Goal: Task Accomplishment & Management: Use online tool/utility

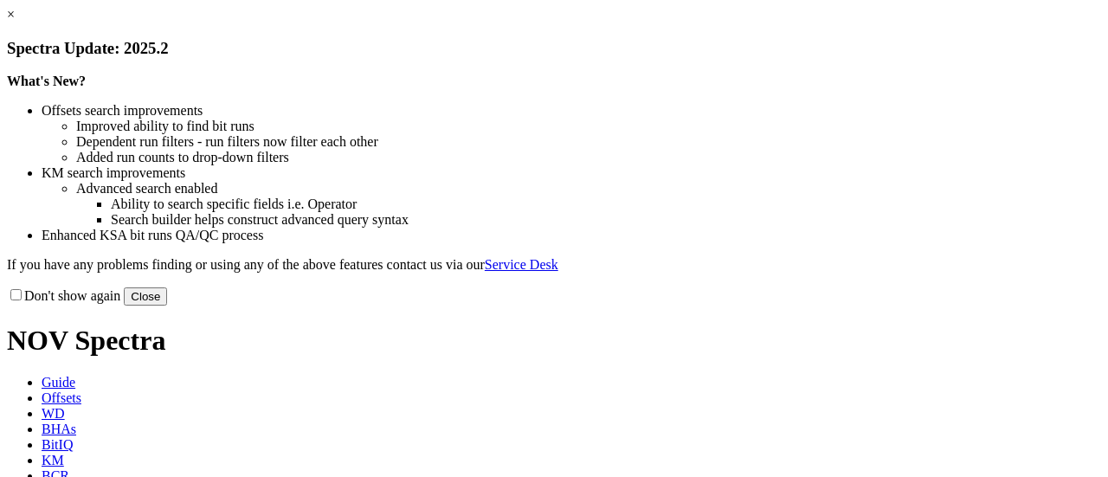
click at [15, 22] on link "×" at bounding box center [11, 14] width 8 height 15
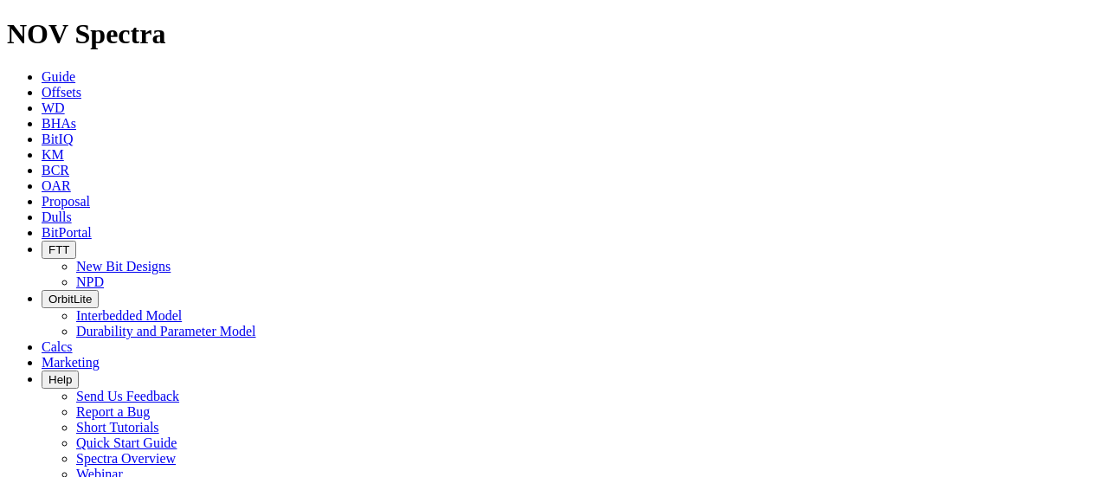
click at [42, 69] on icon at bounding box center [42, 76] width 0 height 15
type input "GDA-B"
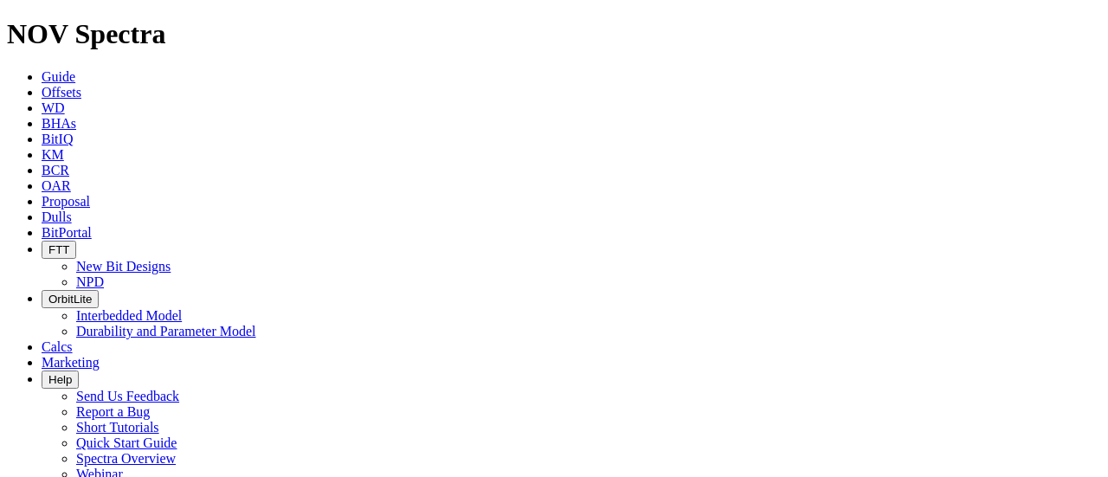
type input "GDA-B"
type input "3100"
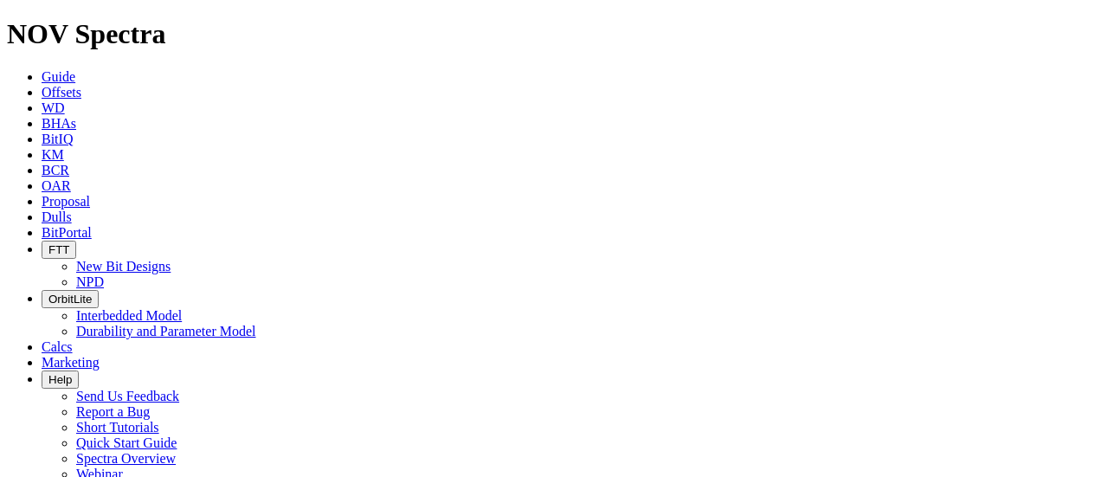
select select "object:528"
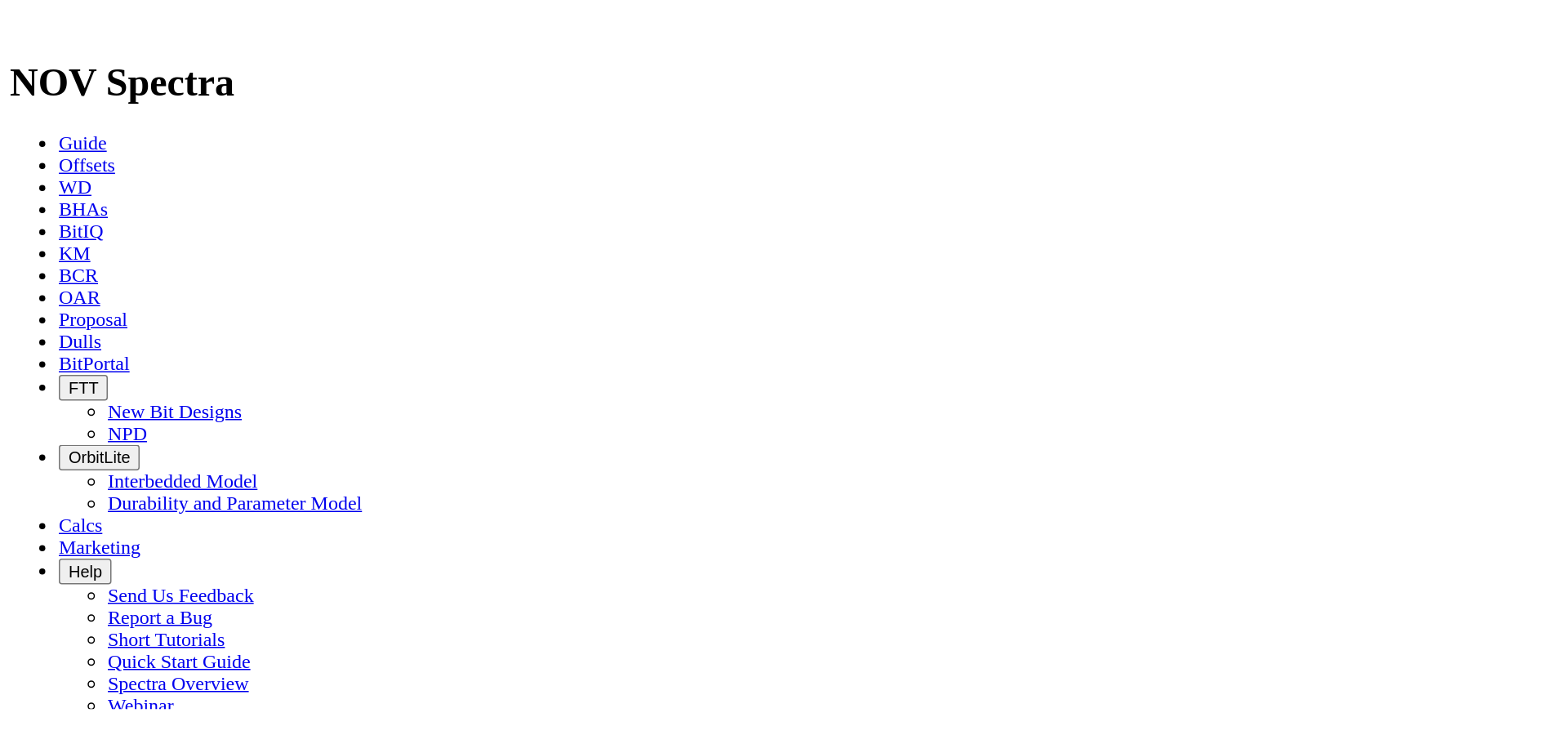
scroll to position [189, 0]
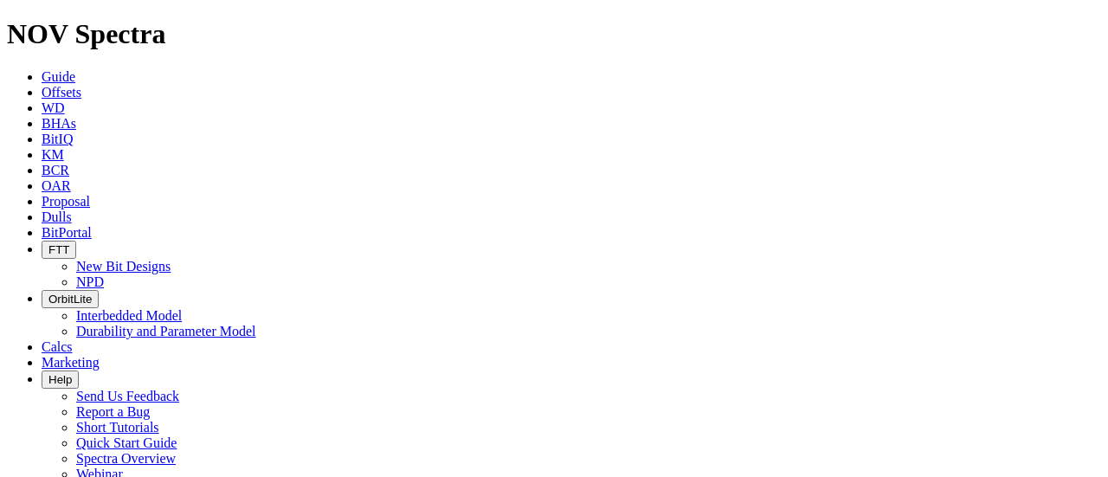
type input "17.5"
type input "500"
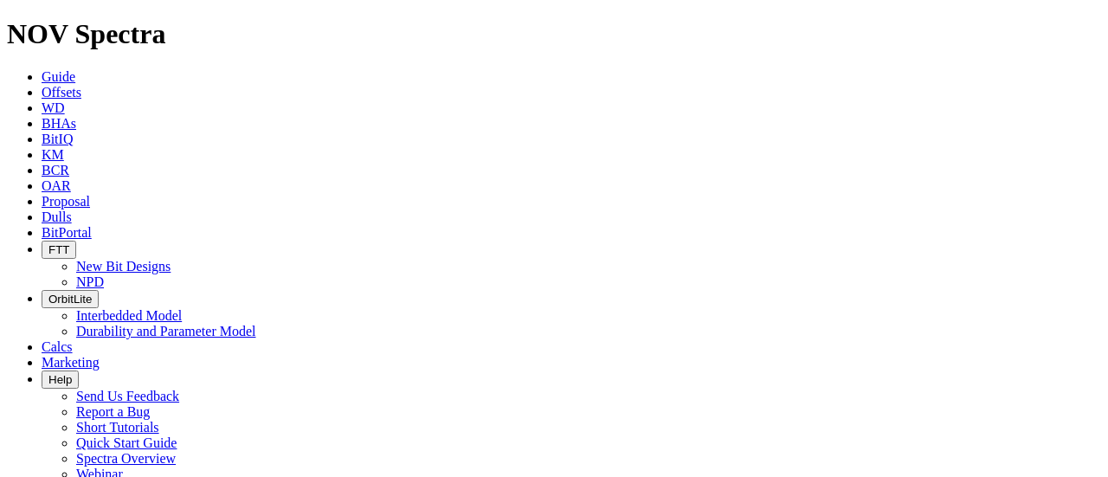
type input "12.25"
type input "1500"
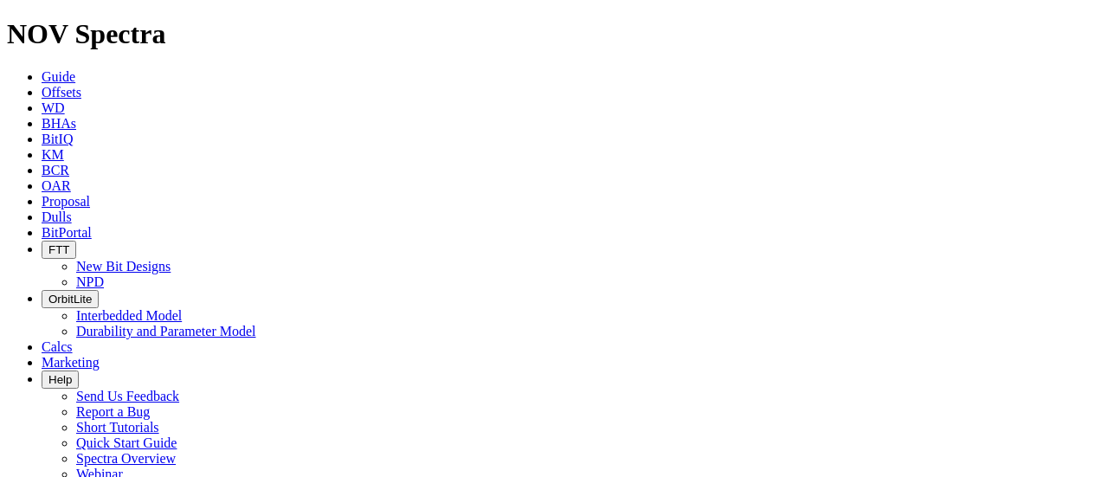
select select "number:5"
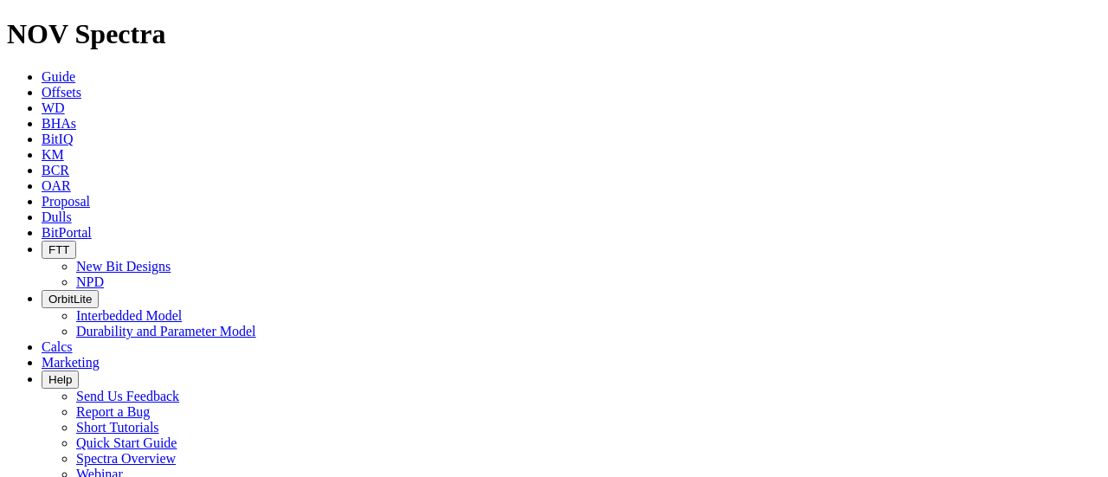
type input "1500"
type input "3100"
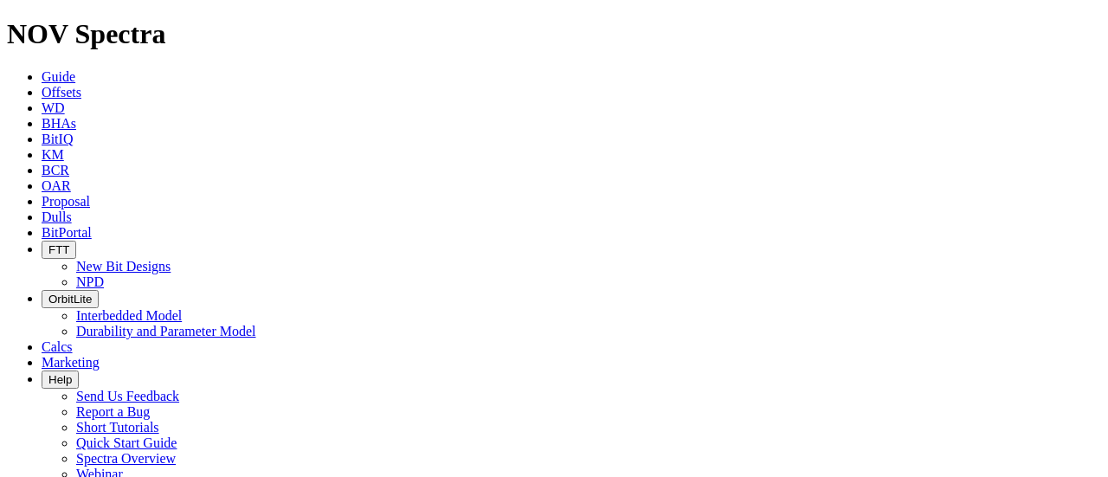
select select "number:13.375"
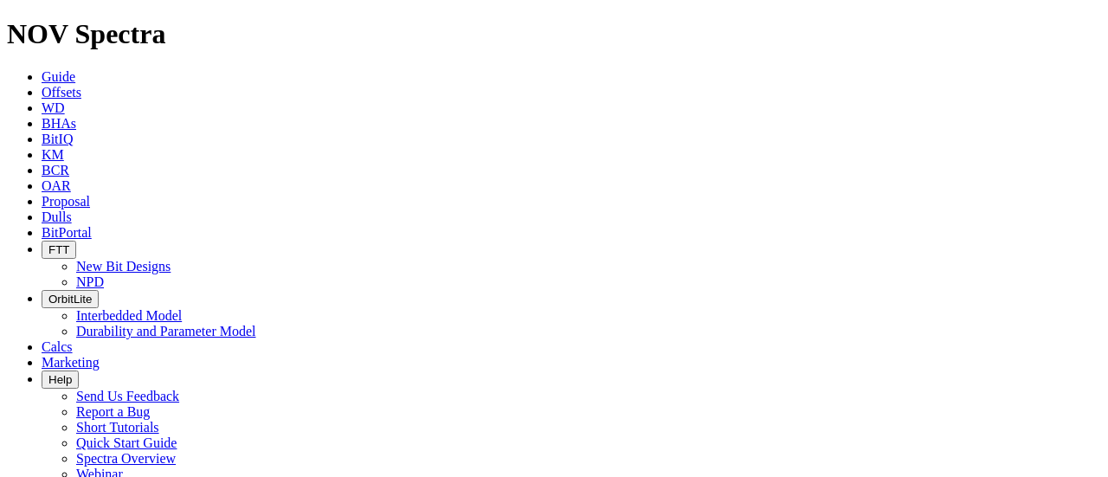
select select "number:9.625"
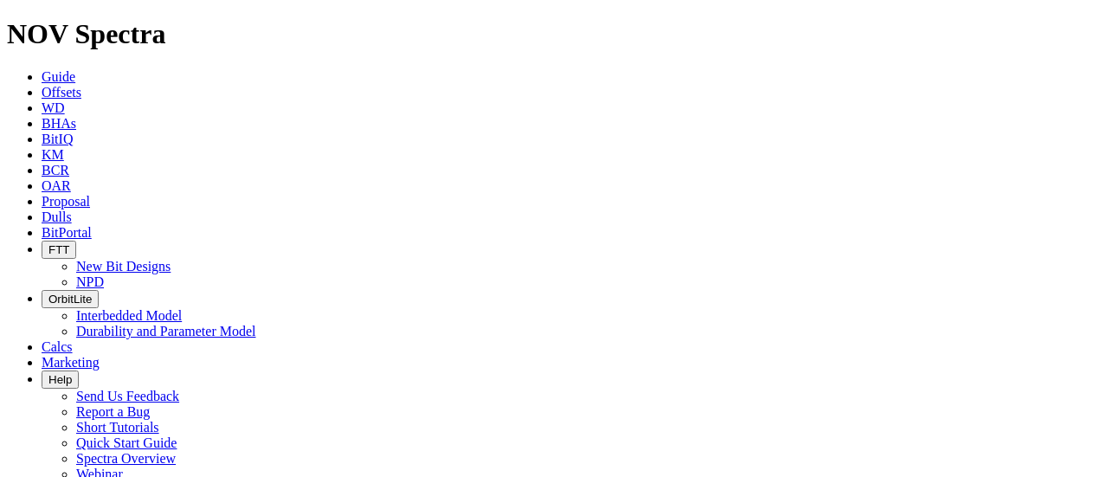
type input "KB"
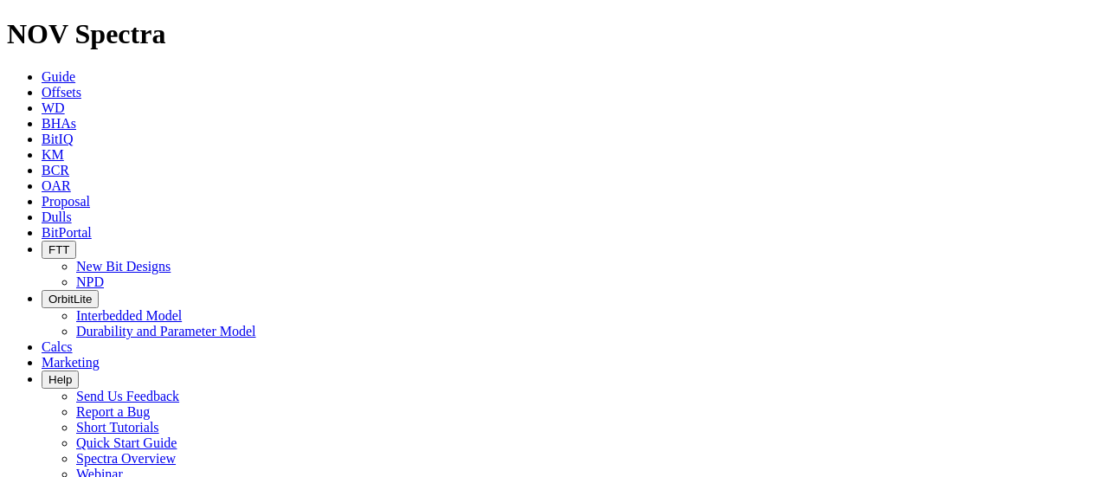
type input "Upper Siwalik"
type input "Middle Siwalik"
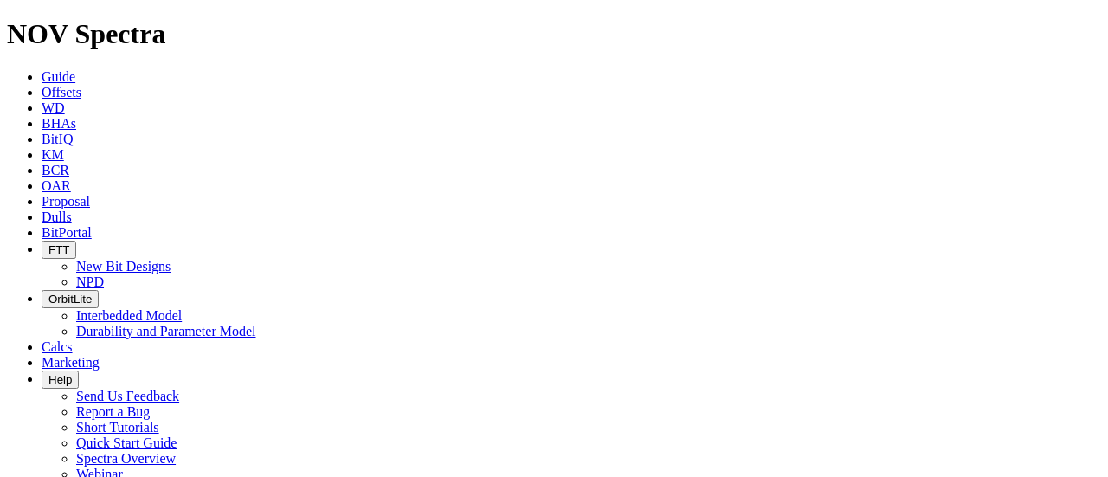
type input "Lower Siwalik"
type input "[GEOGRAPHIC_DATA]"
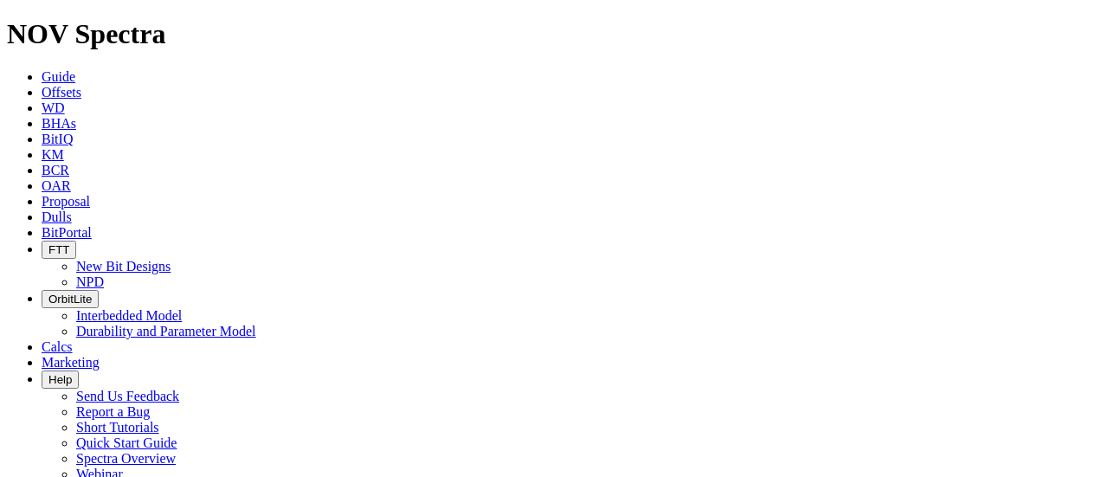
type input "Tihar"
type input "Ujhani"
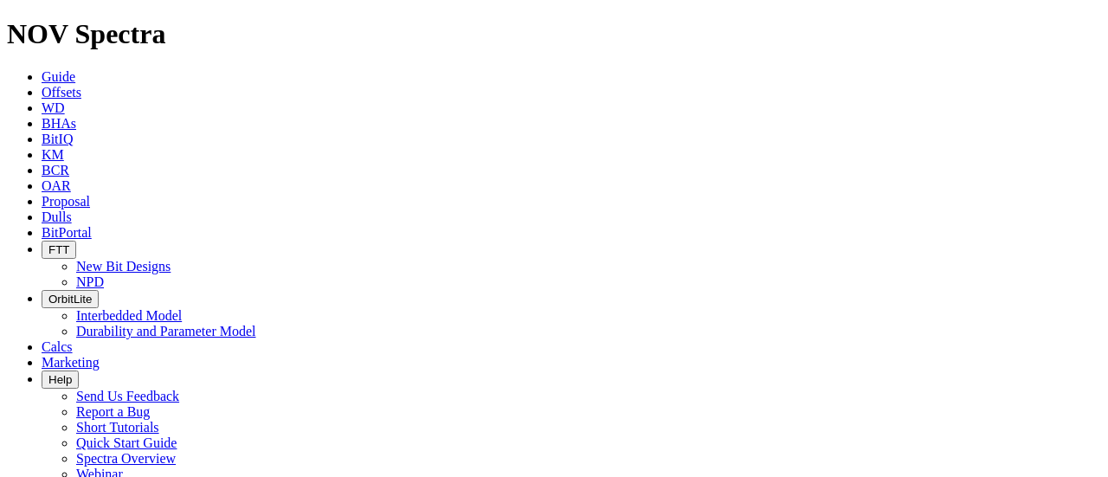
type input "Bah"
type input "Bahralch"
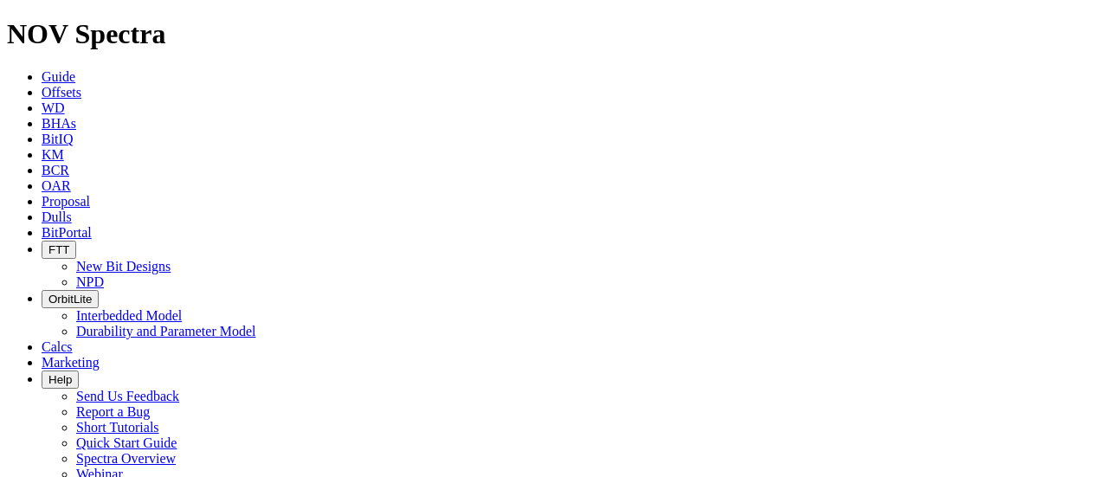
type input "90"
type input "425"
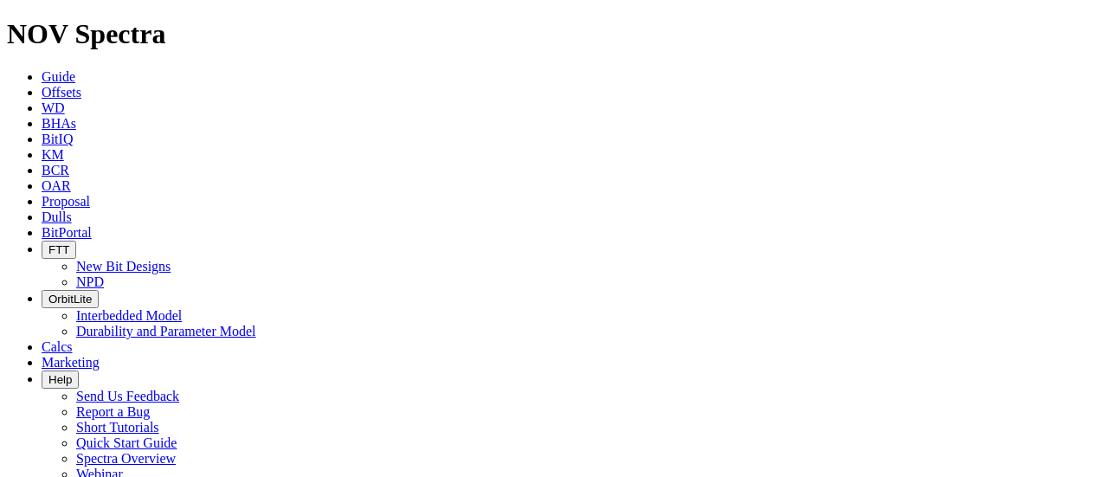
type input "670"
type input "1000"
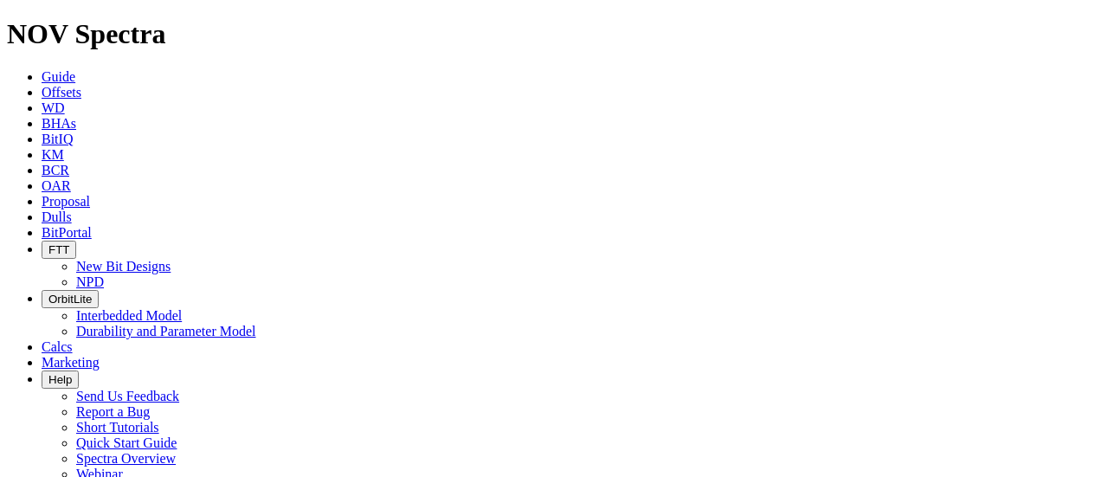
type input "1100"
type input "1170"
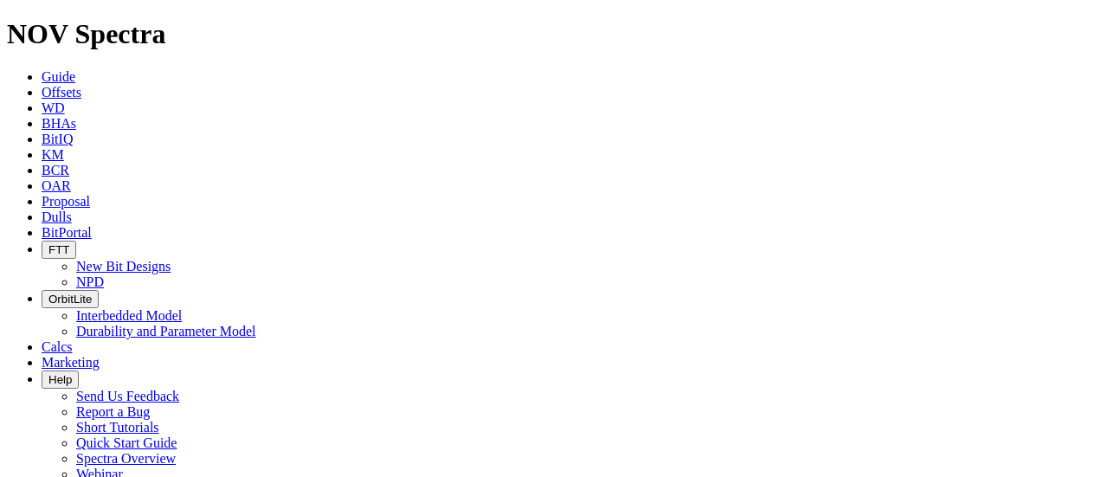
type input "2000"
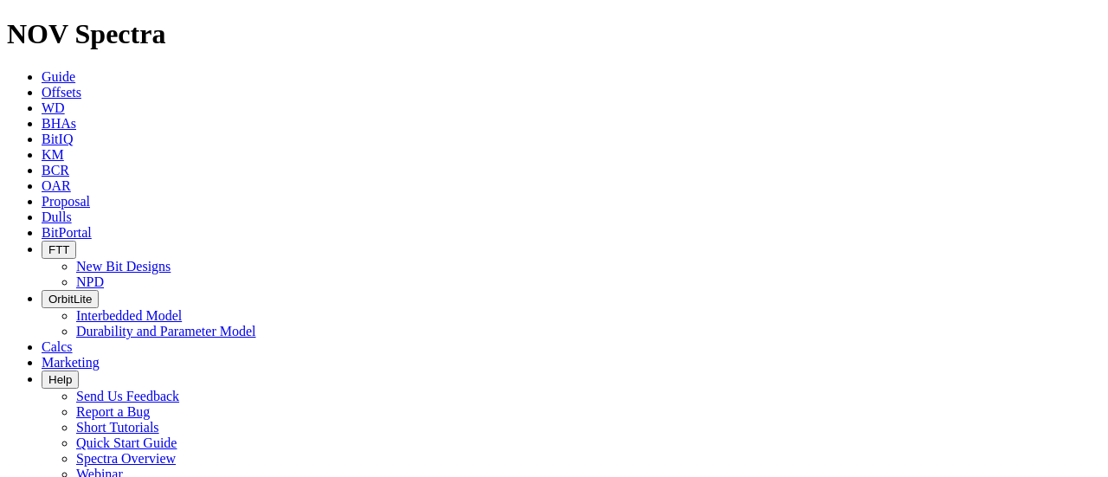
select select "number:14"
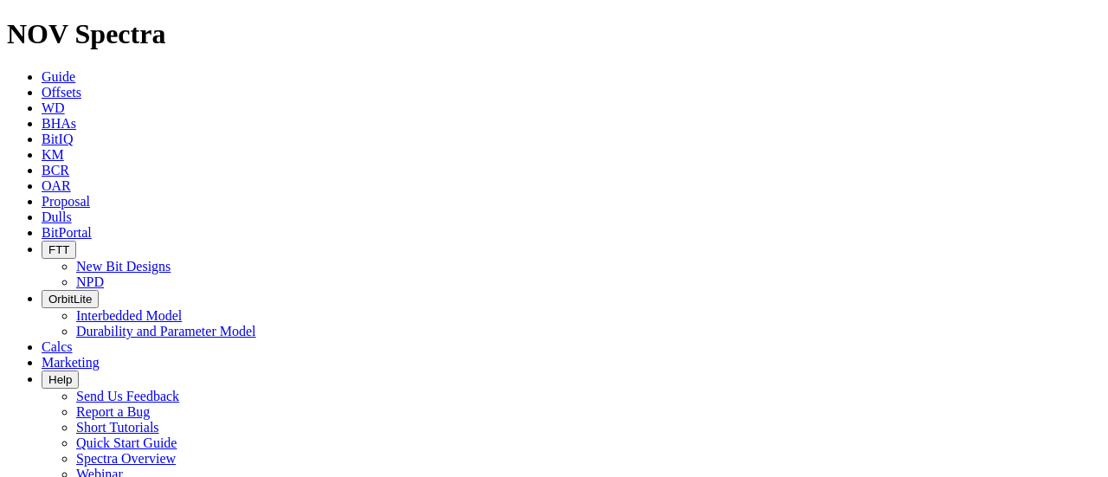
type input "KCl"
type input "KCl-Polymer"
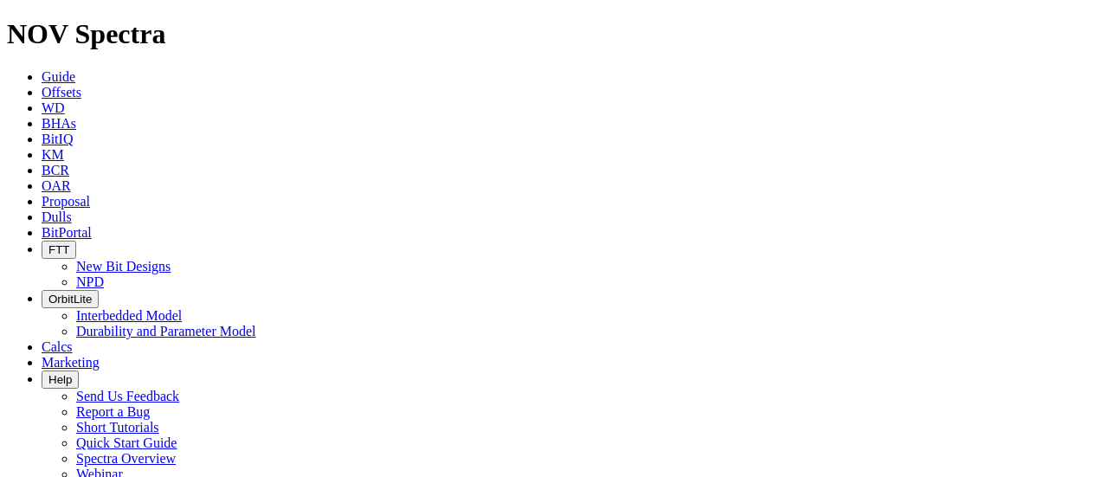
type input "1500"
type input "9.16"
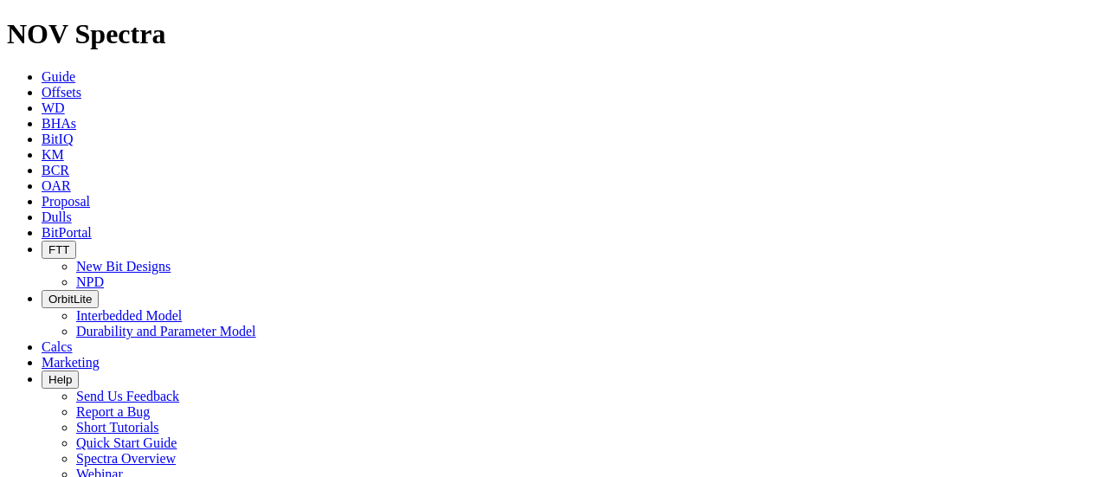
type input "20"
type input "25"
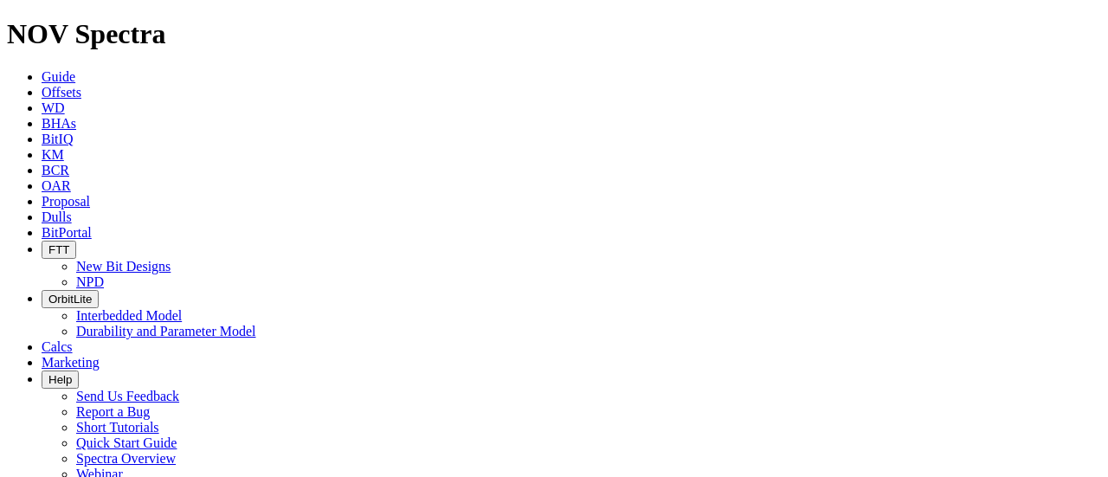
type input "1525"
type input "3100"
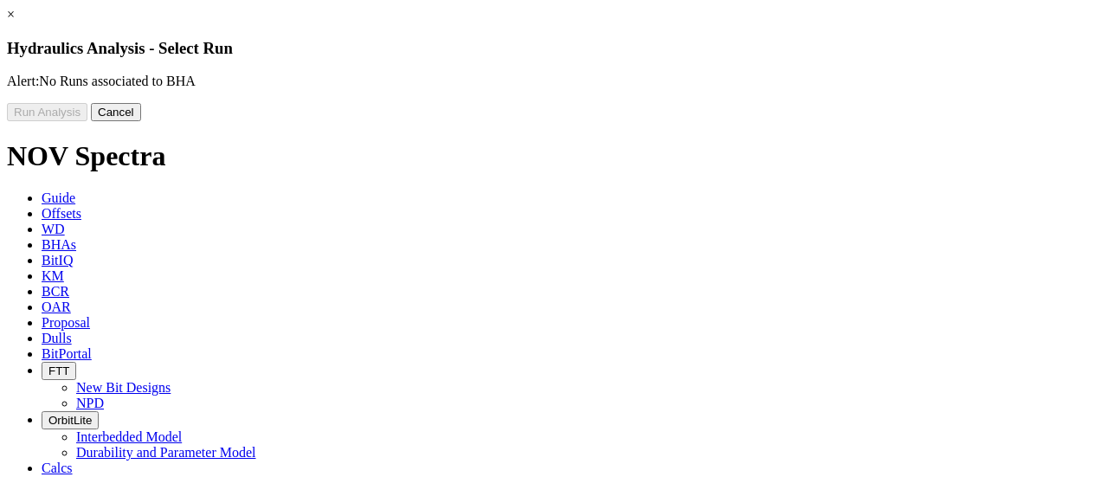
click at [141, 121] on button "Cancel" at bounding box center [116, 112] width 50 height 18
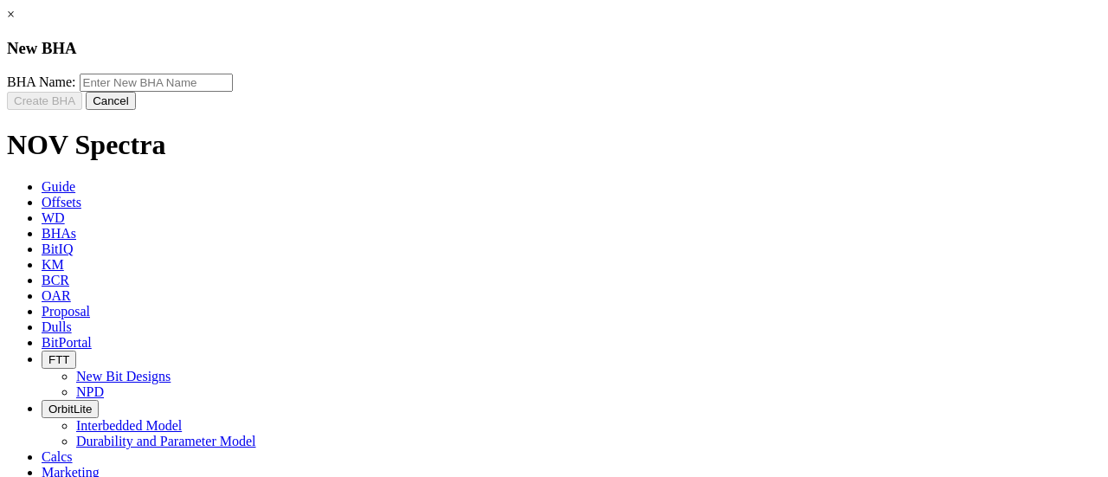
click at [233, 92] on input "text" at bounding box center [156, 83] width 153 height 18
type input "GDA-B"
click at [82, 110] on button "Create BHA" at bounding box center [44, 101] width 75 height 18
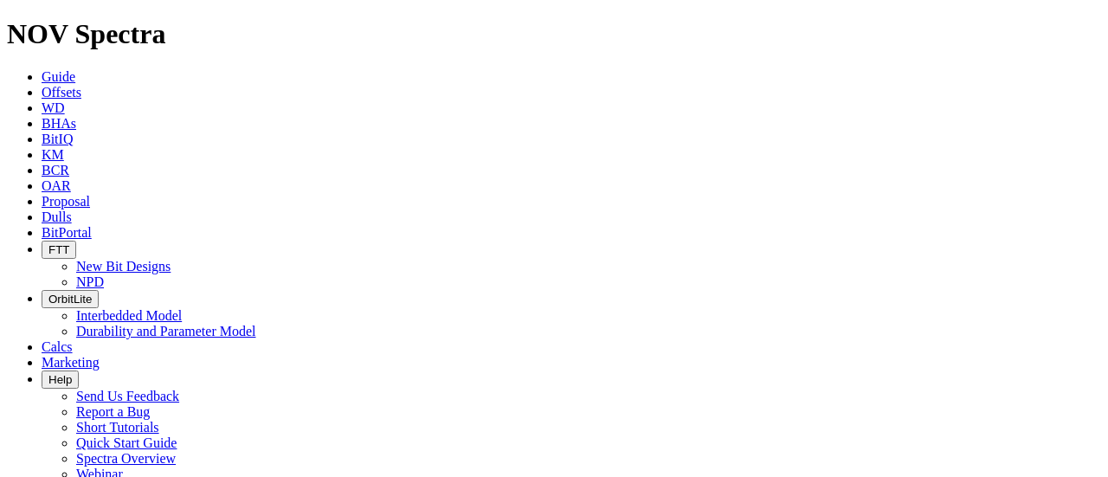
select select "number:3"
type input "12.25"
type input "0"
type input "1500"
select select "number:9.625"
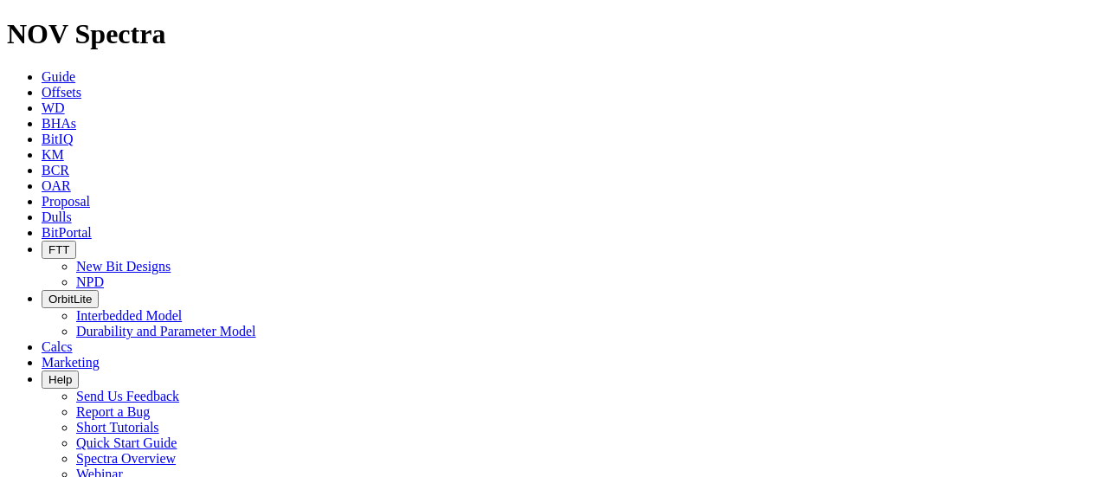
type input "8.90675"
select select "number:9.063"
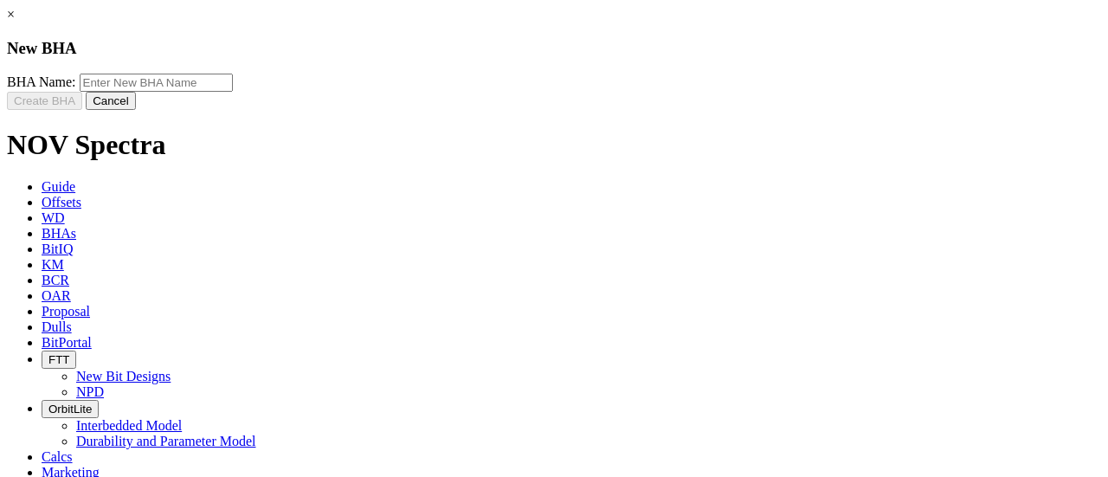
click at [233, 92] on input "text" at bounding box center [156, 83] width 153 height 18
type input "GDA-B"
click at [82, 110] on button "Create BHA" at bounding box center [44, 101] width 75 height 18
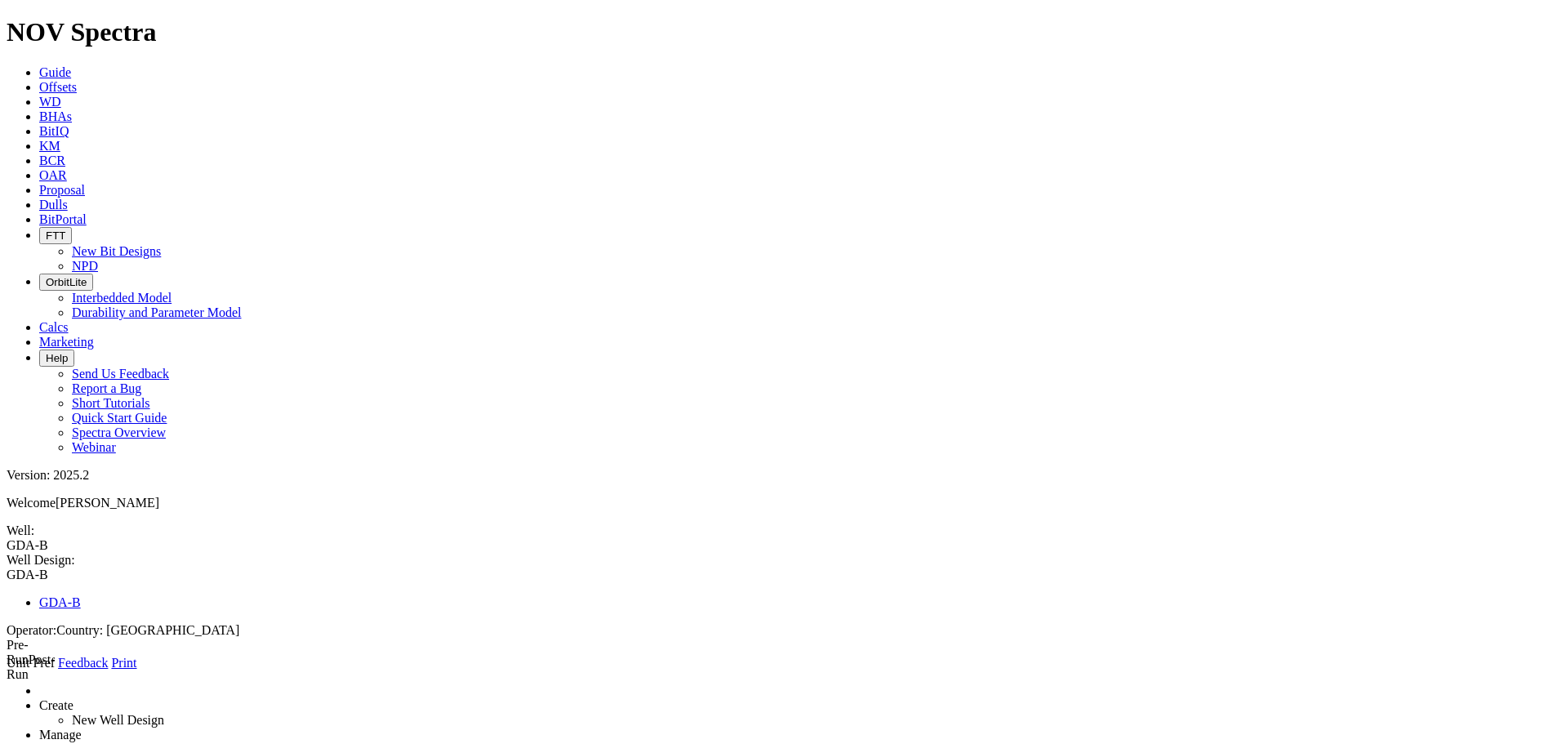
radio input "true"
type input "1500"
type input "3100"
type input "0"
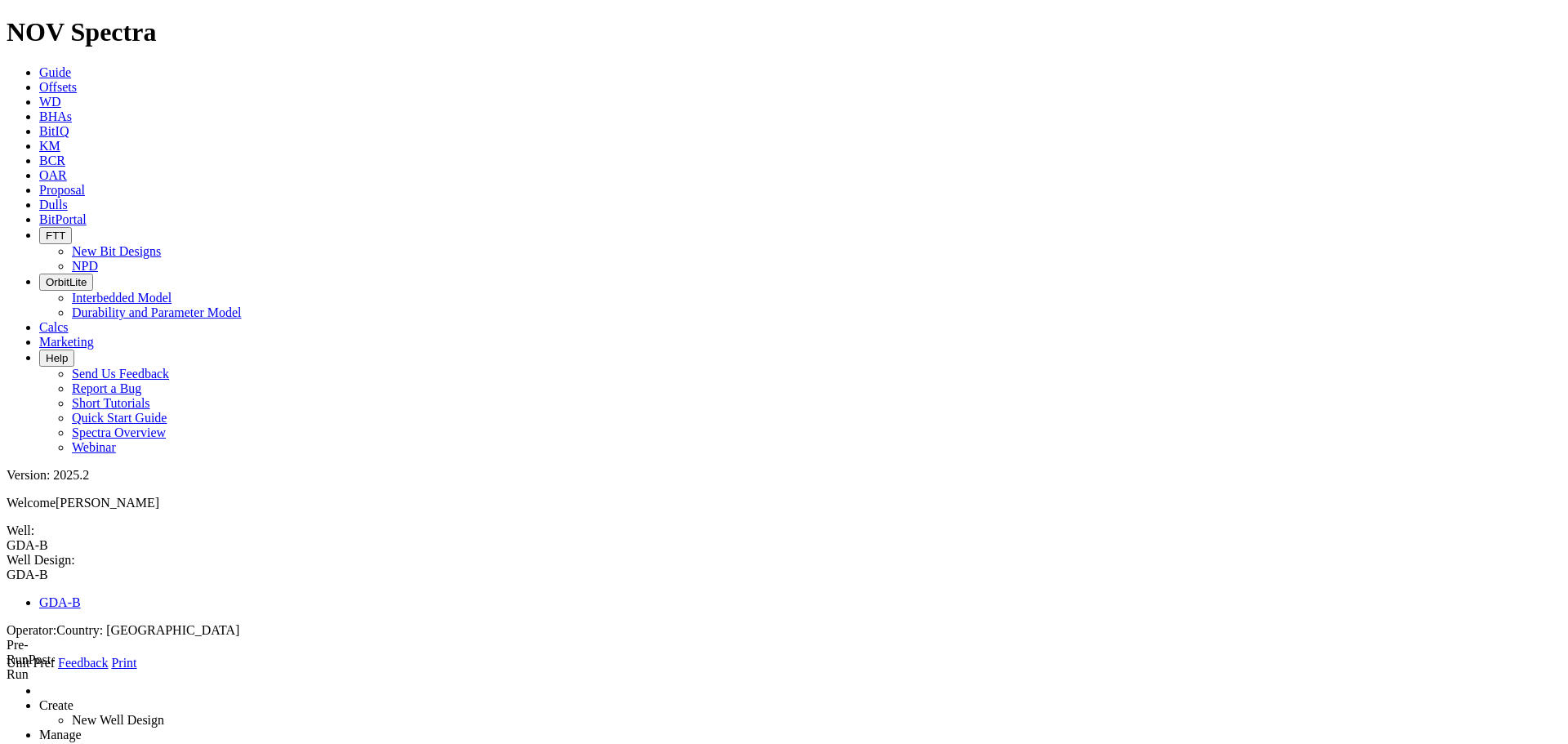
click at [7, 449] on icon at bounding box center [7, 670] width 0 height 0
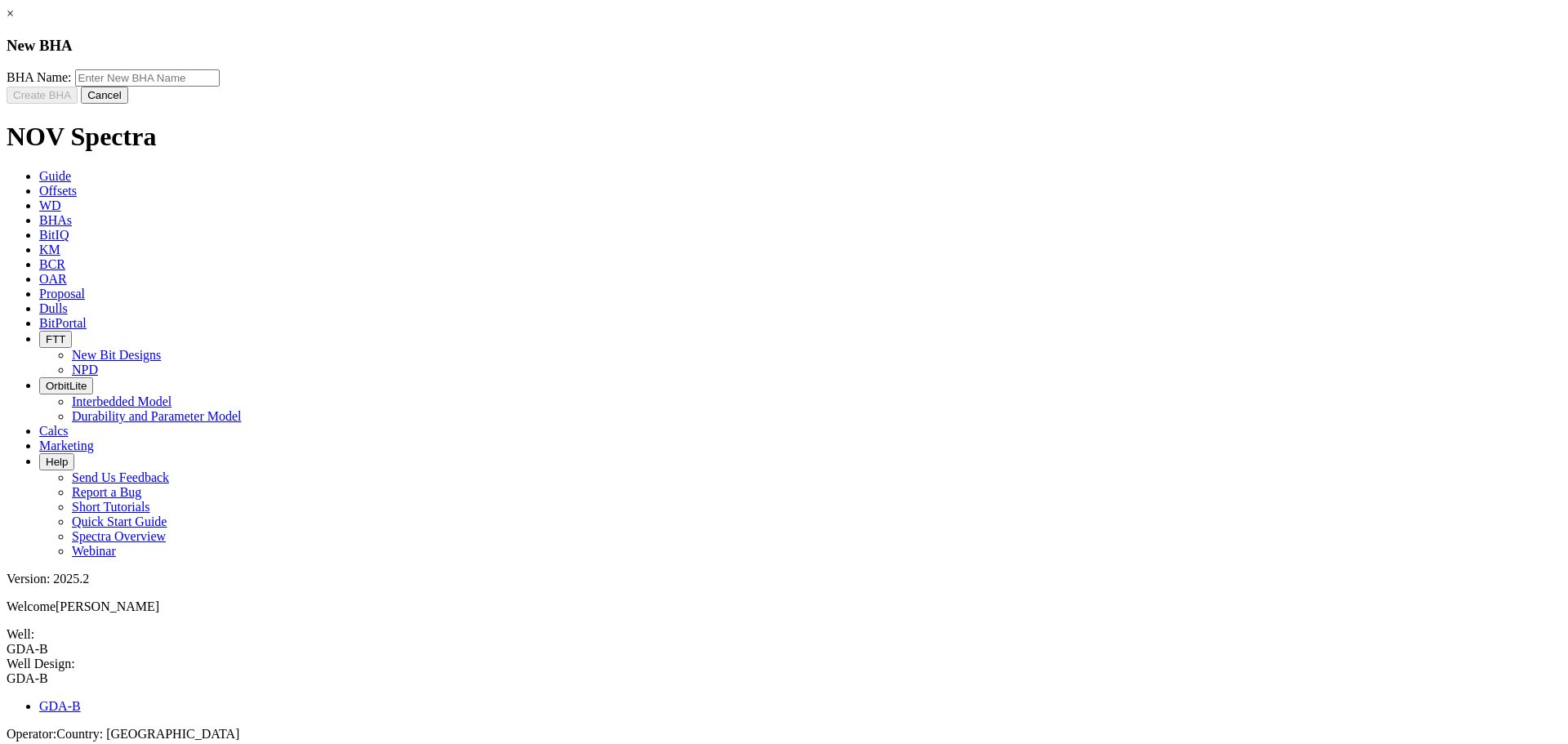
click at [220, 87] on input "text" at bounding box center [147, 78] width 144 height 17
type input "GDA-B"
click at [77, 104] on button "Create BHA" at bounding box center [42, 95] width 71 height 17
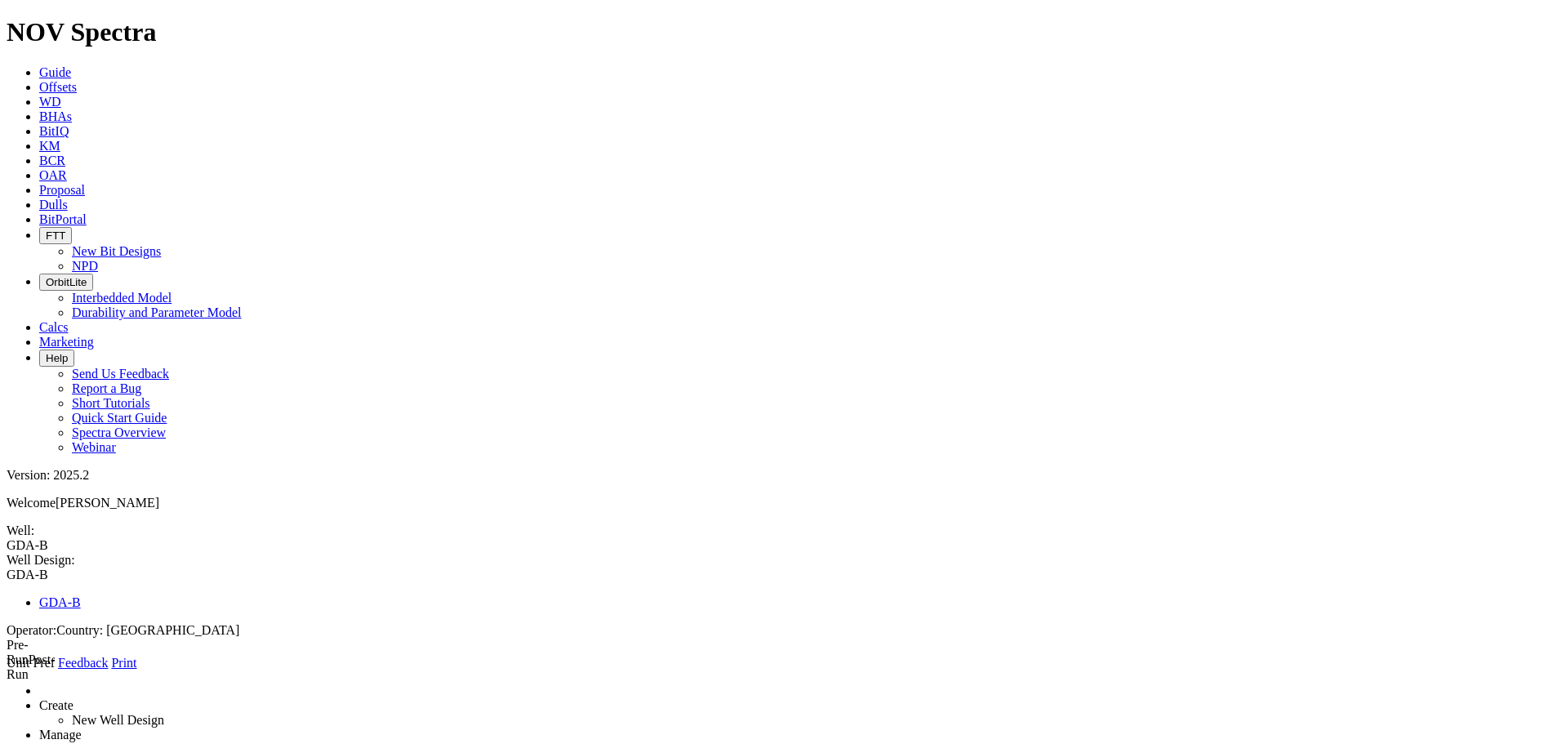
type input "1"
type input "1525"
type input "3100"
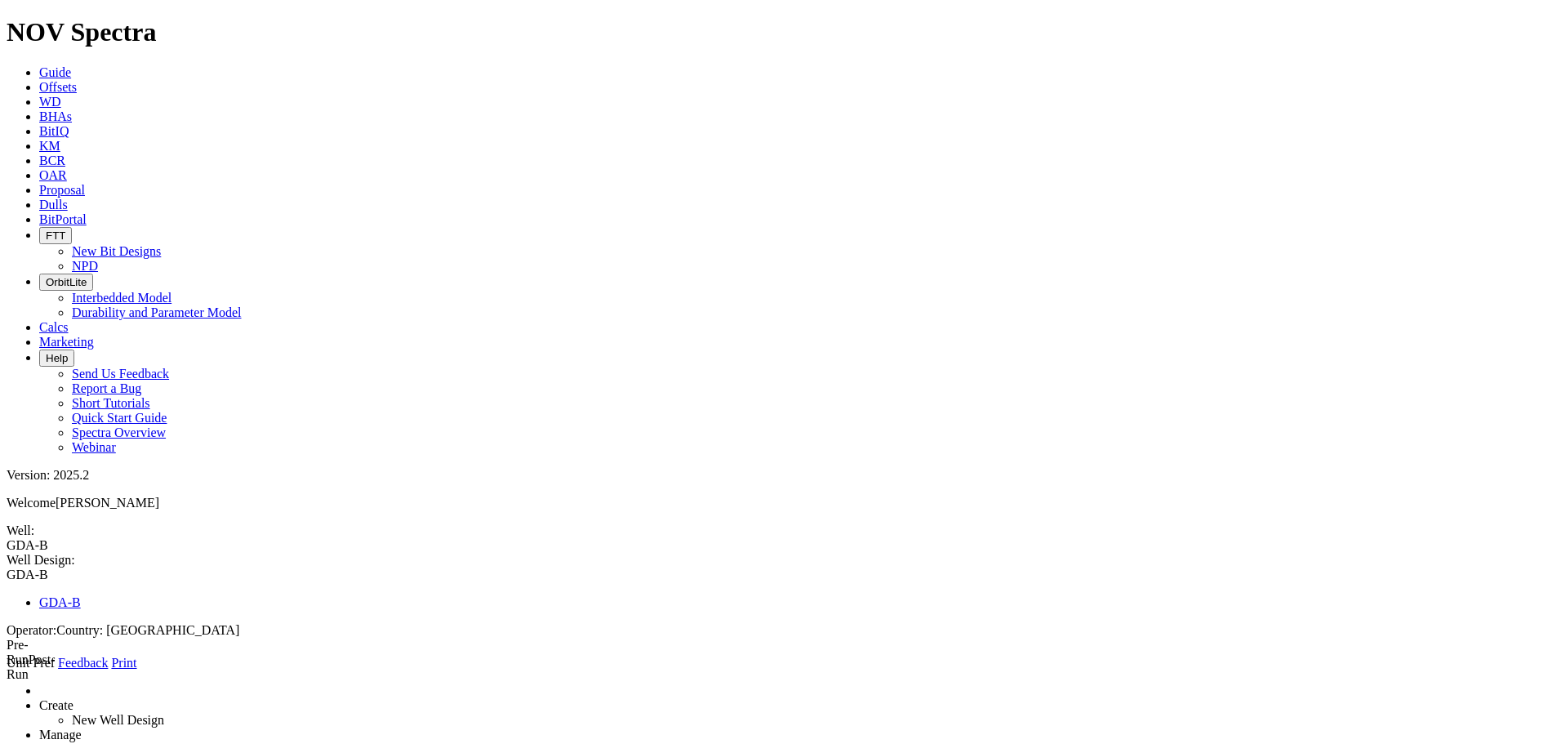
click at [7, 449] on icon at bounding box center [7, 670] width 0 height 0
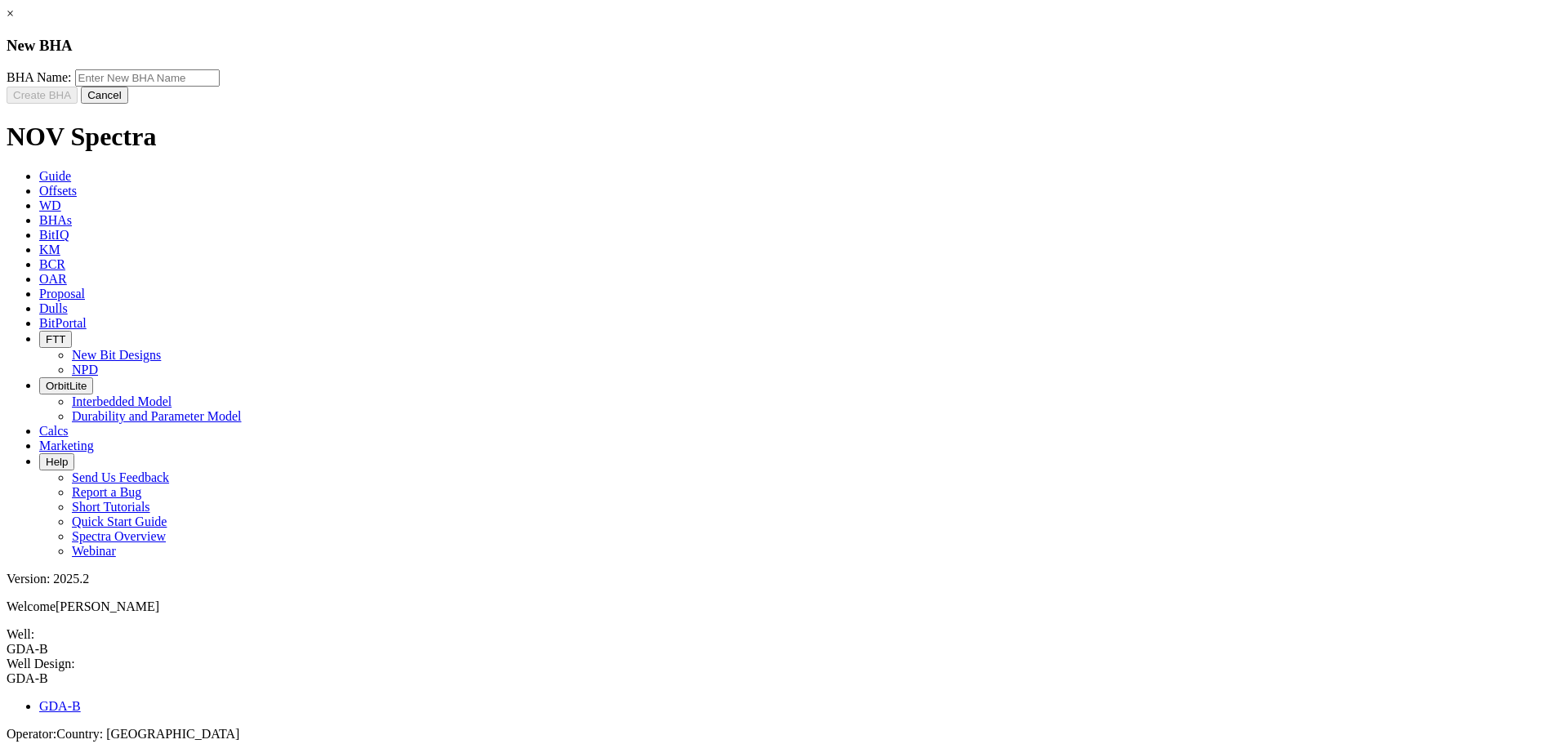
click at [355, 26] on div "× New BHA BHA Name: Create BHA Cancel" at bounding box center [784, 55] width 1555 height 97
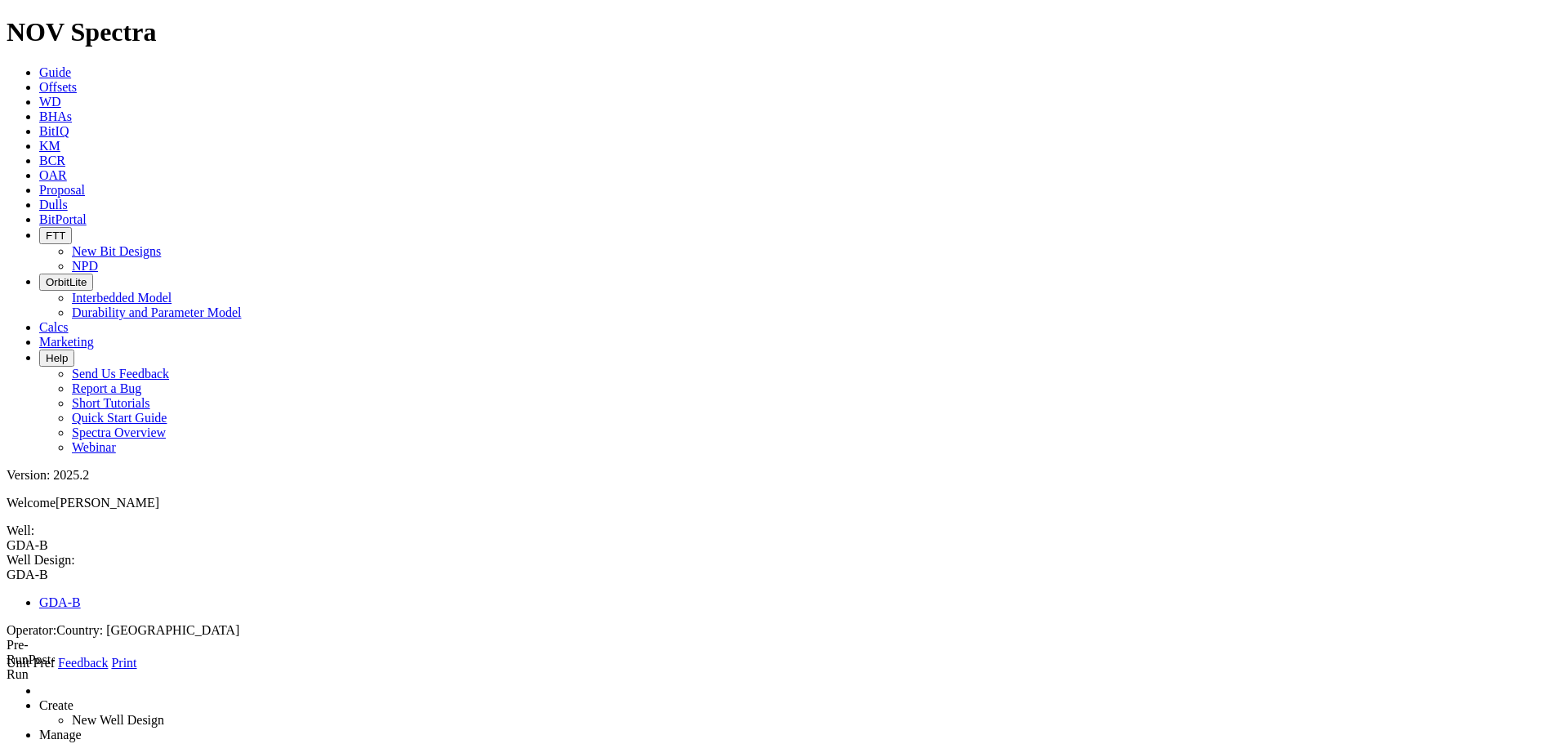
click at [40, 110] on icon at bounding box center [40, 116] width 0 height 14
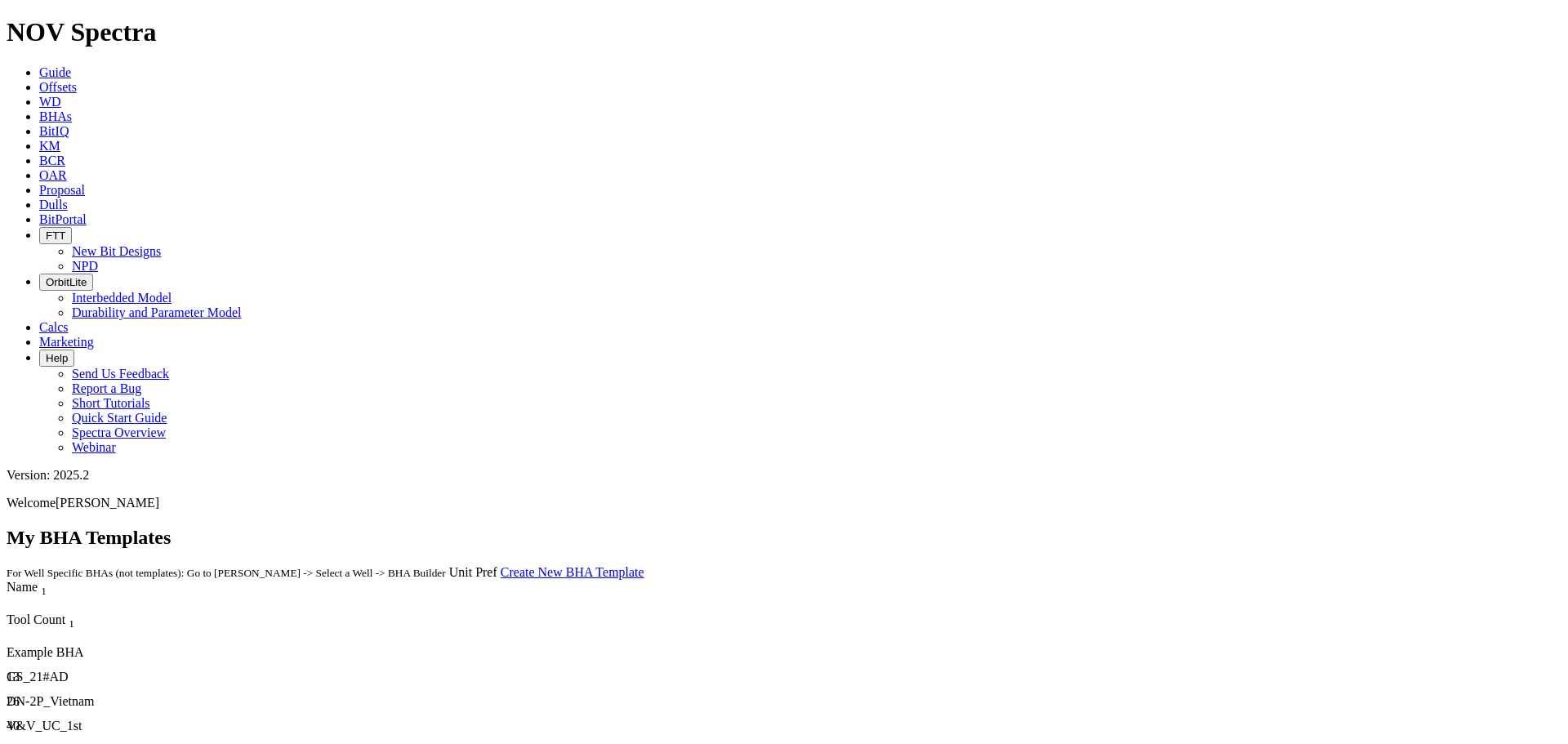
click at [645, 449] on link "Create New BHA Template" at bounding box center [572, 572] width 143 height 14
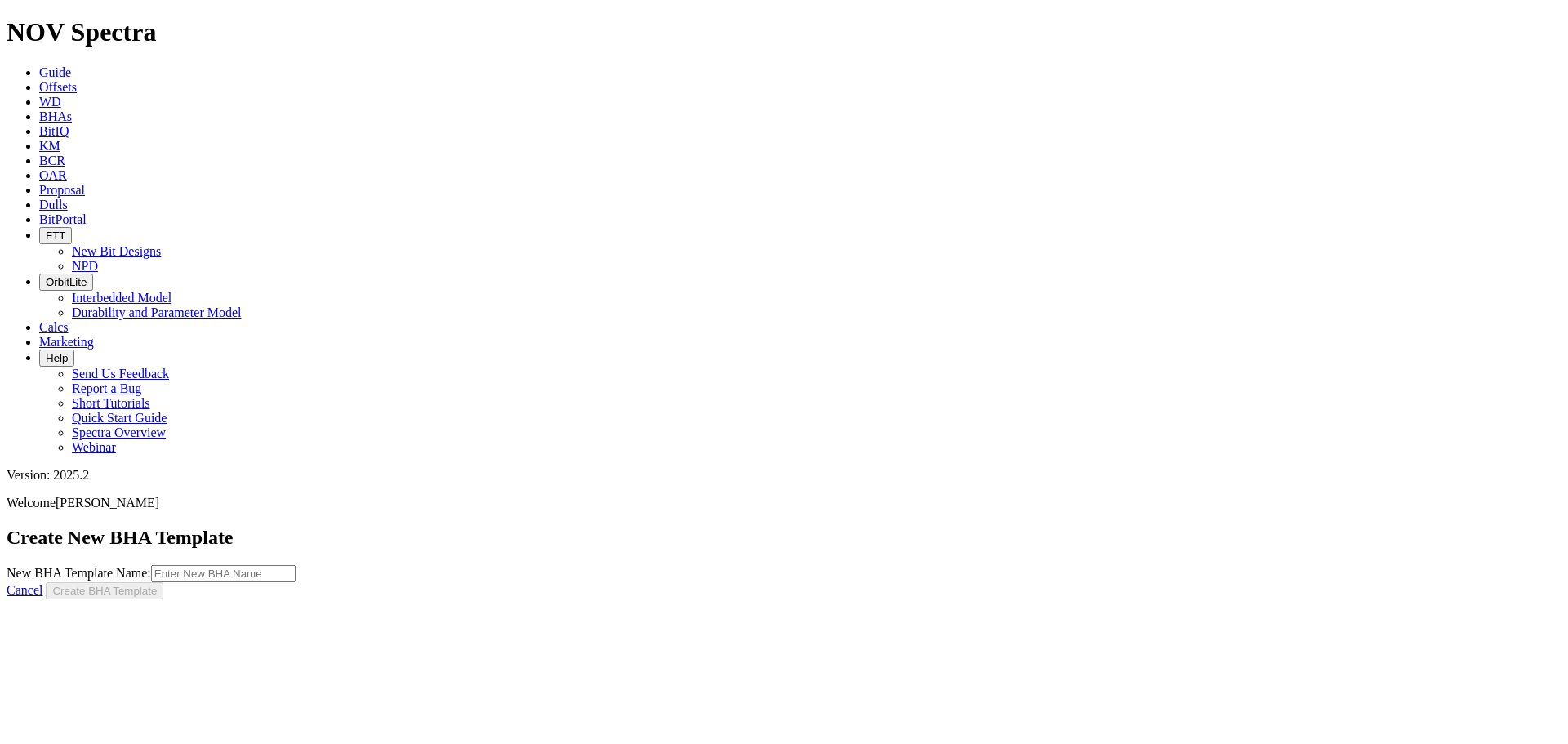
click at [295, 449] on input "New BHA Template Name:" at bounding box center [223, 574] width 144 height 17
type input "GDA-B 8.5in"
click at [163, 449] on button "Create BHA Template" at bounding box center [104, 591] width 118 height 17
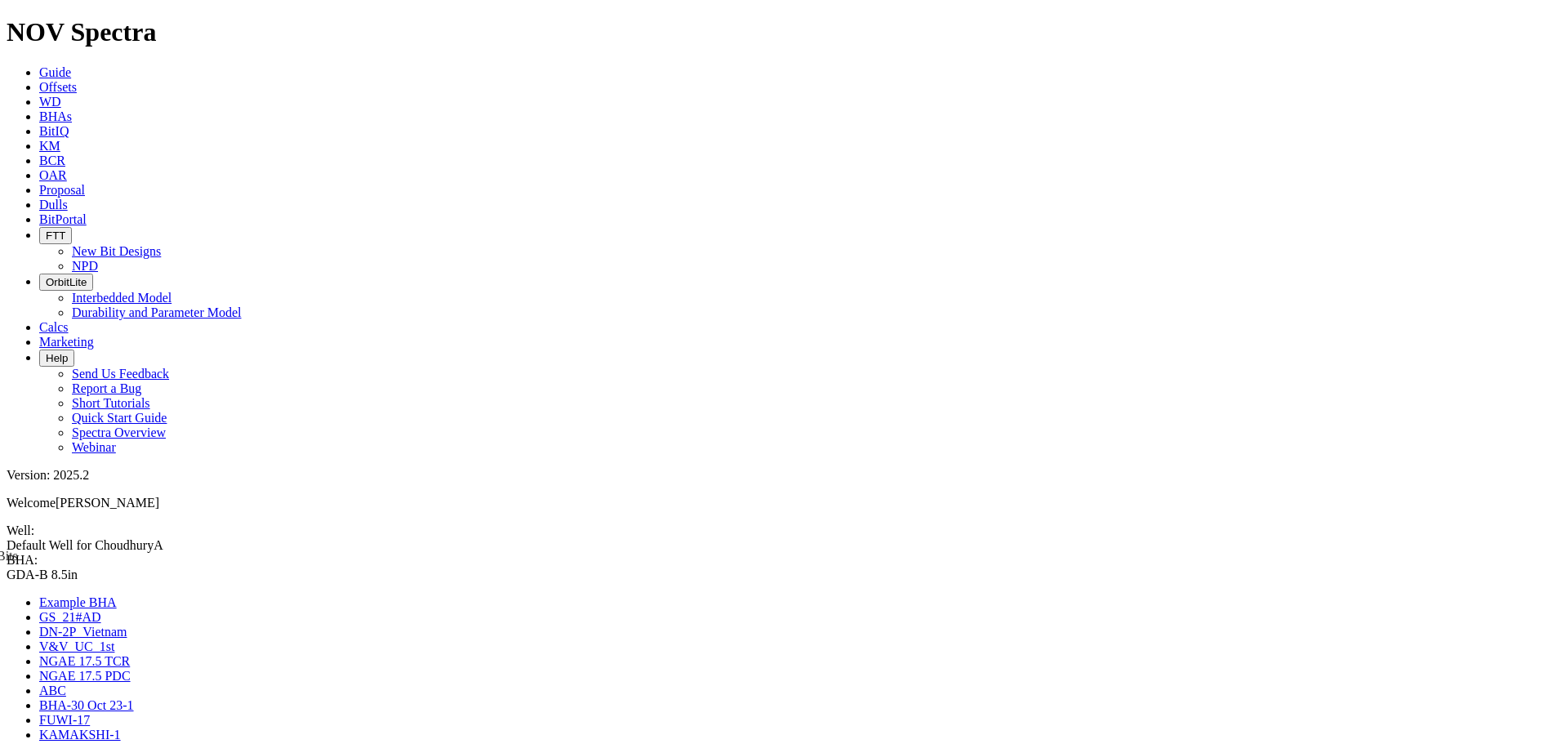
drag, startPoint x: 1354, startPoint y: 554, endPoint x: 759, endPoint y: 695, distance: 611.5
drag, startPoint x: 660, startPoint y: 712, endPoint x: 474, endPoint y: 644, distance: 198.0
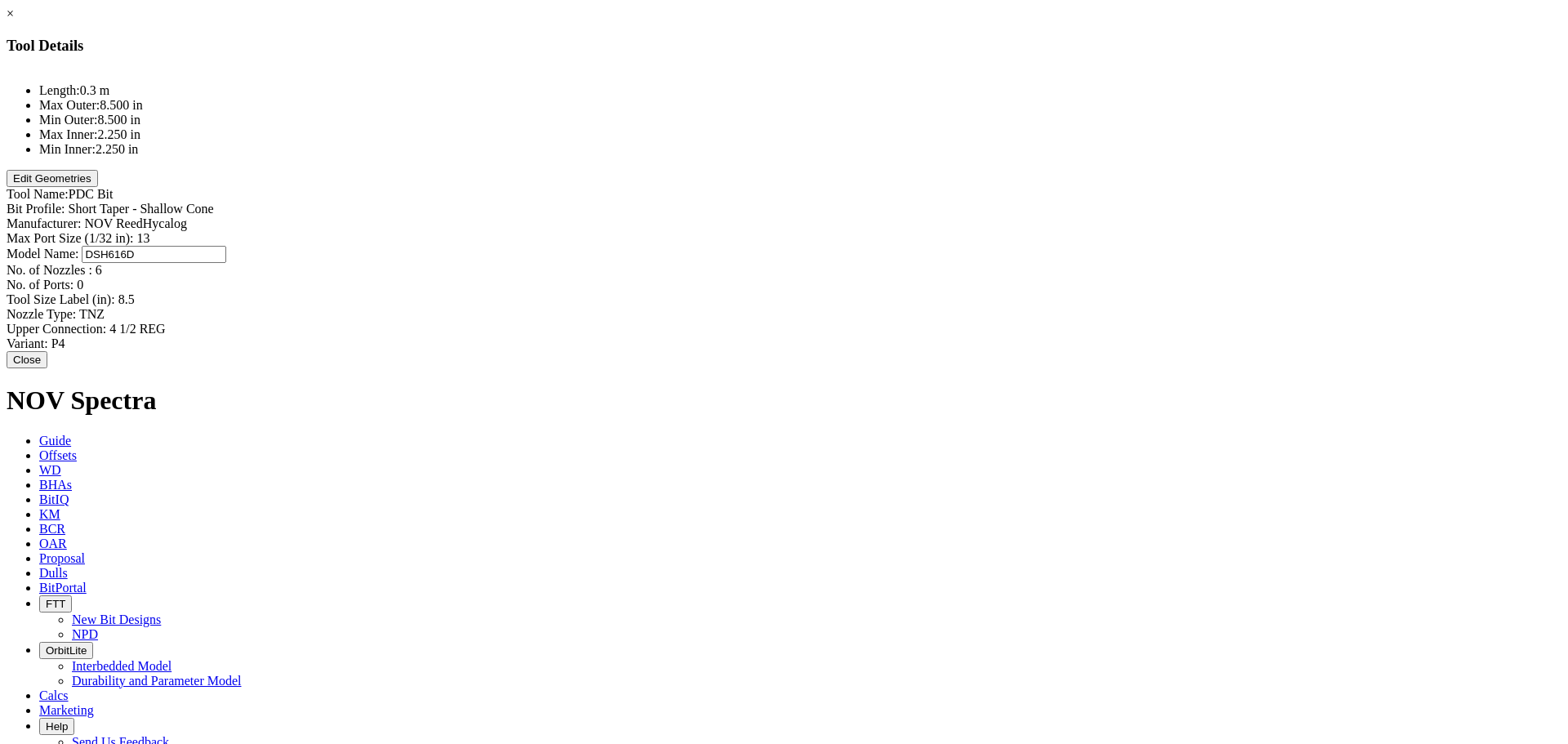
click at [979, 245] on div "Model Name: DSH616D DSH616D" at bounding box center [784, 254] width 1555 height 17
type input "CS63DM"
click at [98, 187] on button "Edit Geometries" at bounding box center [52, 178] width 92 height 17
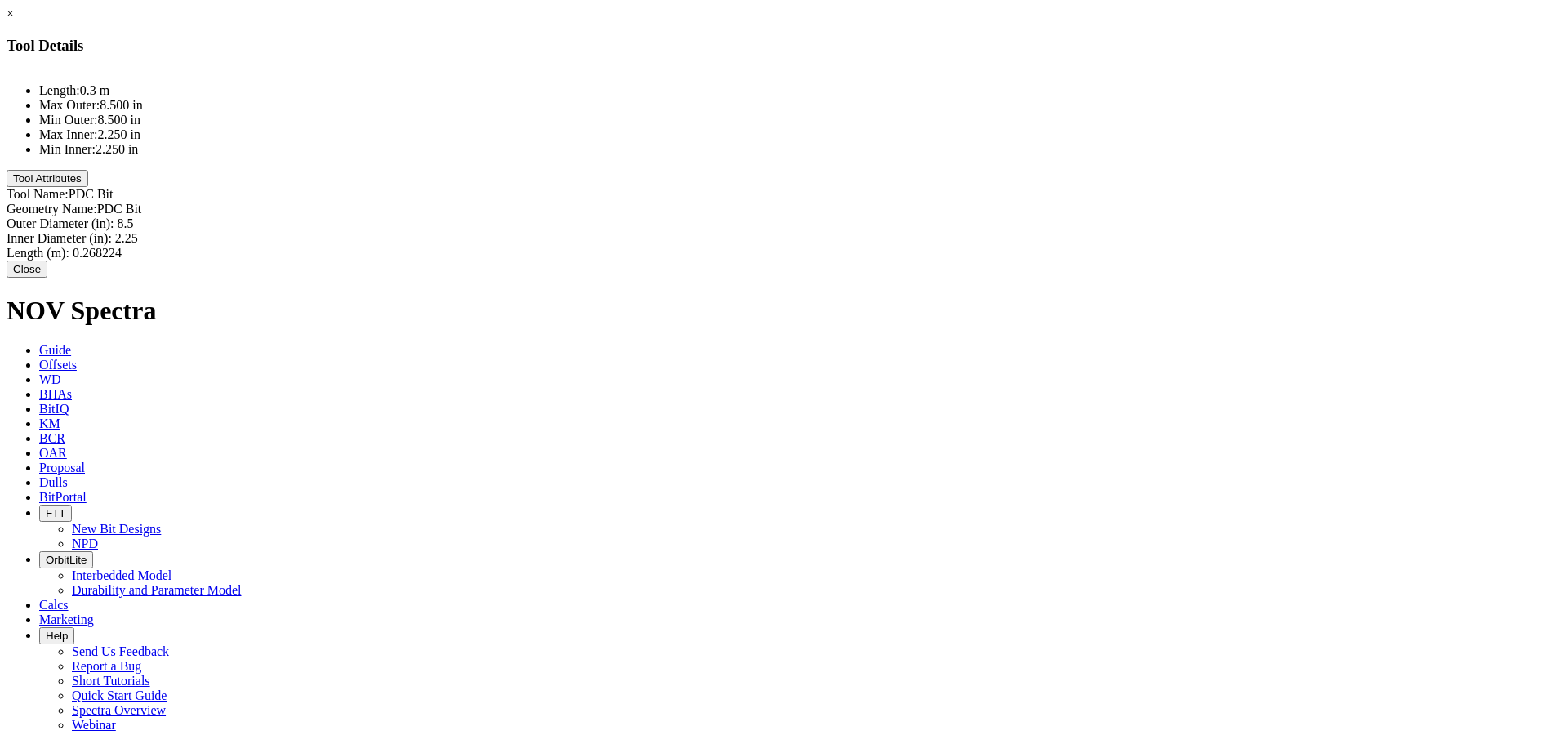
click at [47, 274] on button "Close" at bounding box center [26, 269] width 41 height 17
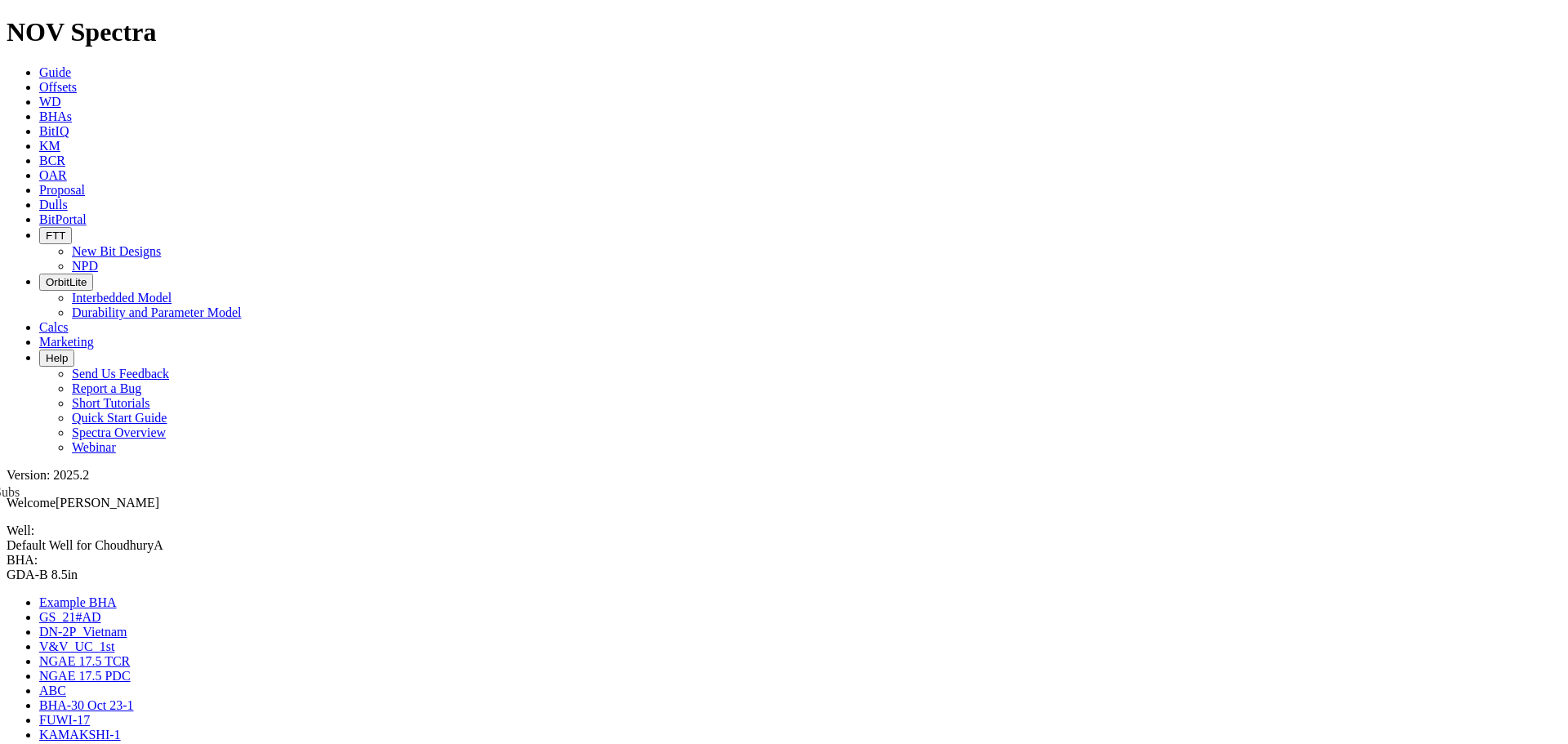
drag, startPoint x: 1404, startPoint y: 392, endPoint x: 752, endPoint y: 647, distance: 700.1
drag, startPoint x: 1407, startPoint y: 401, endPoint x: 748, endPoint y: 657, distance: 707.0
drag, startPoint x: 1408, startPoint y: 405, endPoint x: 748, endPoint y: 670, distance: 711.2
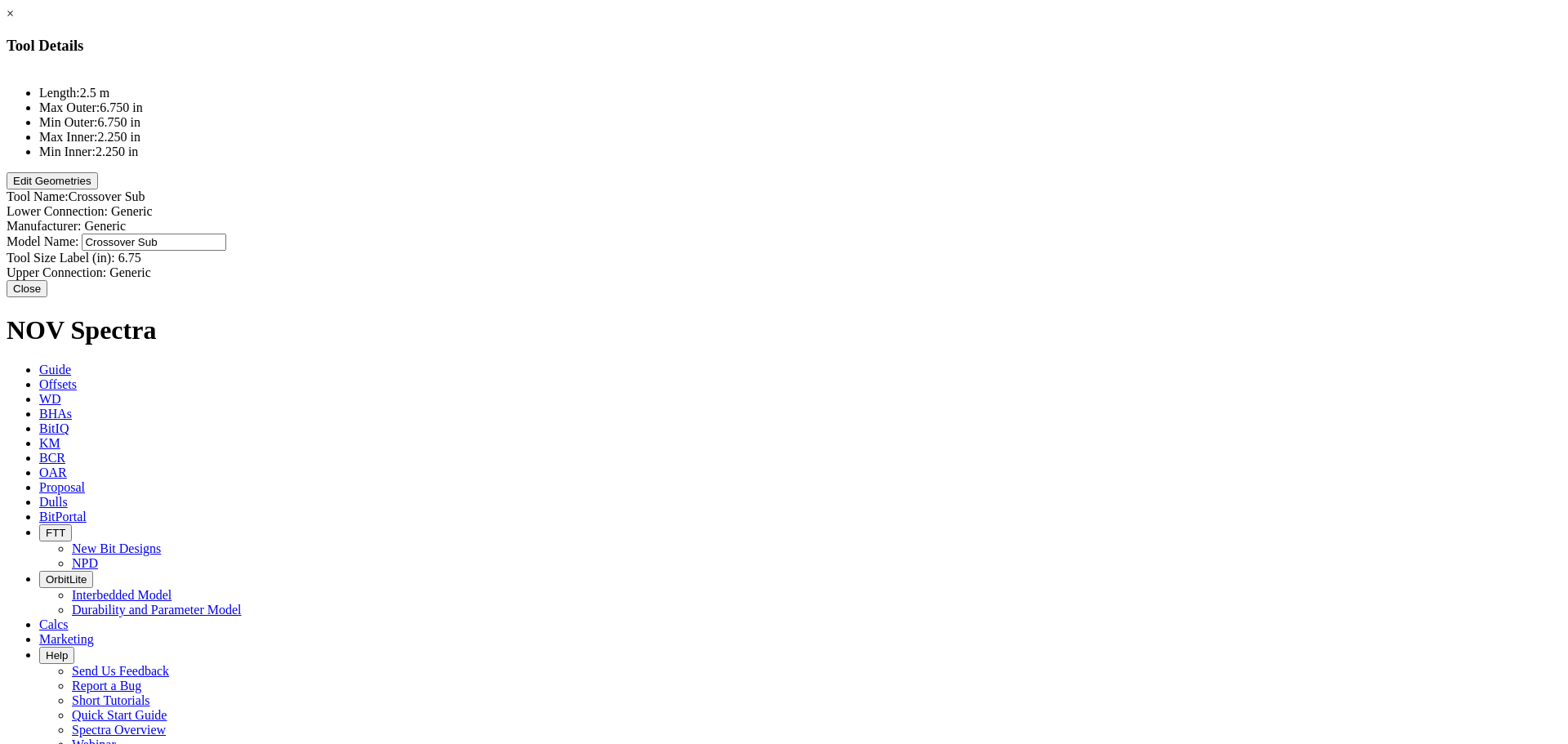
click at [980, 233] on div "Model Name: Crossover Sub Crossover Sub" at bounding box center [784, 242] width 1555 height 17
type input "Bit Sub"
click at [98, 190] on button "Edit Geometries" at bounding box center [52, 181] width 92 height 17
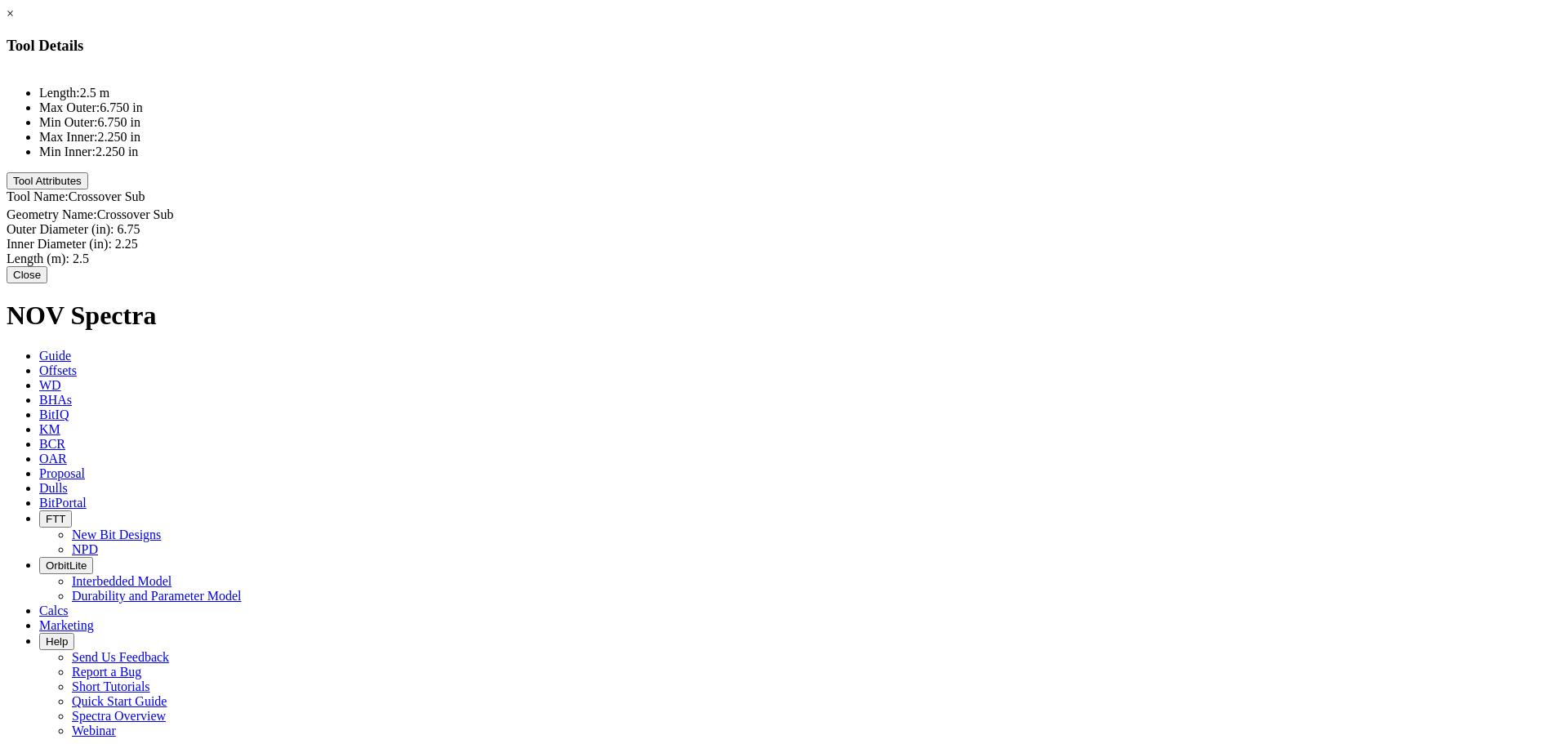
click at [961, 237] on div "Inner Diameter (in): 2.25 2.25" at bounding box center [784, 245] width 1555 height 15
type input "3"
click at [953, 254] on div "Length (m): 2.5 2.5" at bounding box center [784, 262] width 1555 height 15
type input "0.5"
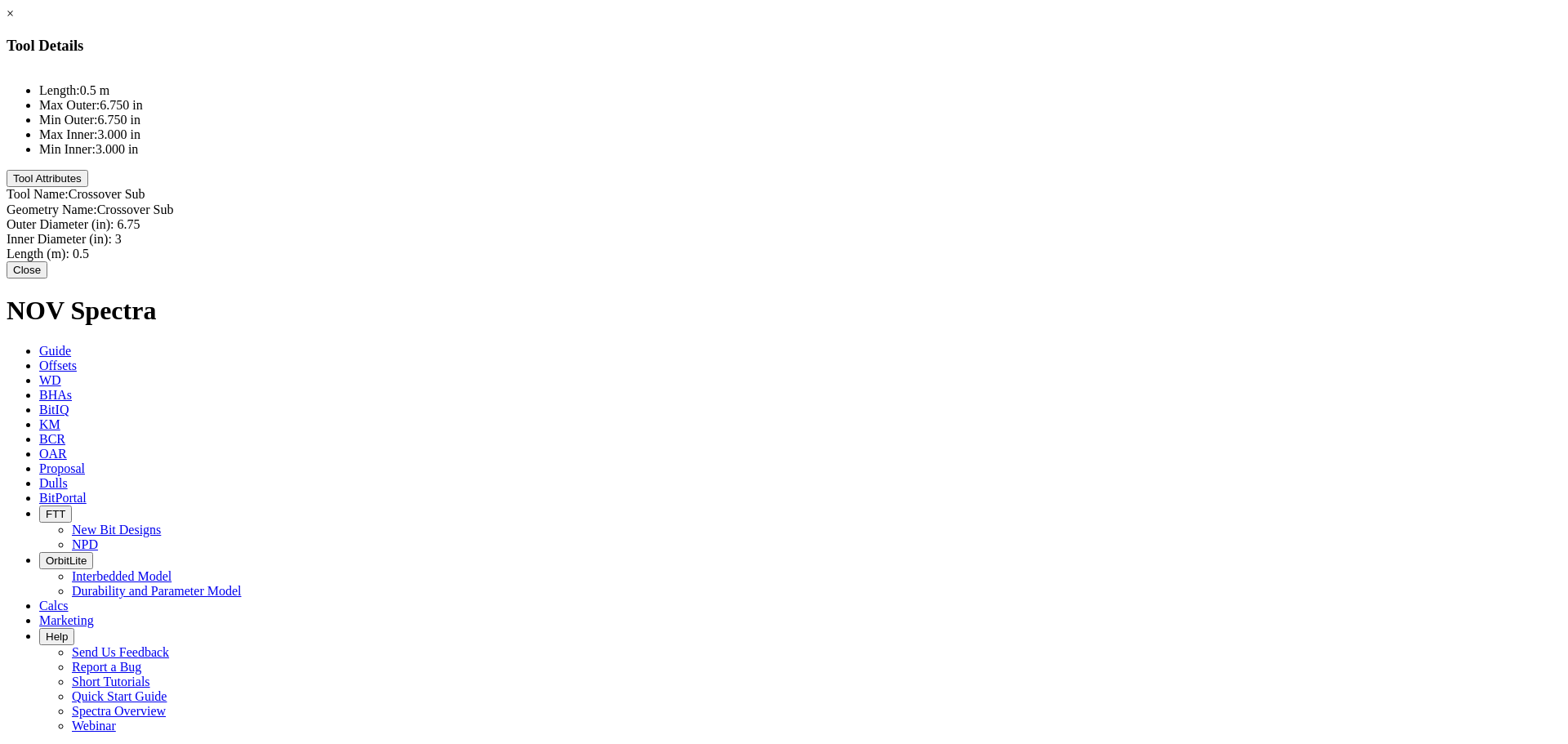
click at [47, 276] on button "Close" at bounding box center [26, 270] width 41 height 17
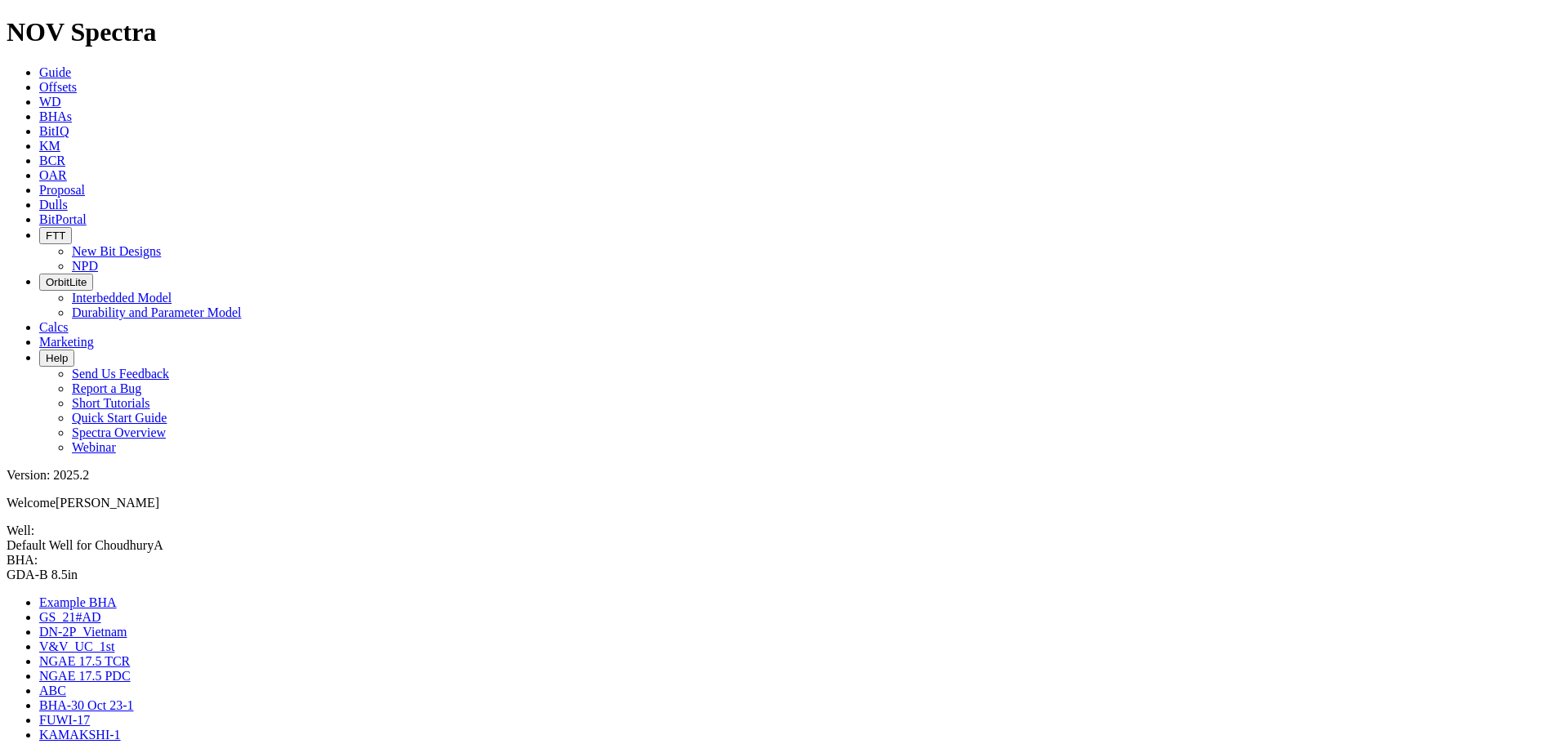
drag, startPoint x: 624, startPoint y: 335, endPoint x: 523, endPoint y: 346, distance: 101.6
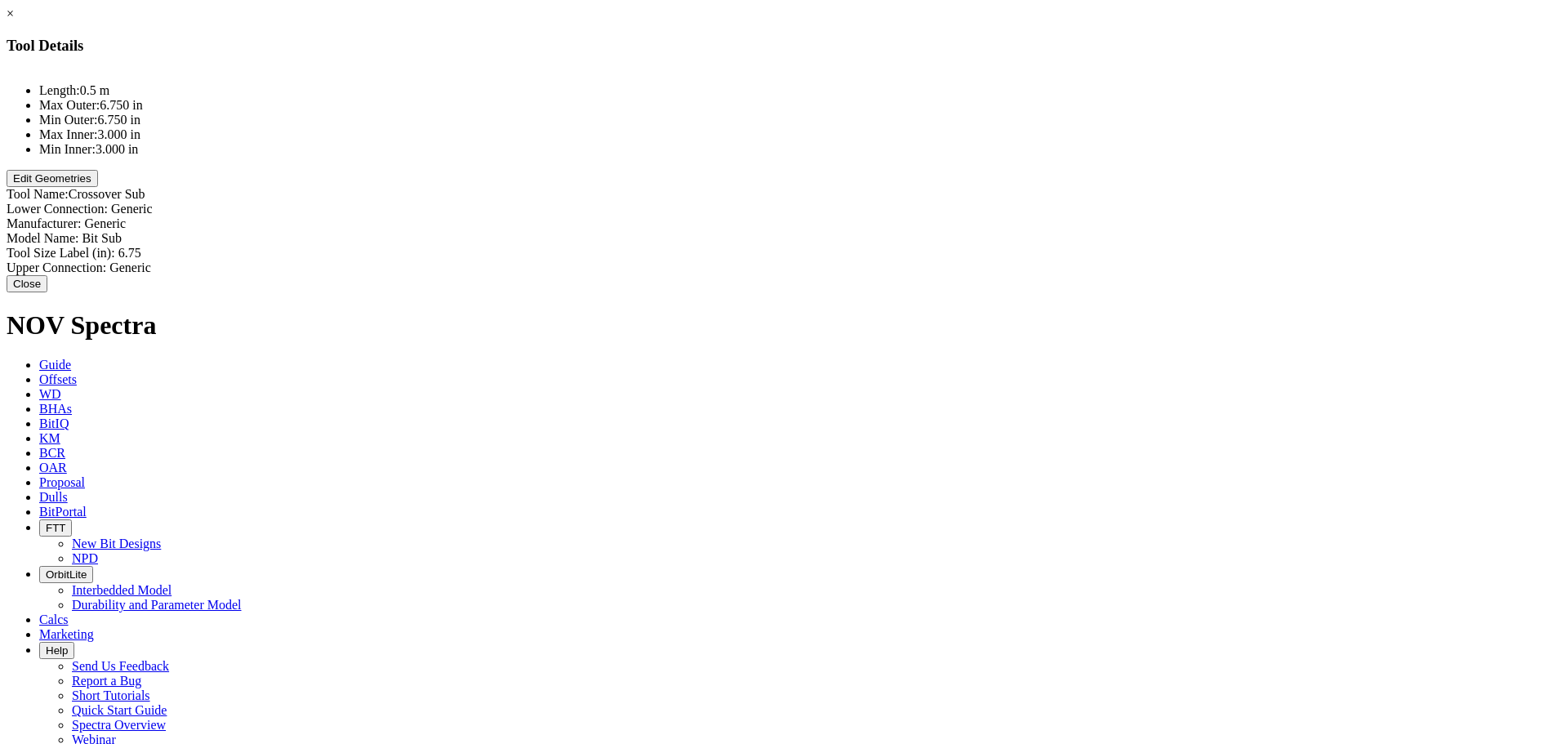
click at [98, 187] on button "Edit Geometries" at bounding box center [52, 178] width 92 height 17
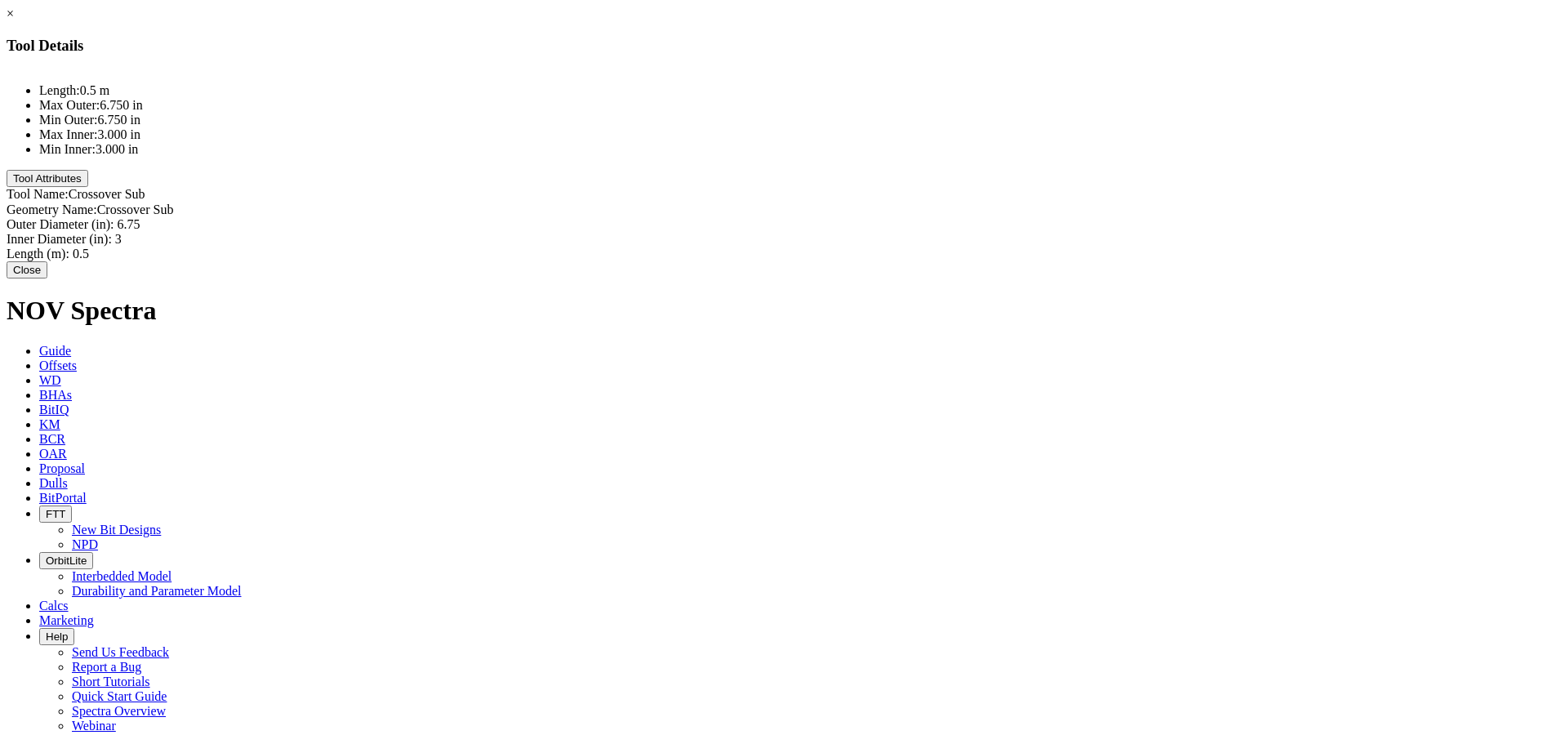
click at [958, 246] on div "Length (m): 0.5 0.5" at bounding box center [784, 254] width 1555 height 15
type input "0.75"
click at [47, 276] on button "Close" at bounding box center [26, 272] width 41 height 17
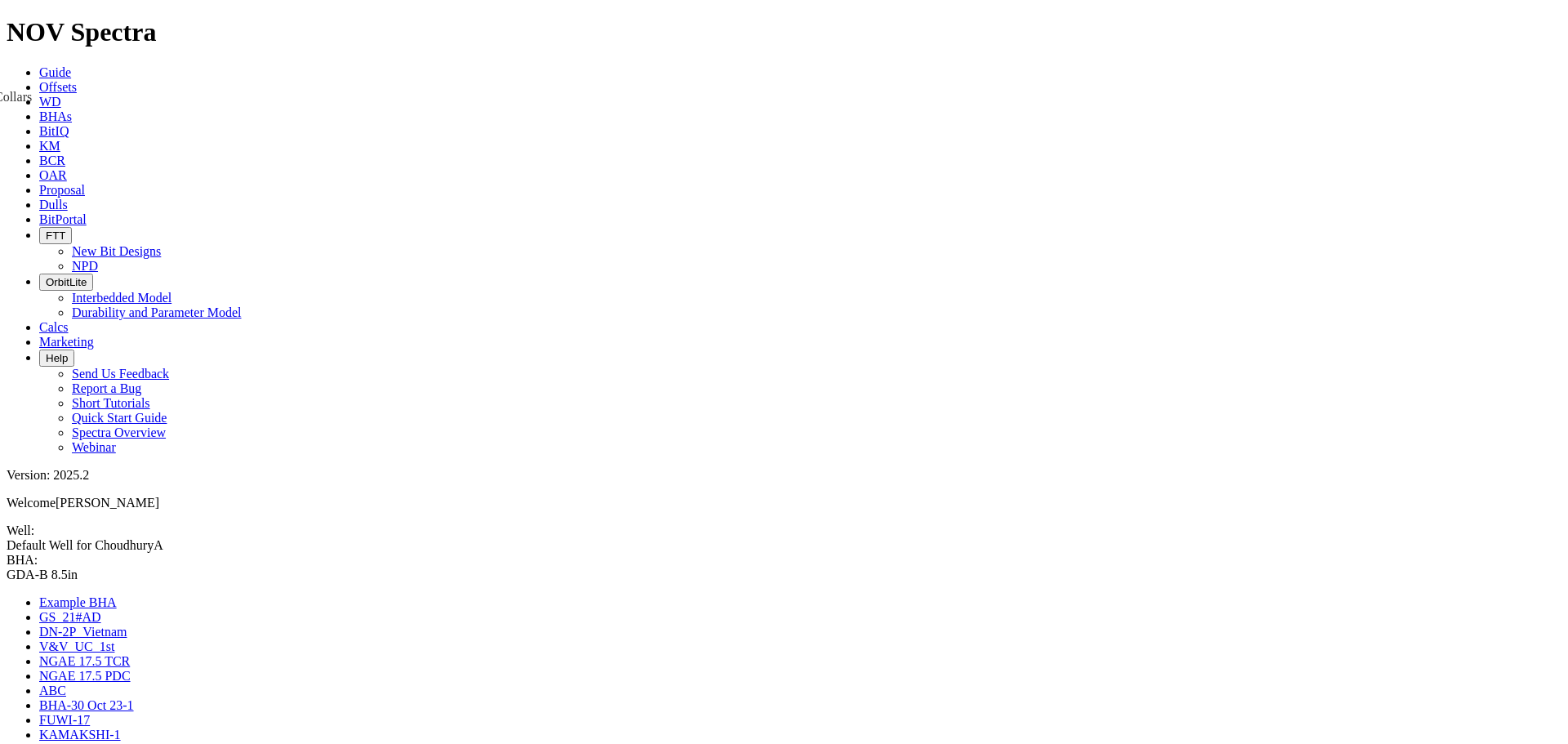
drag, startPoint x: 1342, startPoint y: 389, endPoint x: 746, endPoint y: 236, distance: 615.3
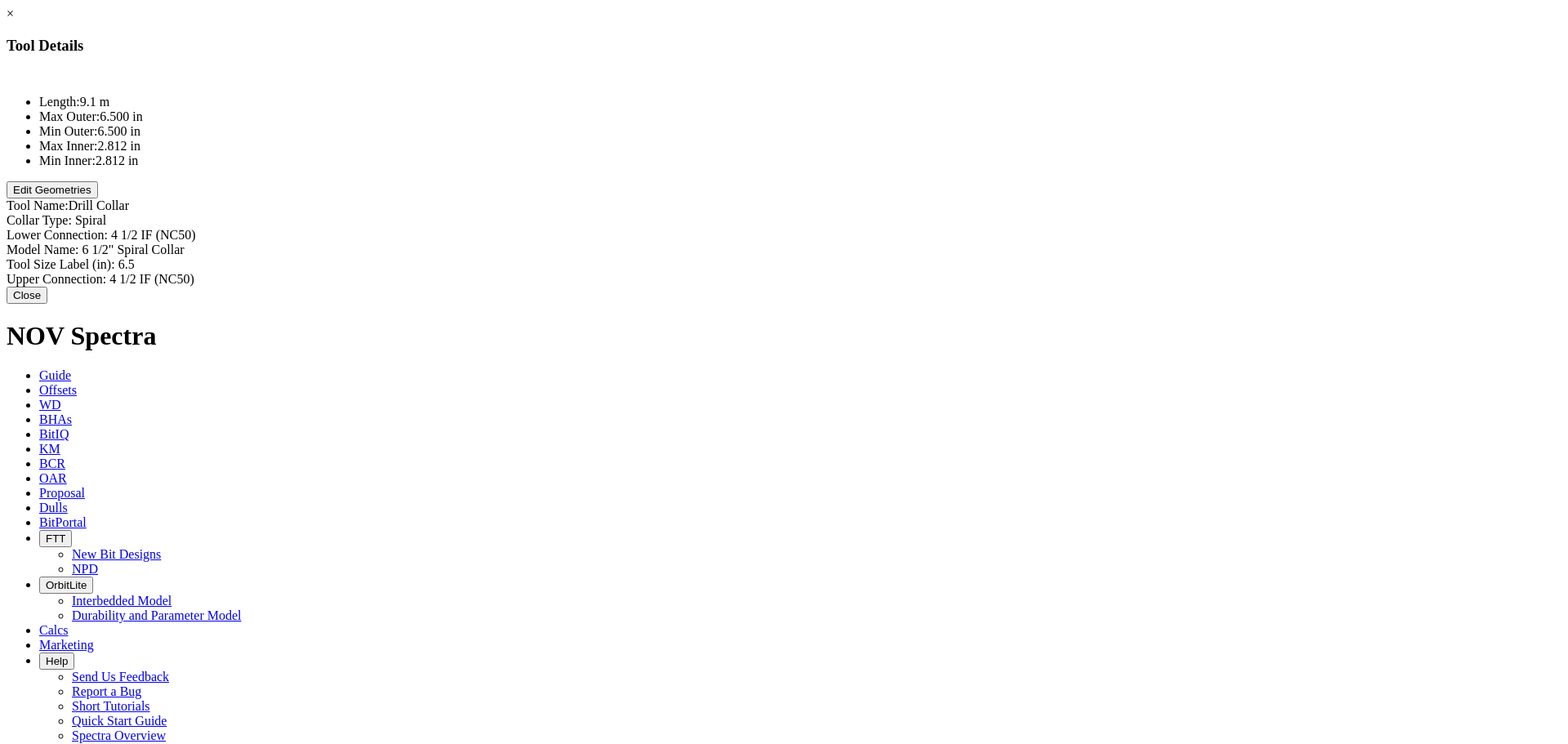
click at [98, 198] on button "Edit Geometries" at bounding box center [52, 190] width 92 height 17
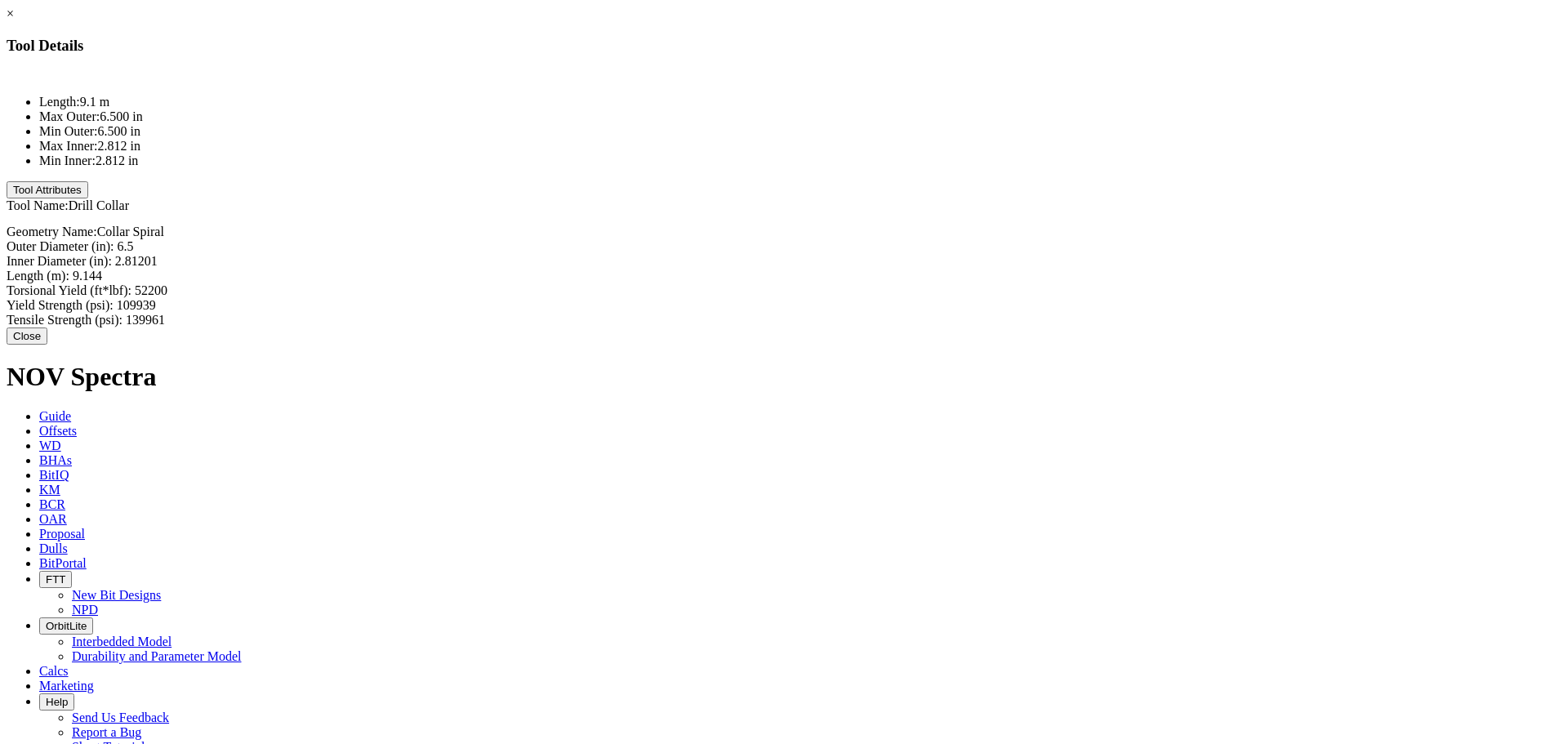
click at [972, 254] on div "Inner Diameter (in): 2.81201 2.81201" at bounding box center [784, 262] width 1555 height 15
type input "3"
type input "2.813"
click at [968, 269] on div "Length (m): 9.144 9.144" at bounding box center [784, 278] width 1555 height 17
type input "9.2"
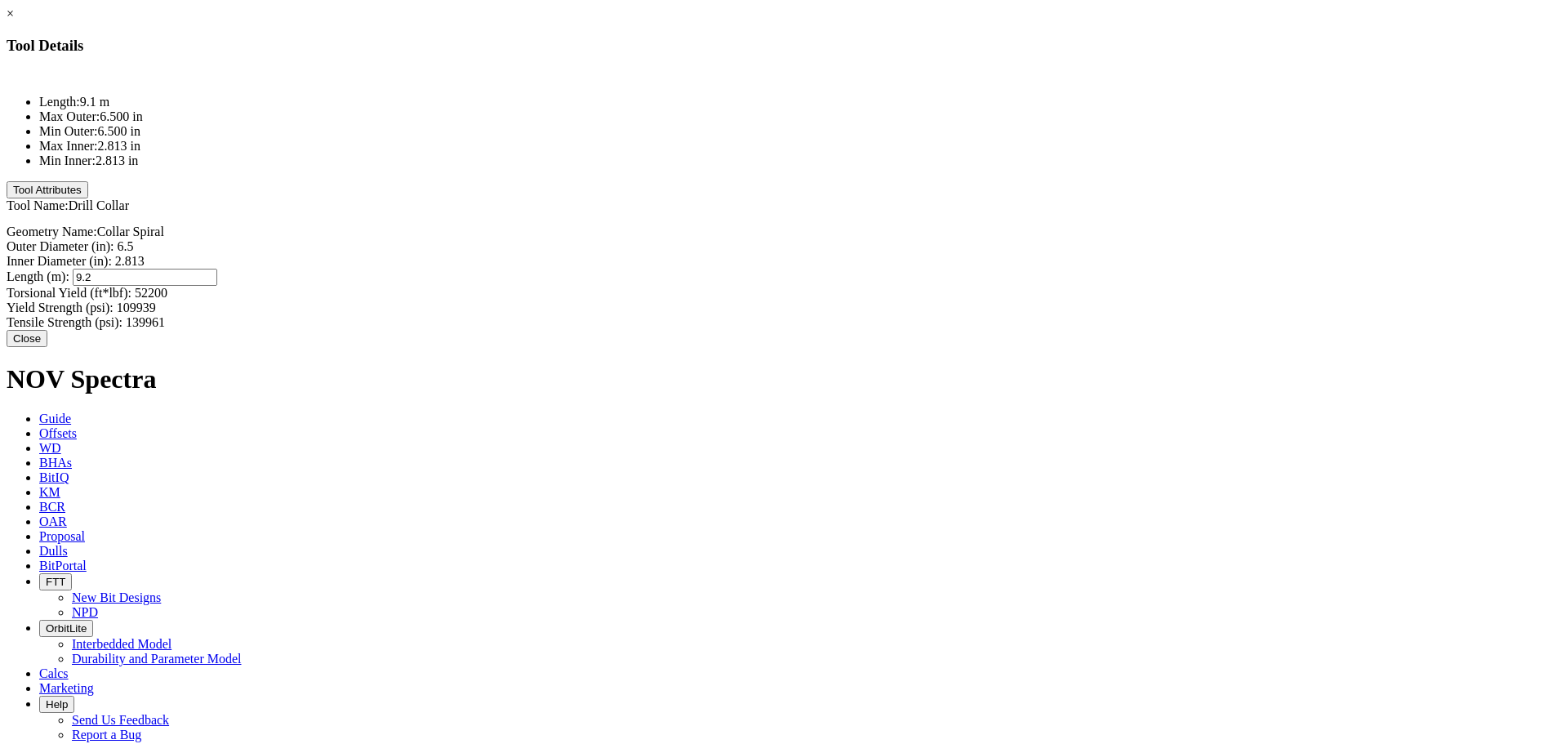
click at [47, 330] on button "Close" at bounding box center [26, 339] width 41 height 17
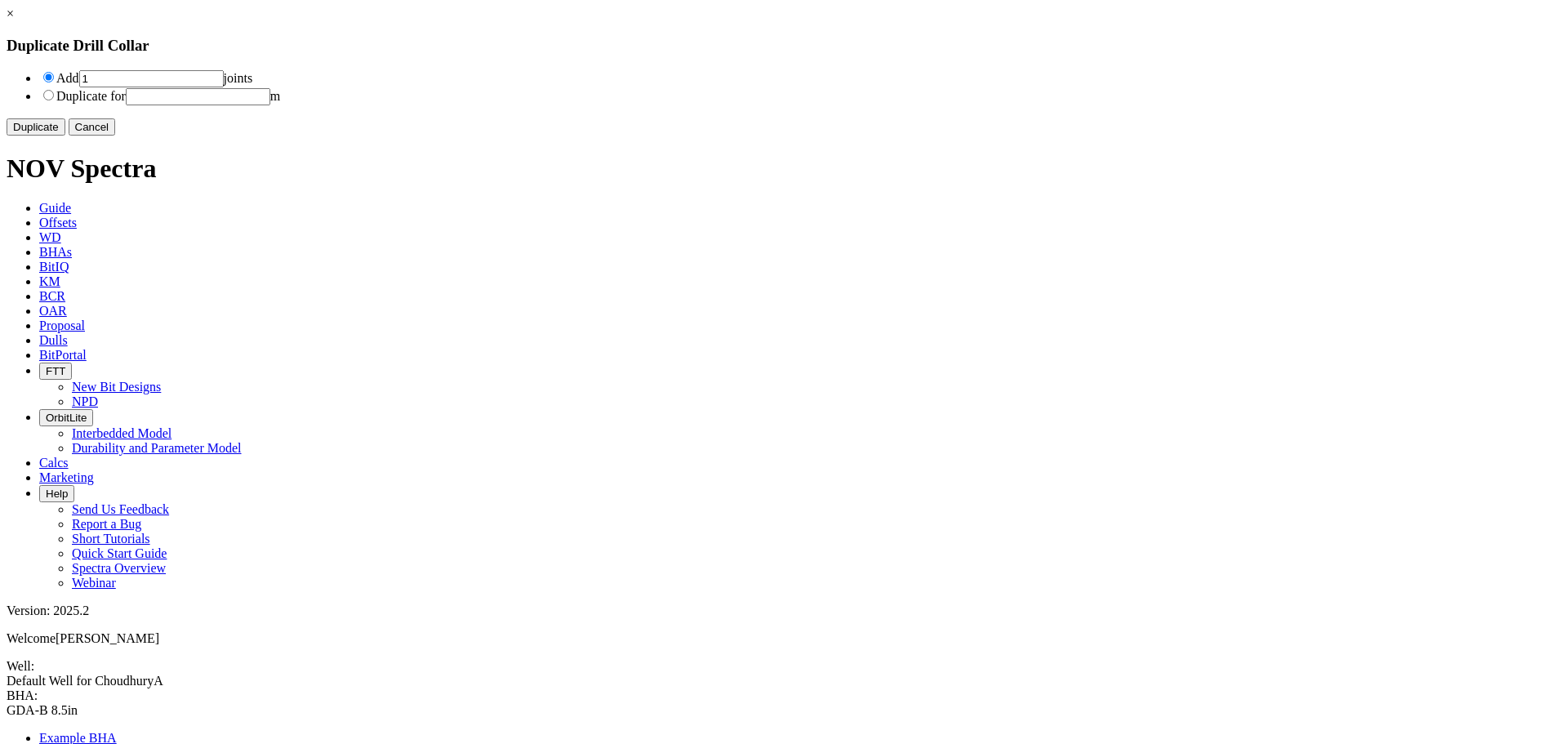
click at [65, 136] on button "Duplicate" at bounding box center [36, 127] width 59 height 17
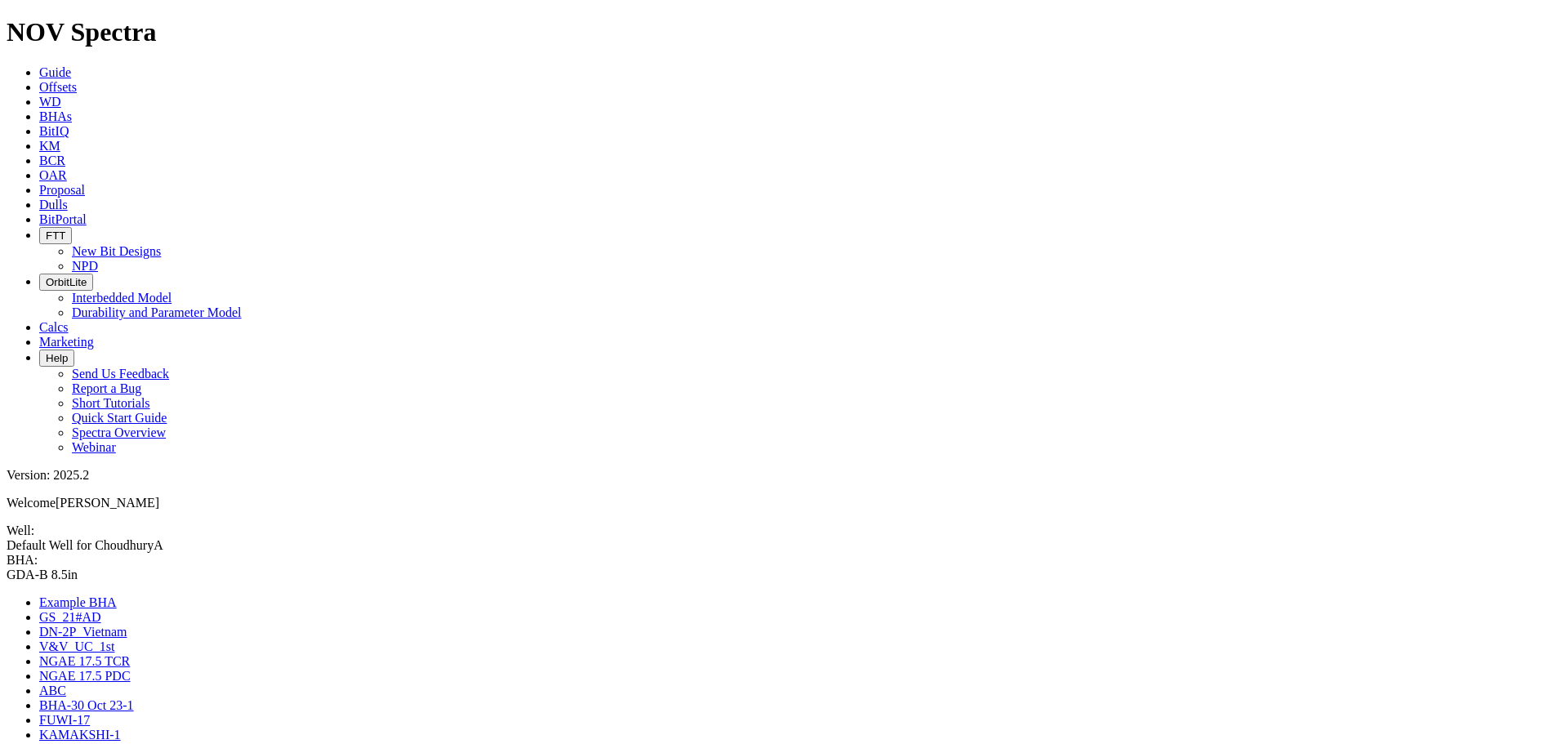
drag, startPoint x: 1401, startPoint y: 306, endPoint x: 747, endPoint y: 125, distance: 678.6
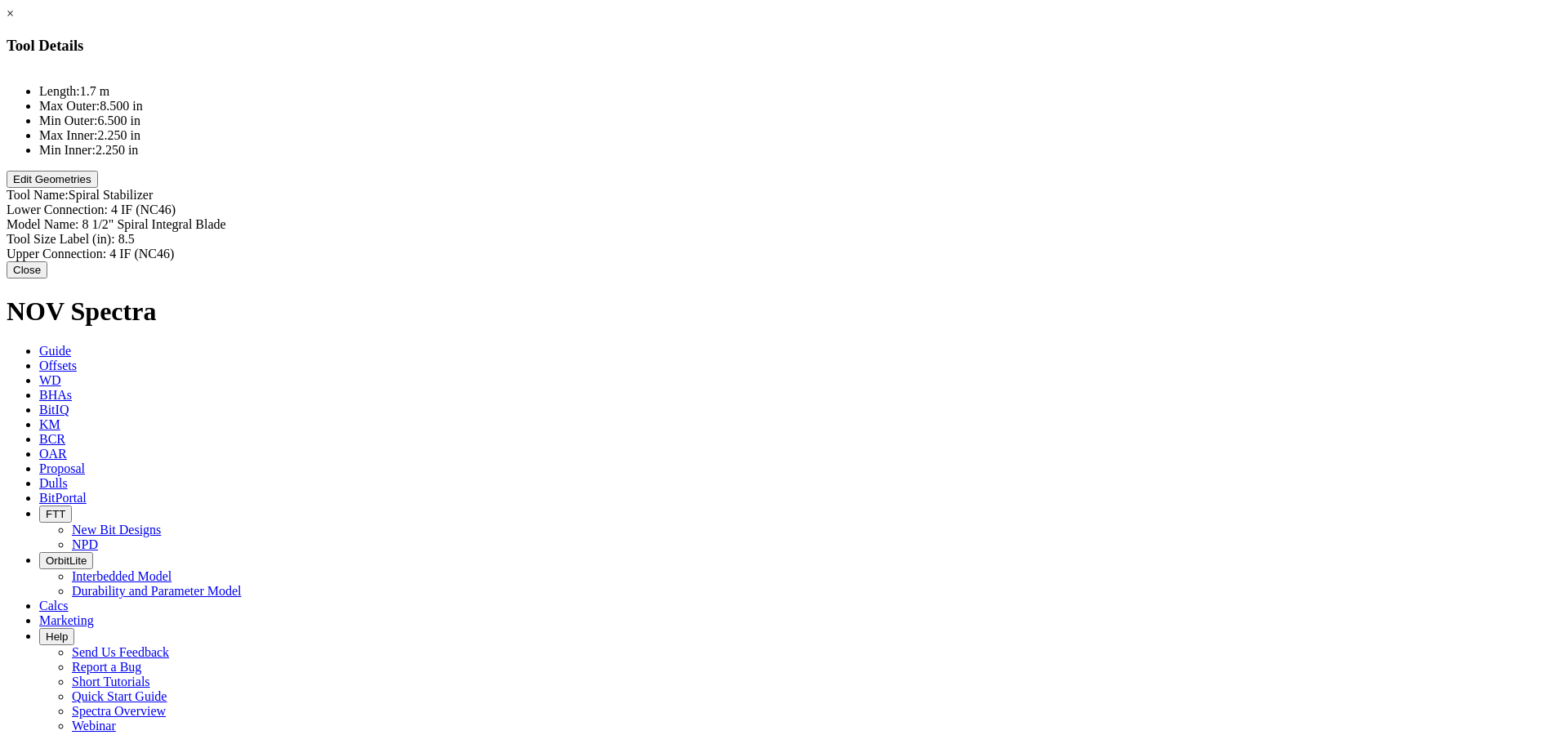
click at [98, 188] on button "Edit Geometries" at bounding box center [52, 179] width 92 height 17
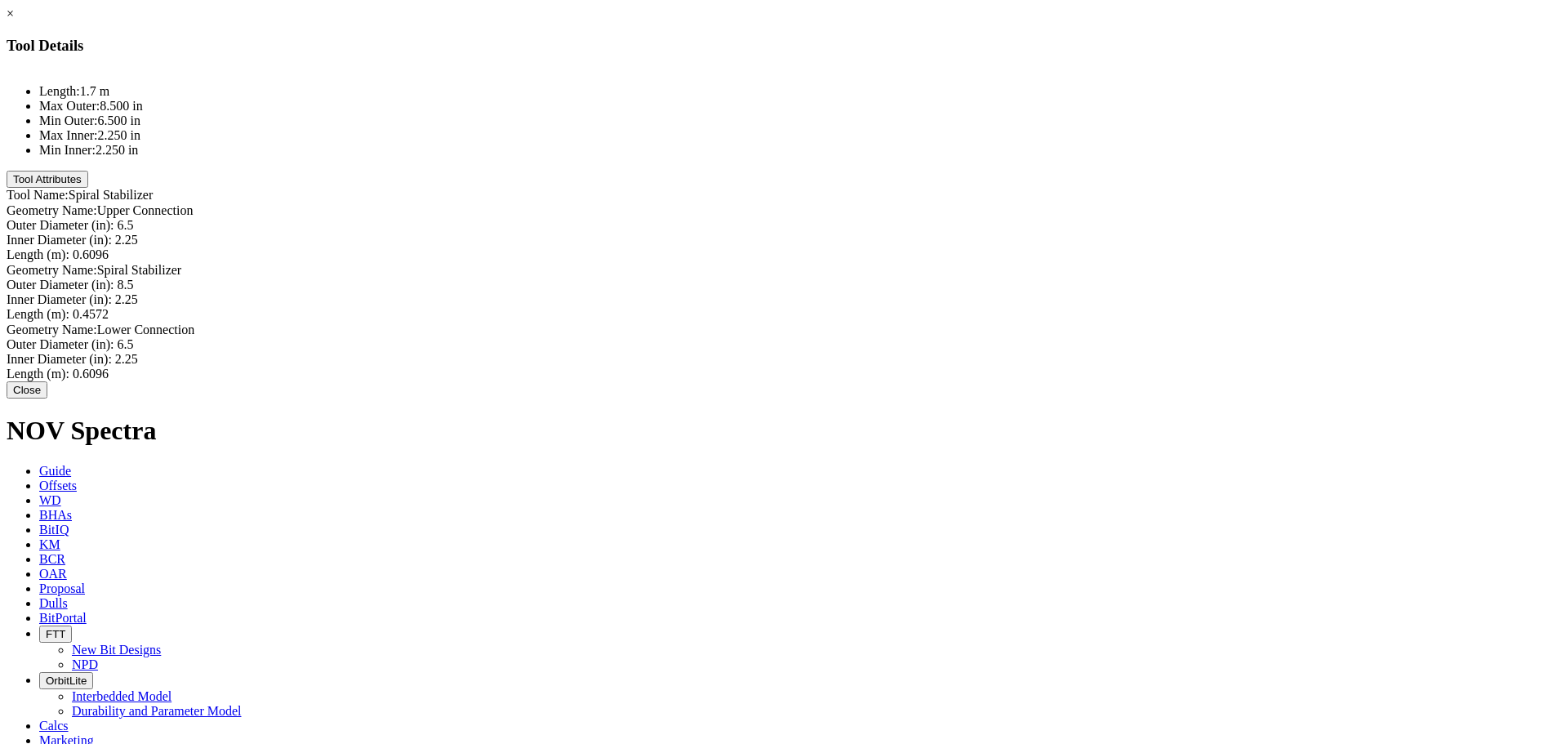
click at [969, 247] on div "Length (m): 0.6096 0.6096" at bounding box center [784, 255] width 1555 height 15
type input "0.25"
click at [972, 306] on div "Length (m): 0.4572 0.4572" at bounding box center [784, 314] width 1555 height 17
type input "0.25"
click at [968, 368] on div "Length (m): 0.6096 0.6096" at bounding box center [784, 376] width 1555 height 15
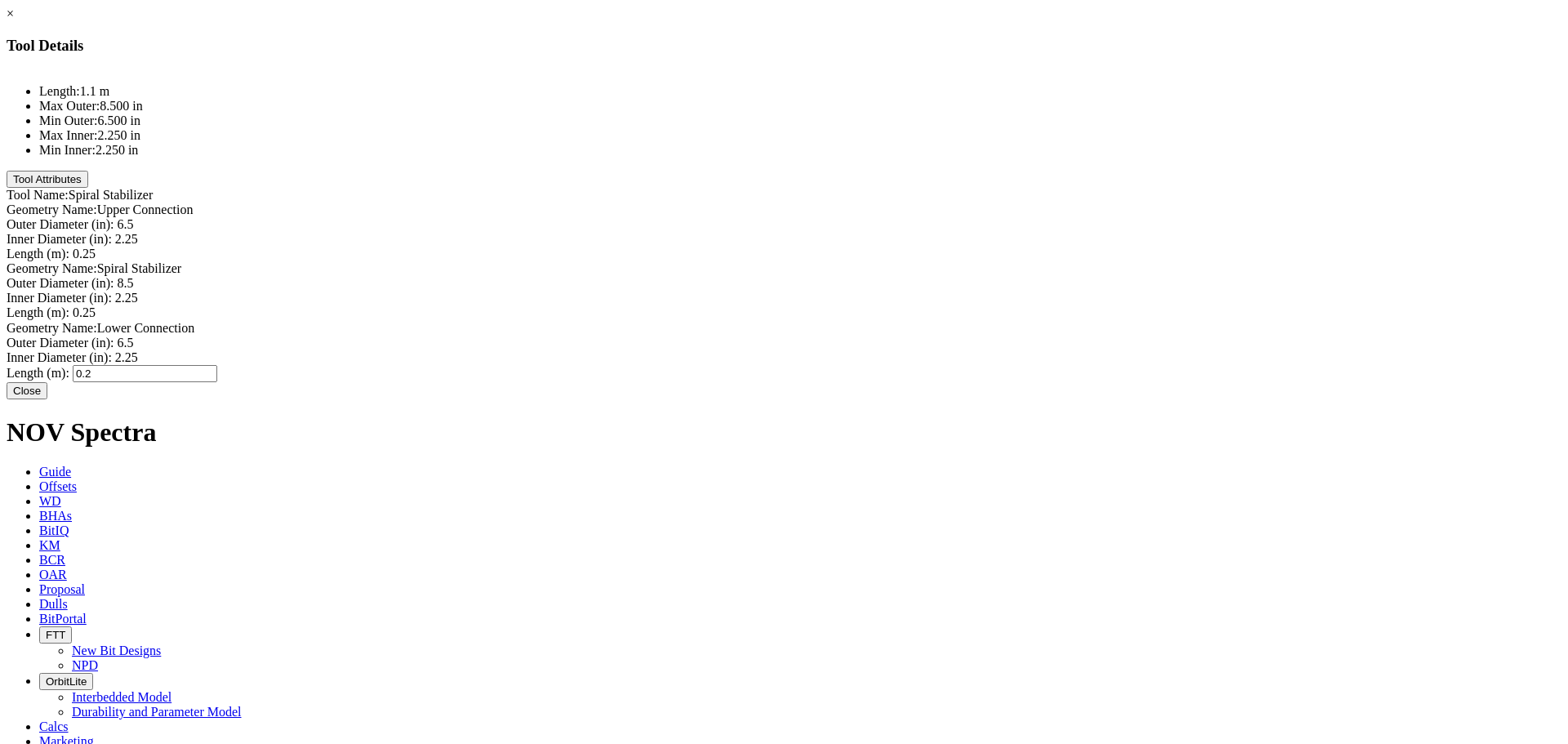
type input "0.25"
click at [47, 397] on button "Close" at bounding box center [26, 387] width 41 height 17
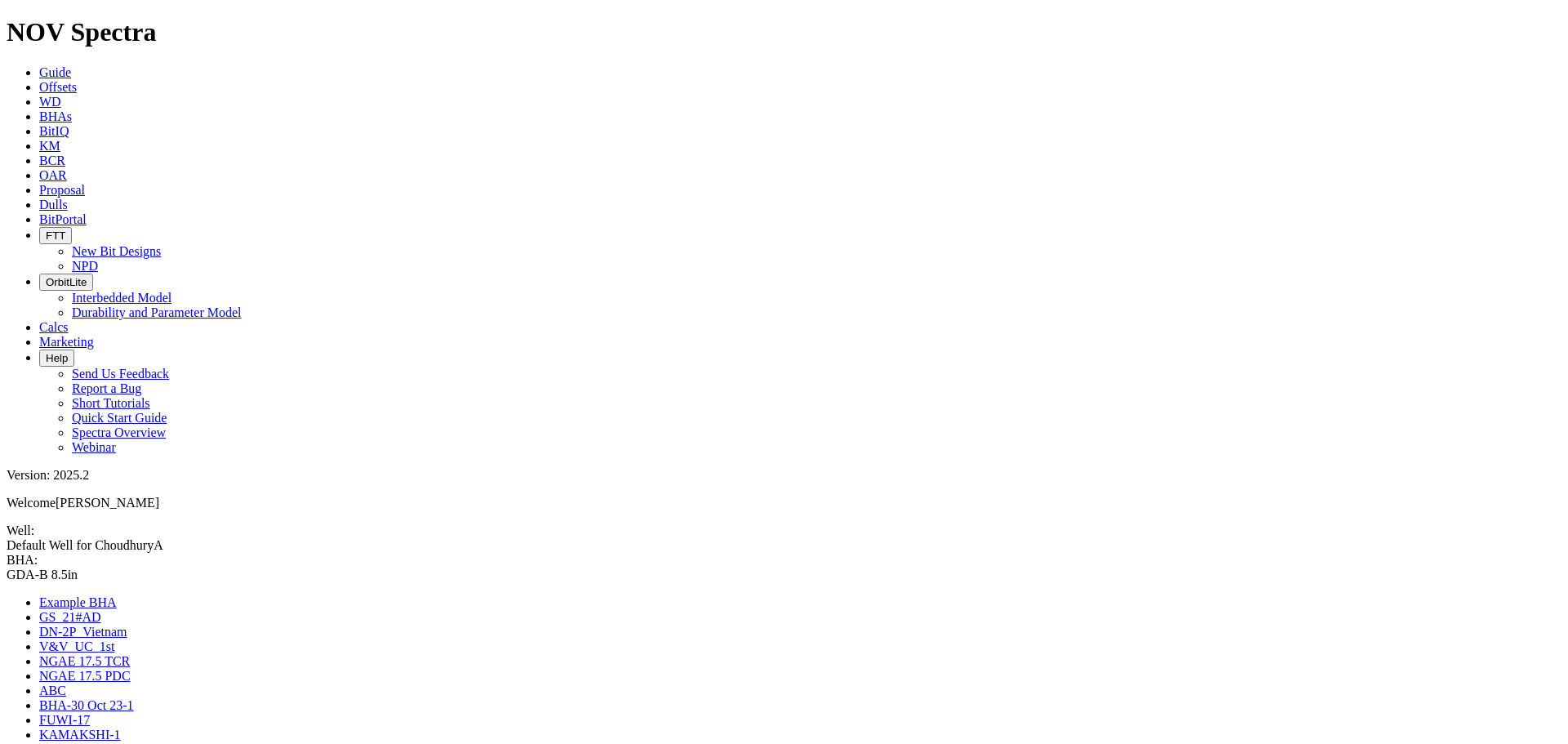
drag, startPoint x: 1349, startPoint y: 386, endPoint x: 1179, endPoint y: 355, distance: 172.8
drag, startPoint x: 1530, startPoint y: 724, endPoint x: 1484, endPoint y: 187, distance: 539.0
drag, startPoint x: 1359, startPoint y: 379, endPoint x: 776, endPoint y: 224, distance: 603.3
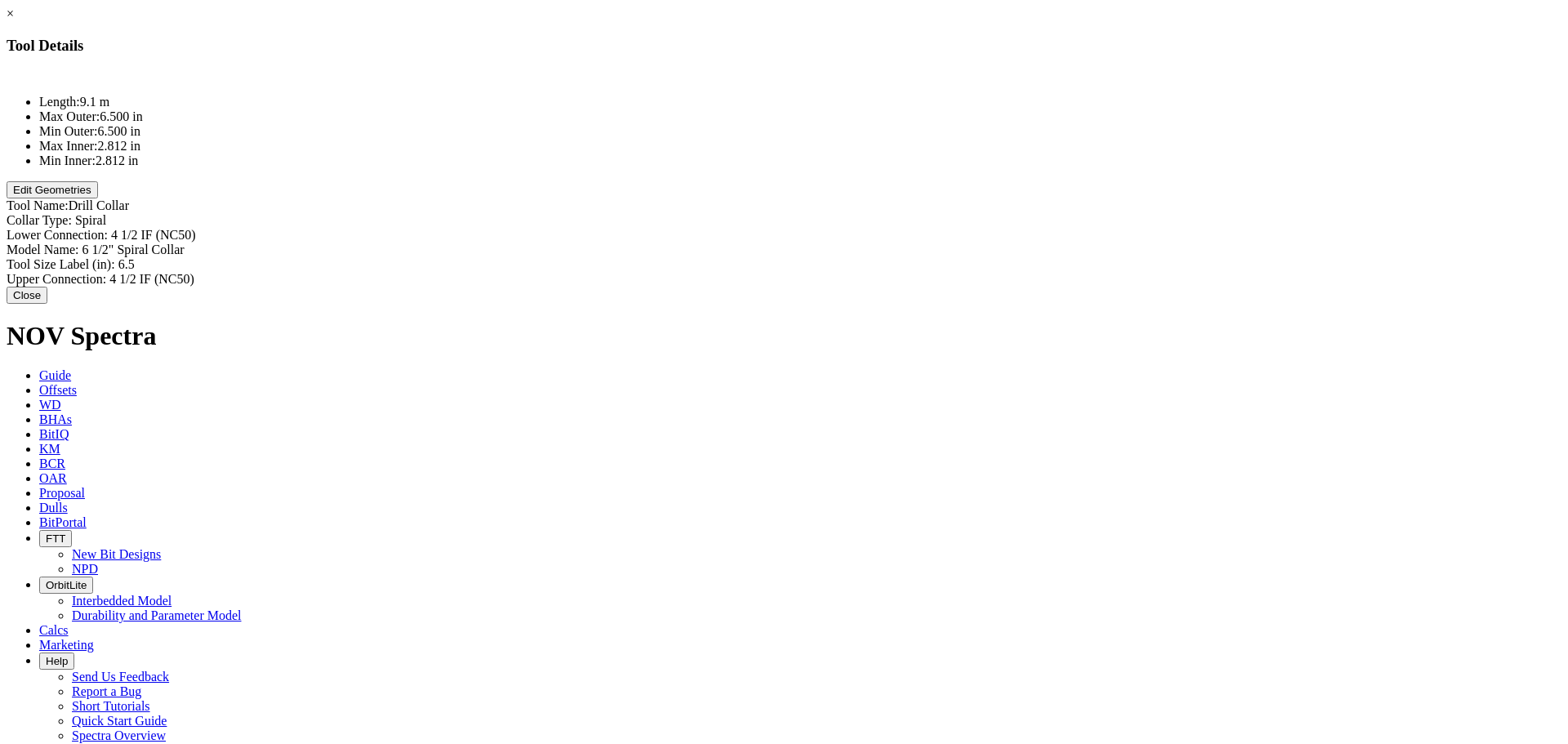
click at [98, 198] on button "Edit Geometries" at bounding box center [52, 190] width 92 height 17
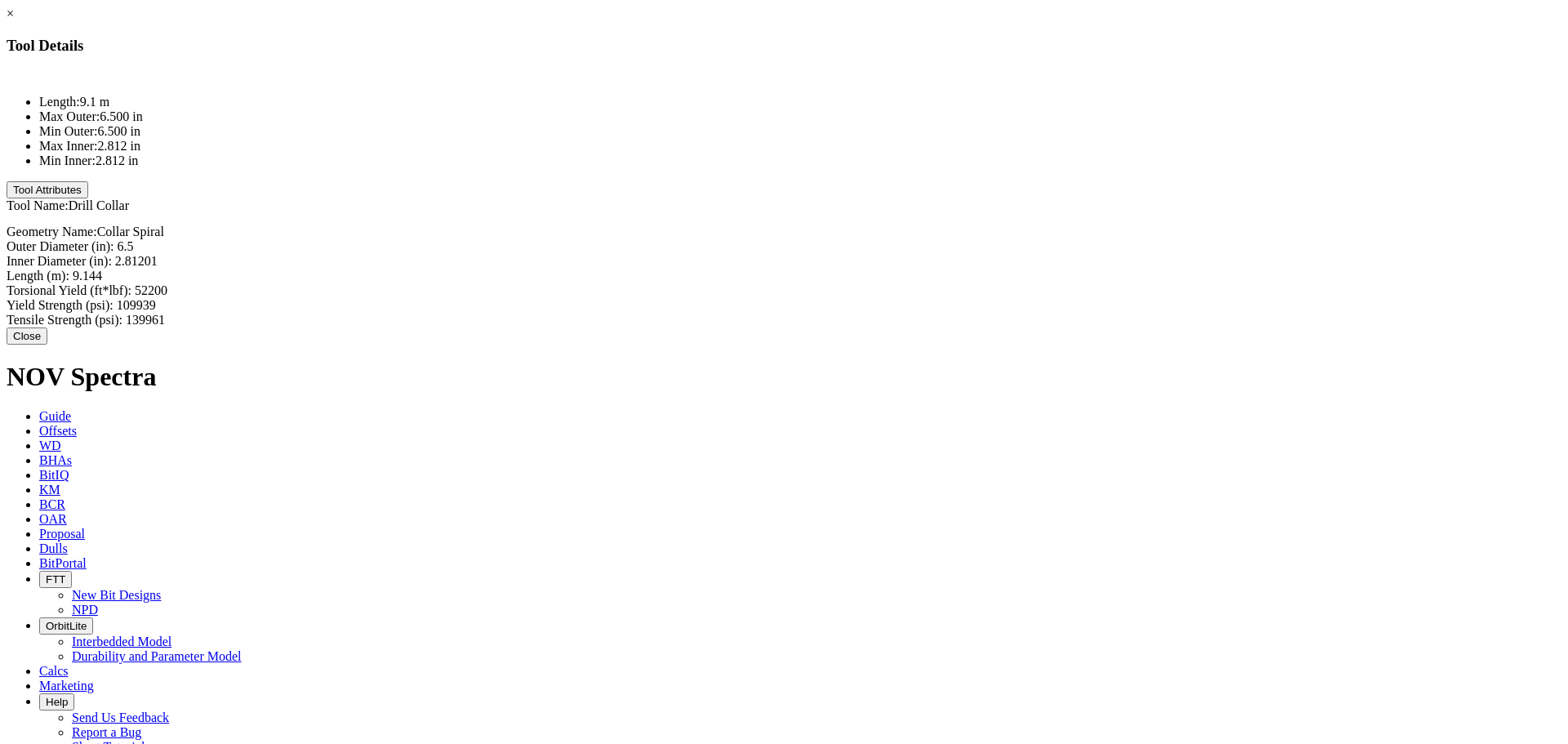
click at [965, 269] on div "Length (m): 9.144 9.144" at bounding box center [784, 277] width 1555 height 15
type input "9.2"
click at [47, 330] on button "Close" at bounding box center [26, 339] width 41 height 17
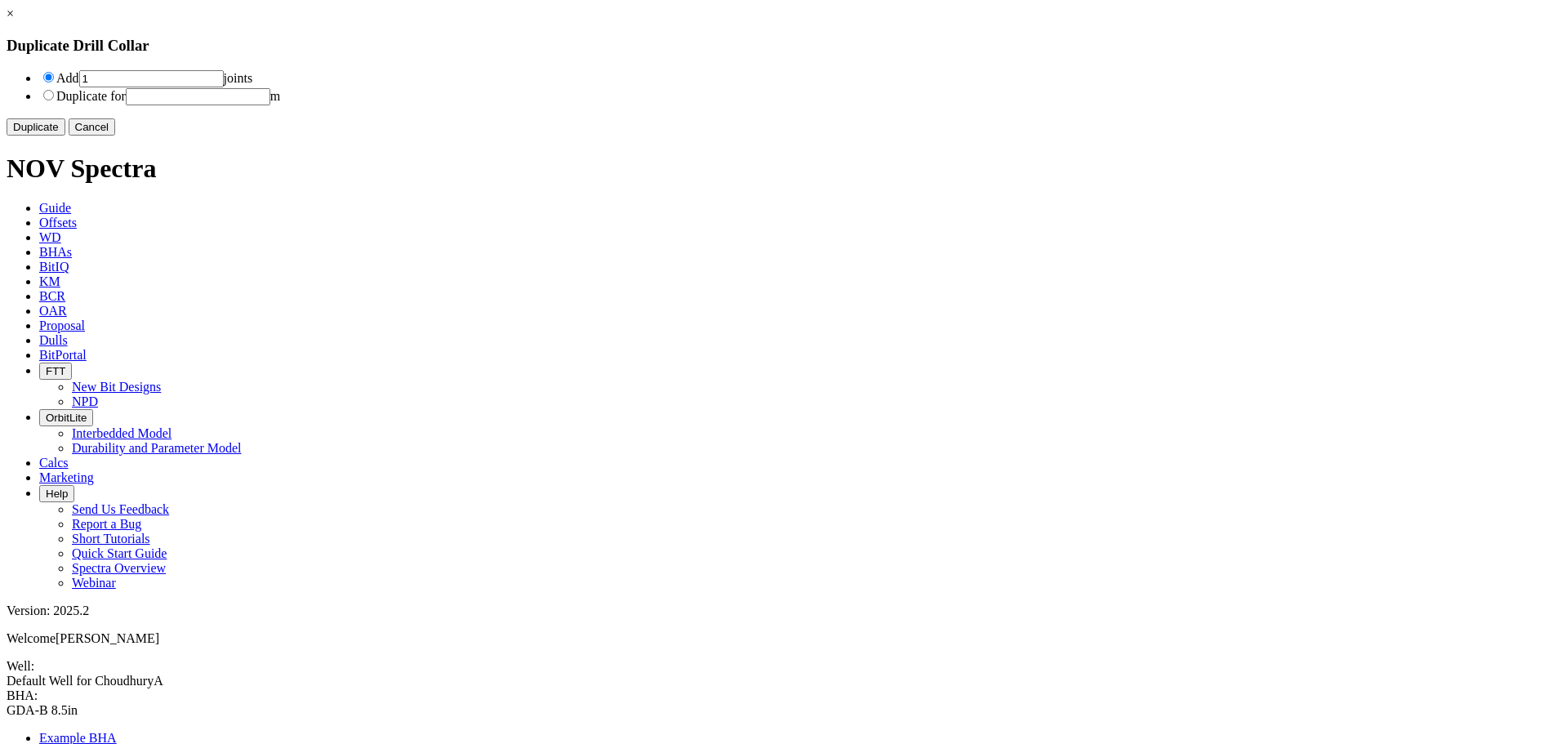
click at [224, 82] on input "1" at bounding box center [151, 78] width 144 height 17
type input "6"
click at [65, 136] on button "Duplicate" at bounding box center [36, 127] width 59 height 17
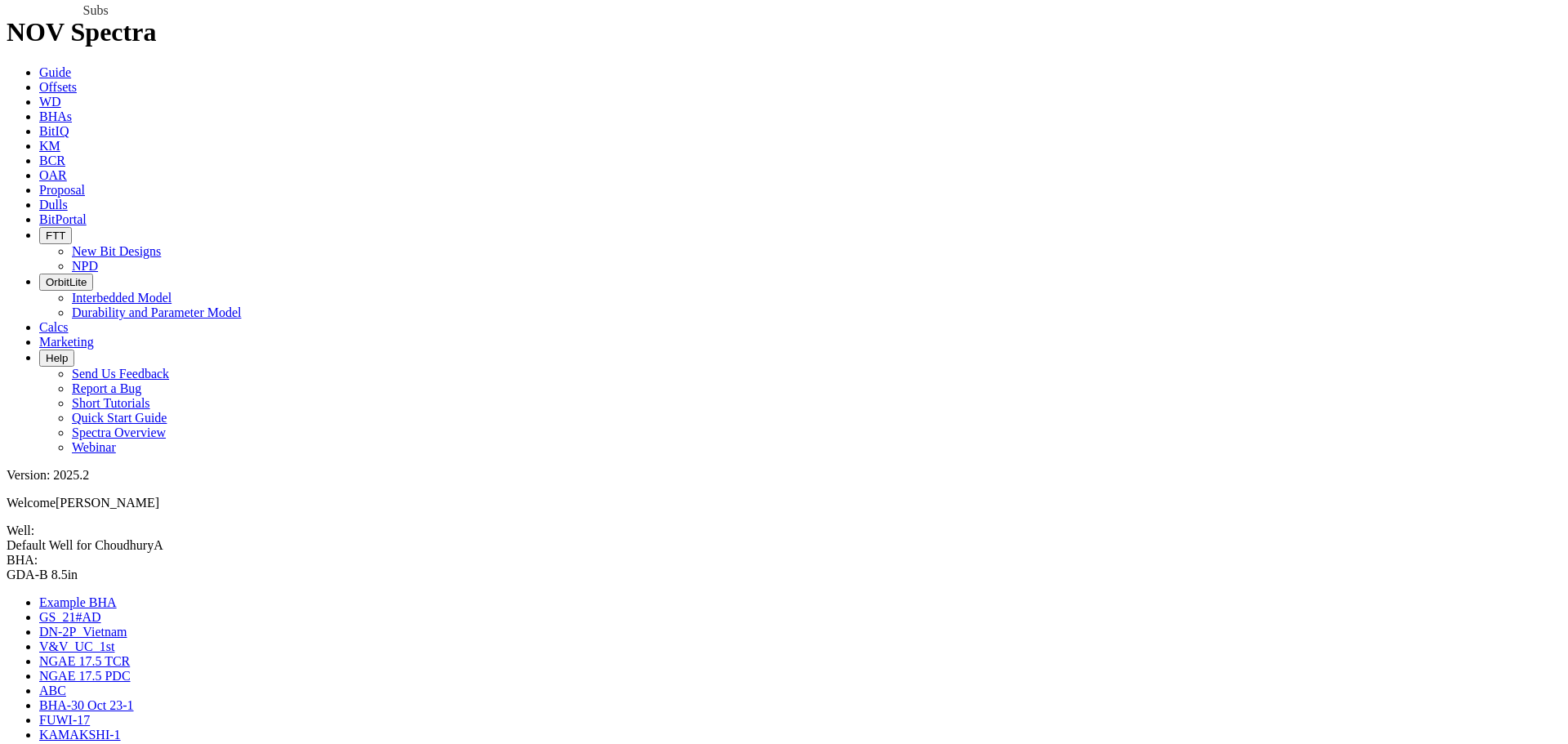
drag, startPoint x: 1401, startPoint y: 403, endPoint x: 755, endPoint y: 163, distance: 689.1
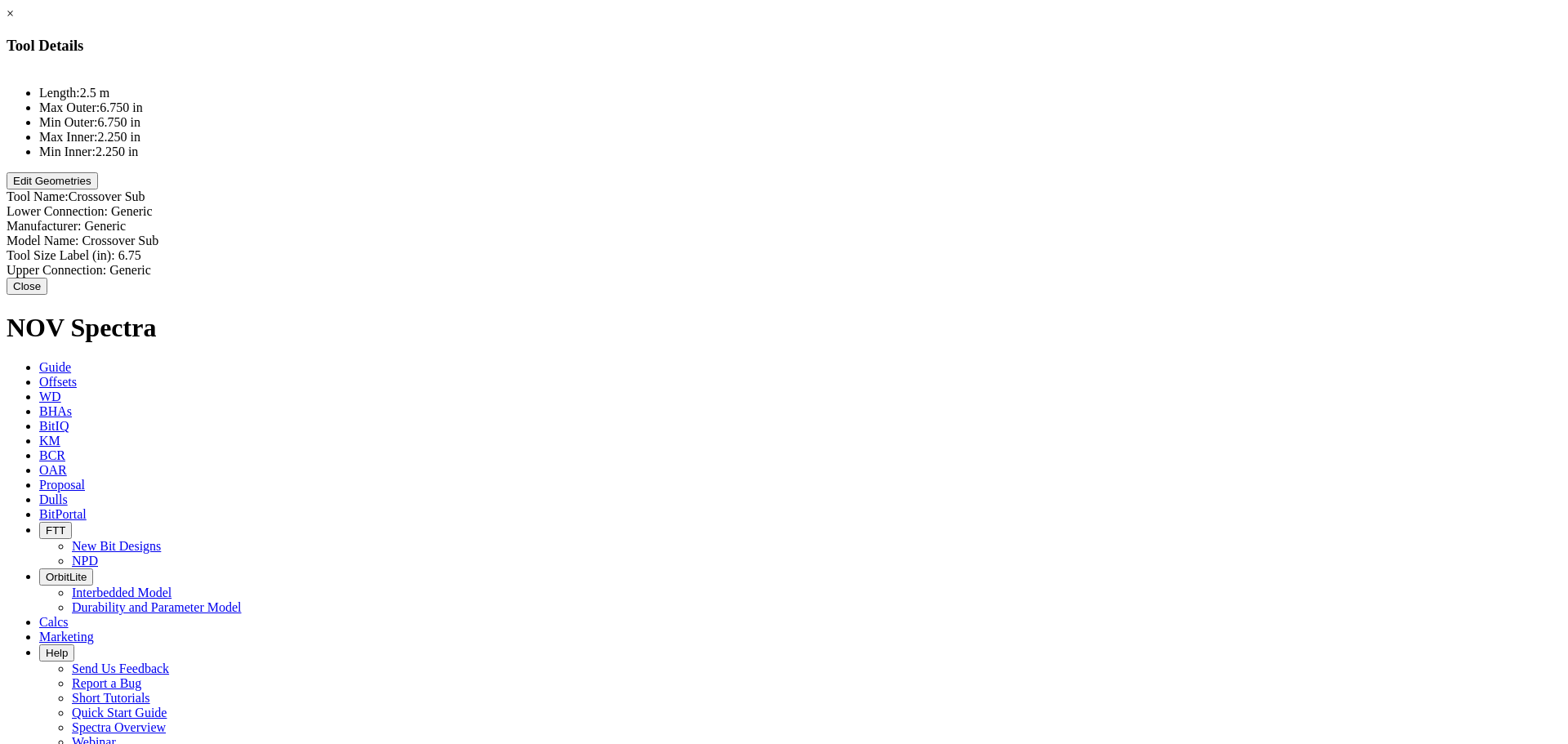
click at [98, 190] on button "Edit Geometries" at bounding box center [52, 181] width 92 height 17
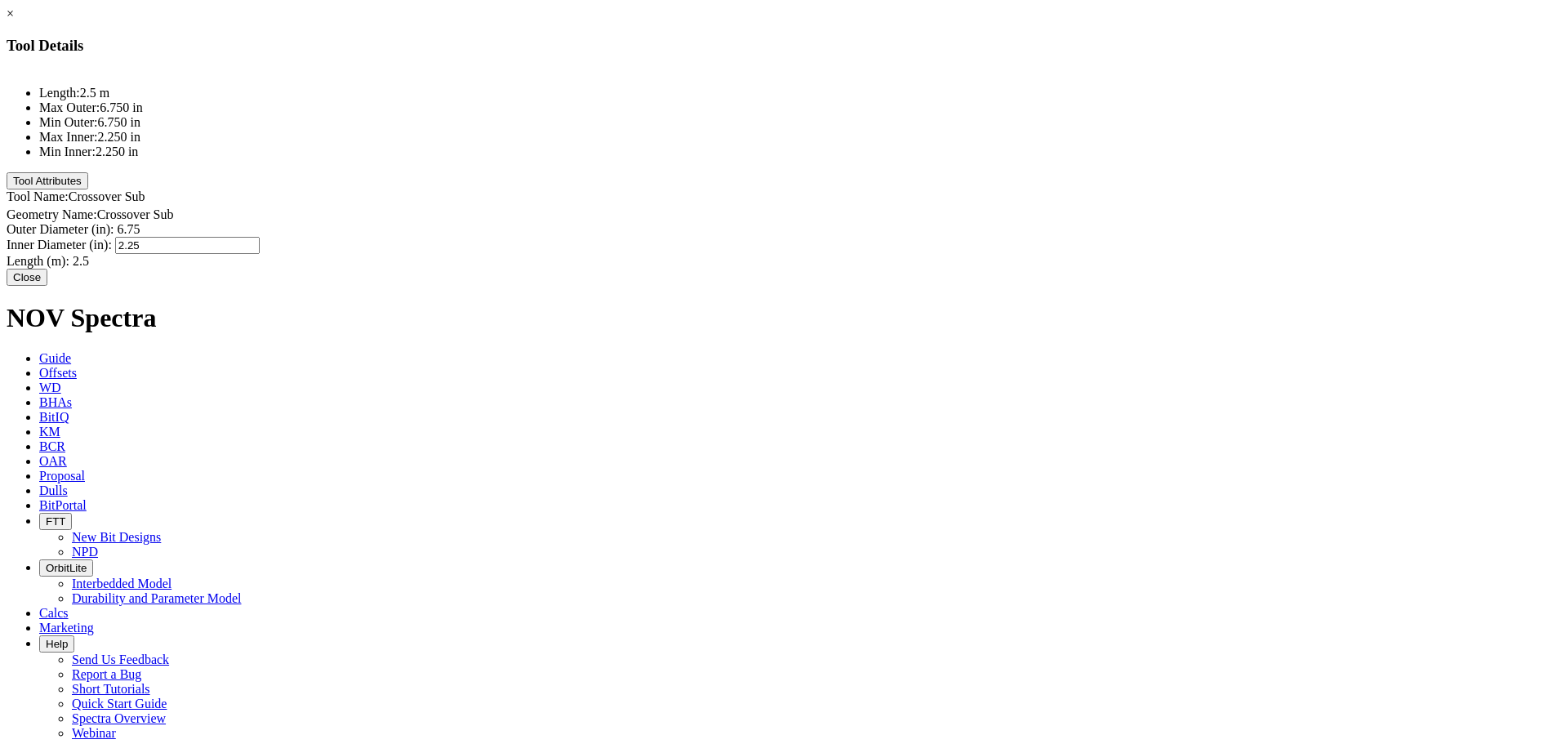
click at [958, 237] on div "Inner Diameter (in): 2.25 2.25" at bounding box center [784, 245] width 1555 height 17
type input "3"
click at [950, 222] on div "Outer Diameter (in): 6.75 6.75" at bounding box center [784, 229] width 1555 height 15
type input "5"
click at [961, 253] on div "Length (m): 2.5 2.5" at bounding box center [784, 262] width 1555 height 17
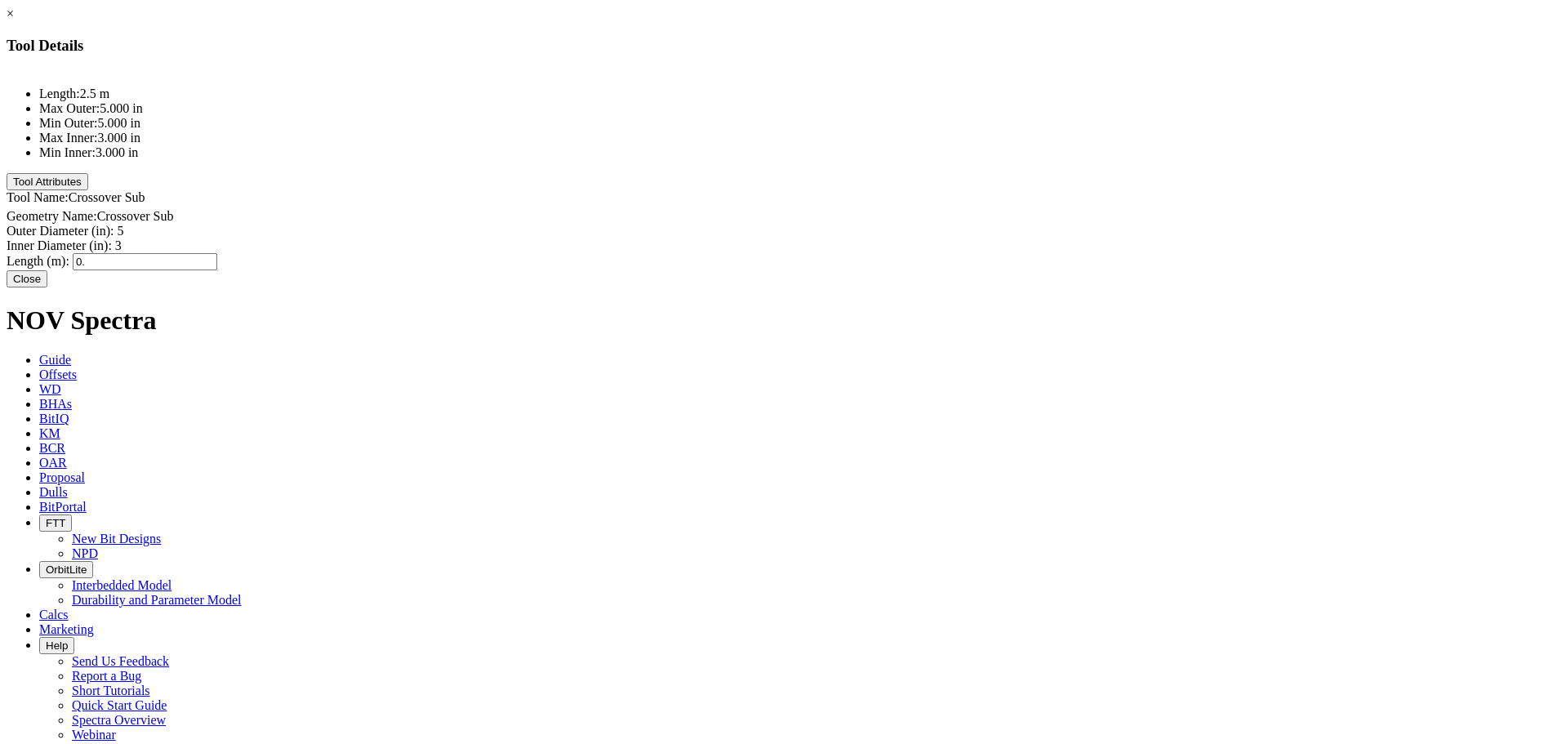
type input "0.5"
click at [88, 191] on button "Tool Attributes" at bounding box center [47, 181] width 82 height 17
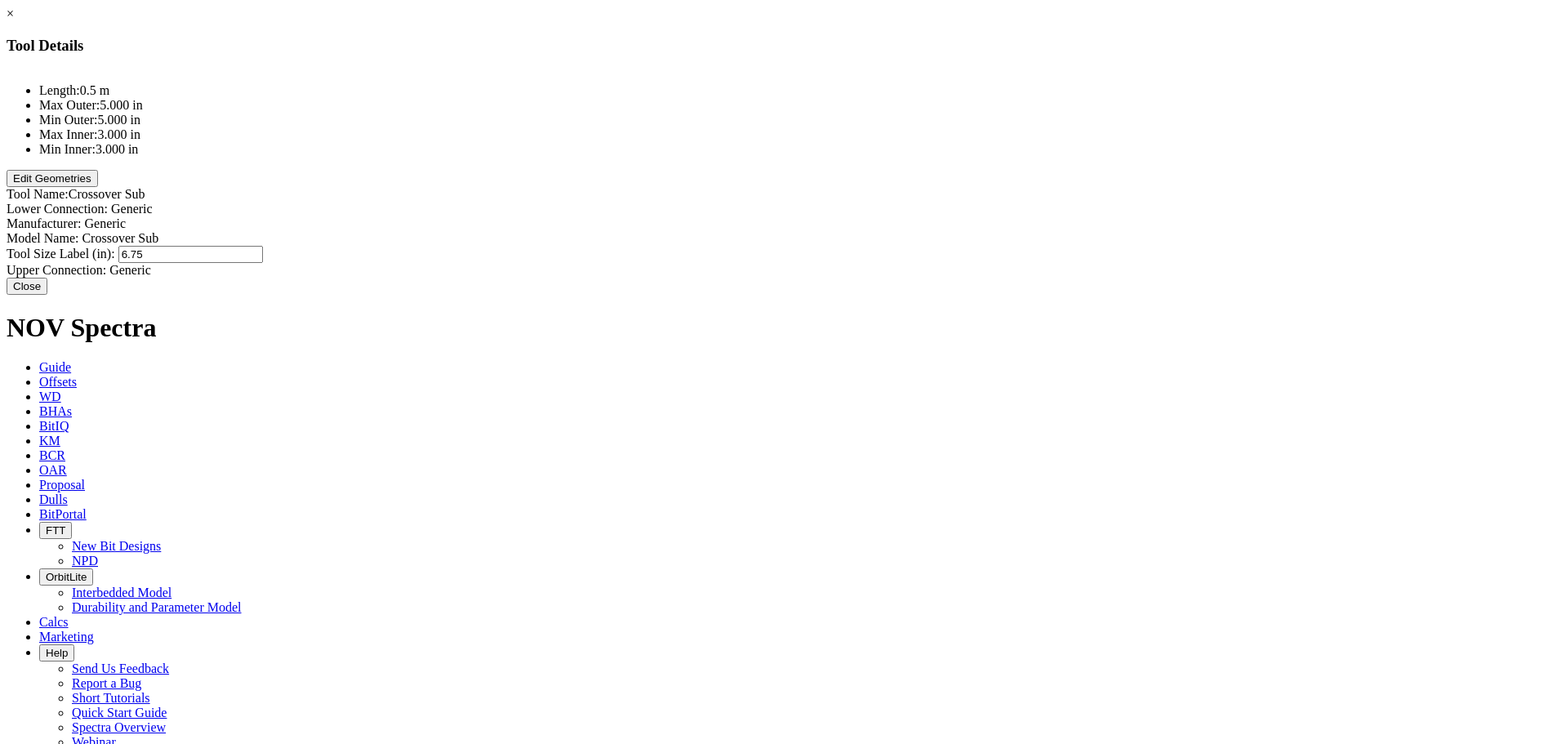
click at [969, 245] on div "Tool Size Label (in): 6.75 6.75" at bounding box center [784, 254] width 1555 height 17
type input "5"
click at [47, 278] on button "Close" at bounding box center [26, 284] width 41 height 17
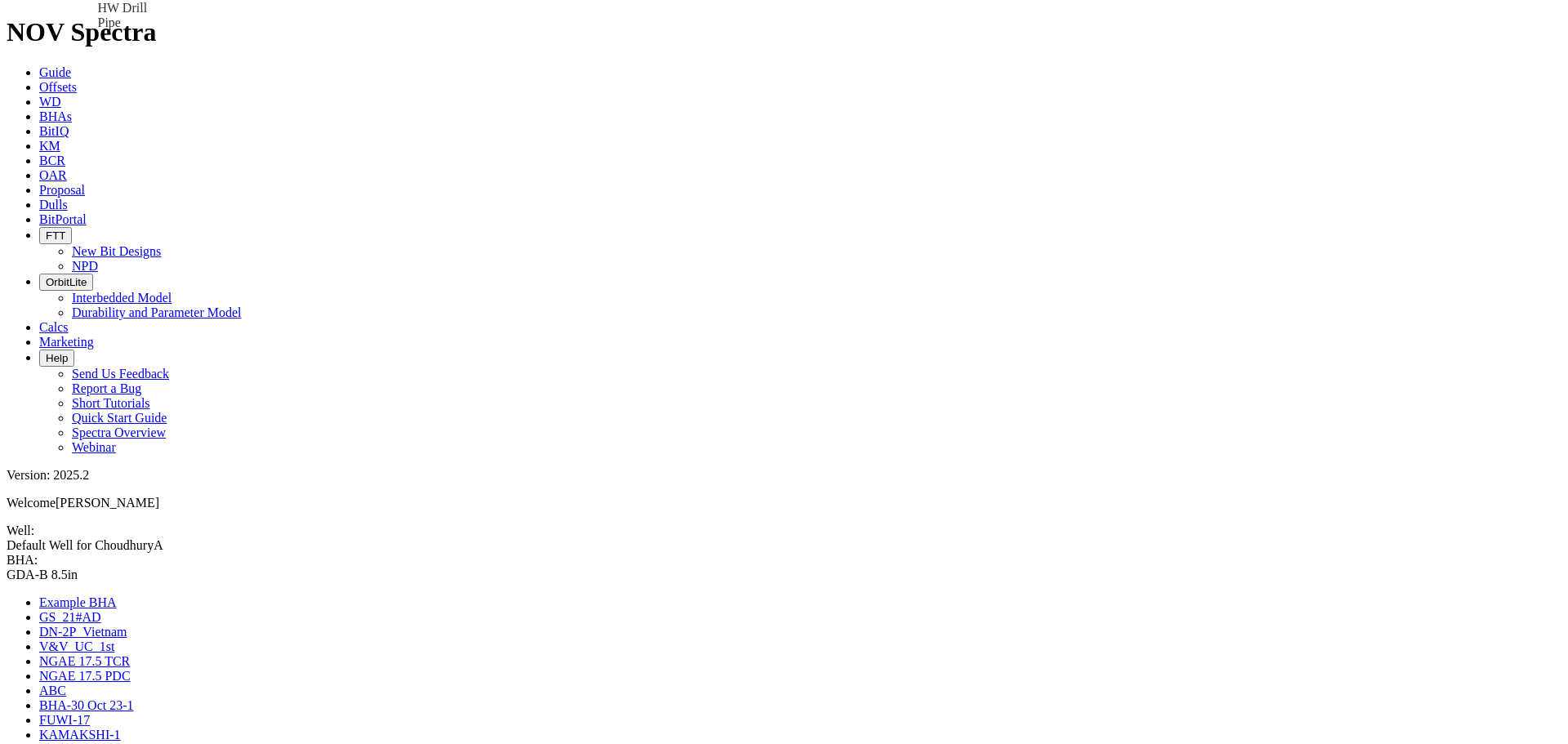
drag, startPoint x: 1348, startPoint y: 233, endPoint x: 779, endPoint y: 156, distance: 574.2
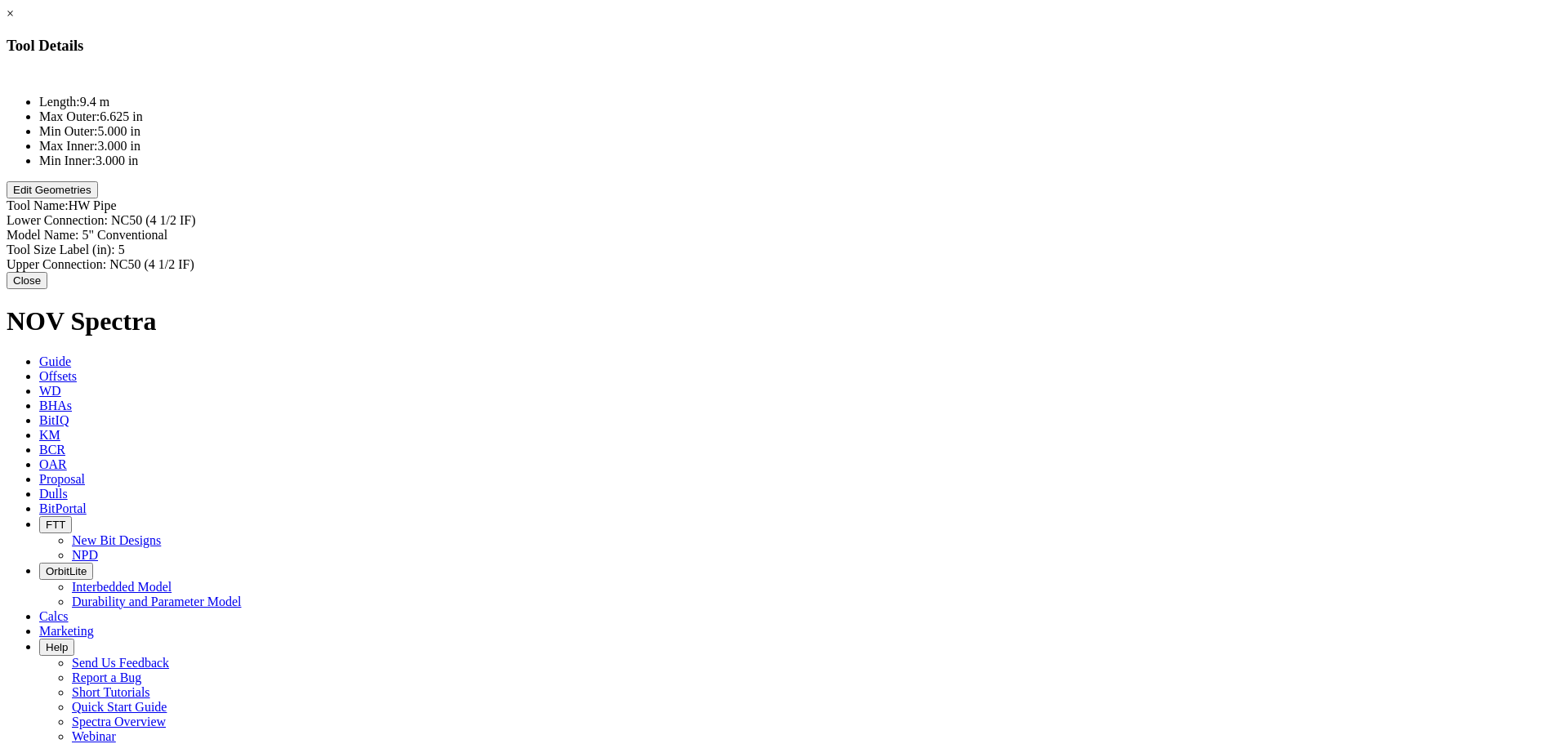
click at [98, 198] on button "Edit Geometries" at bounding box center [52, 190] width 92 height 17
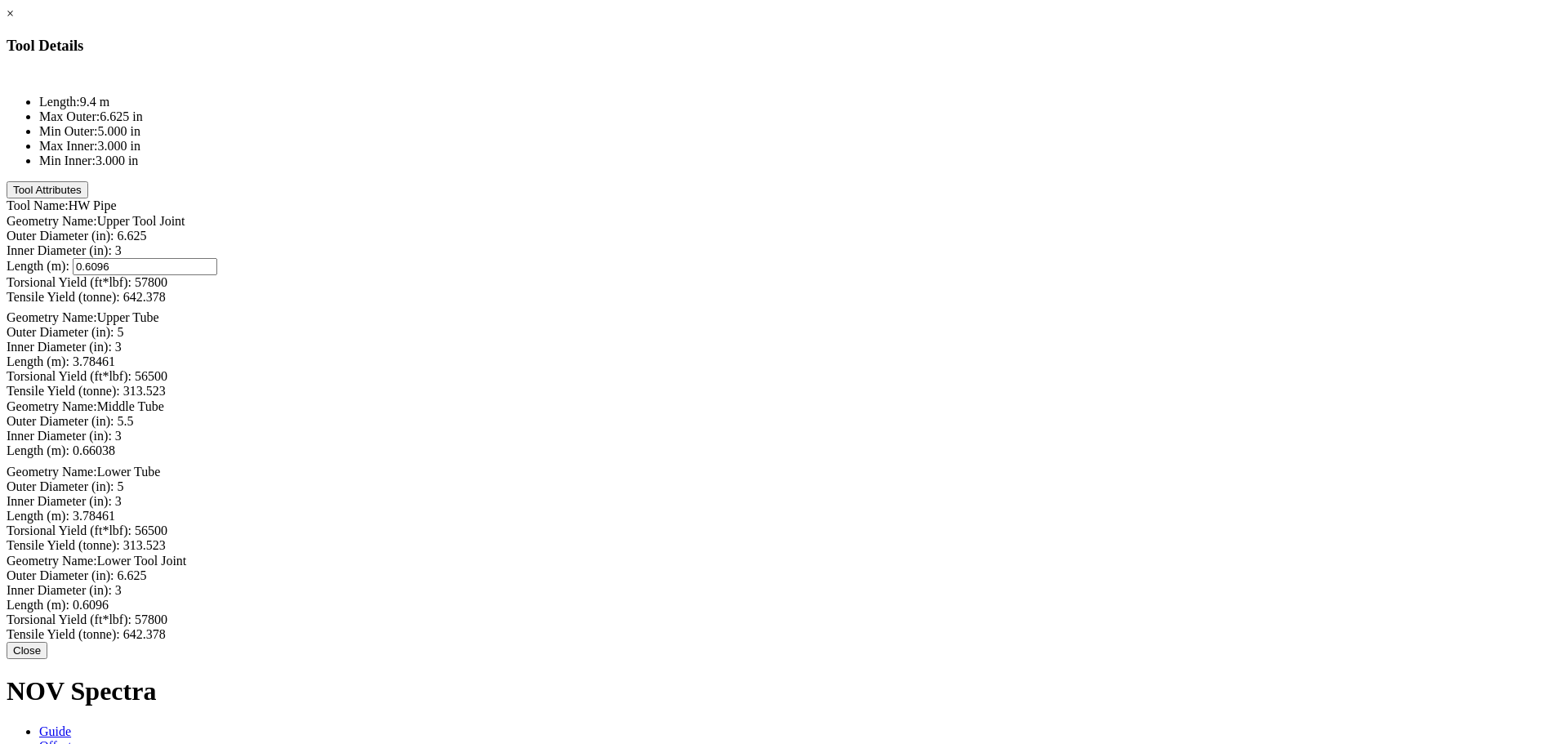
click at [932, 258] on div "Length (m): 0.6096 0.6096" at bounding box center [784, 266] width 1555 height 17
click at [217, 258] on input "0.6096" at bounding box center [144, 266] width 144 height 17
type input "0.4096"
type input "57800"
click at [970, 272] on div "Torsional Yield (ft*lbf): 57800 57800" at bounding box center [784, 280] width 1555 height 17
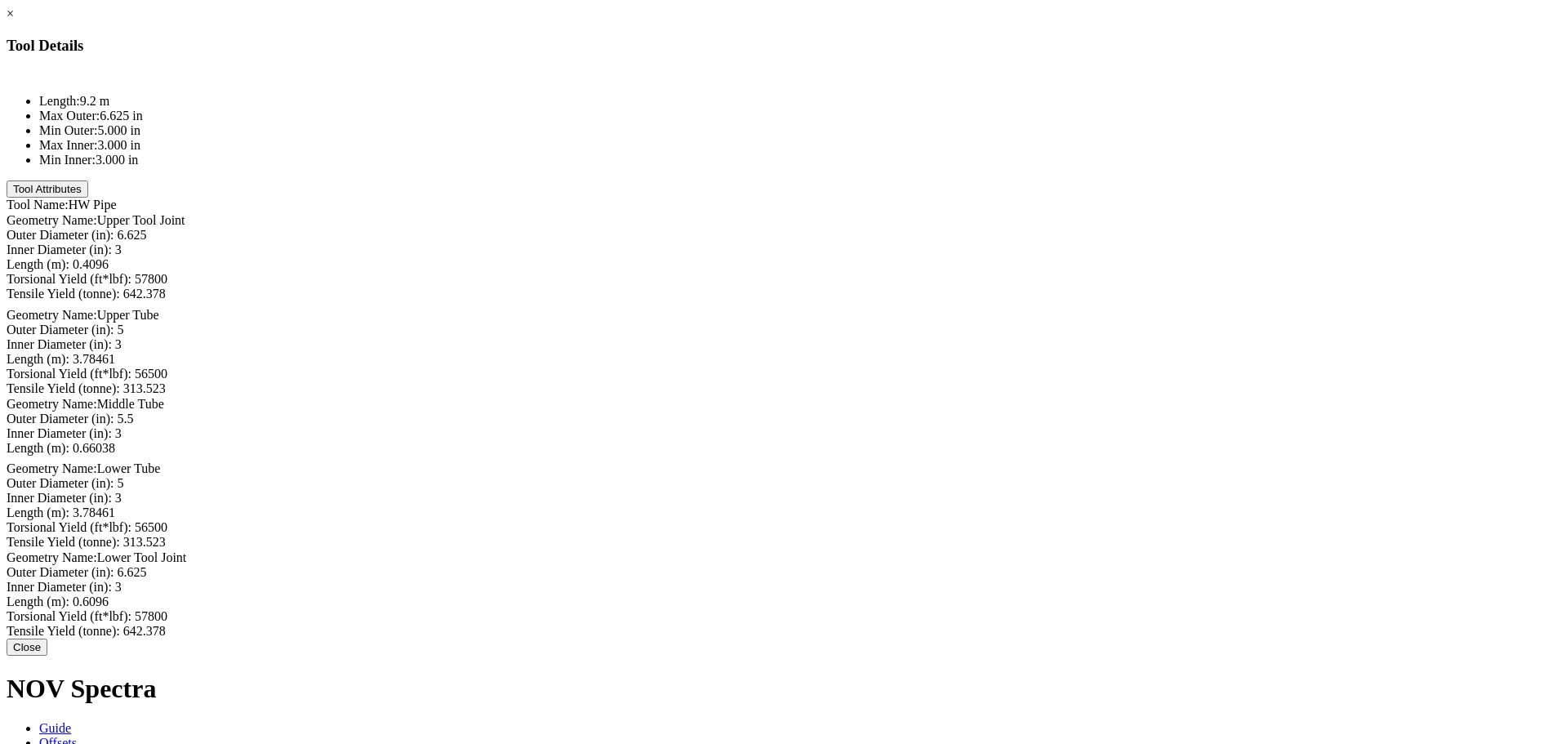
click at [14, 21] on link "×" at bounding box center [10, 13] width 8 height 14
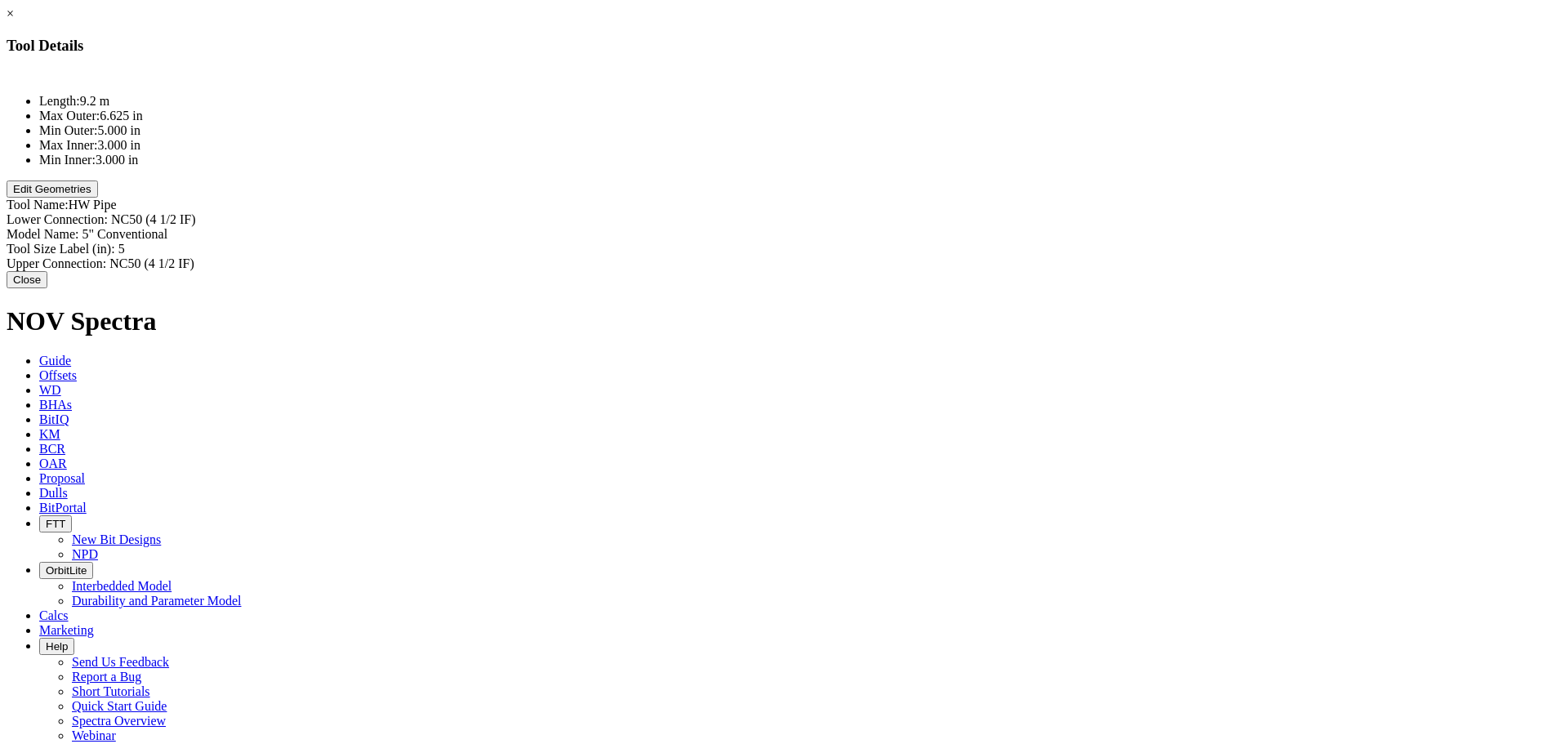
click at [14, 21] on link "×" at bounding box center [10, 13] width 8 height 14
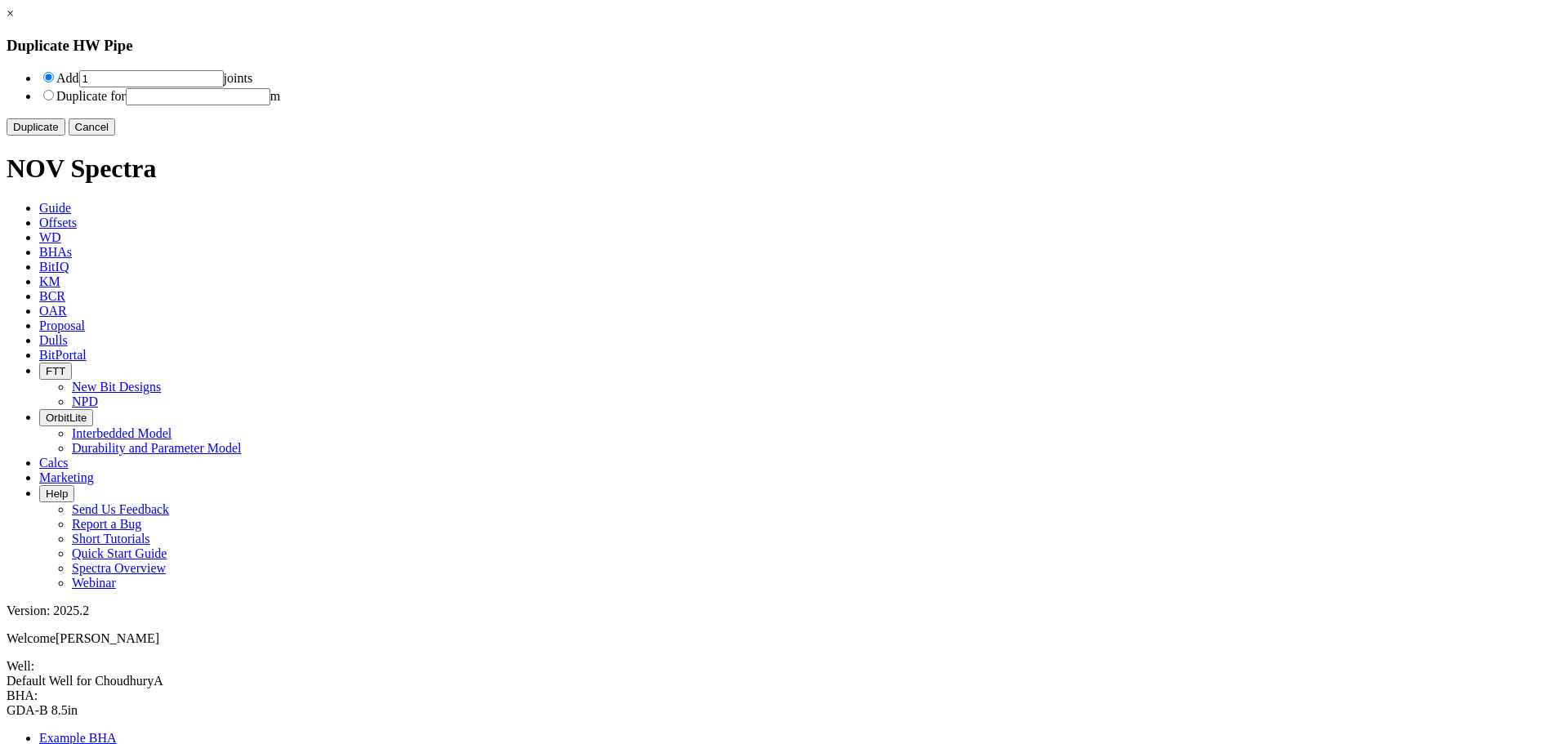
click at [224, 82] on input "1" at bounding box center [151, 78] width 144 height 17
type input "14"
click at [65, 136] on button "Duplicate" at bounding box center [36, 127] width 59 height 17
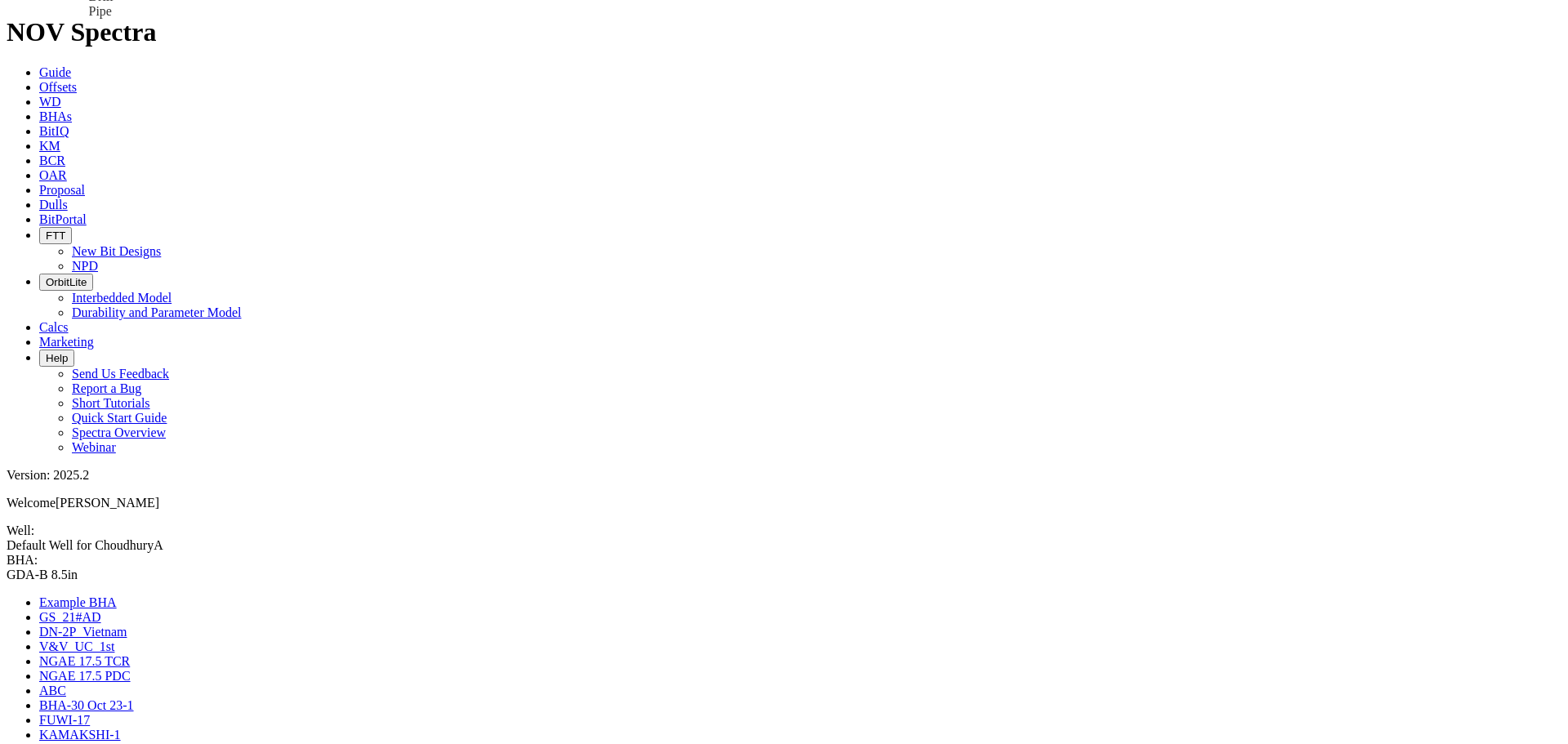
drag, startPoint x: 1348, startPoint y: 148, endPoint x: 770, endPoint y: 143, distance: 578.0
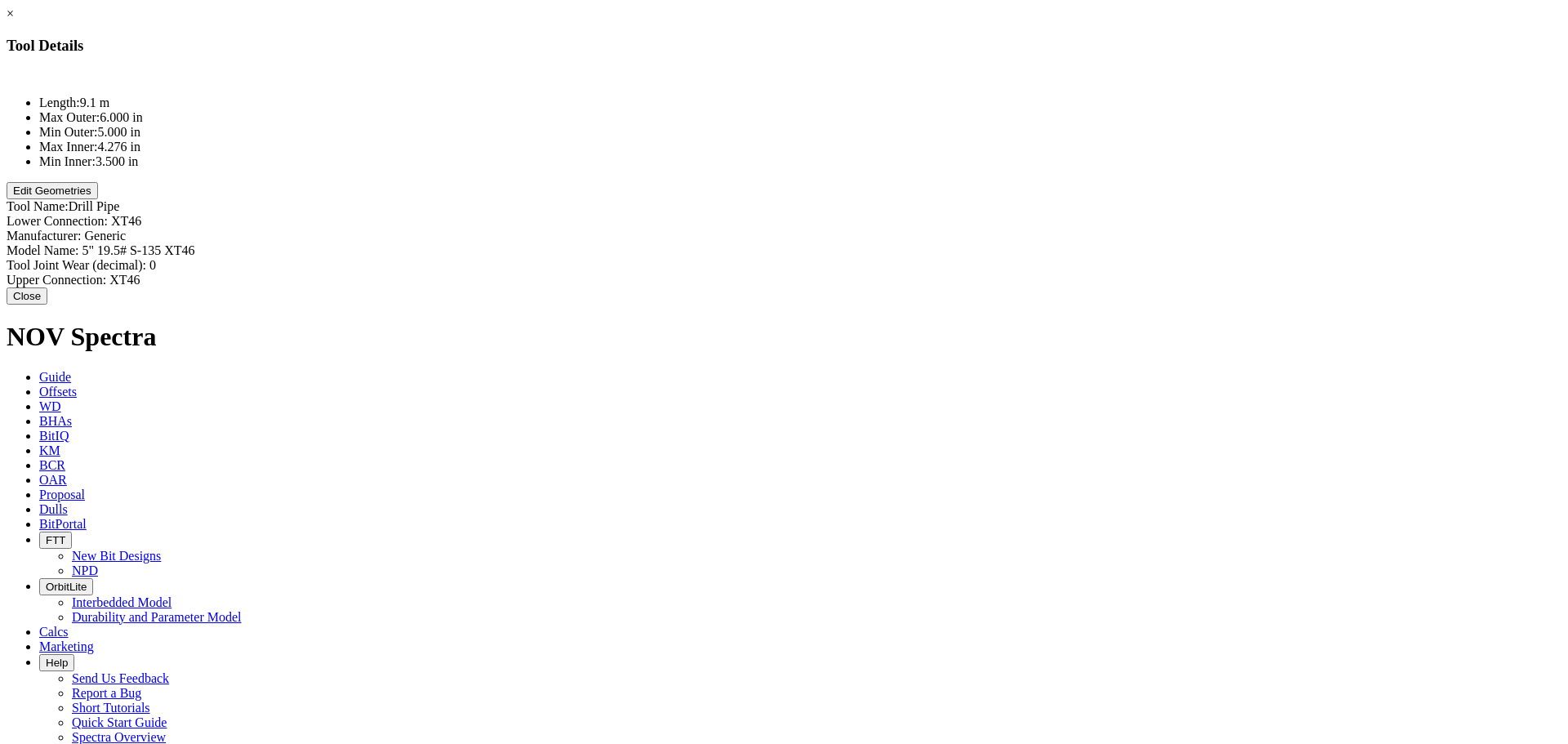
click at [98, 199] on button "Edit Geometries" at bounding box center [52, 191] width 92 height 17
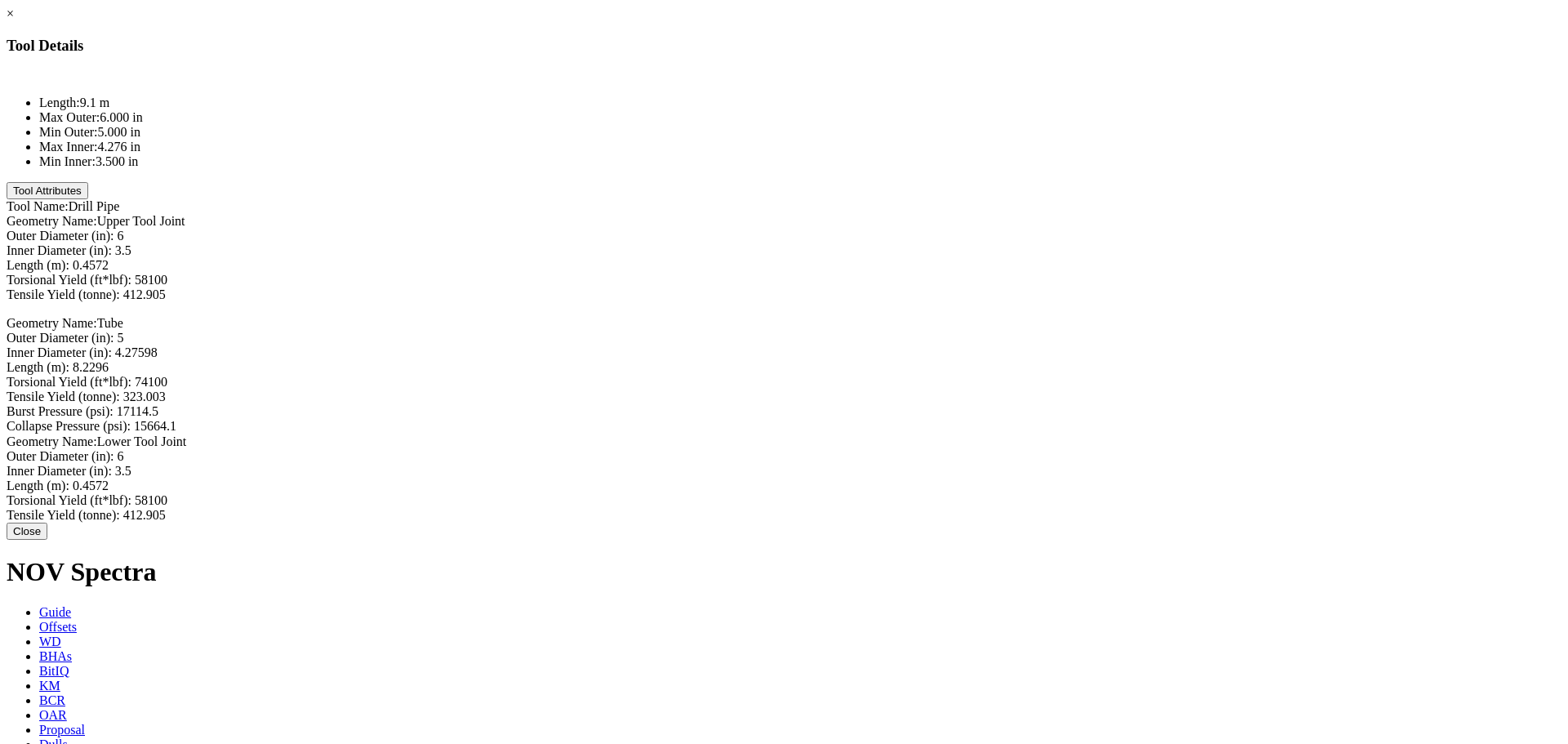
click at [14, 21] on link "×" at bounding box center [10, 13] width 8 height 14
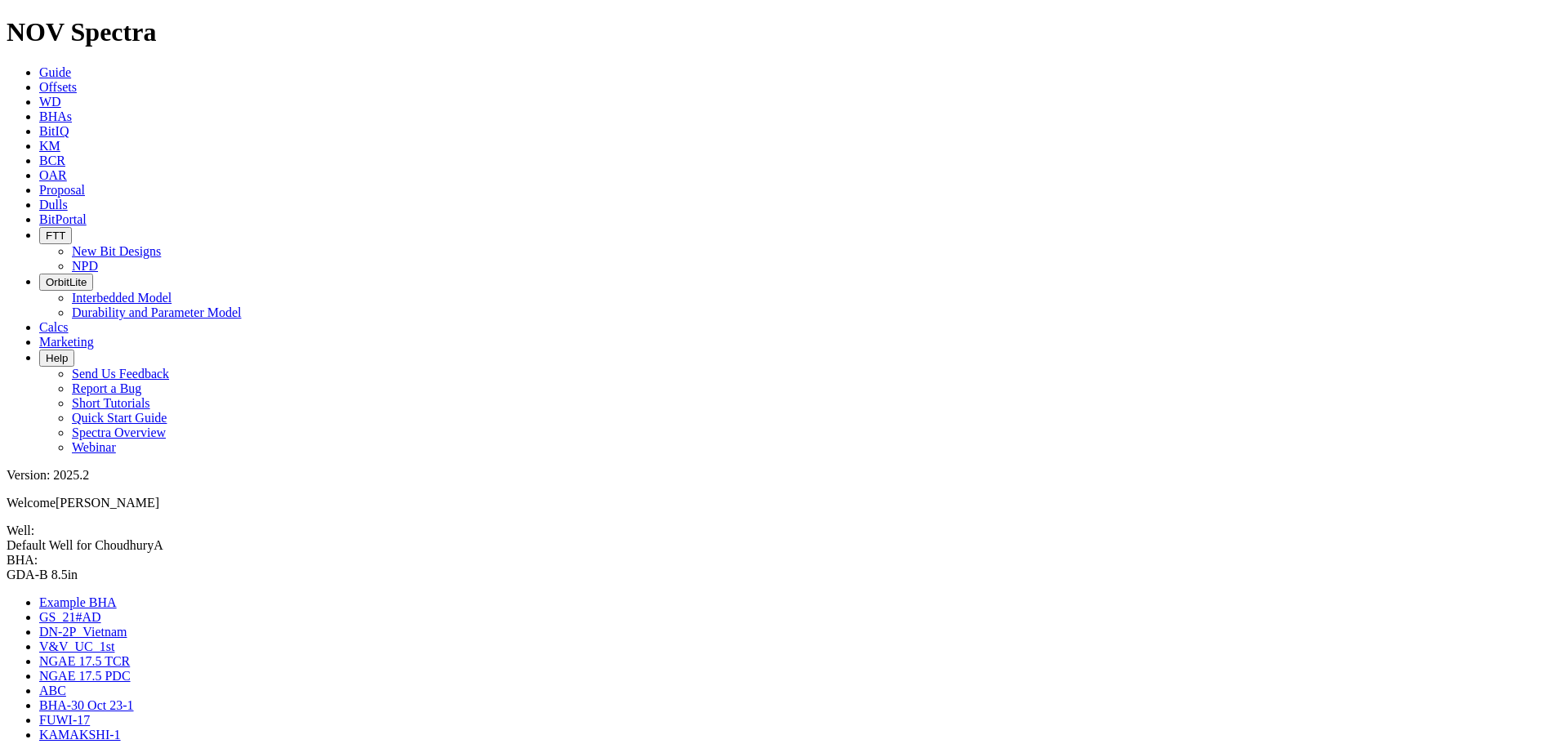
drag, startPoint x: 1525, startPoint y: 185, endPoint x: 1487, endPoint y: 688, distance: 504.4
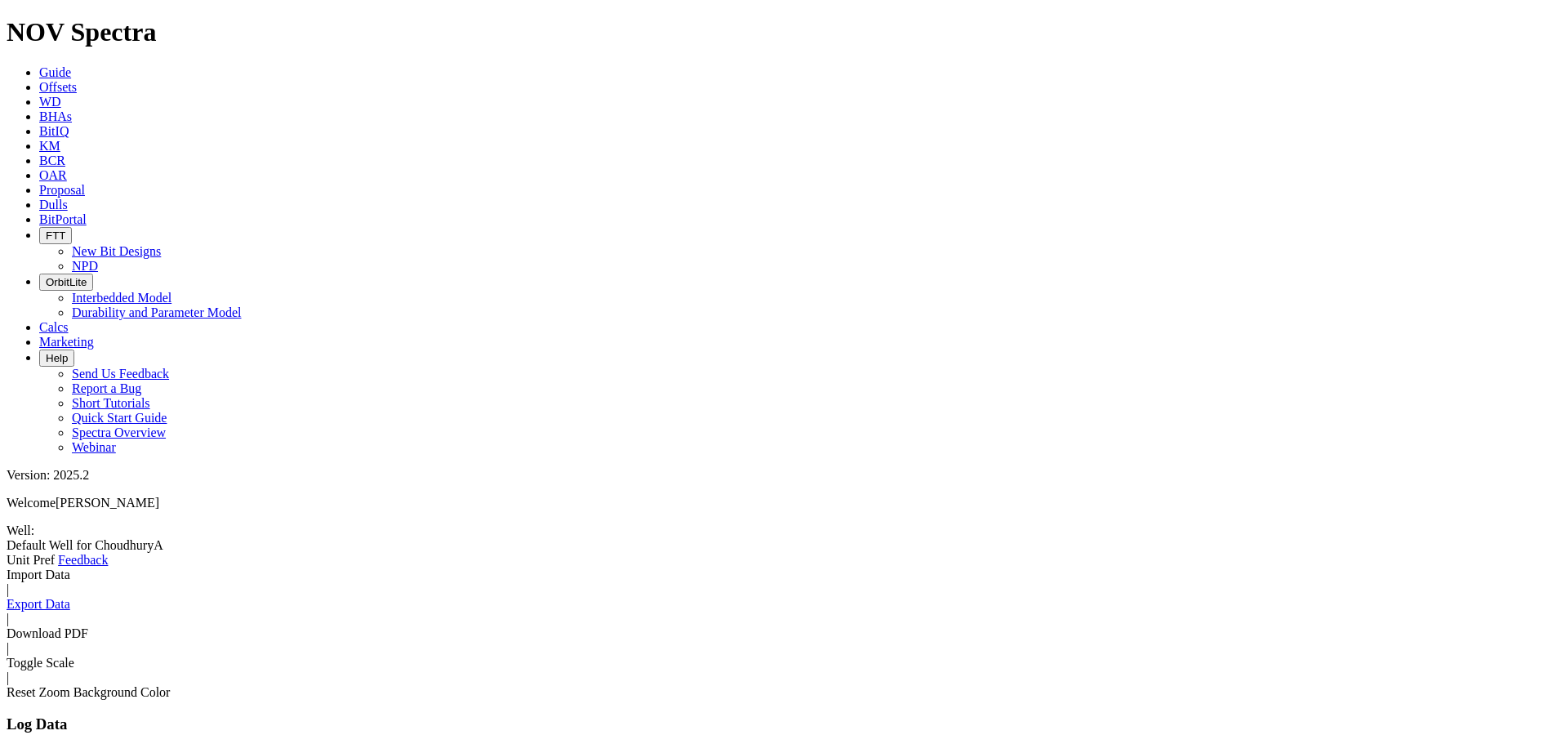
click at [7, 449] on span at bounding box center [7, 567] width 0 height 0
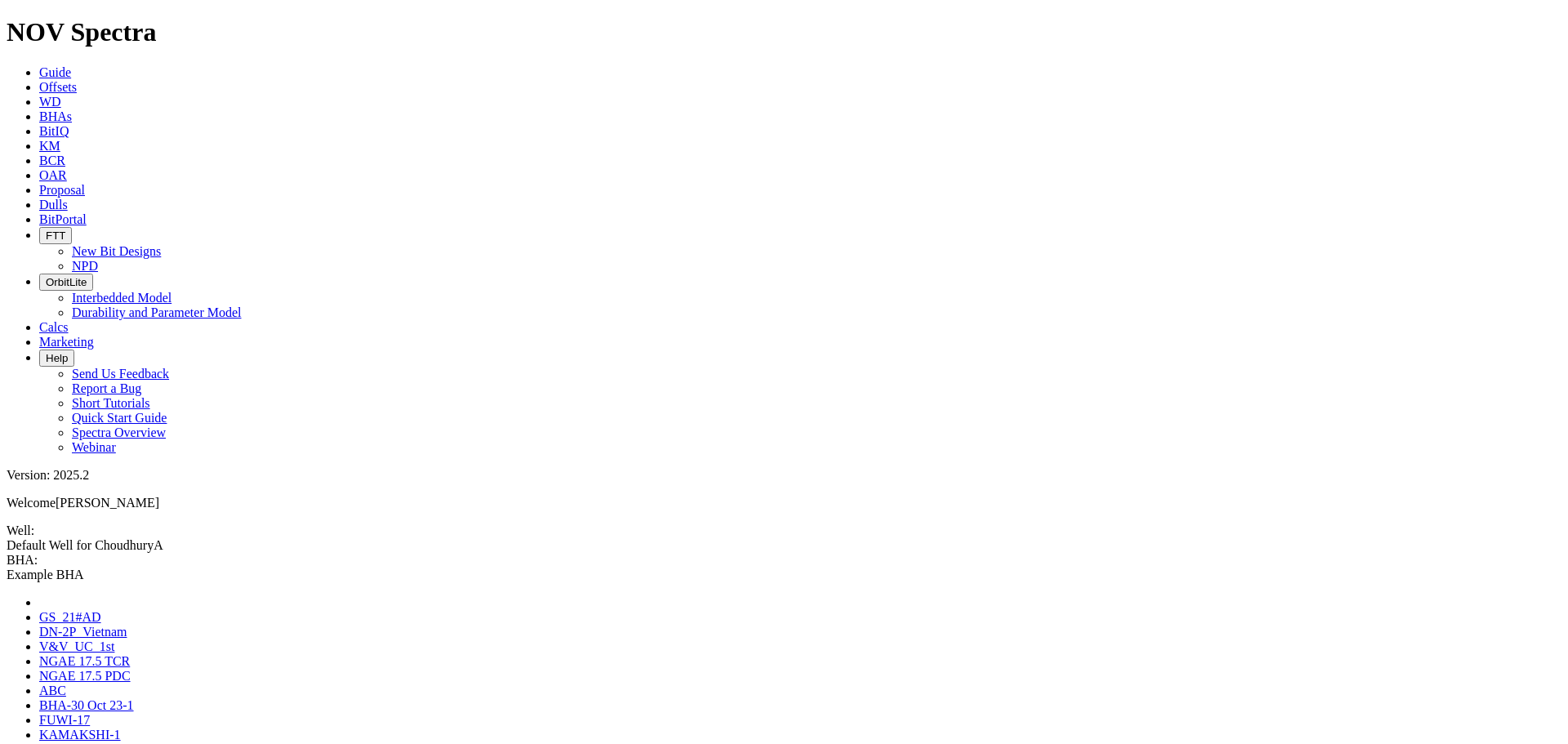
click at [7, 449] on span at bounding box center [7, 583] width 0 height 0
click at [110, 449] on link "GDA-B 8.5in" at bounding box center [75, 750] width 71 height 14
click at [71, 65] on span "Guide" at bounding box center [56, 72] width 32 height 14
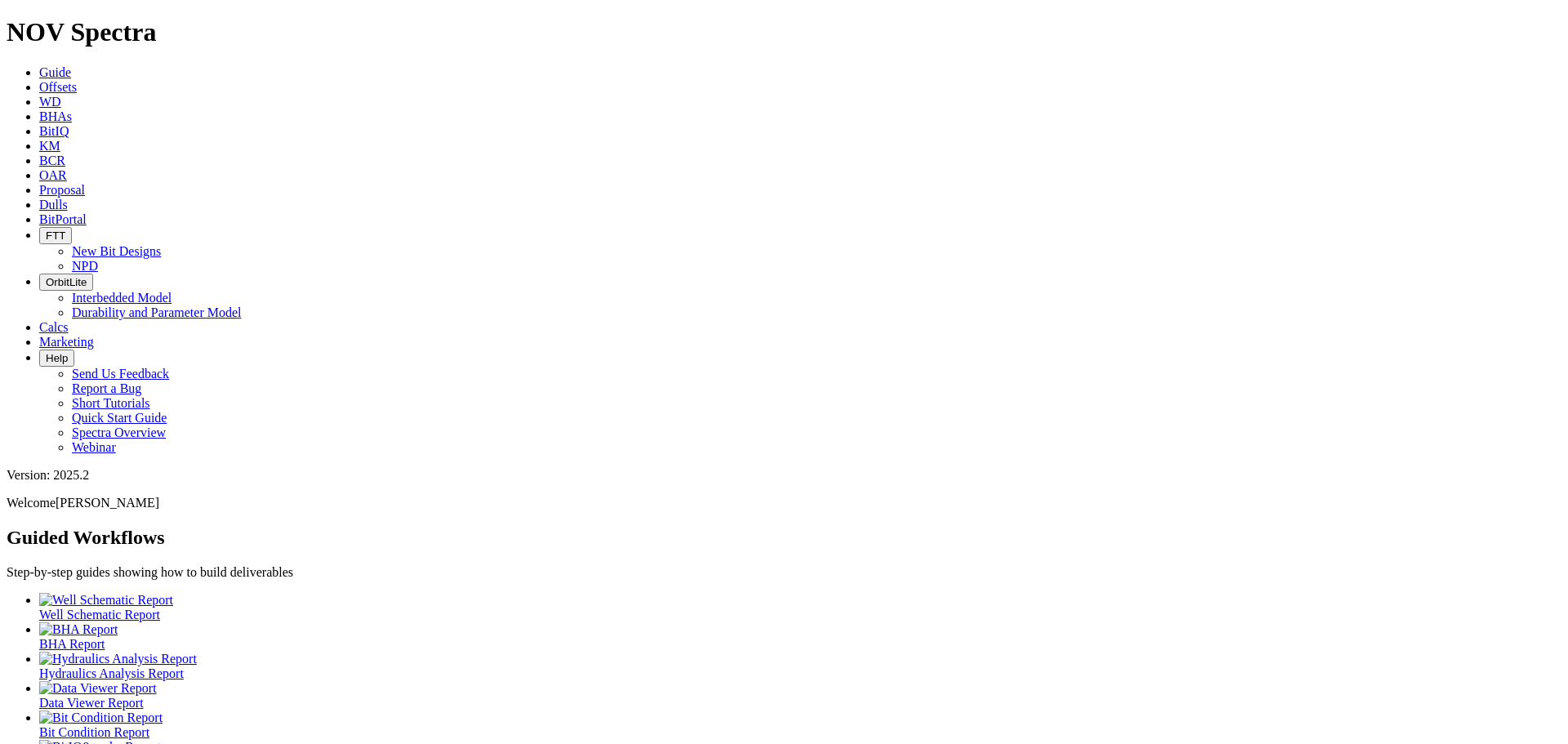
click at [403, 449] on div at bounding box center [801, 659] width 1523 height 15
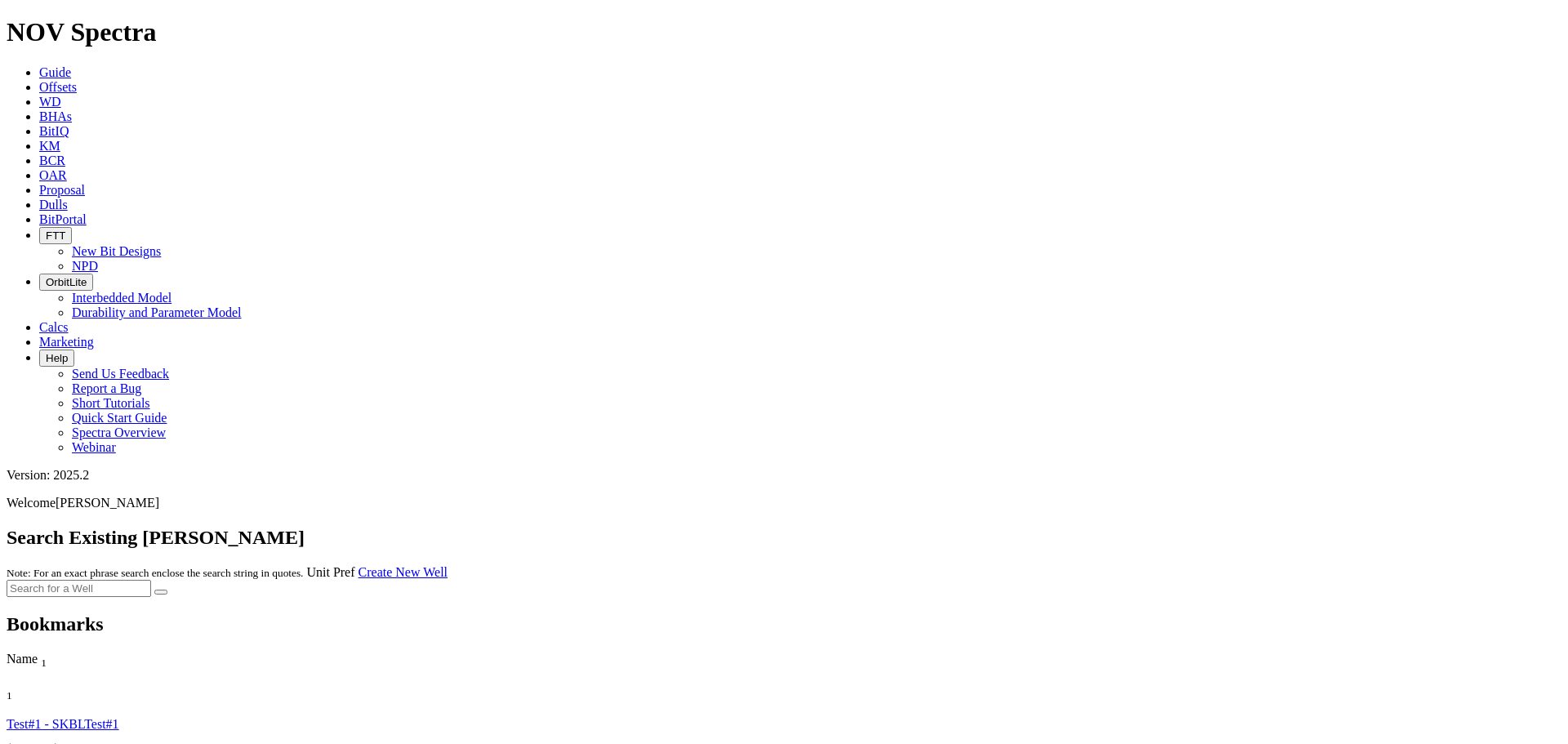
click at [151, 449] on input "text" at bounding box center [78, 588] width 144 height 17
type input "GDA-B"
click at [160, 449] on icon "submit" at bounding box center [160, 592] width 0 height 0
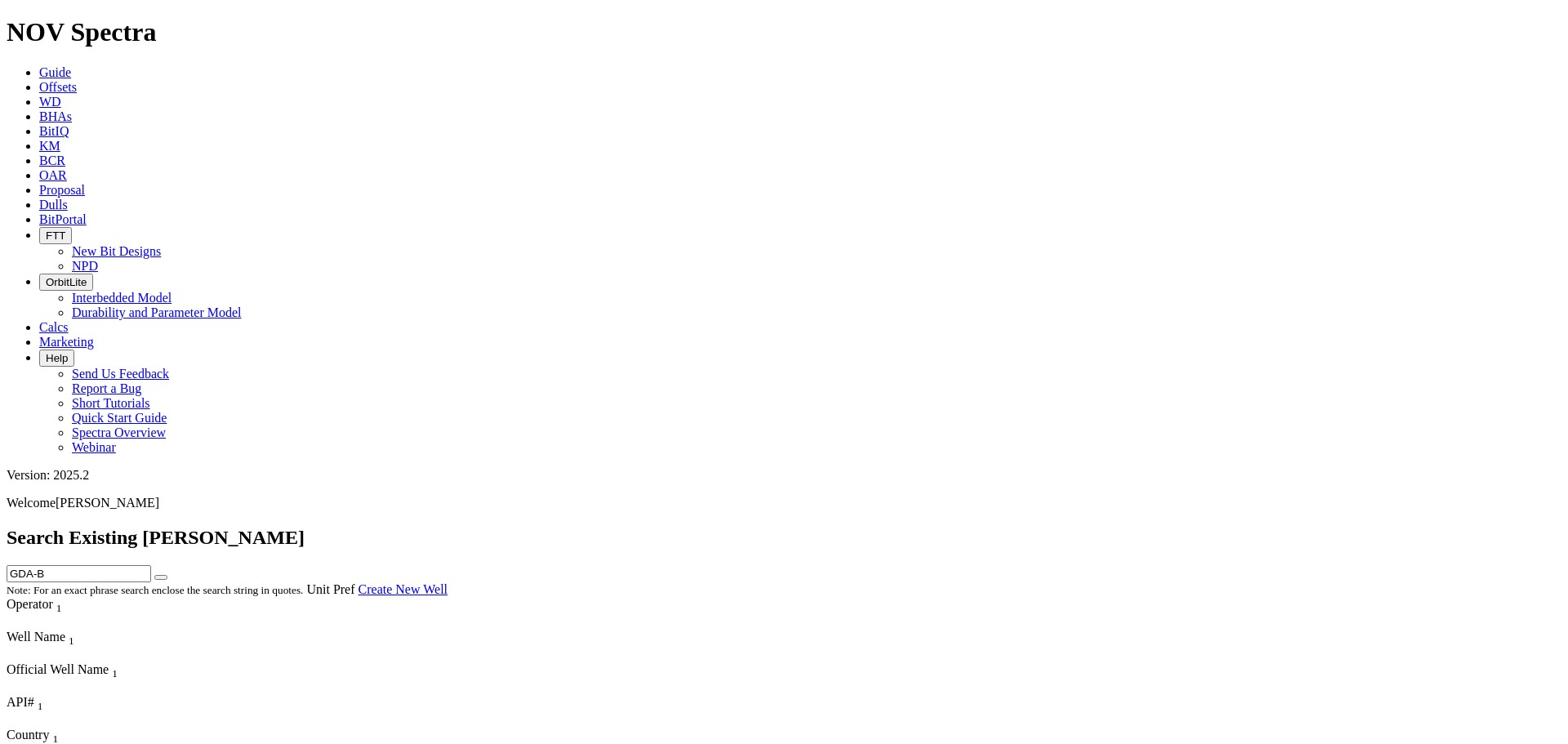
click at [151, 449] on input "GDA-B" at bounding box center [78, 574] width 144 height 17
type input "GDA"
click at [160, 449] on icon "submit" at bounding box center [160, 578] width 0 height 0
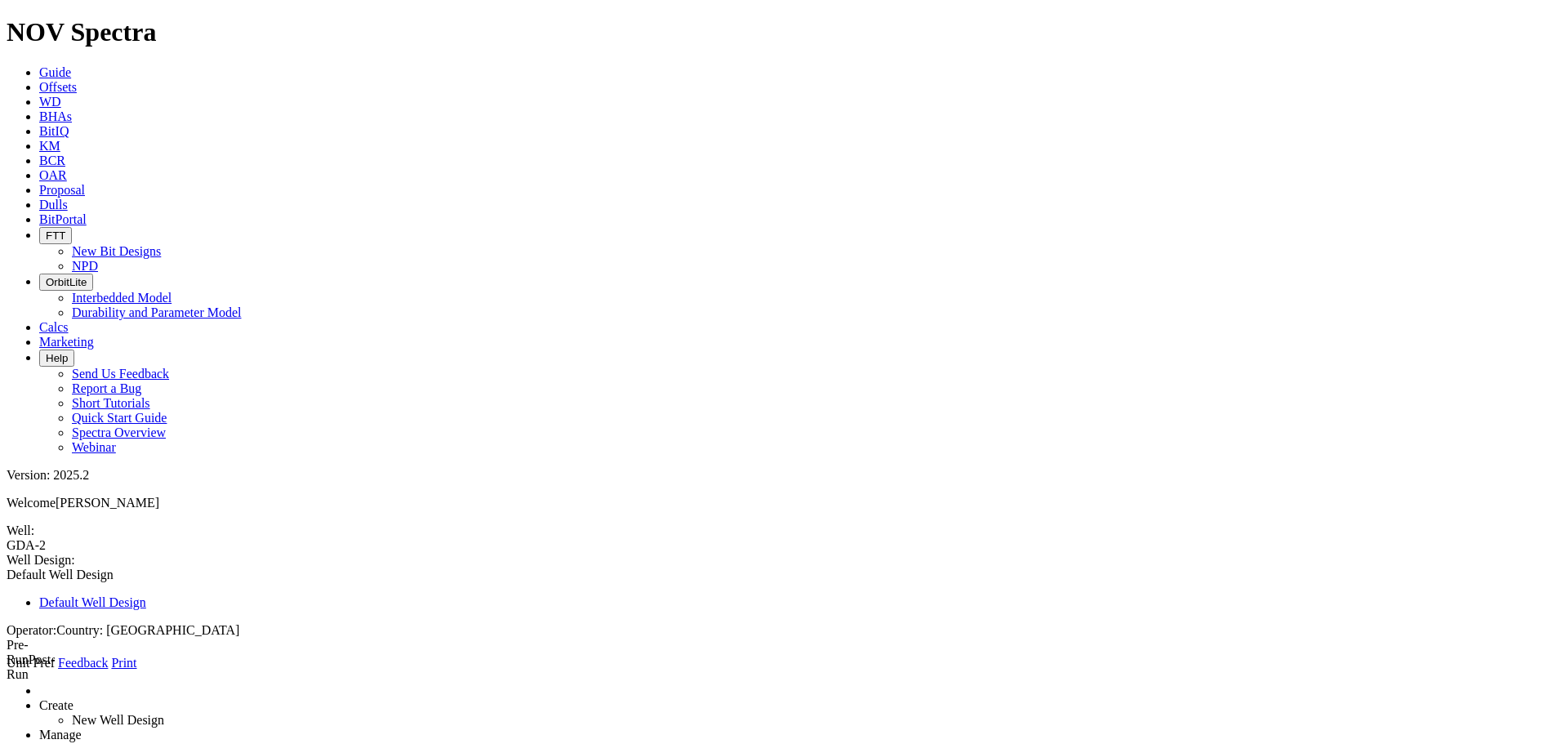
click at [40, 65] on icon at bounding box center [40, 72] width 0 height 14
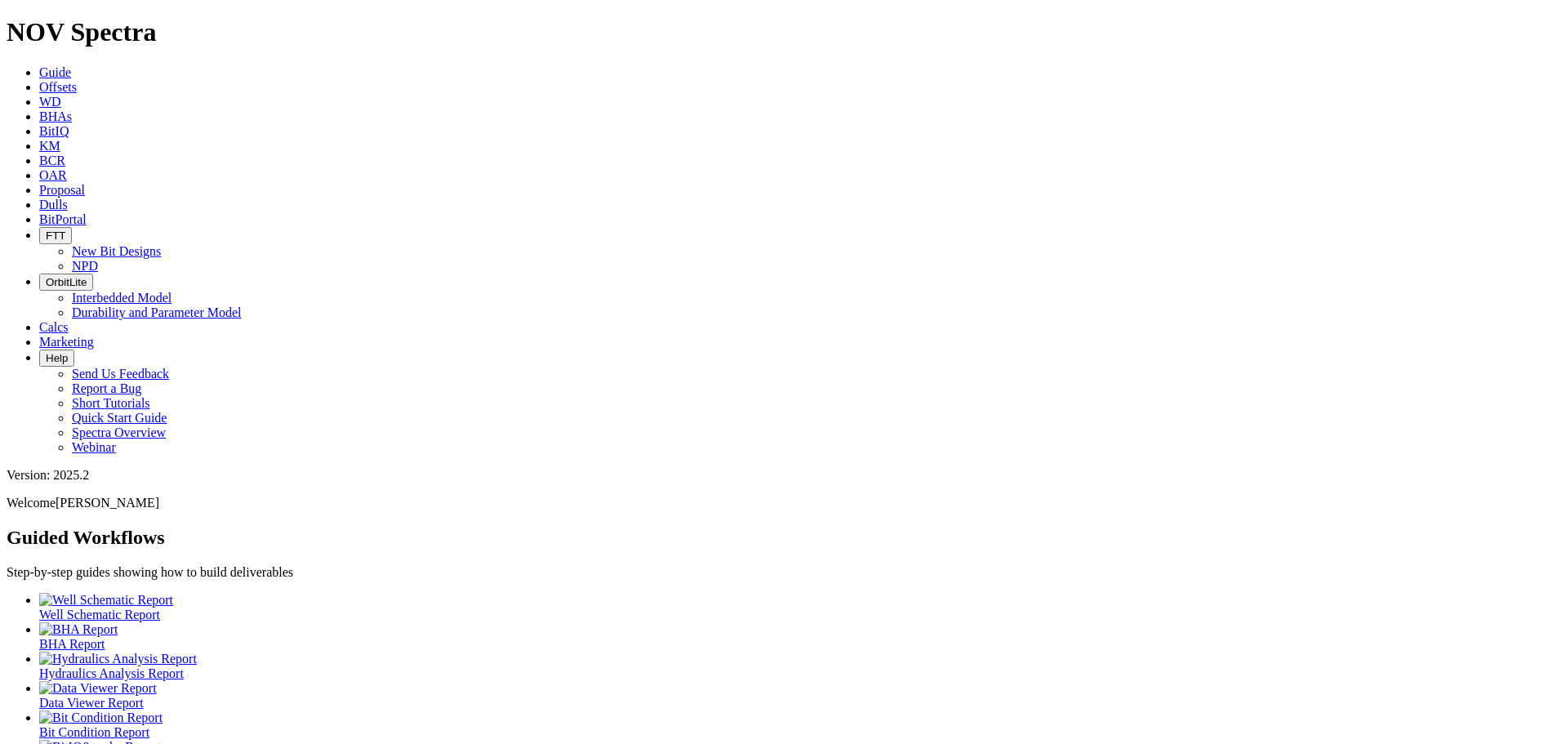
click at [397, 449] on div at bounding box center [801, 659] width 1523 height 15
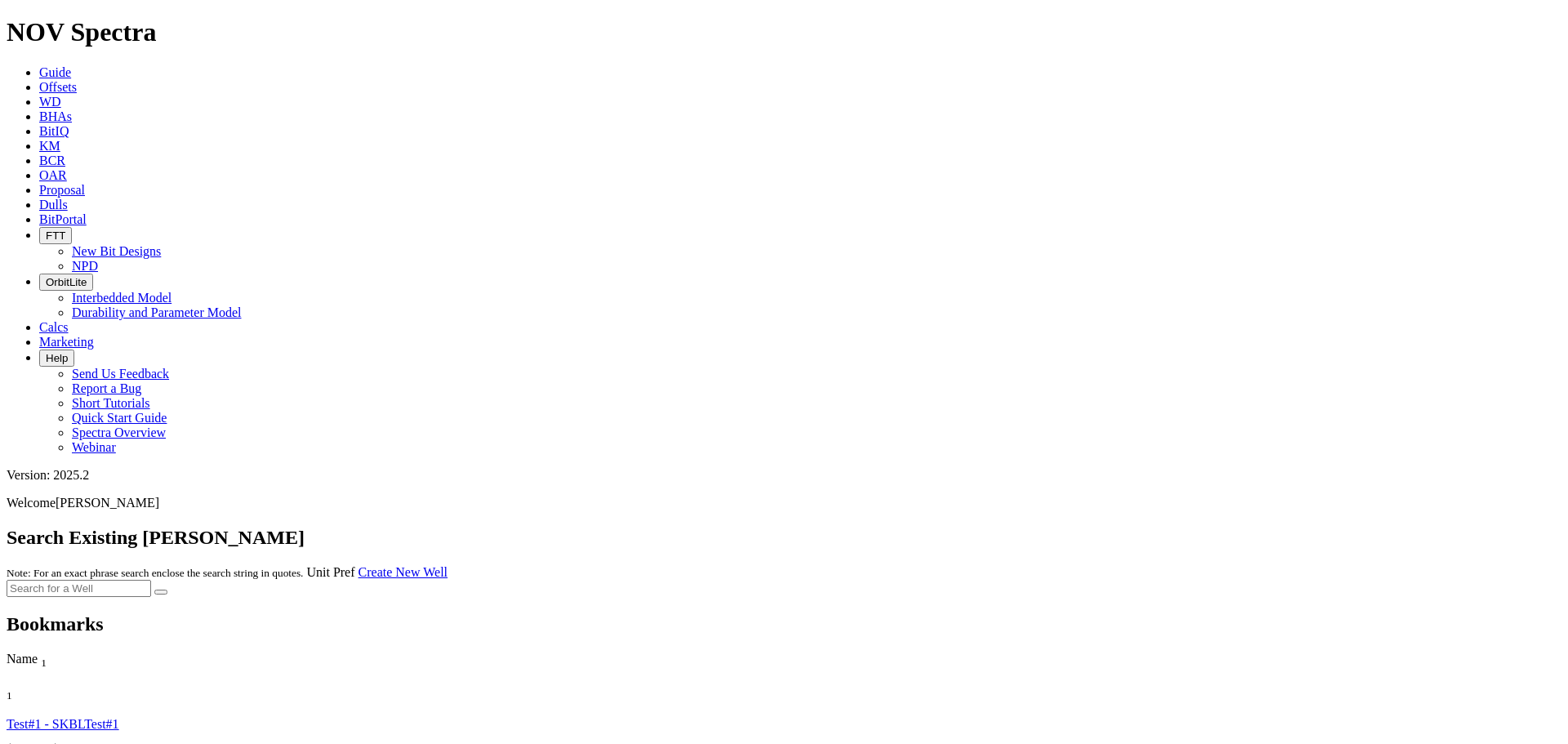
click at [151, 449] on input "text" at bounding box center [78, 588] width 144 height 17
type input "GDA"
click at [160, 449] on icon "submit" at bounding box center [160, 592] width 0 height 0
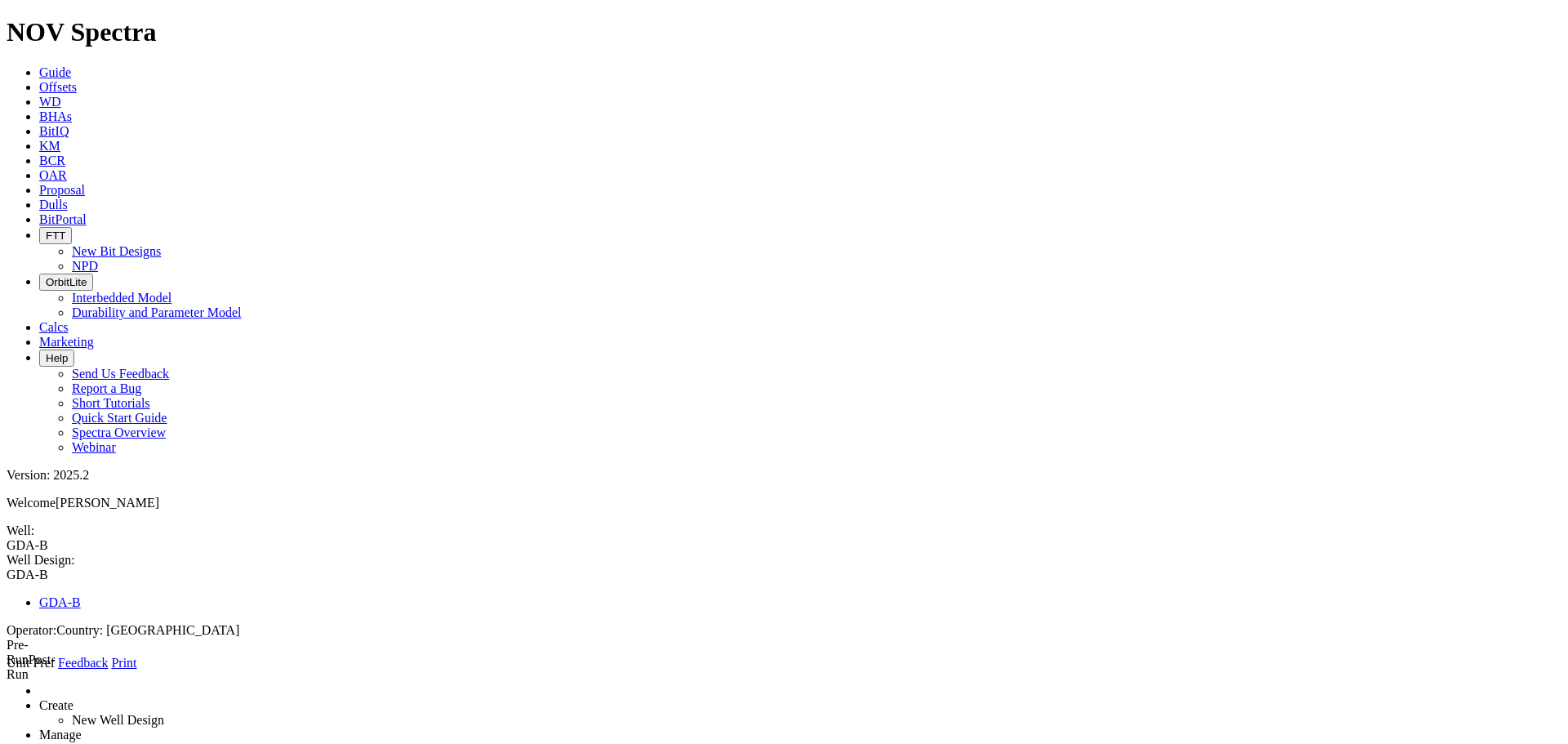
click at [7, 449] on icon at bounding box center [7, 670] width 0 height 0
click at [82, 449] on link "Manage" at bounding box center [60, 731] width 42 height 14
click at [134, 449] on link "Clone BHA Template" at bounding box center [103, 746] width 62 height 14
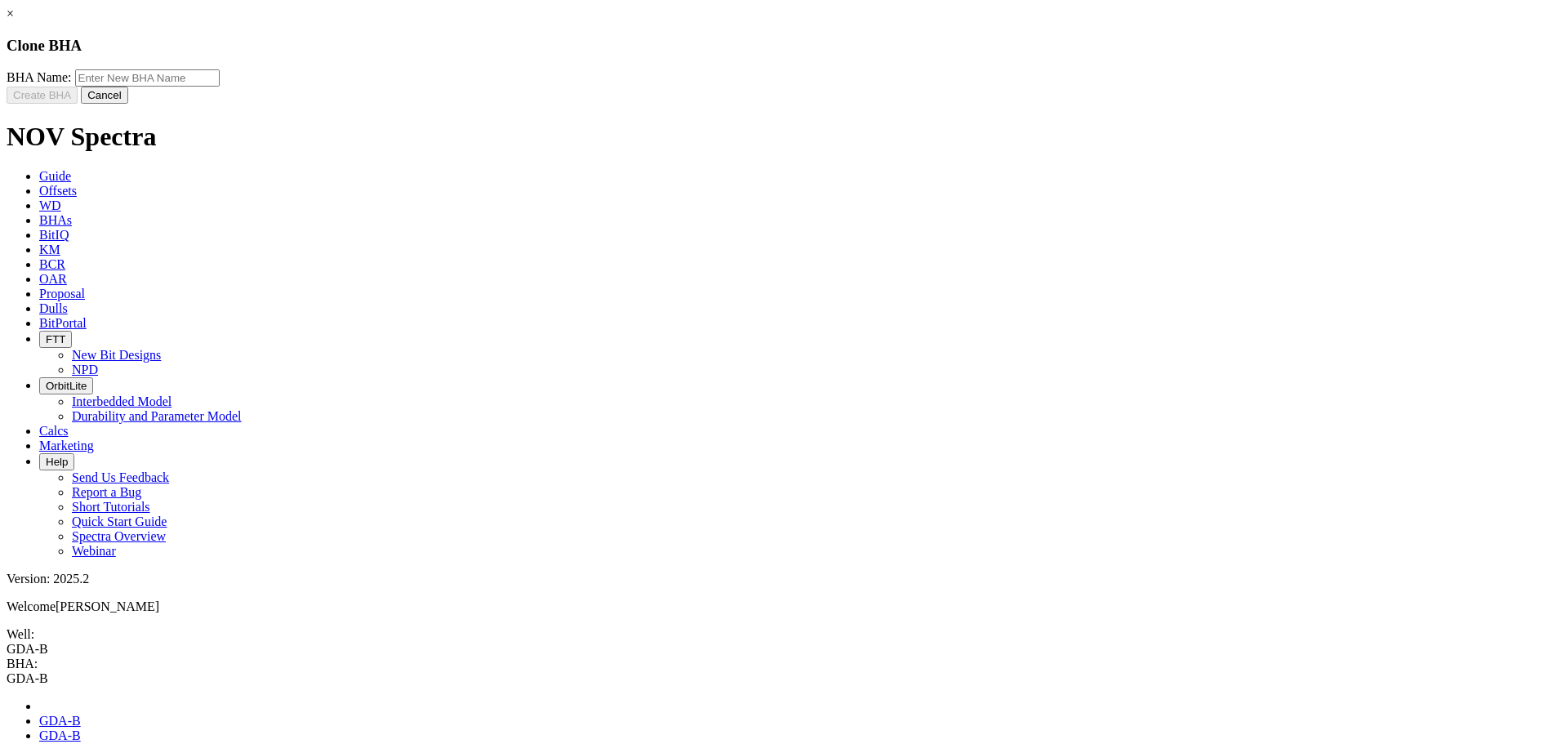
click at [14, 21] on link "×" at bounding box center [10, 13] width 8 height 14
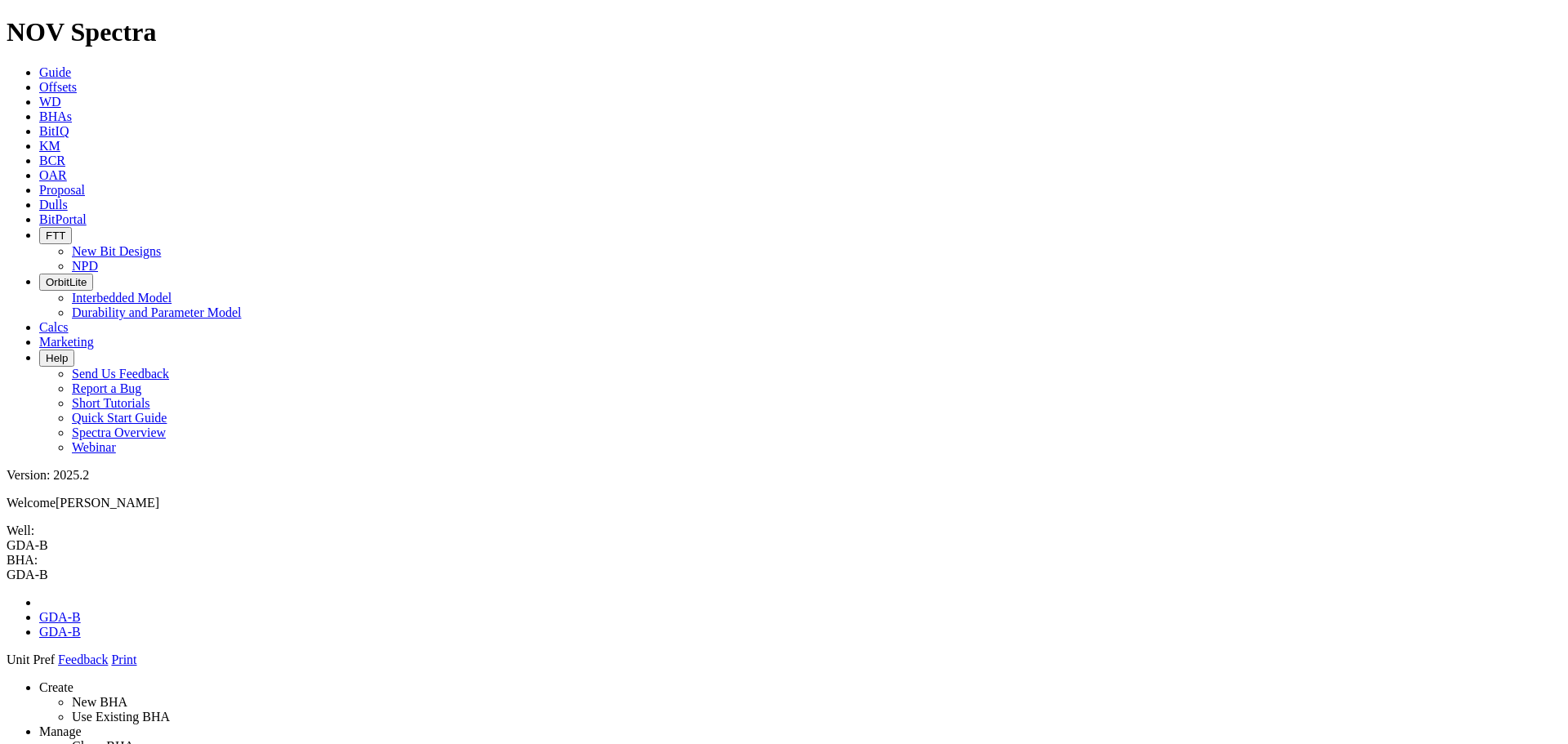
click at [220, 449] on li "Manage Clone BHA Template Clear All Tools from BHA Remove Selected" at bounding box center [801, 753] width 1523 height 59
click at [82, 449] on link "Manage" at bounding box center [60, 731] width 42 height 14
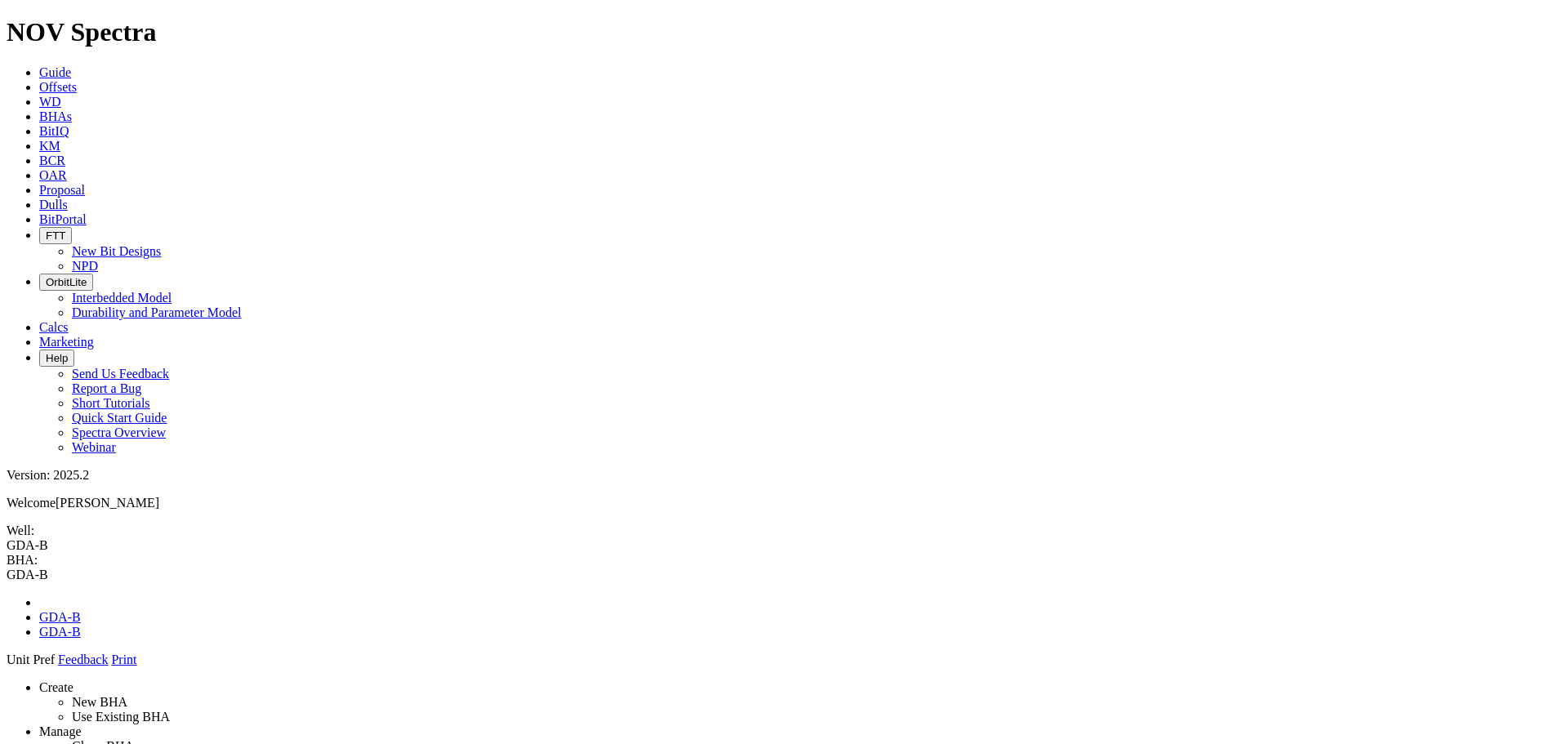
click at [134, 449] on link "Clone BHA Template" at bounding box center [103, 746] width 62 height 14
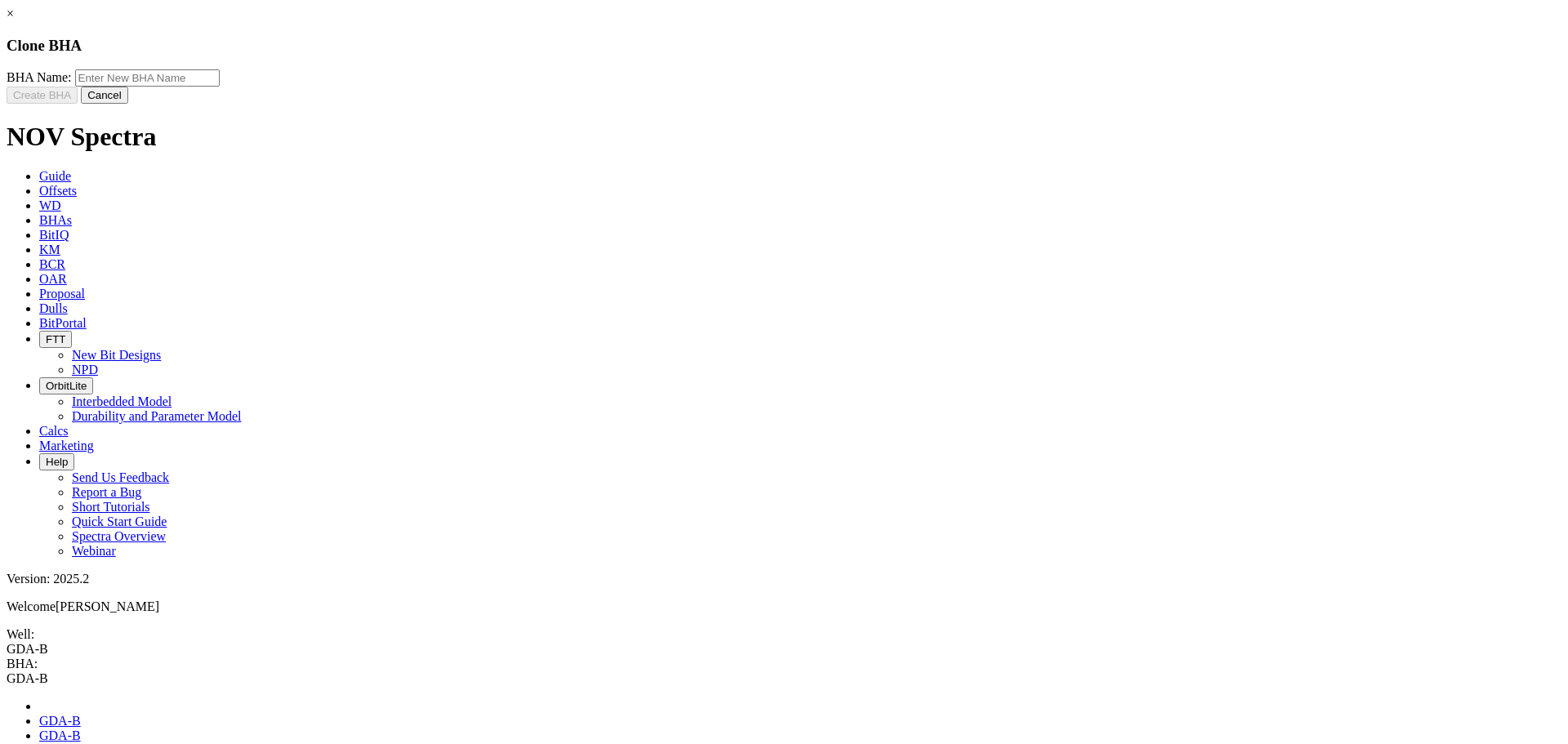
click at [220, 87] on input "text" at bounding box center [147, 78] width 144 height 17
type input "g"
type input "GDA-B"
click at [77, 104] on button "Create BHA" at bounding box center [42, 95] width 71 height 17
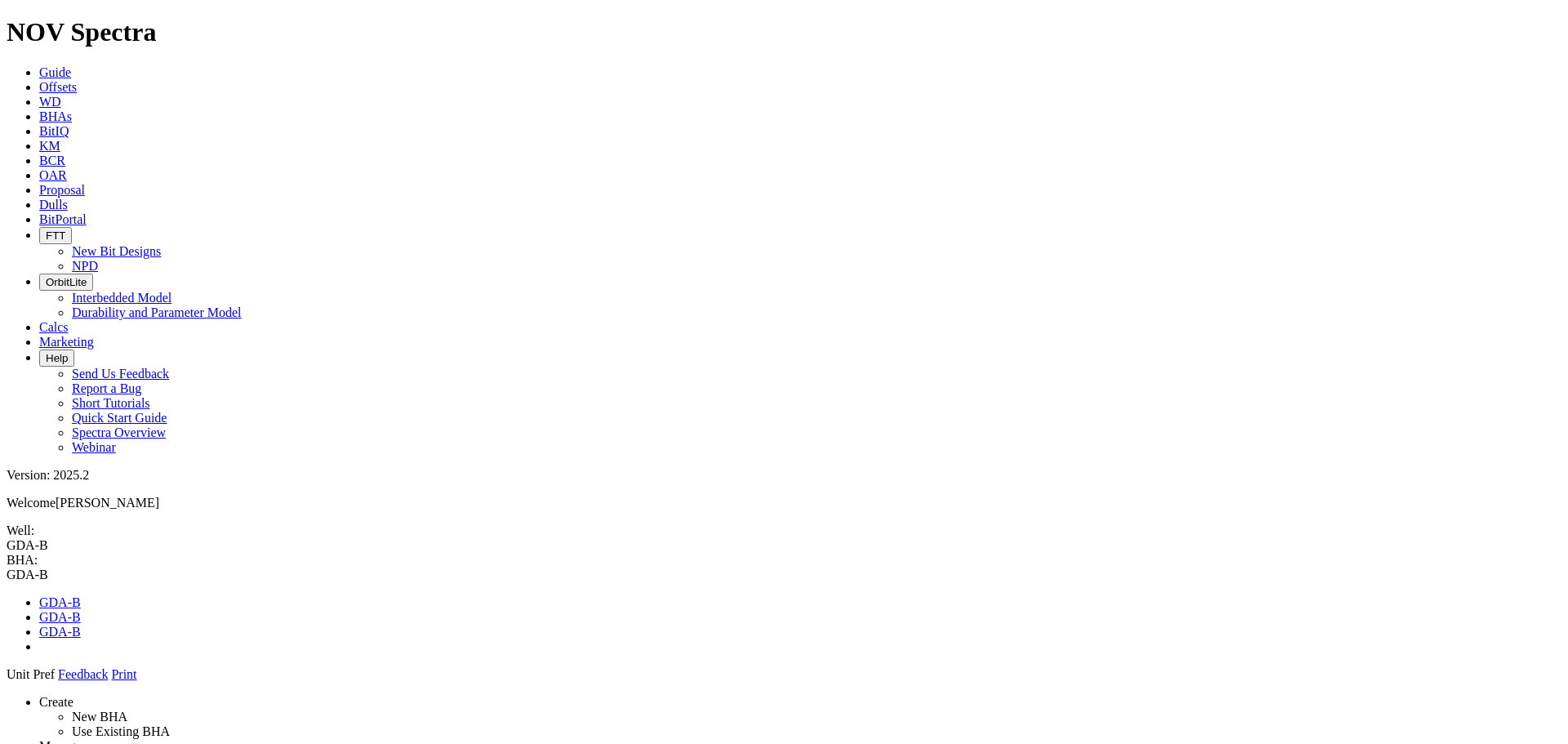
click at [7, 449] on span at bounding box center [7, 682] width 0 height 0
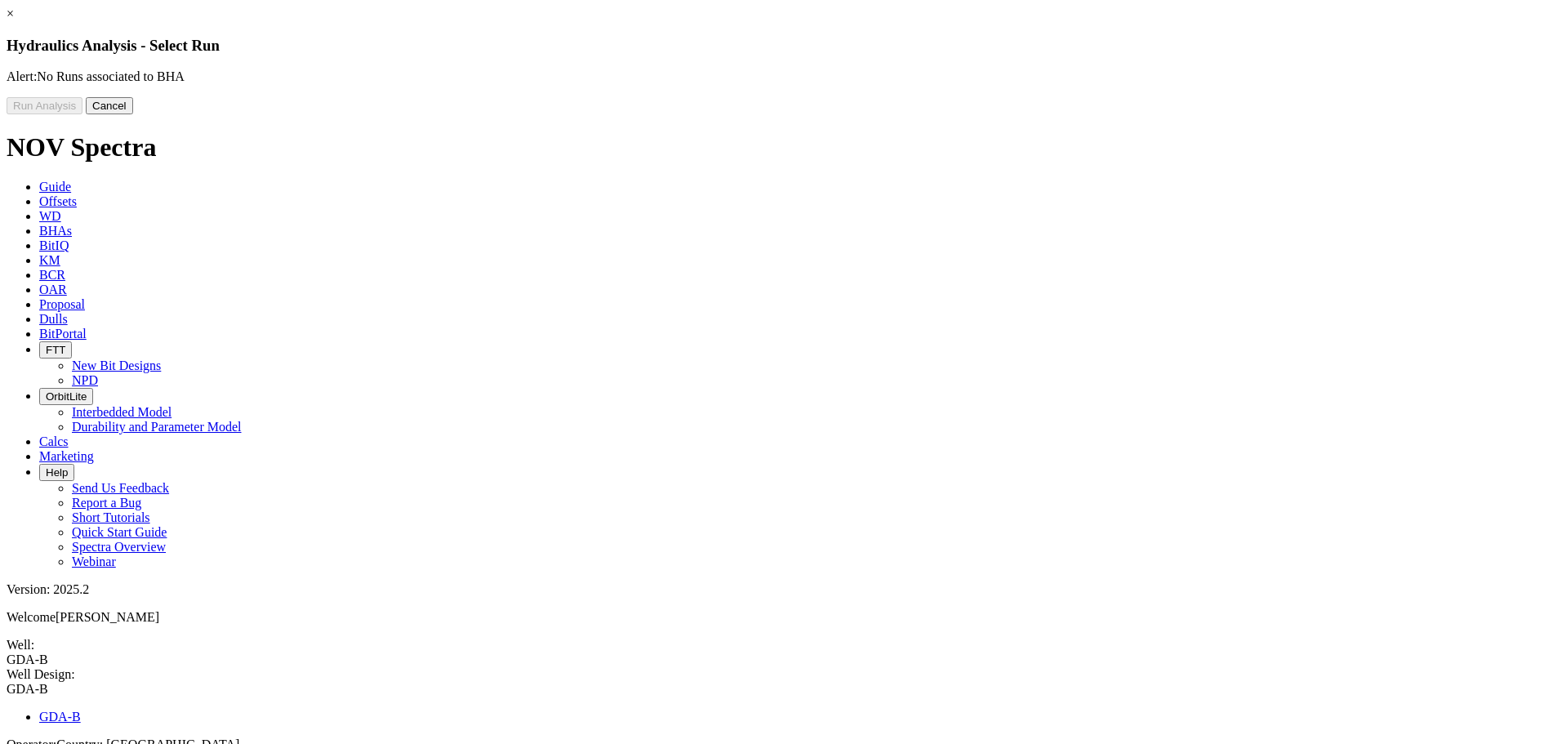
click at [133, 114] on button "Cancel" at bounding box center [110, 106] width 47 height 17
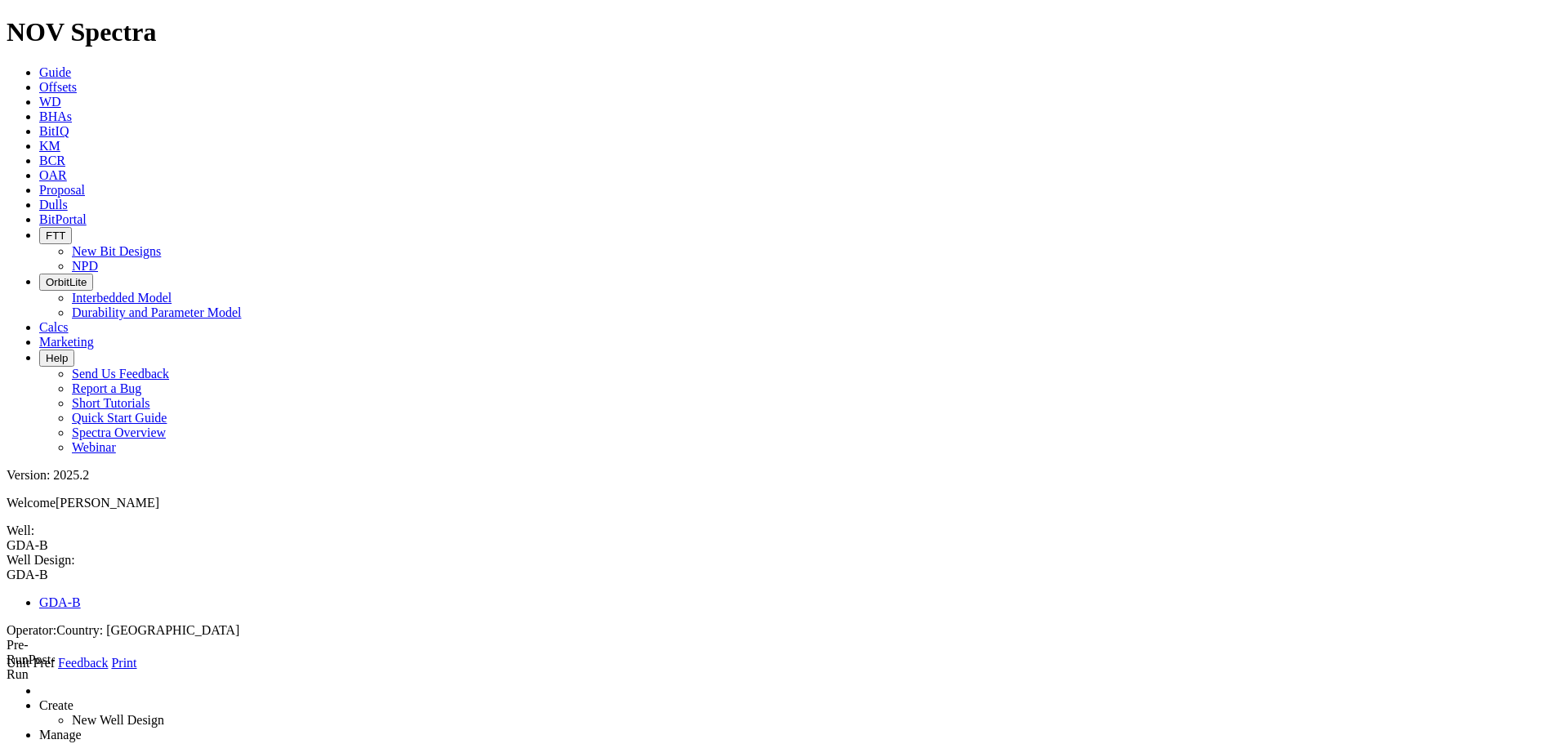
click at [7, 449] on icon at bounding box center [7, 670] width 0 height 0
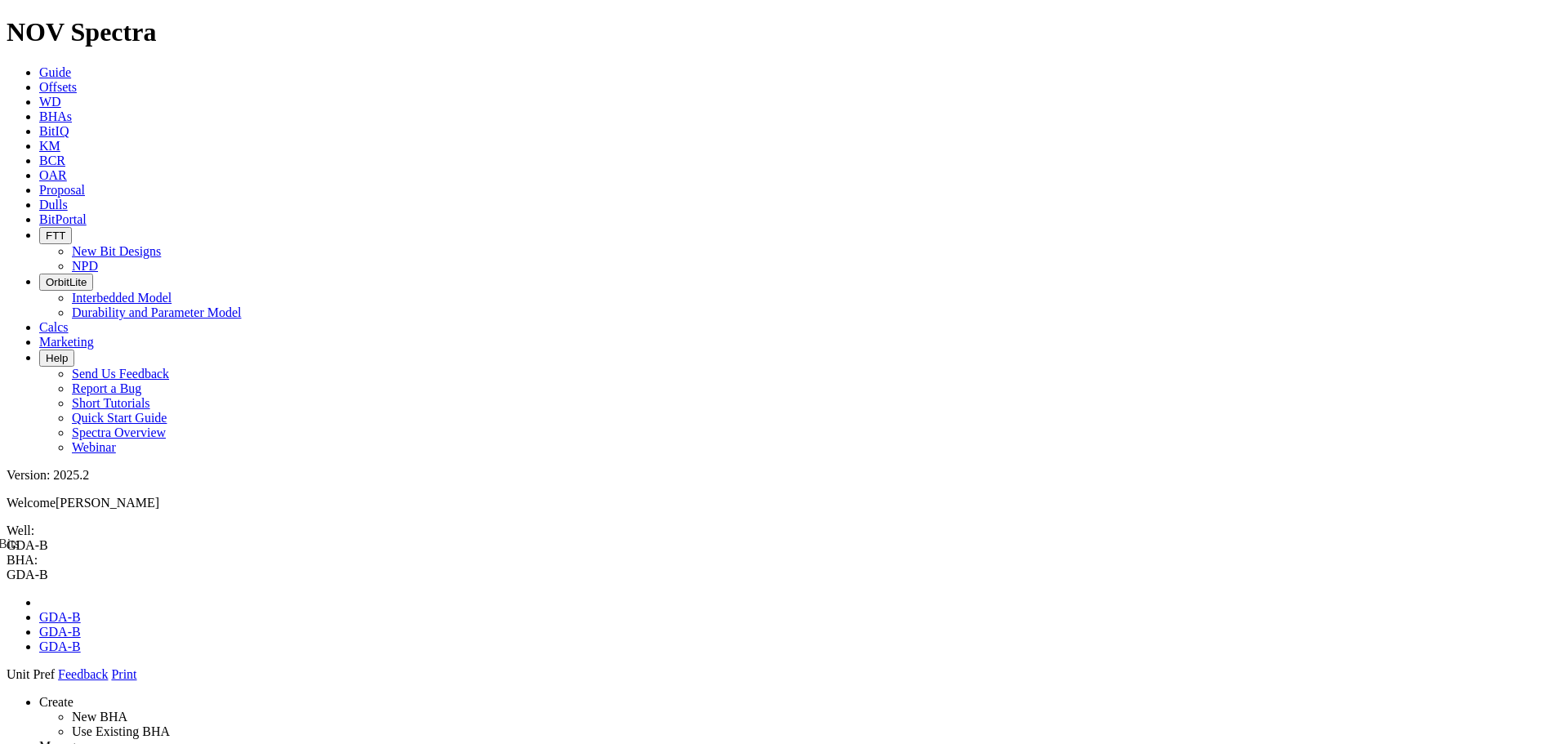
drag, startPoint x: 1352, startPoint y: 559, endPoint x: 759, endPoint y: 688, distance: 606.9
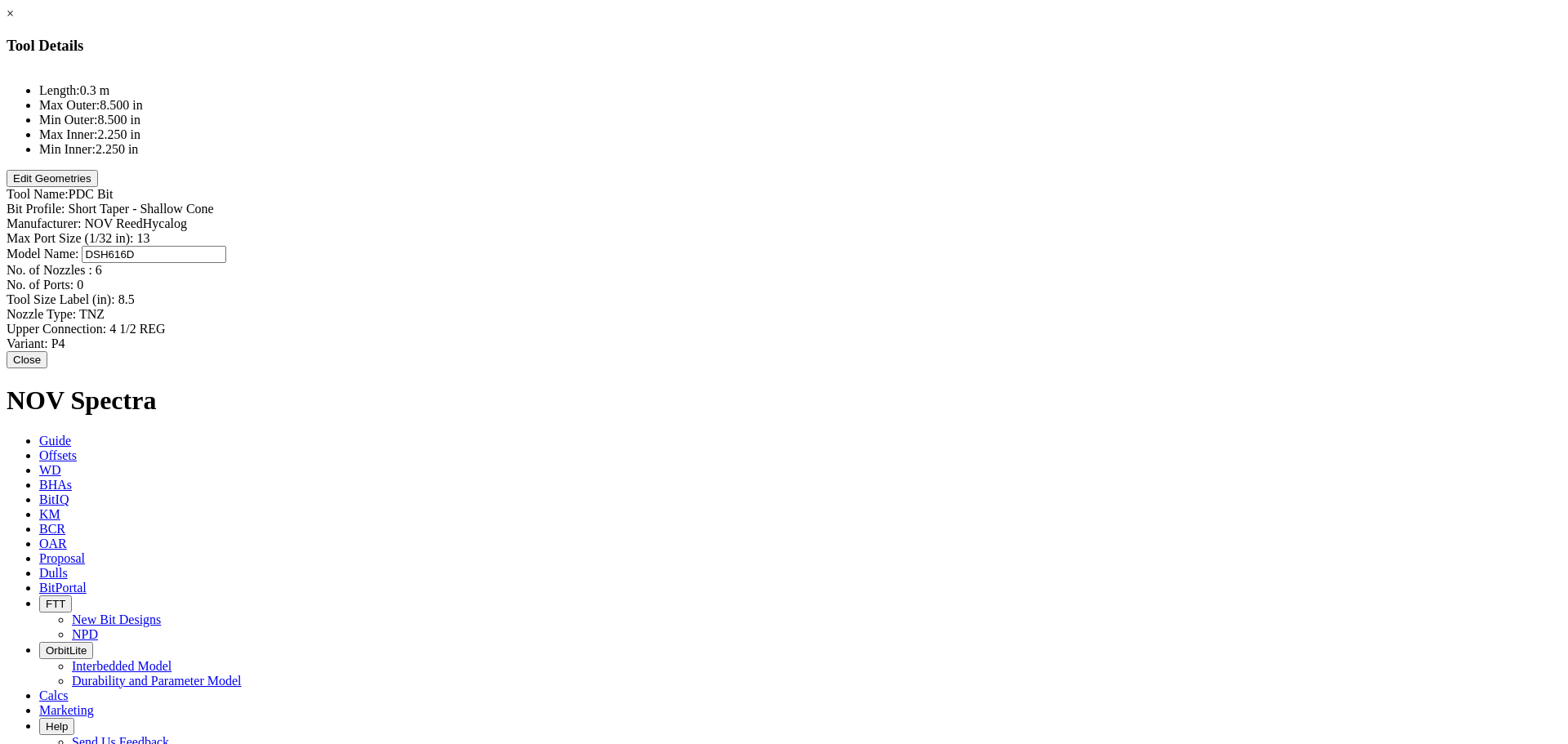
click at [969, 245] on div "Model Name: DSH616D DSH616D" at bounding box center [784, 254] width 1555 height 17
type input "CS63DM"
click at [98, 187] on button "Edit Geometries" at bounding box center [52, 178] width 92 height 17
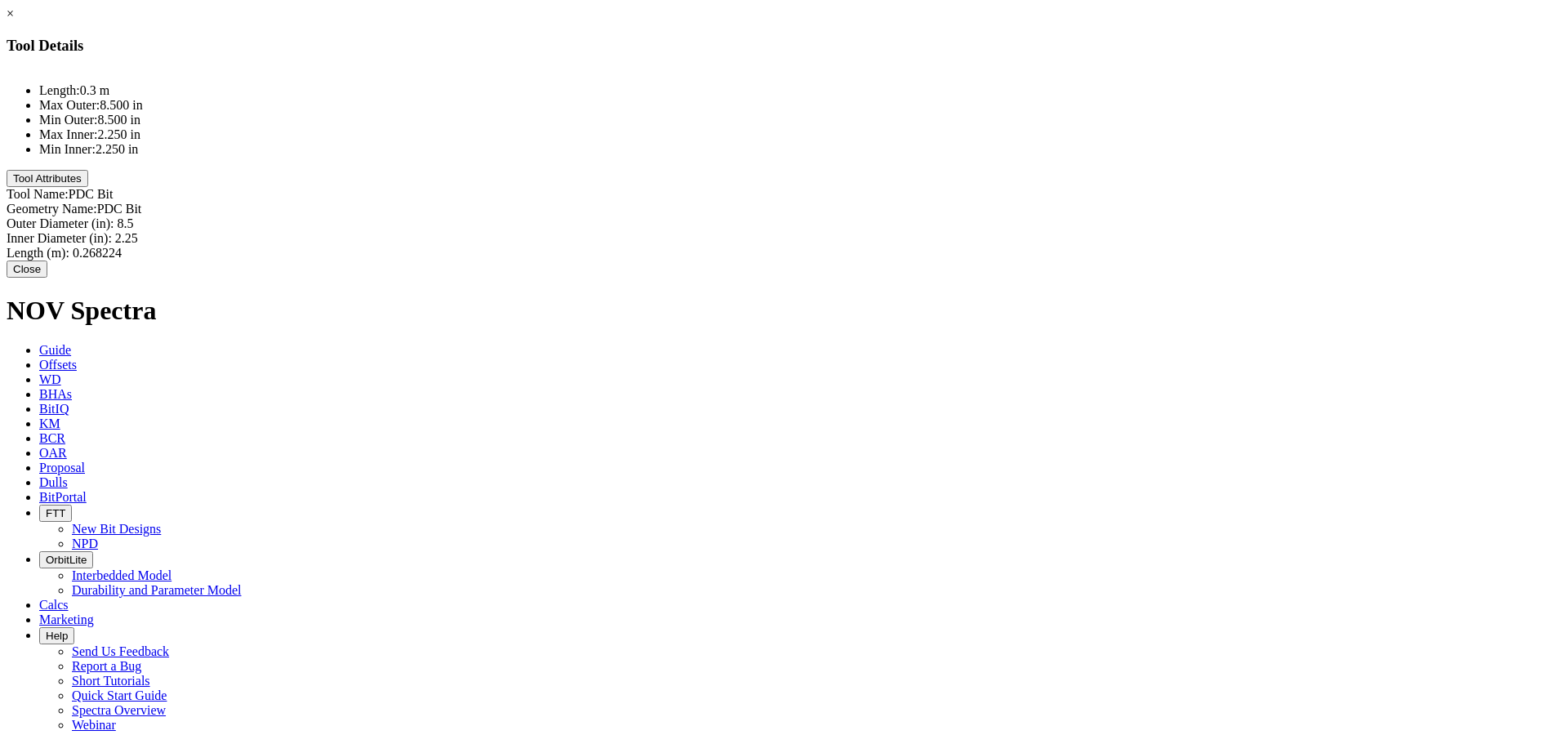
click at [47, 268] on button "Close" at bounding box center [26, 269] width 41 height 17
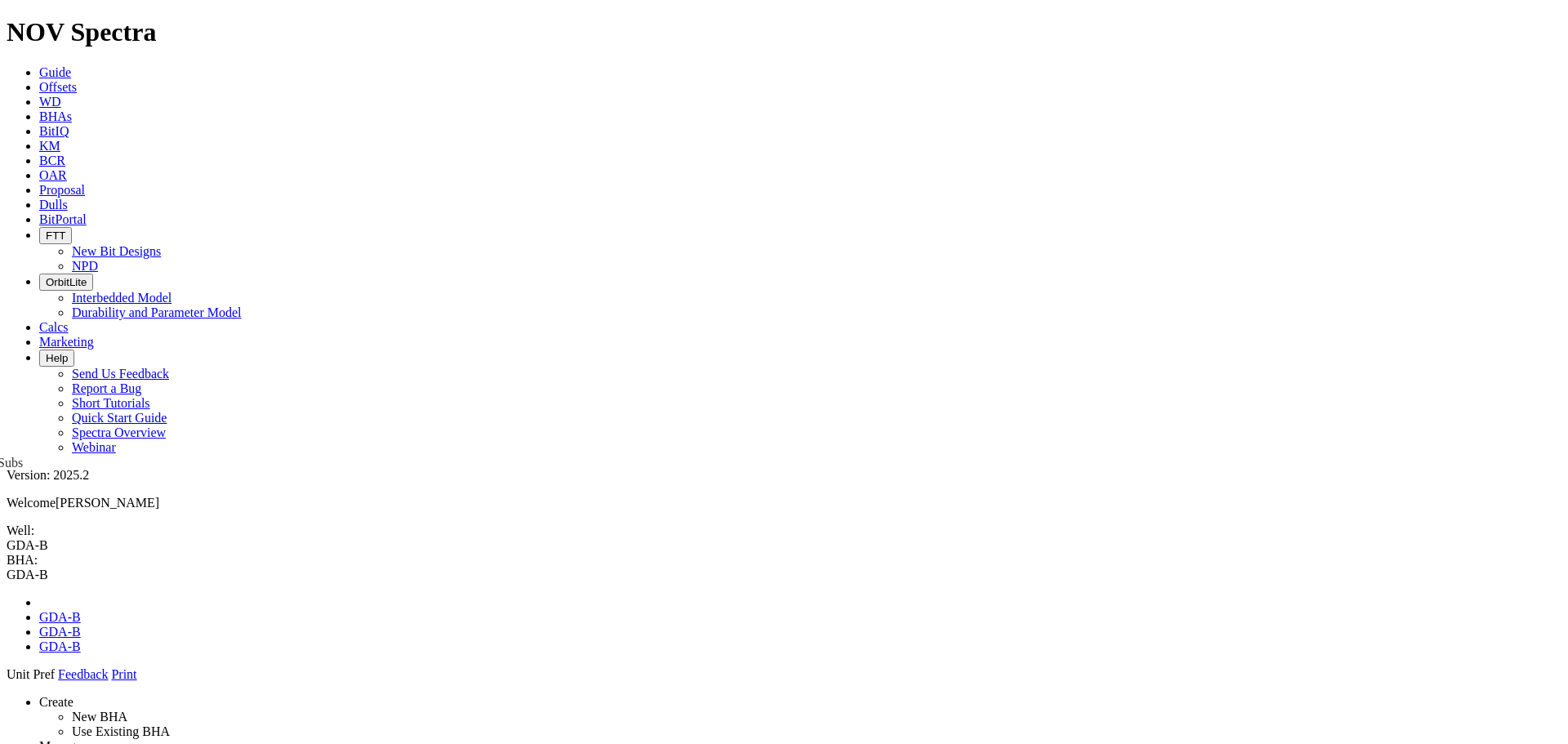
drag, startPoint x: 1408, startPoint y: 400, endPoint x: 751, endPoint y: 614, distance: 691.0
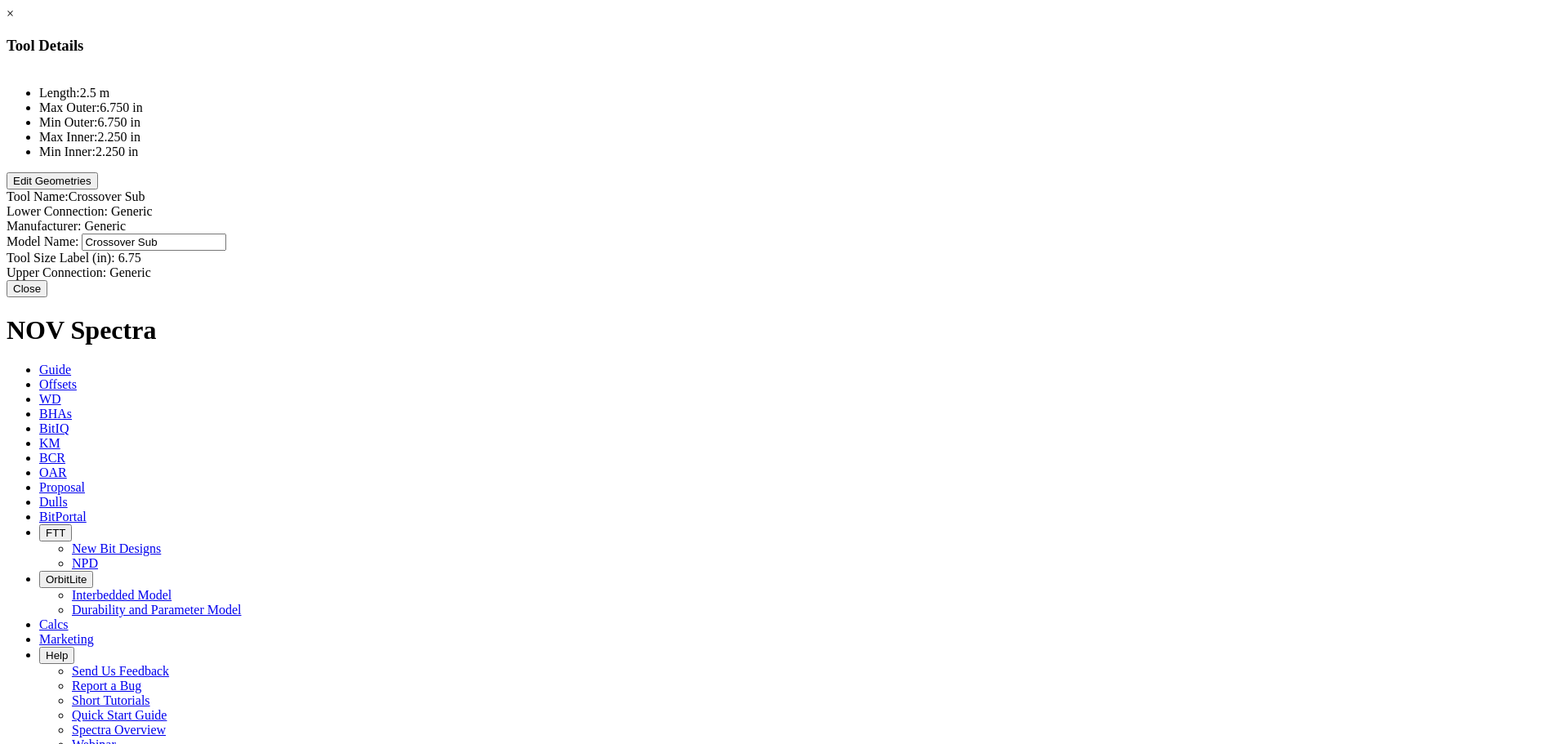
click at [972, 233] on div "Model Name: Crossover Sub Crossover Sub" at bounding box center [784, 242] width 1555 height 17
click at [227, 233] on input "Crossover Sub" at bounding box center [154, 242] width 144 height 17
type input "Bit Sub"
click at [98, 190] on button "Edit Geometries" at bounding box center [52, 181] width 92 height 17
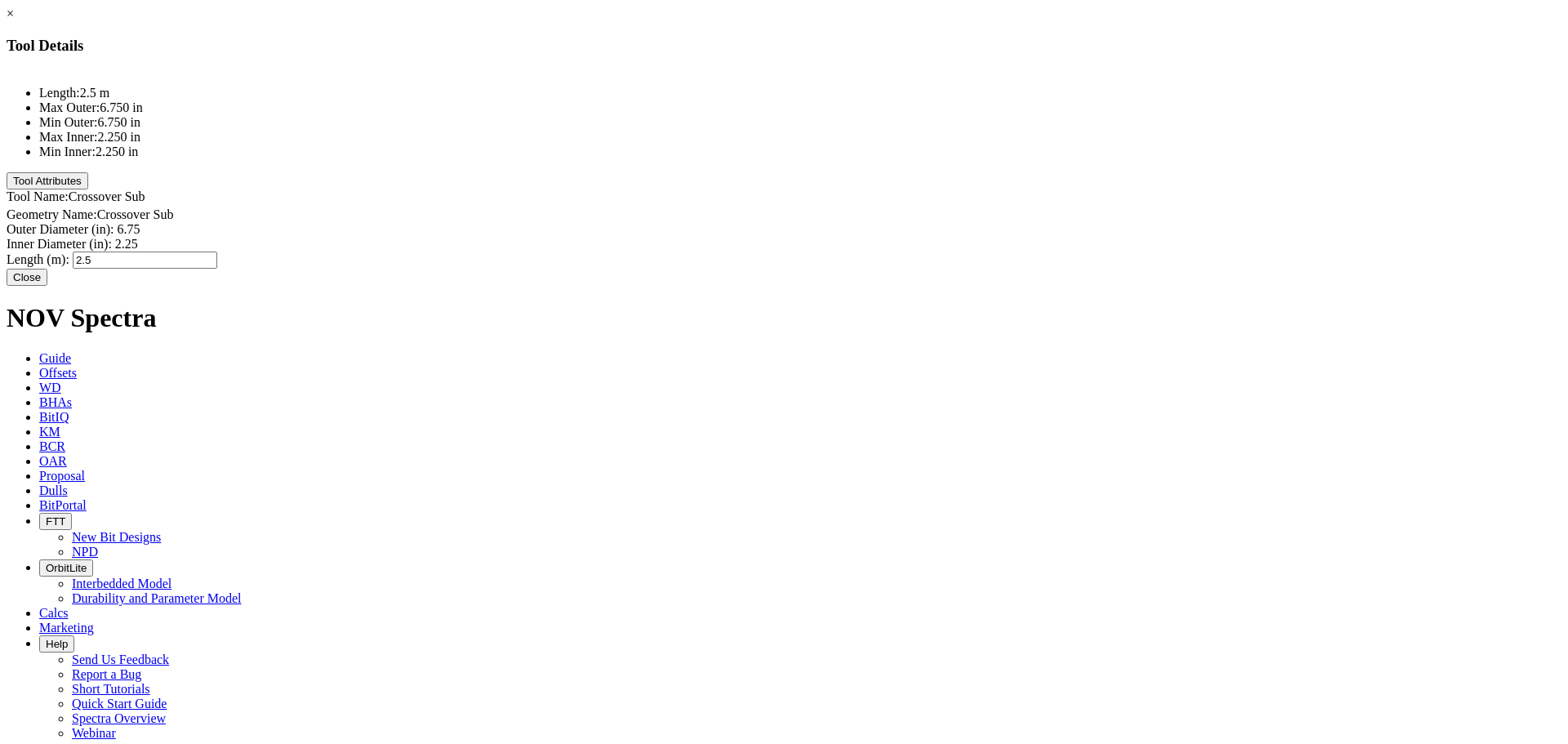
click at [950, 252] on div "Length (m): 2.5 2.5" at bounding box center [784, 261] width 1555 height 17
type input "0.5"
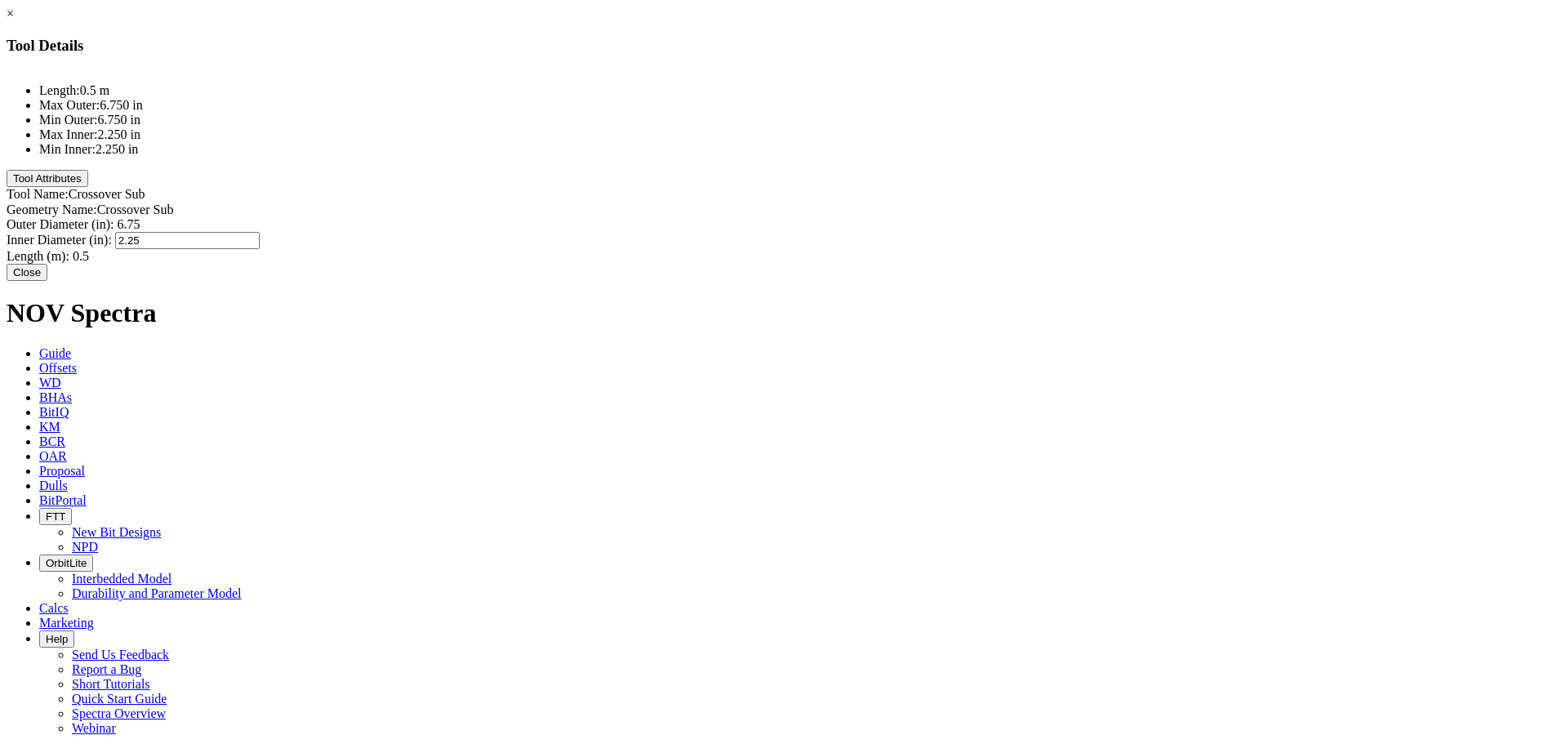
click at [954, 232] on div "Inner Diameter (in): 2.25 2.25" at bounding box center [784, 241] width 1555 height 17
type input "3"
click at [47, 281] on button "Close" at bounding box center [26, 272] width 41 height 17
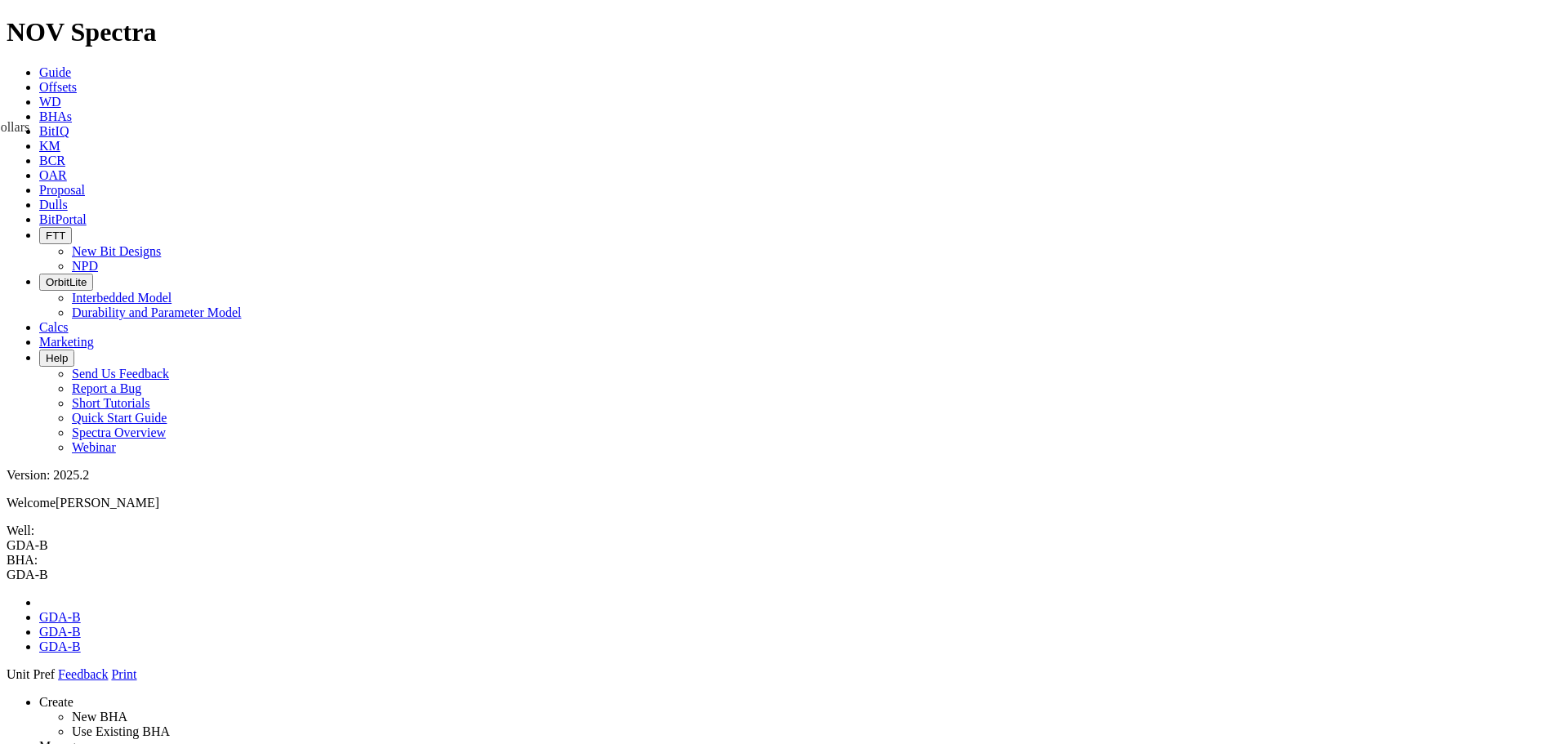
drag, startPoint x: 1342, startPoint y: 392, endPoint x: 743, endPoint y: 270, distance: 611.3
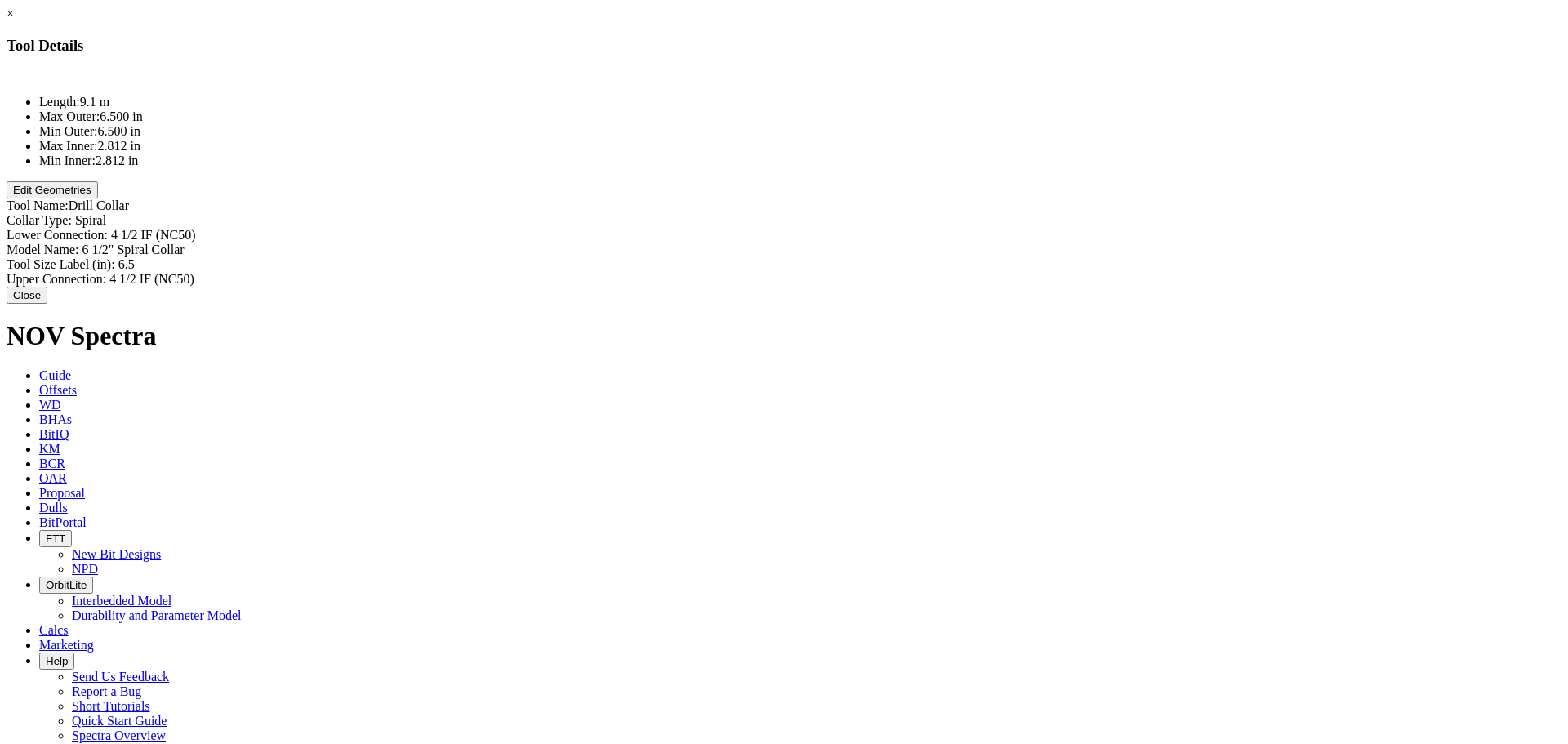
click at [98, 198] on button "Edit Geometries" at bounding box center [52, 190] width 92 height 17
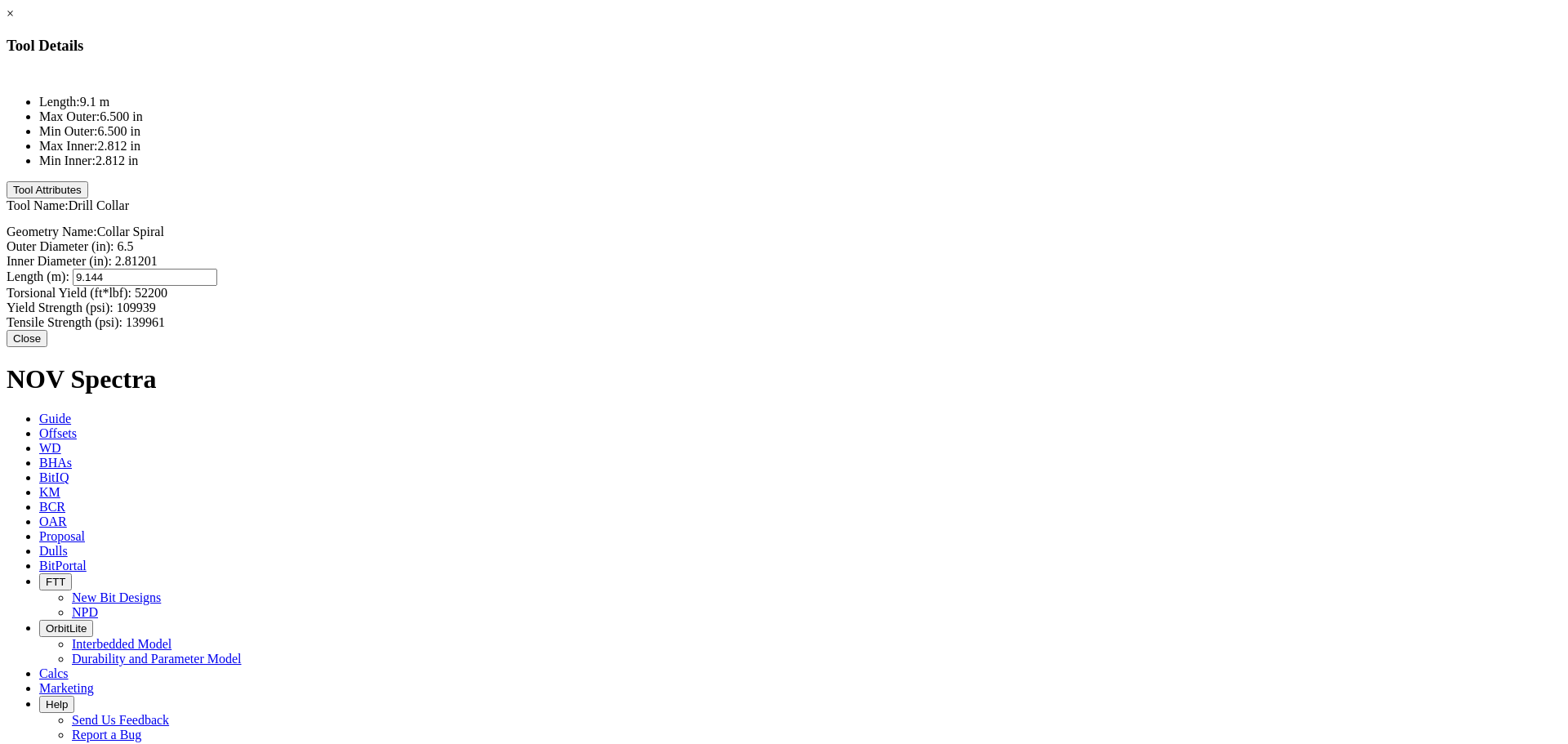
click at [967, 269] on div "Length (m): 9.144 9.144" at bounding box center [784, 278] width 1555 height 17
type input "9.2"
click at [47, 328] on button "Close" at bounding box center [26, 336] width 41 height 17
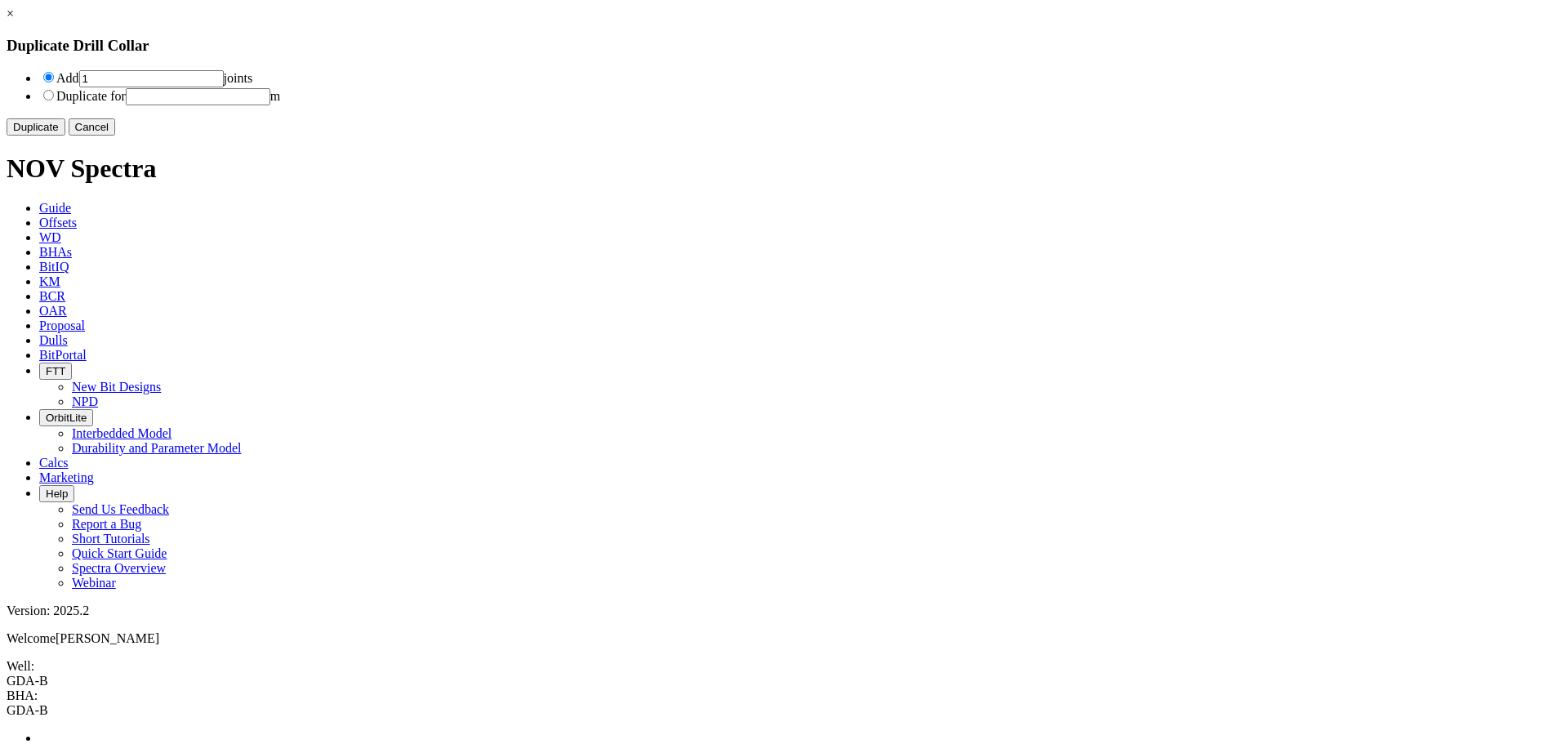
click at [65, 136] on button "Duplicate" at bounding box center [36, 127] width 59 height 17
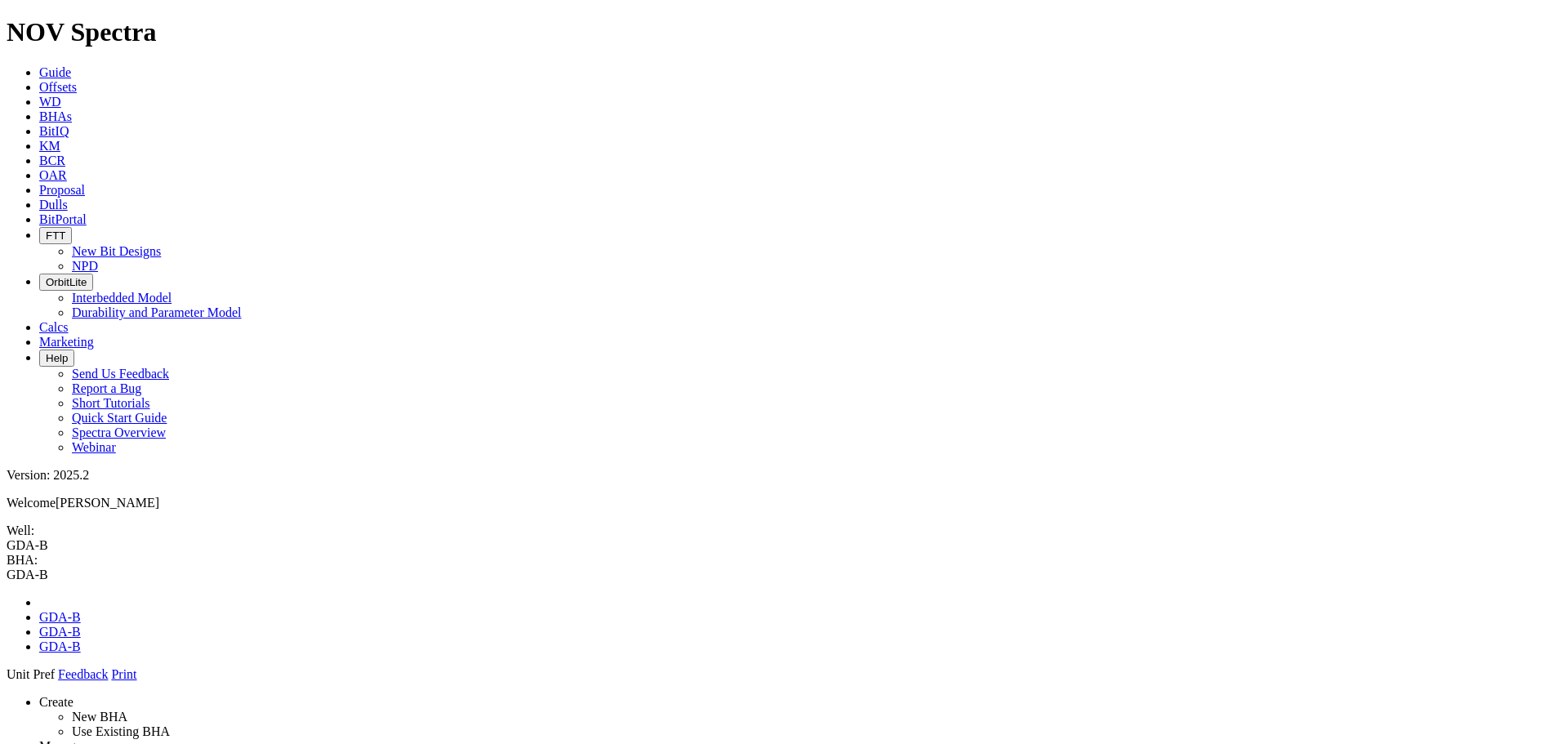
drag, startPoint x: 1533, startPoint y: 721, endPoint x: 1492, endPoint y: 205, distance: 517.6
drag, startPoint x: 1409, startPoint y: 319, endPoint x: 756, endPoint y: 205, distance: 662.9
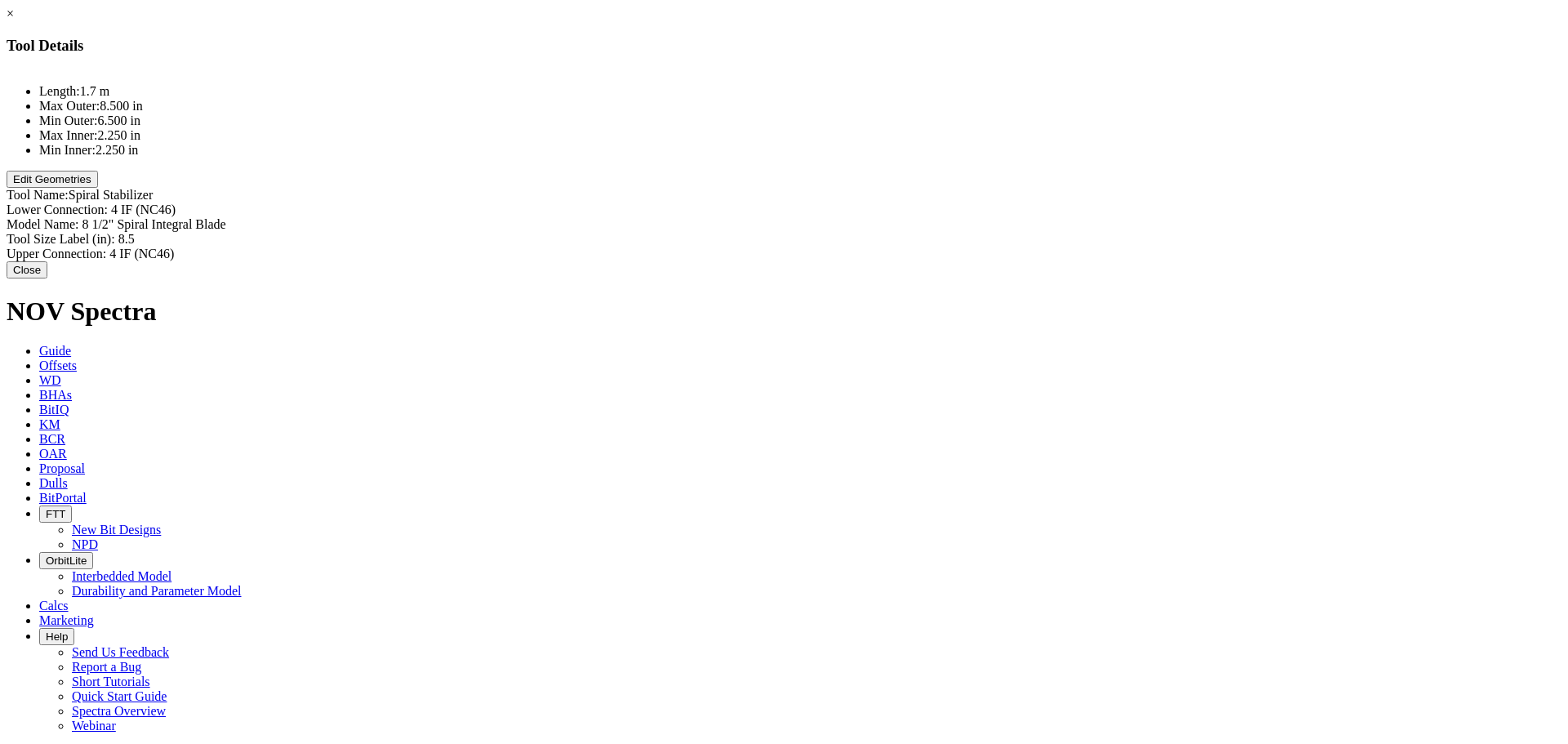
click at [98, 188] on button "Edit Geometries" at bounding box center [52, 179] width 92 height 17
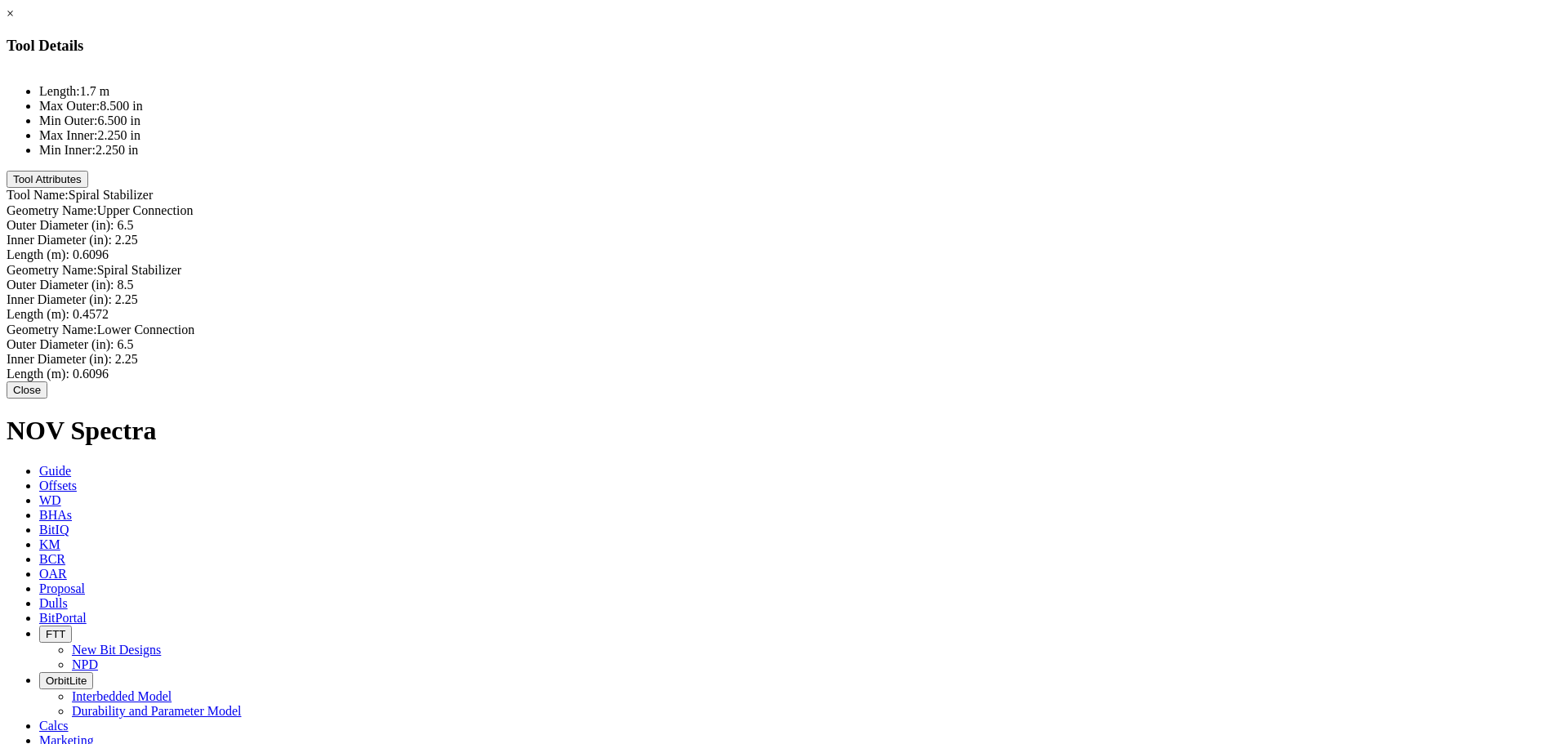
click at [966, 247] on div "Length (m): 0.6096 0.6096" at bounding box center [784, 255] width 1555 height 15
type input "0.25"
click at [967, 310] on div "Length (m): 0.4572 0.4572" at bounding box center [784, 317] width 1555 height 15
type input "0.25"
click at [963, 368] on div "Length (m): 0.6096 0.6096" at bounding box center [784, 376] width 1555 height 15
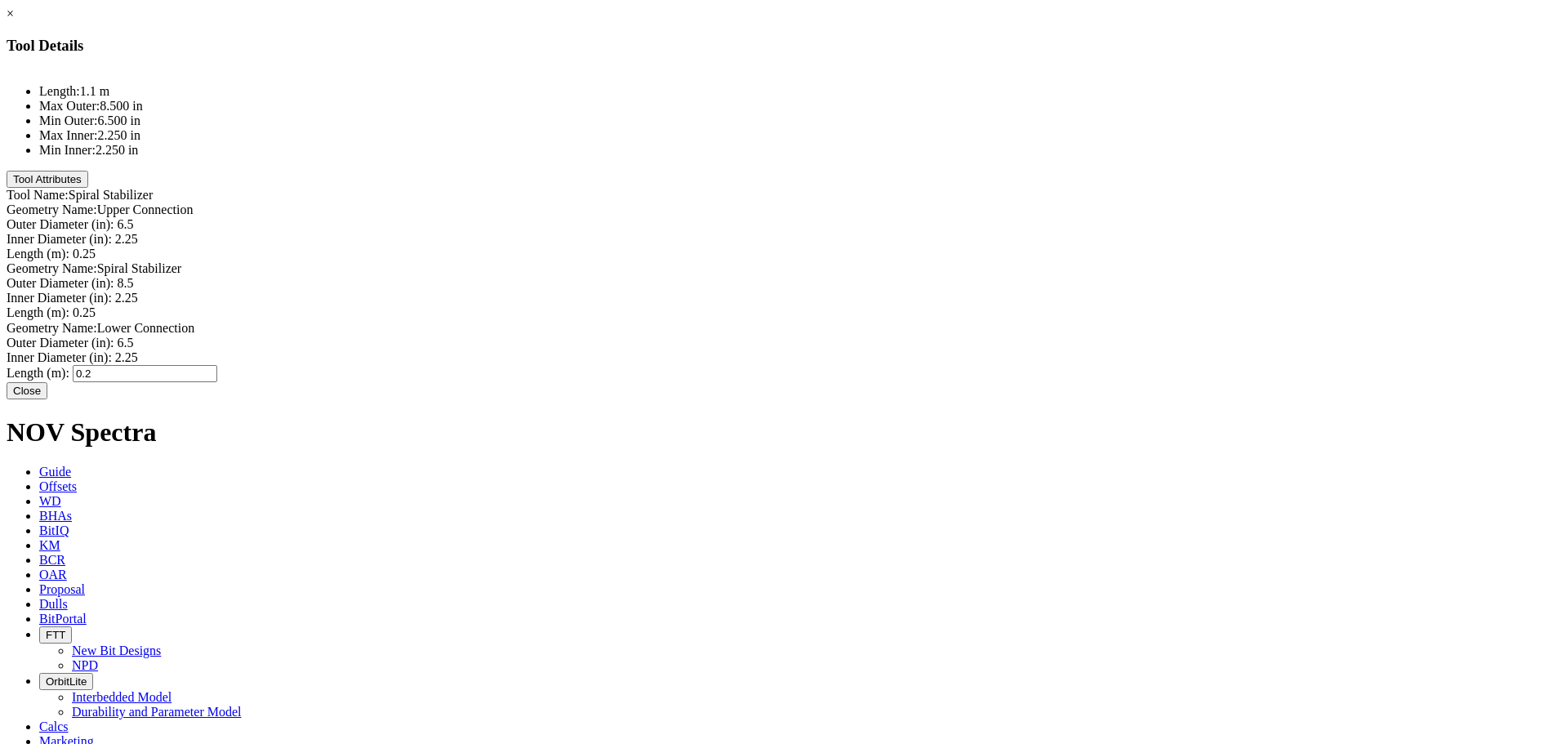
type input "0.25"
click at [959, 291] on div "Inner Diameter (in): 2.25" at bounding box center [784, 298] width 1555 height 15
click at [47, 397] on button "Close" at bounding box center [26, 387] width 41 height 17
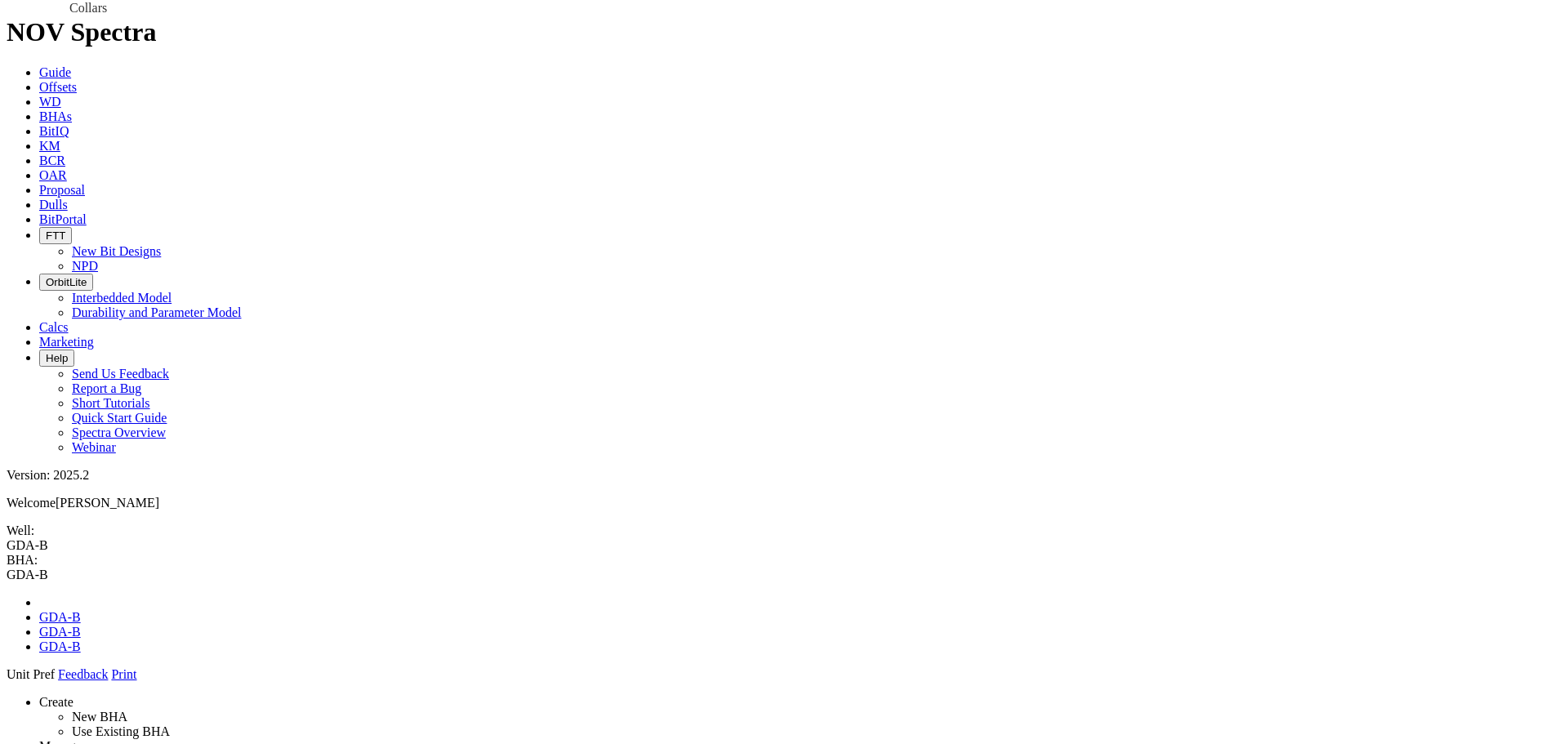
drag, startPoint x: 1352, startPoint y: 390, endPoint x: 758, endPoint y: 148, distance: 641.4
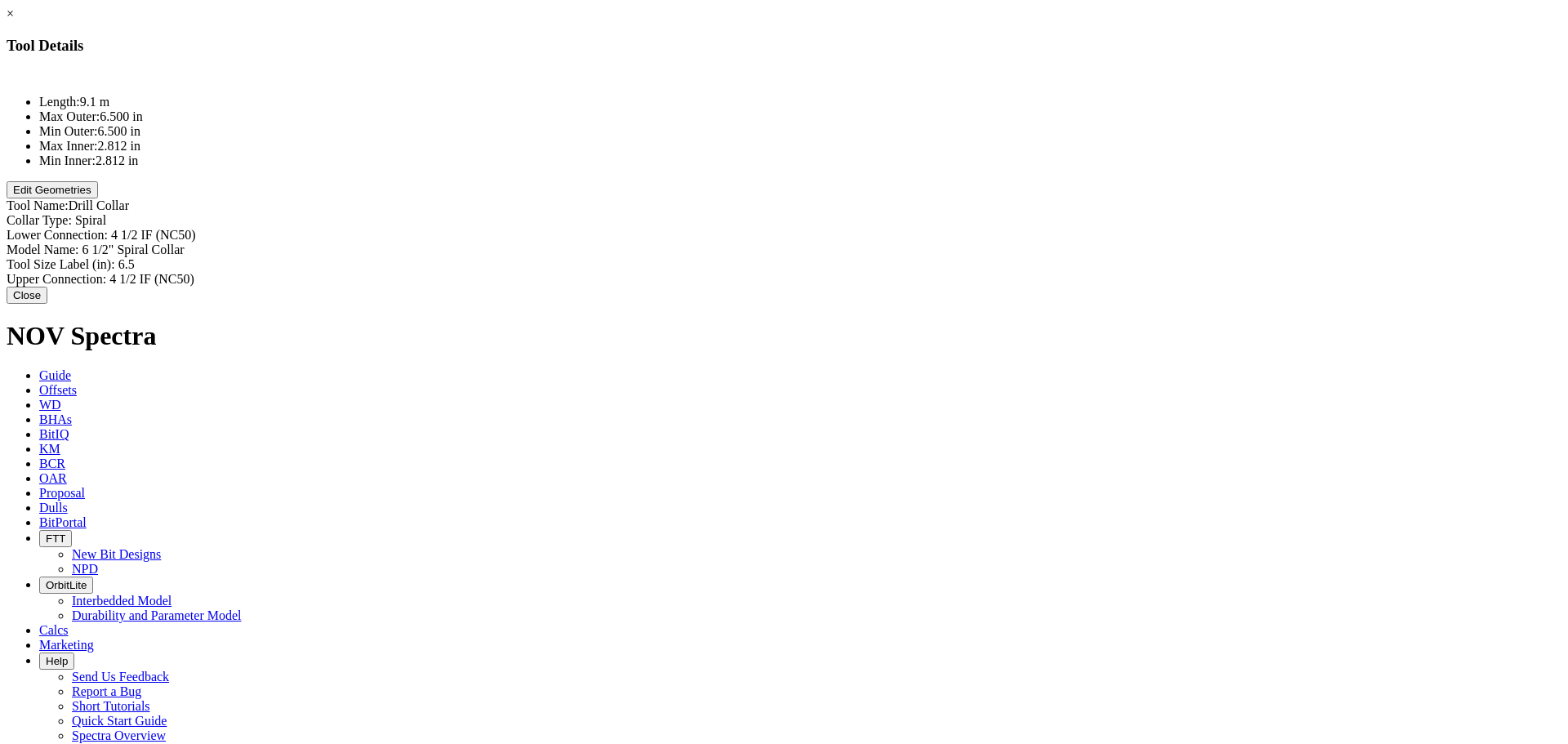
click at [98, 198] on button "Edit Geometries" at bounding box center [52, 190] width 92 height 17
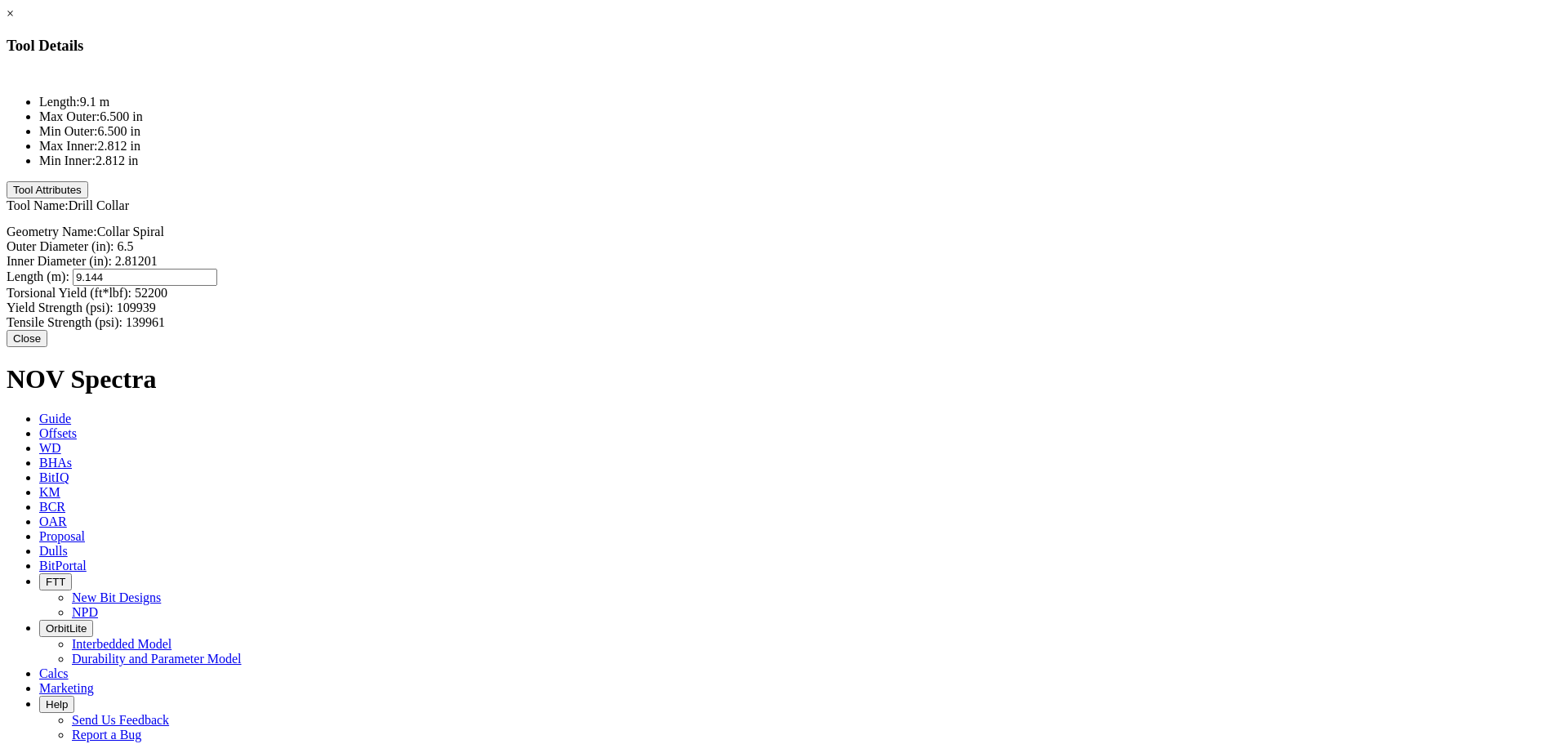
click at [961, 269] on div "Length (m): 9.144 9.144" at bounding box center [784, 278] width 1555 height 17
type input "9.2"
click at [47, 330] on button "Close" at bounding box center [26, 339] width 41 height 17
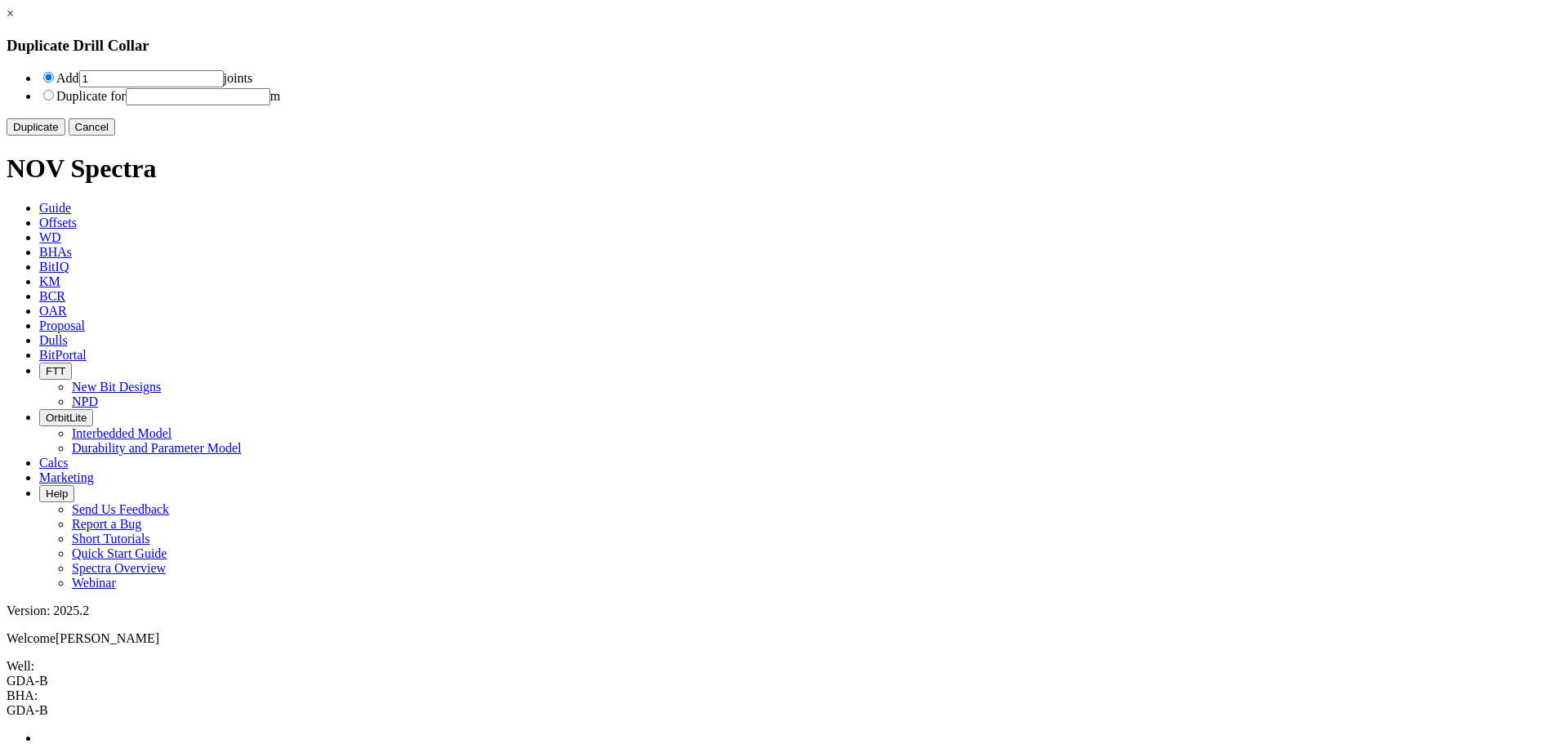
click at [224, 86] on input "1" at bounding box center [151, 78] width 144 height 17
type input "6"
click at [65, 136] on button "Duplicate" at bounding box center [36, 127] width 59 height 17
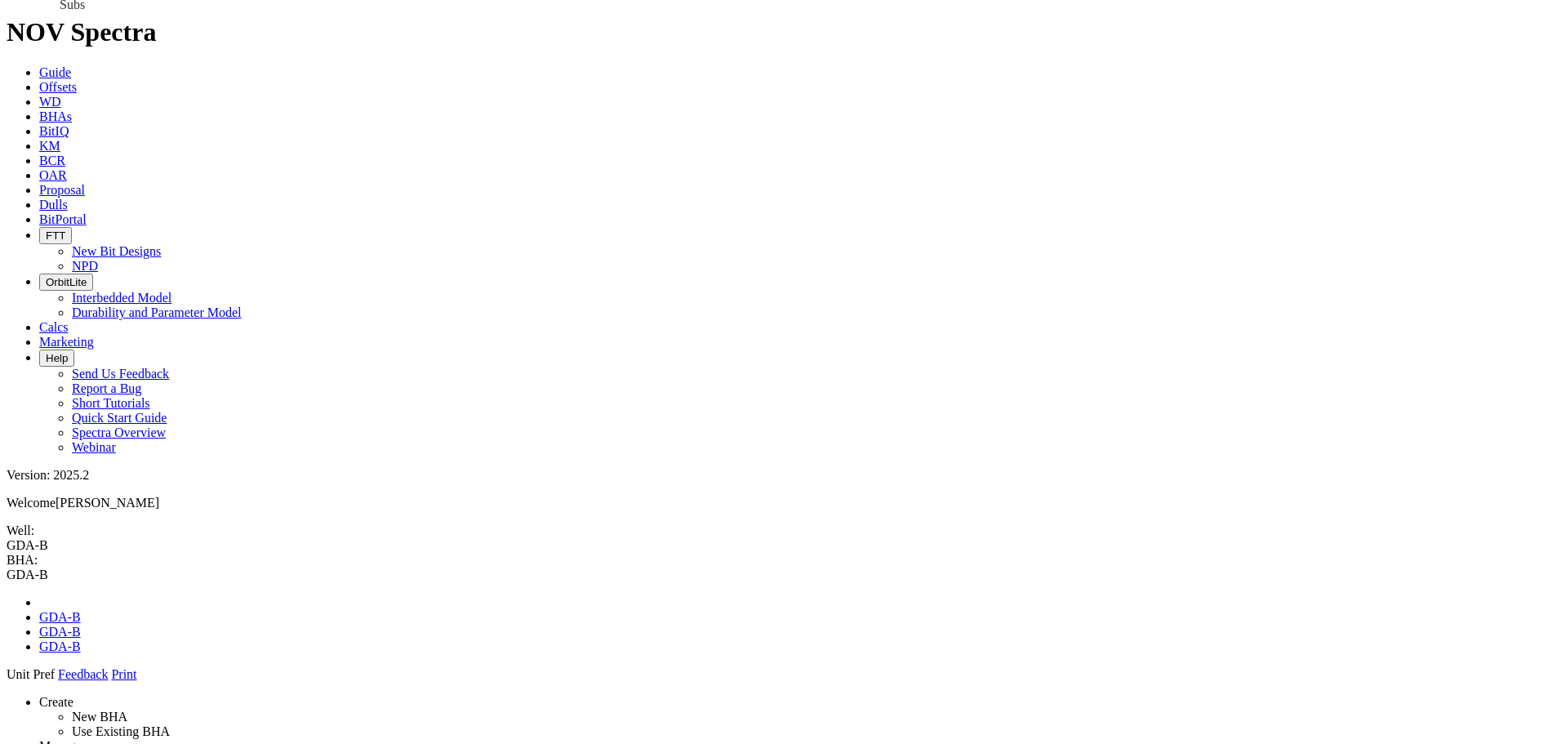
drag, startPoint x: 1410, startPoint y: 404, endPoint x: 744, endPoint y: 160, distance: 709.3
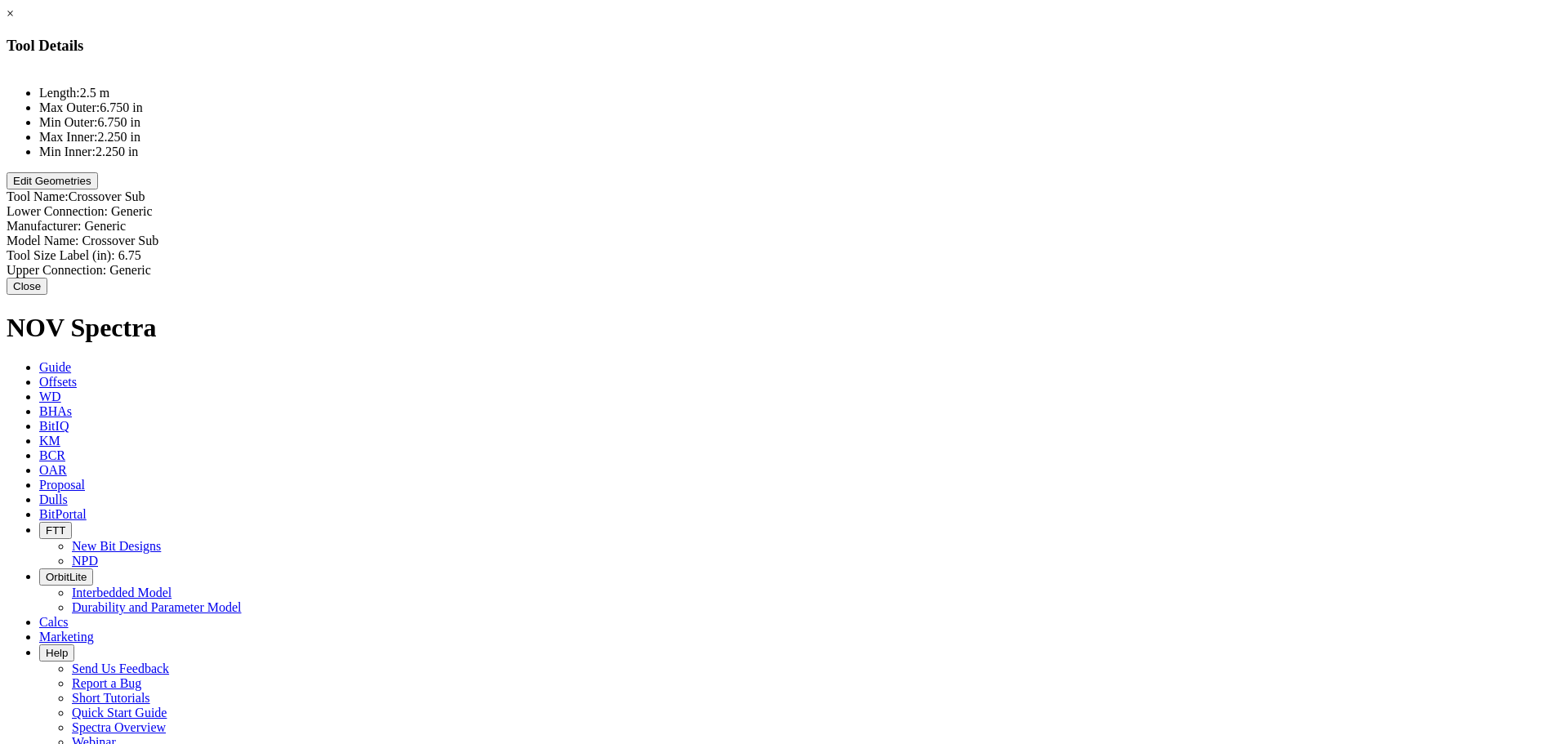
click at [98, 190] on button "Edit Geometries" at bounding box center [52, 181] width 92 height 17
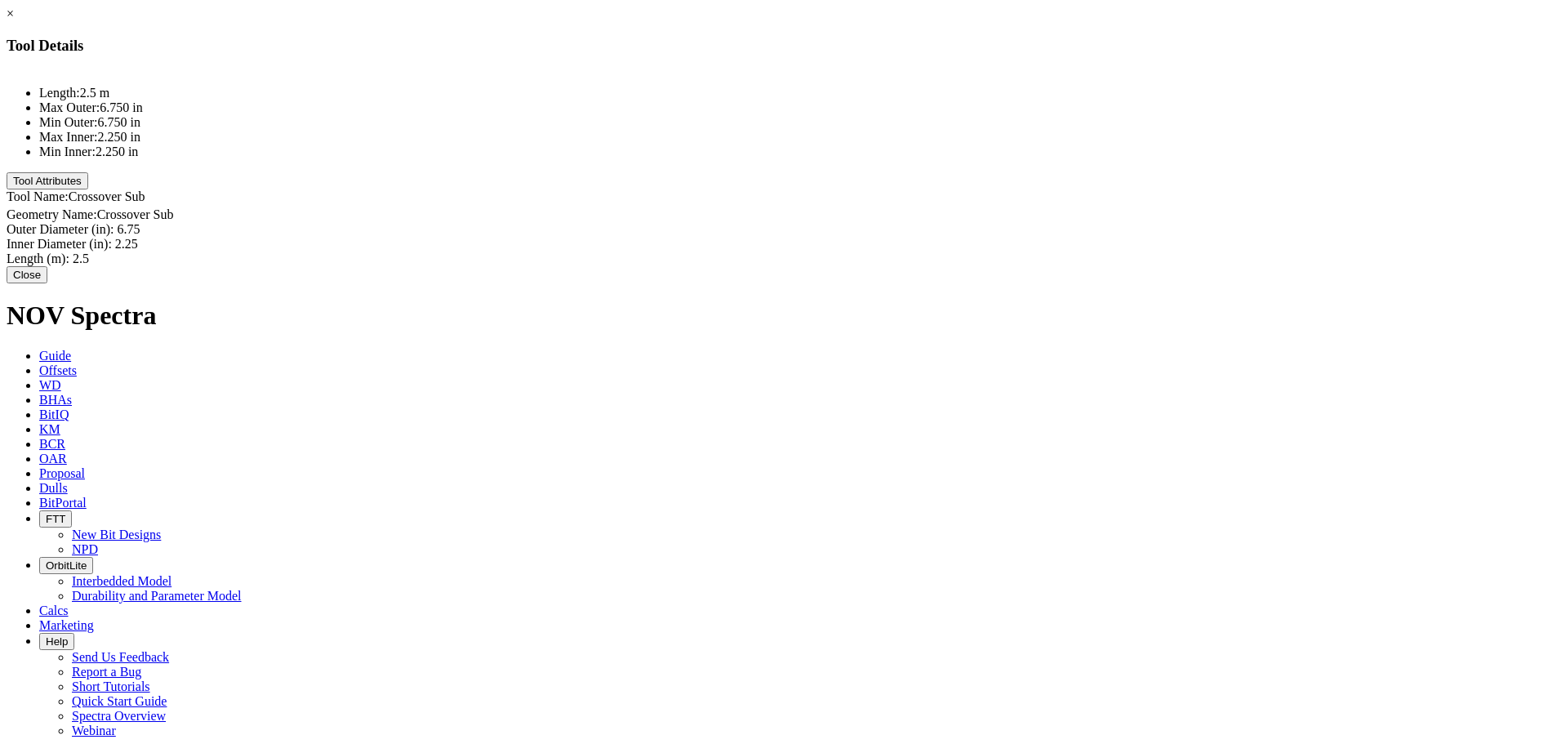
click at [951, 252] on div "Length (m): 2.5 2.5" at bounding box center [784, 260] width 1555 height 15
type input "0.5"
click at [965, 232] on div "Inner Diameter (in): 2.25 2.25" at bounding box center [784, 241] width 1555 height 17
type input "3"
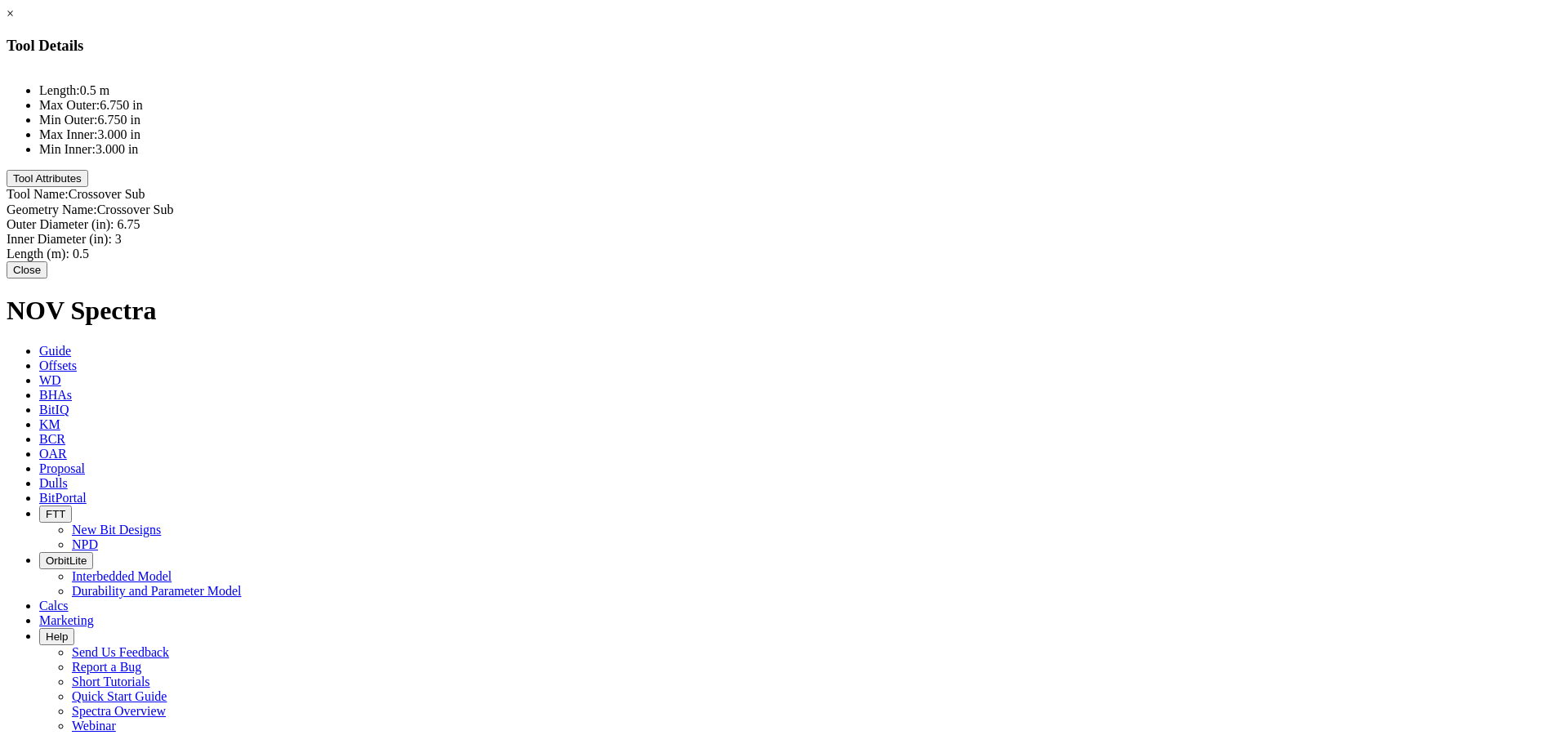
click at [47, 279] on button "Close" at bounding box center [26, 270] width 41 height 17
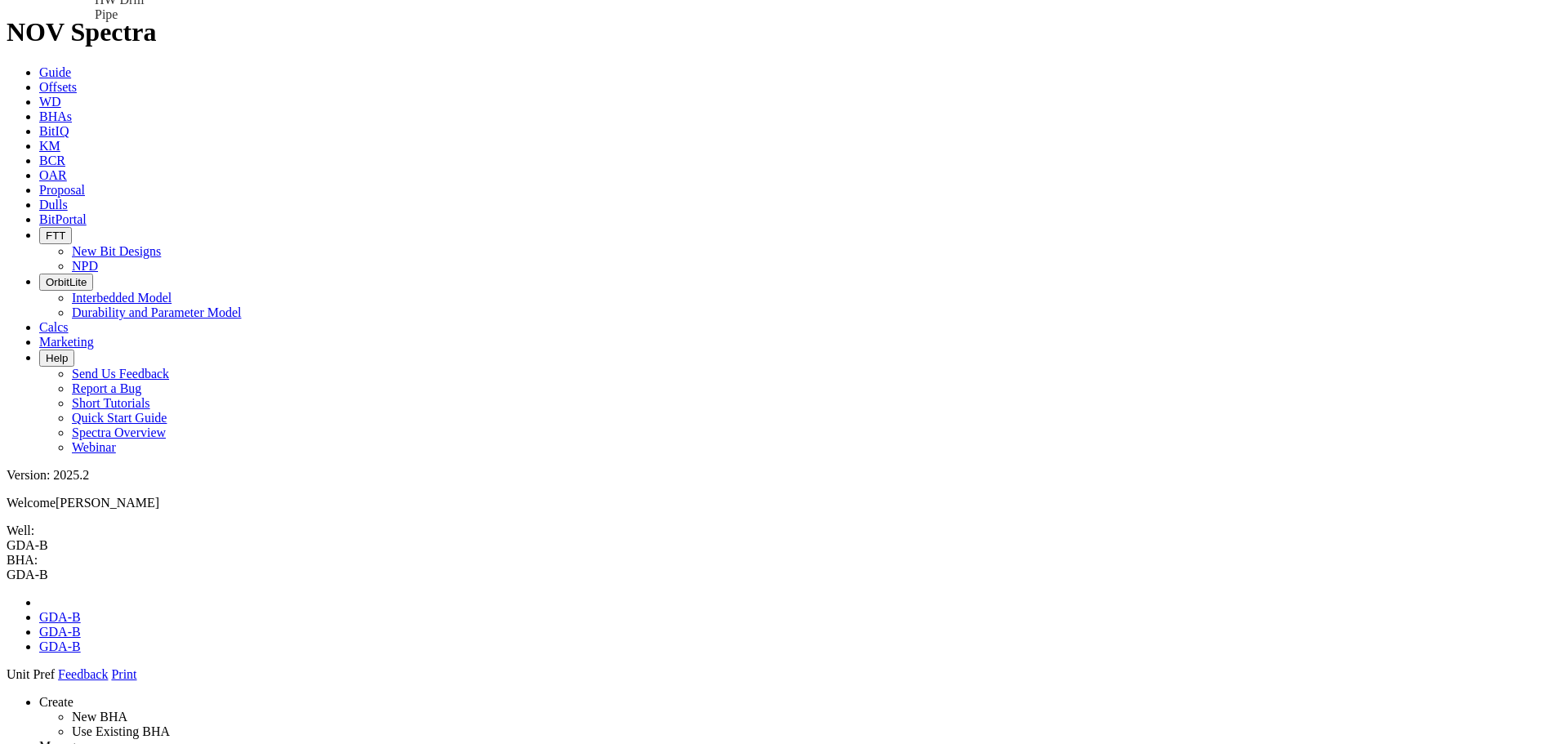
drag, startPoint x: 1349, startPoint y: 240, endPoint x: 780, endPoint y: 155, distance: 575.3
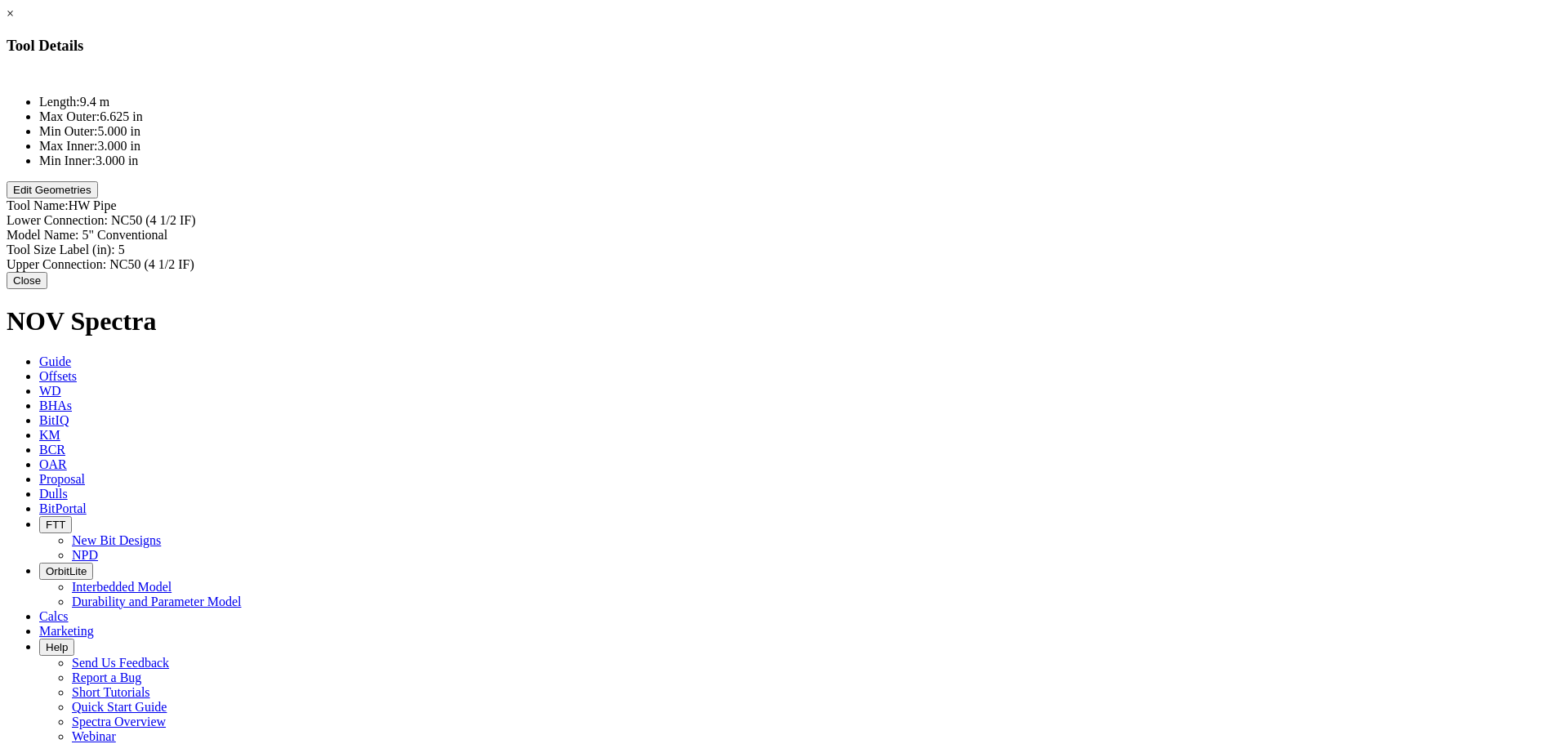
click at [98, 198] on button "Edit Geometries" at bounding box center [52, 190] width 92 height 17
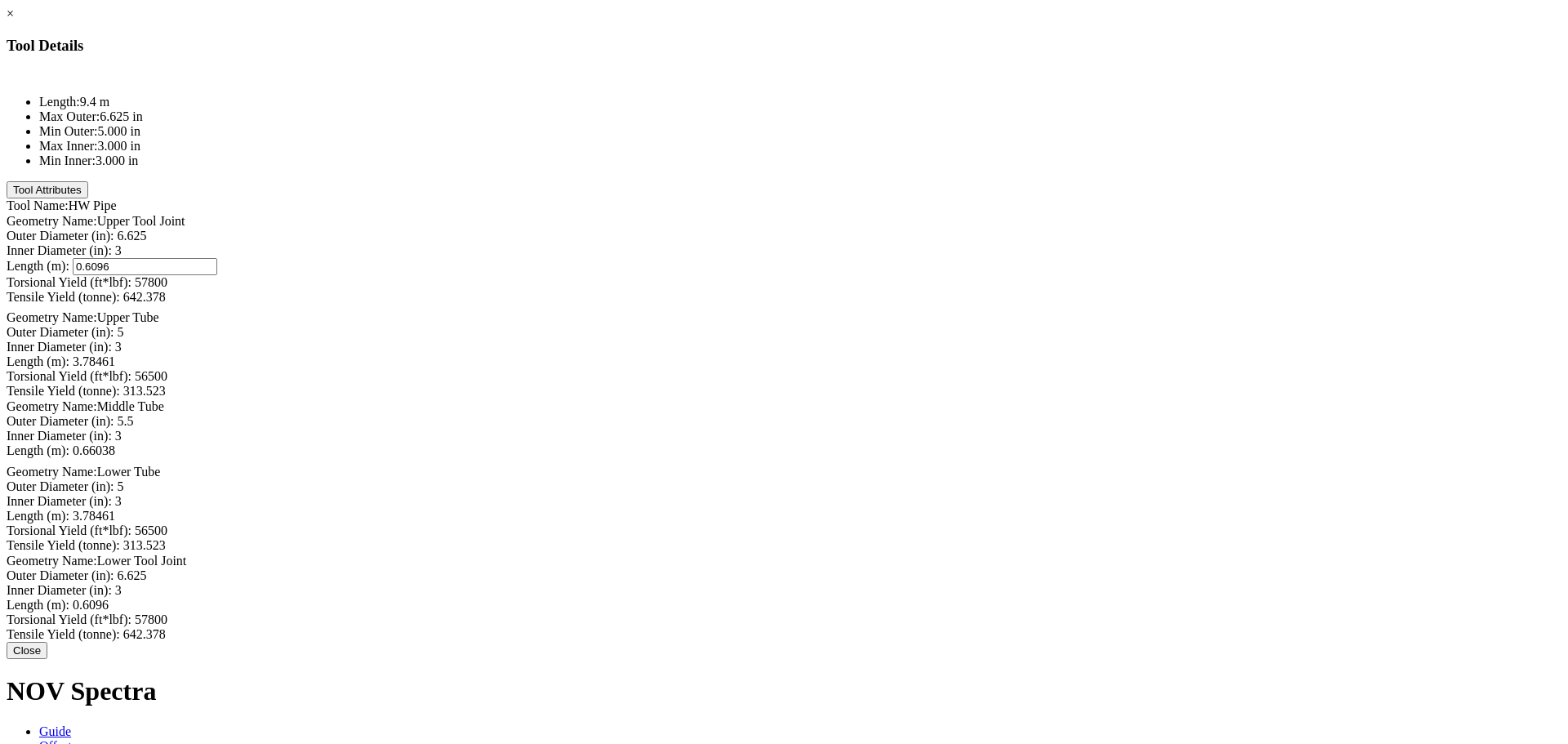
click at [931, 258] on div "Length (m): 0.6096 0.6096" at bounding box center [784, 266] width 1555 height 17
click at [217, 258] on input "0.6096" at bounding box center [144, 266] width 144 height 17
type input "0.4096"
type input "3"
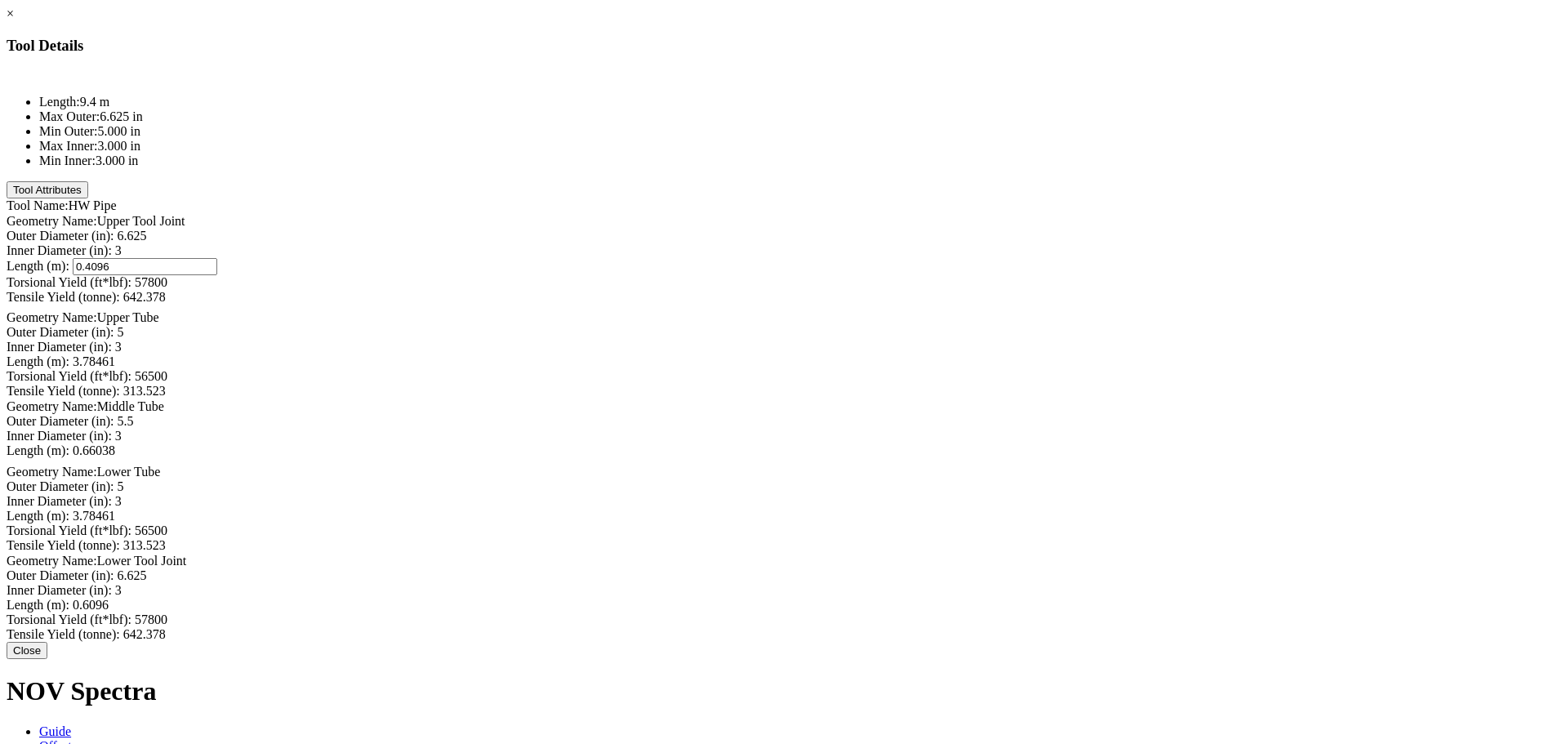
click at [945, 340] on div "Inner Diameter (in): 3 3" at bounding box center [784, 347] width 1555 height 15
click at [14, 21] on link "×" at bounding box center [10, 13] width 8 height 14
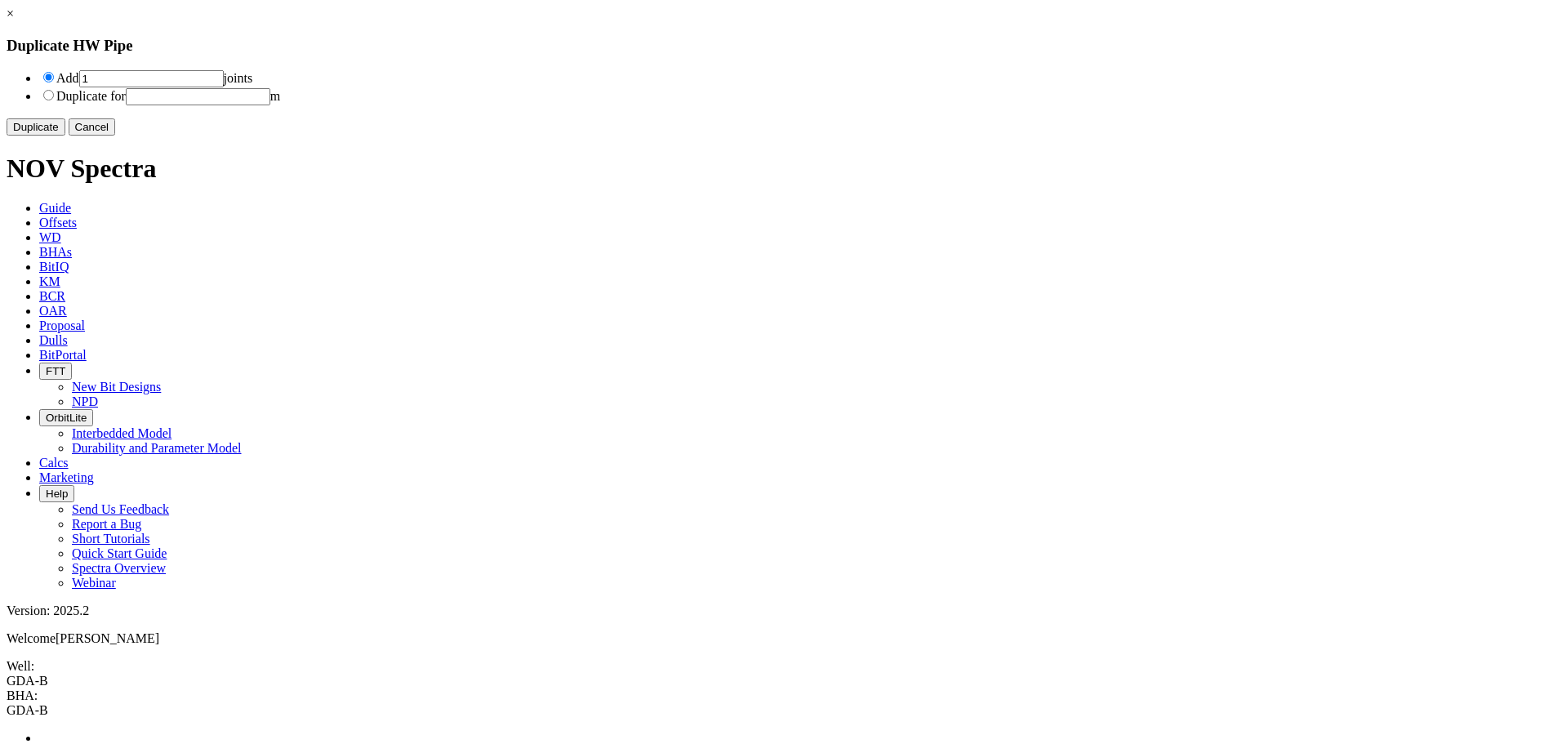
click at [224, 85] on input "1" at bounding box center [151, 78] width 144 height 17
type input "14"
click at [65, 136] on button "Duplicate" at bounding box center [36, 127] width 59 height 17
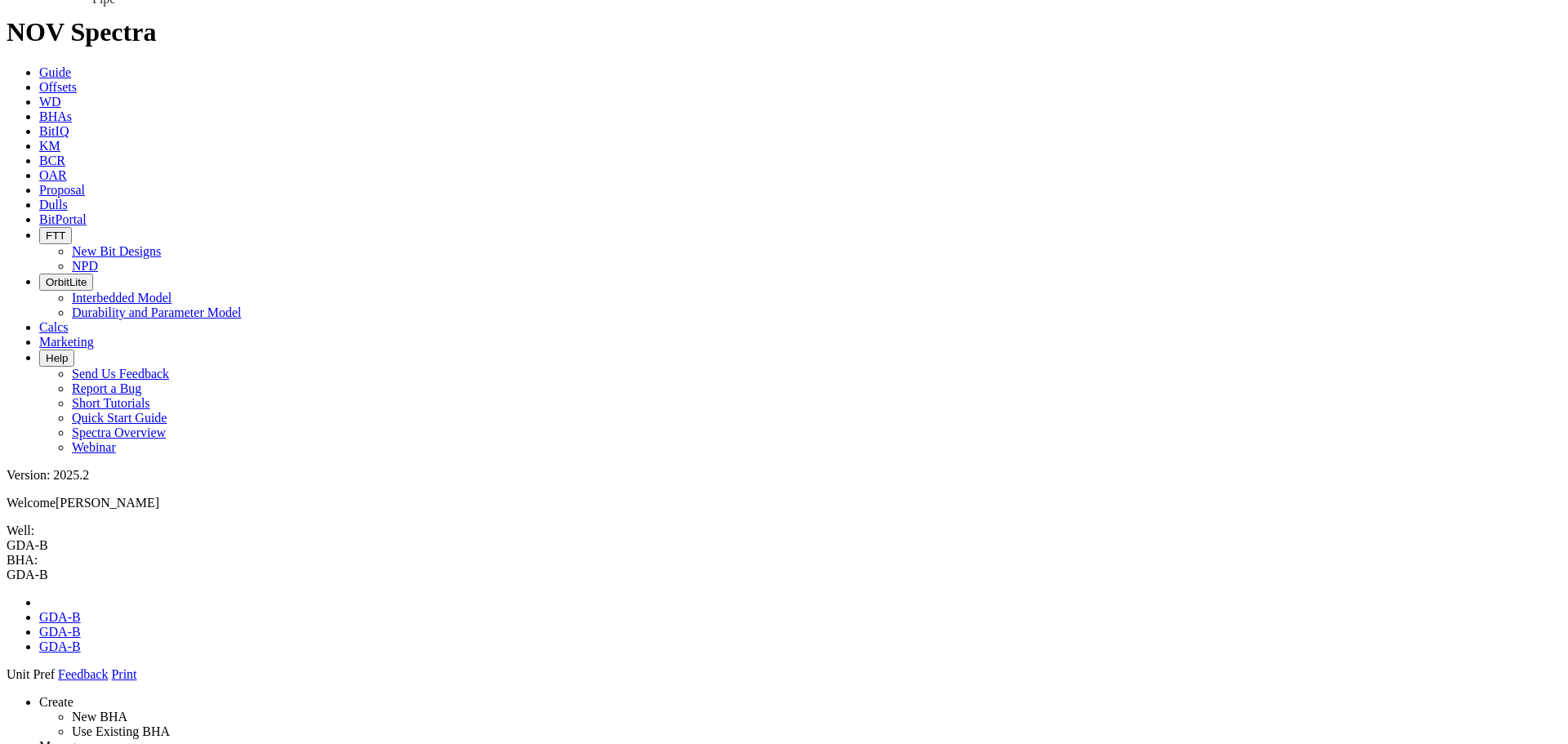
drag, startPoint x: 1342, startPoint y: 148, endPoint x: 771, endPoint y: 130, distance: 571.3
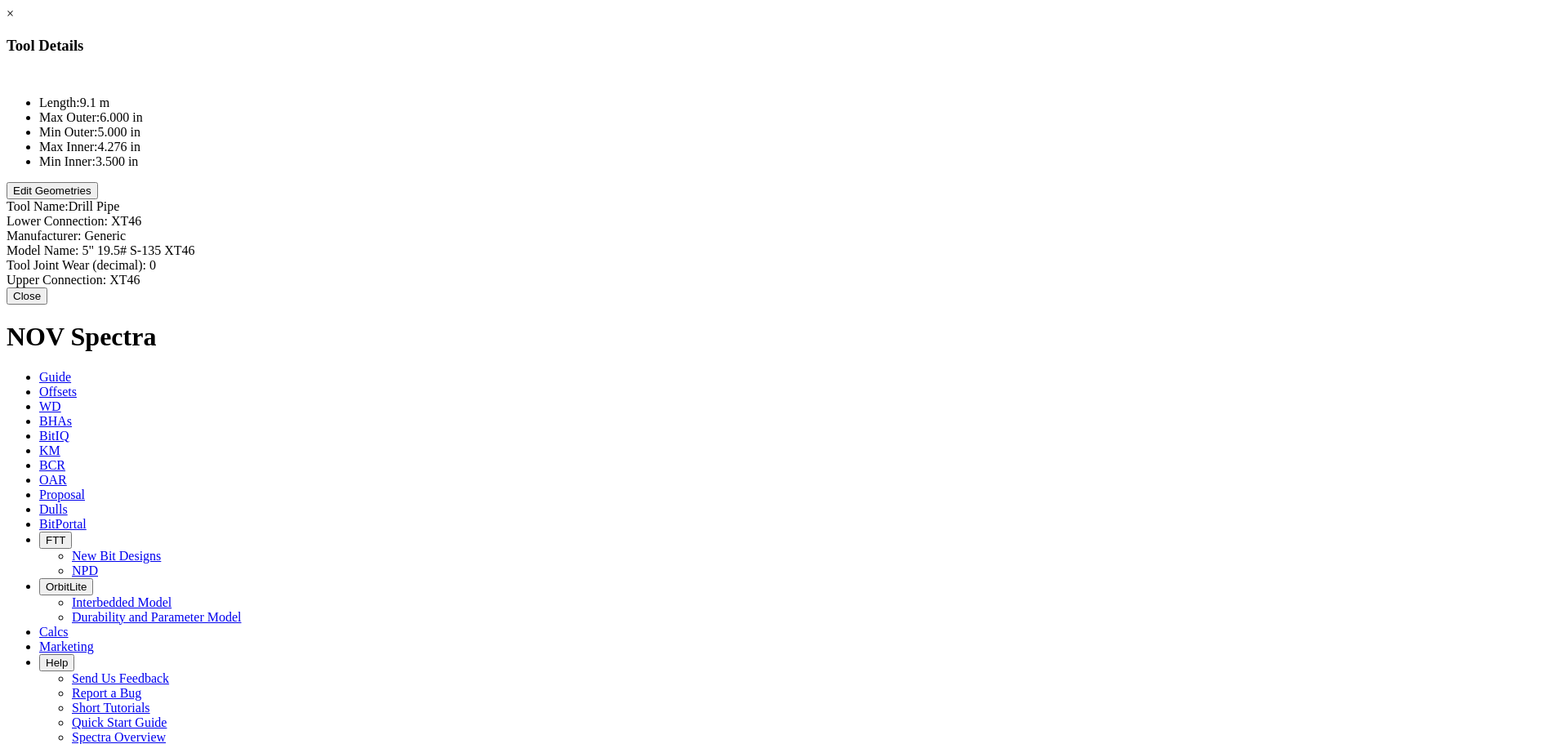
click at [14, 21] on link "×" at bounding box center [10, 13] width 8 height 14
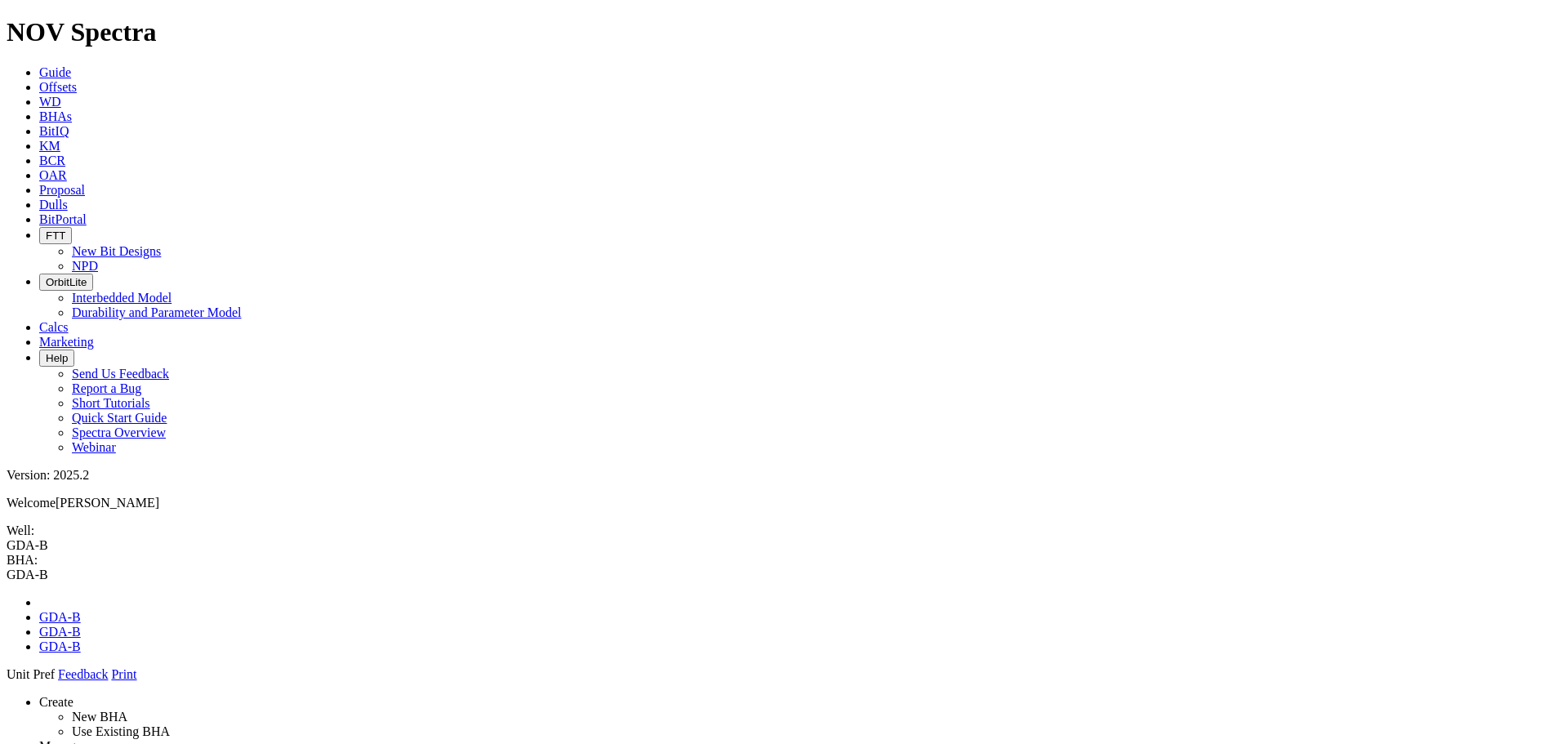
click at [7, 449] on icon at bounding box center [7, 682] width 0 height 0
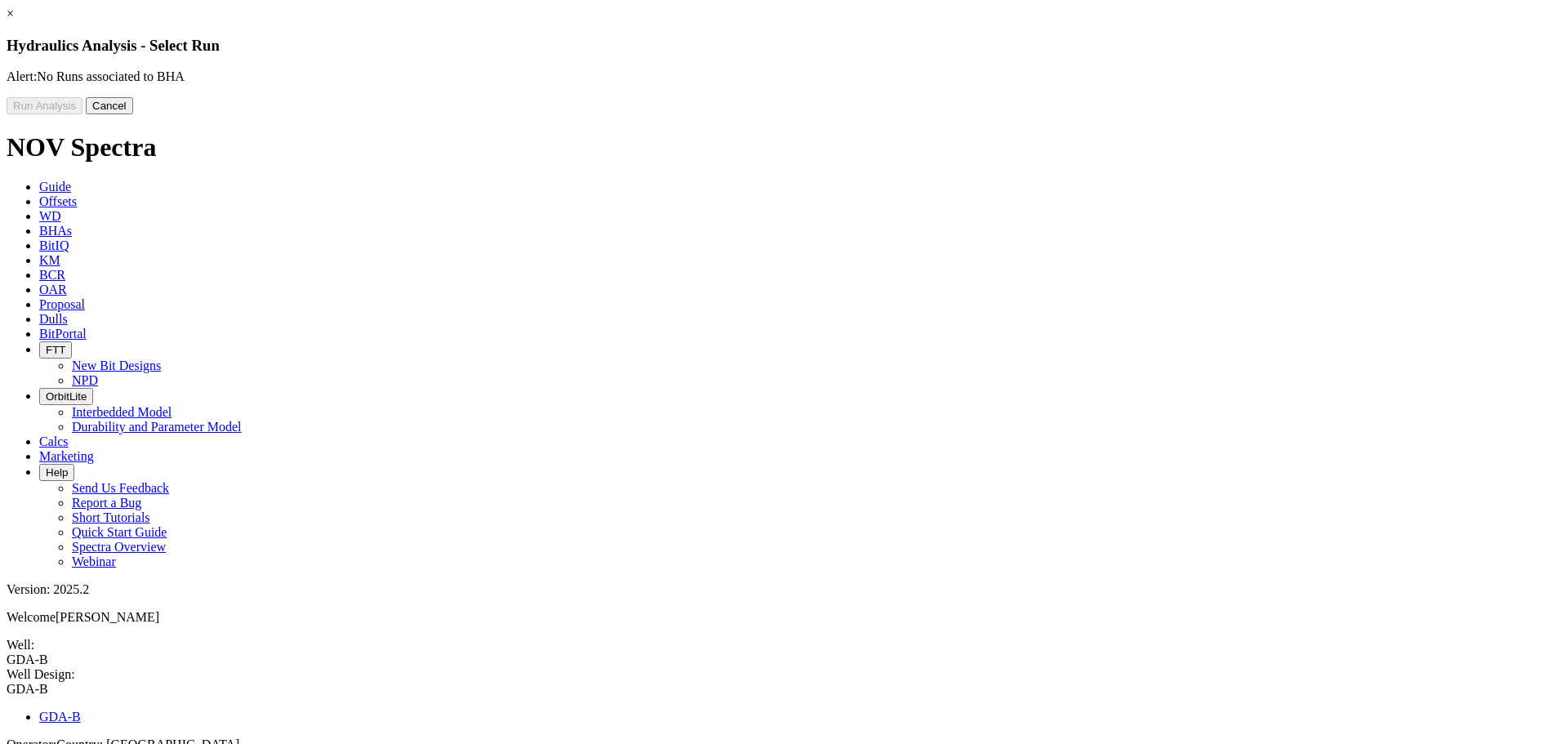
click at [133, 114] on button "Cancel" at bounding box center [110, 106] width 47 height 17
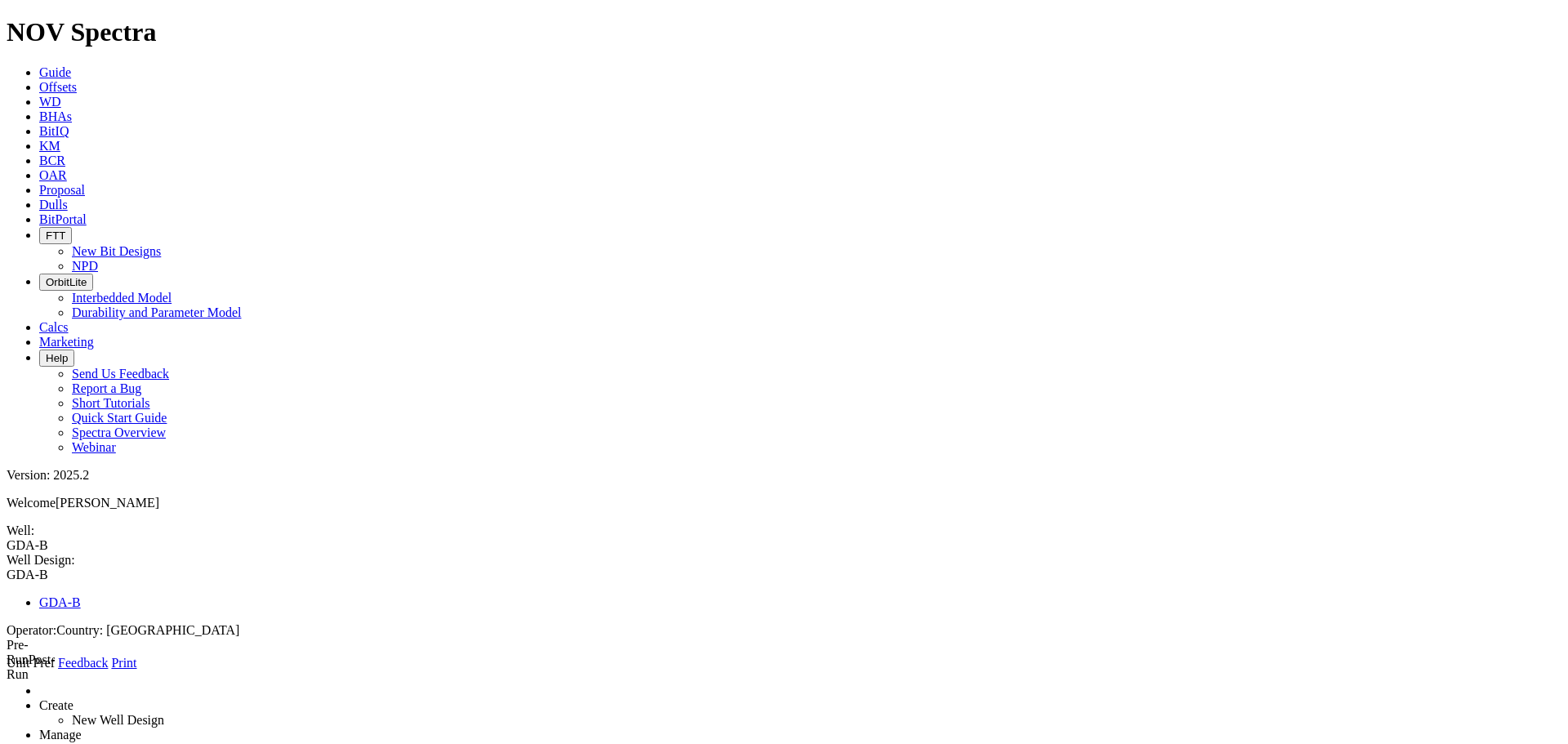
type input "1"
type input "1525"
type input "3100"
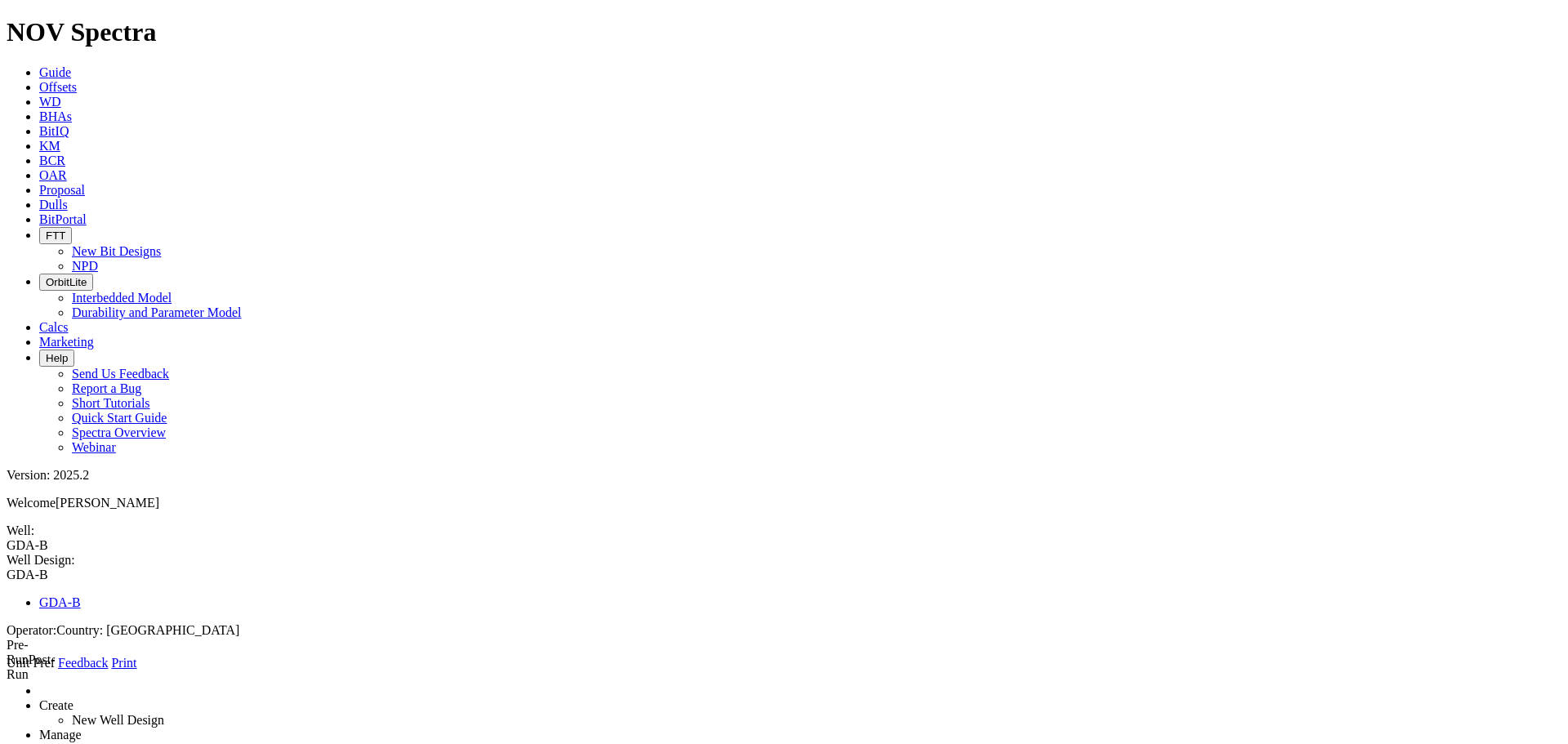
select select "object:6296"
type input "GDA-B"
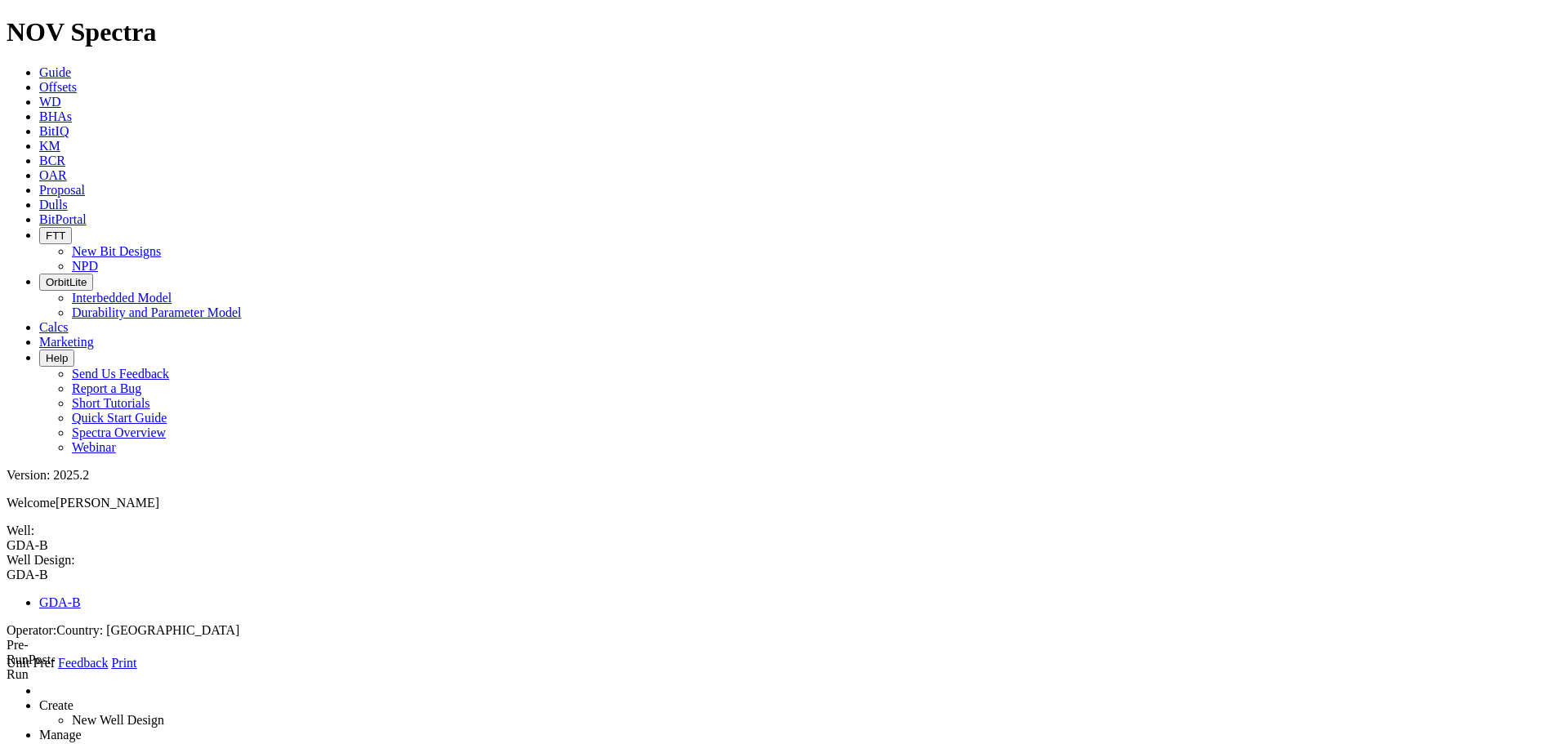
type input "1"
type input "1525"
type input "3100"
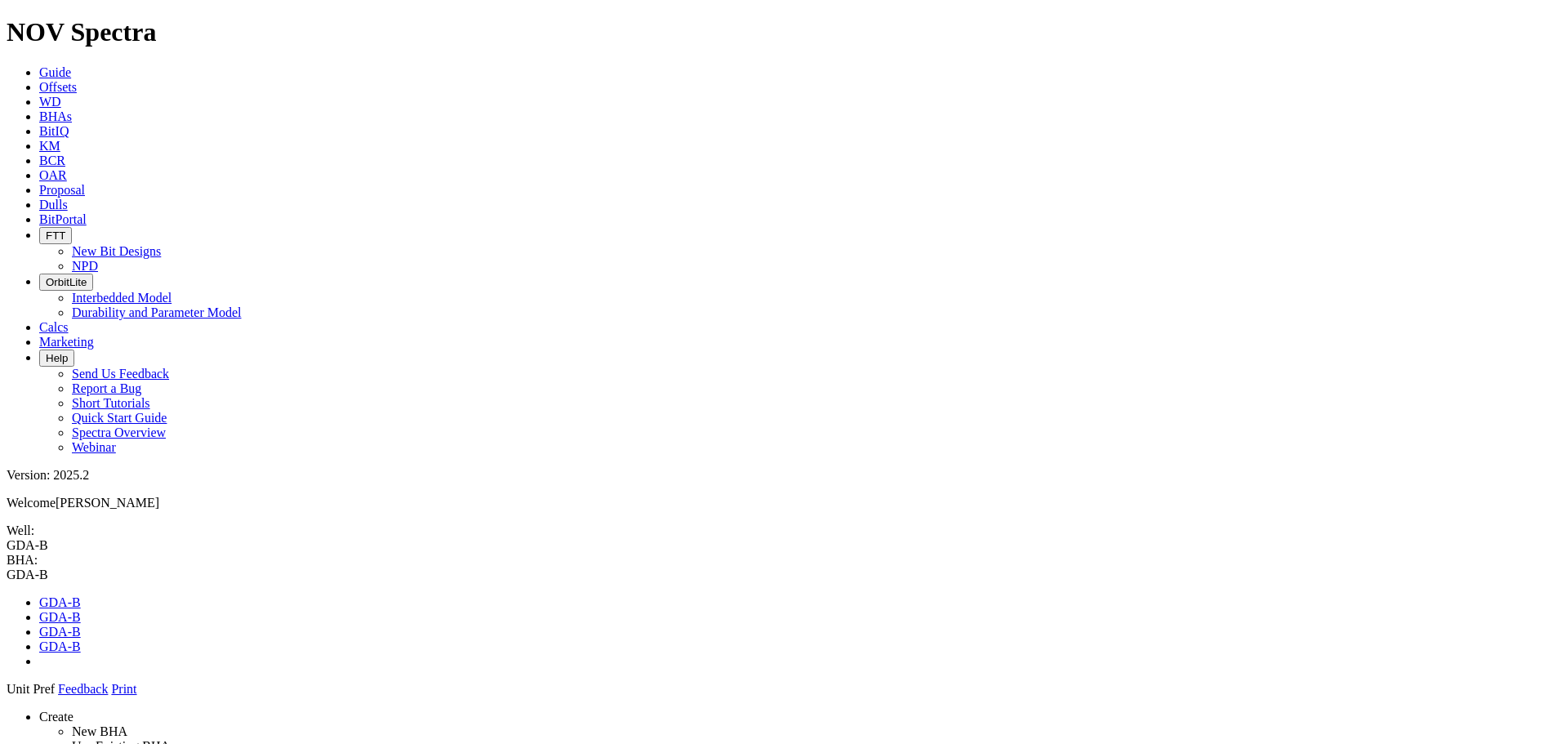
click at [7, 449] on icon at bounding box center [7, 697] width 0 height 0
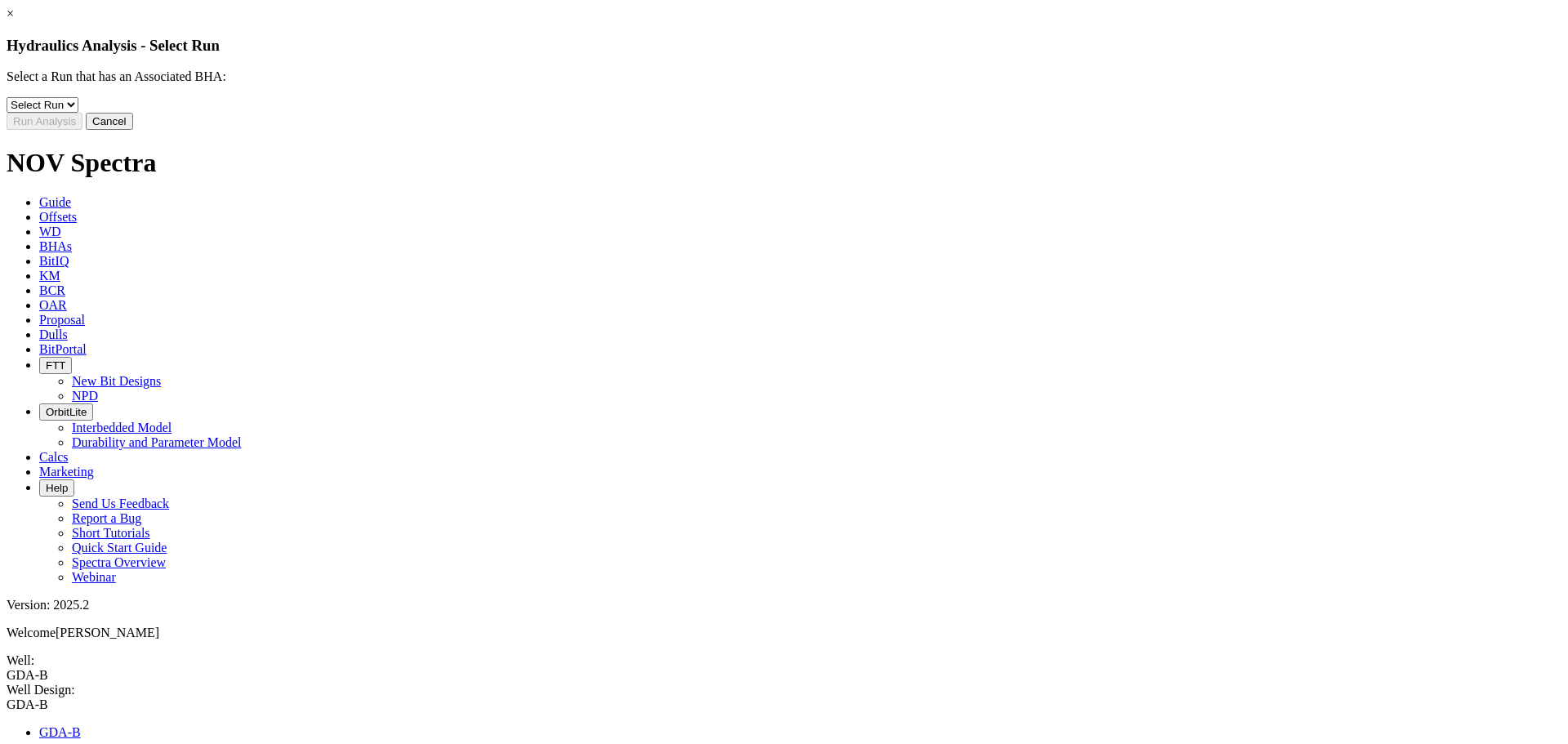
click at [78, 112] on select "Select Run 1" at bounding box center [42, 105] width 72 height 15
select select "object:6744"
click at [78, 110] on select "Select Run 1" at bounding box center [42, 105] width 72 height 15
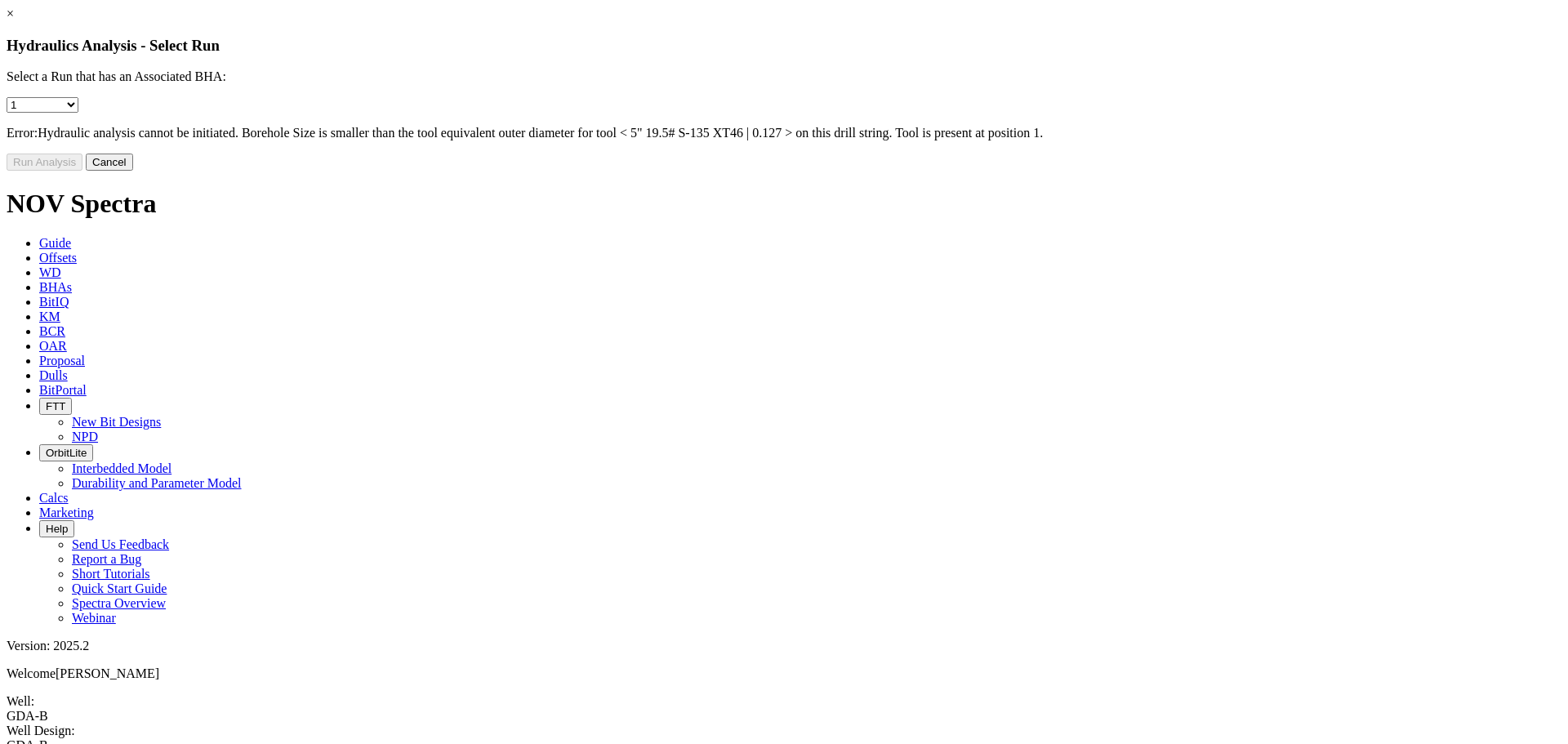
click at [133, 171] on button "Cancel" at bounding box center [110, 162] width 47 height 17
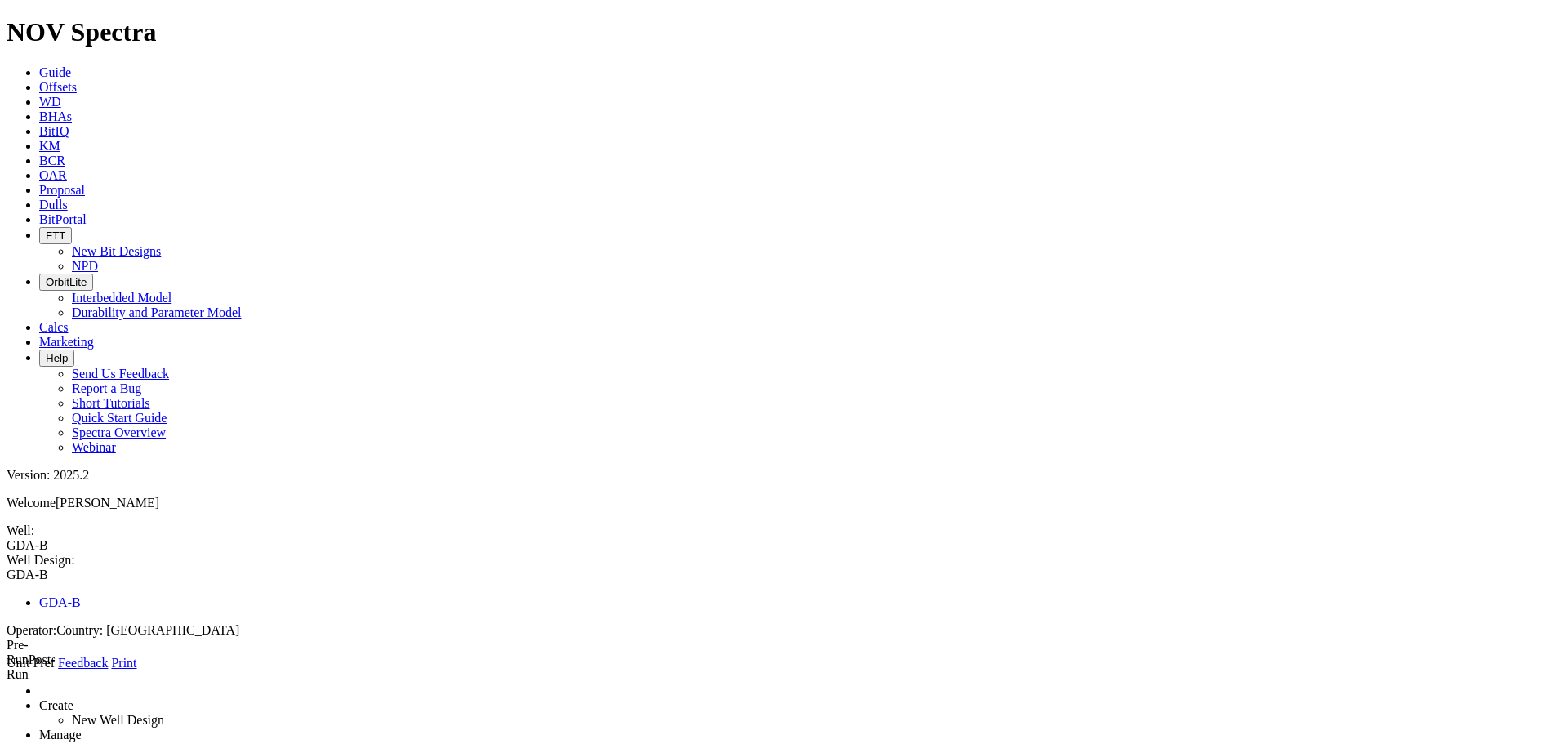
click at [7, 449] on icon at bounding box center [7, 670] width 0 height 0
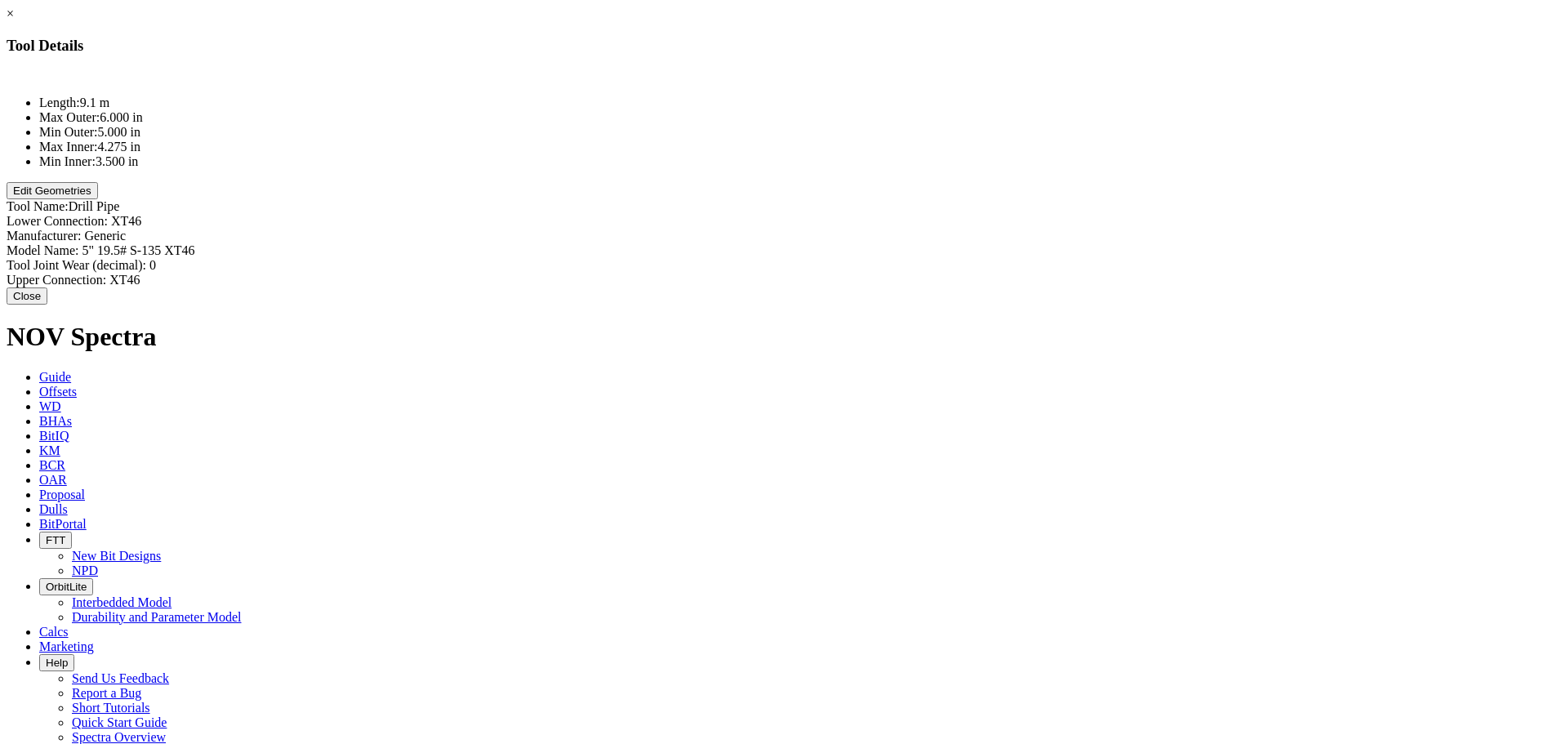
click at [98, 199] on button "Edit Geometries" at bounding box center [52, 191] width 92 height 17
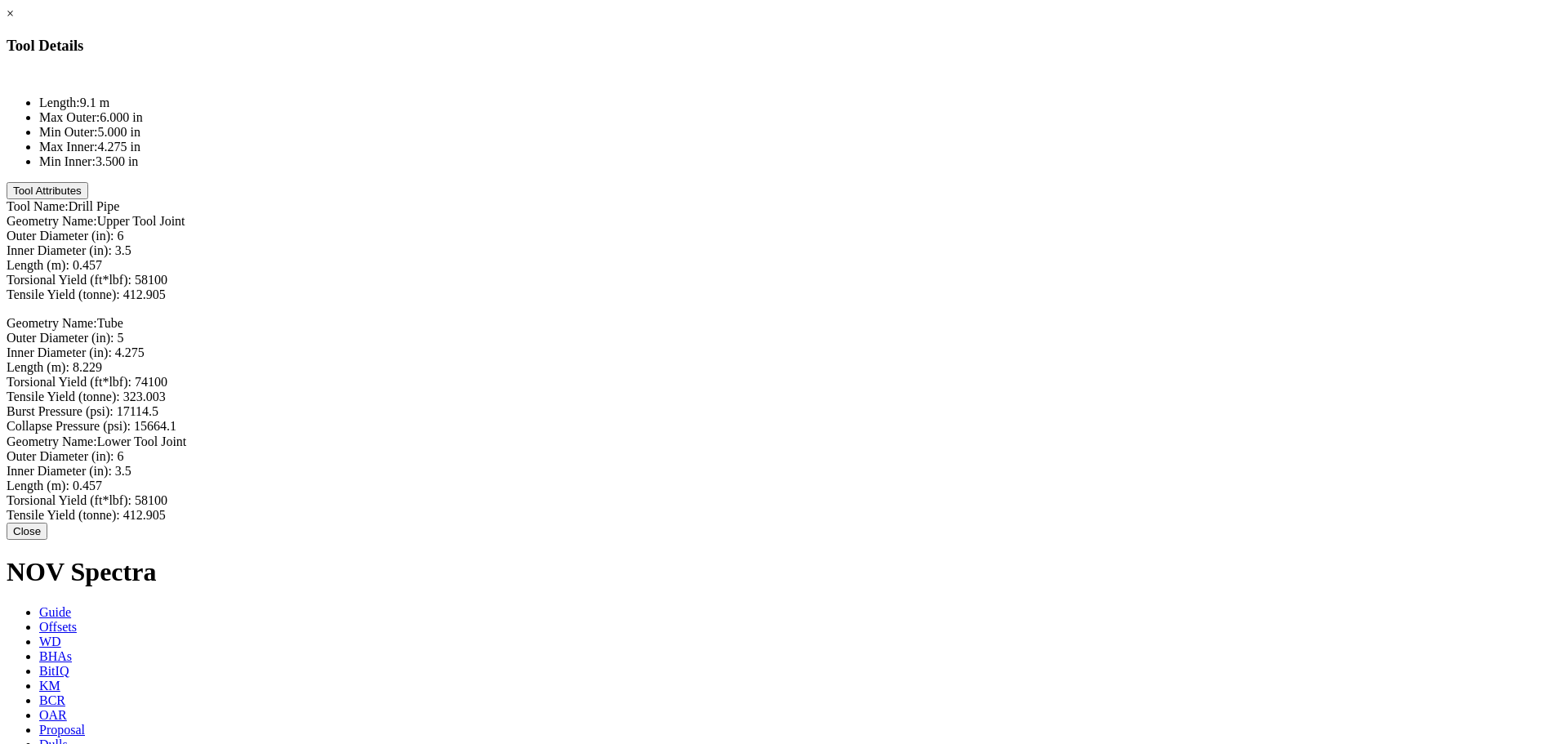
click at [47, 449] on button "Close" at bounding box center [26, 532] width 41 height 17
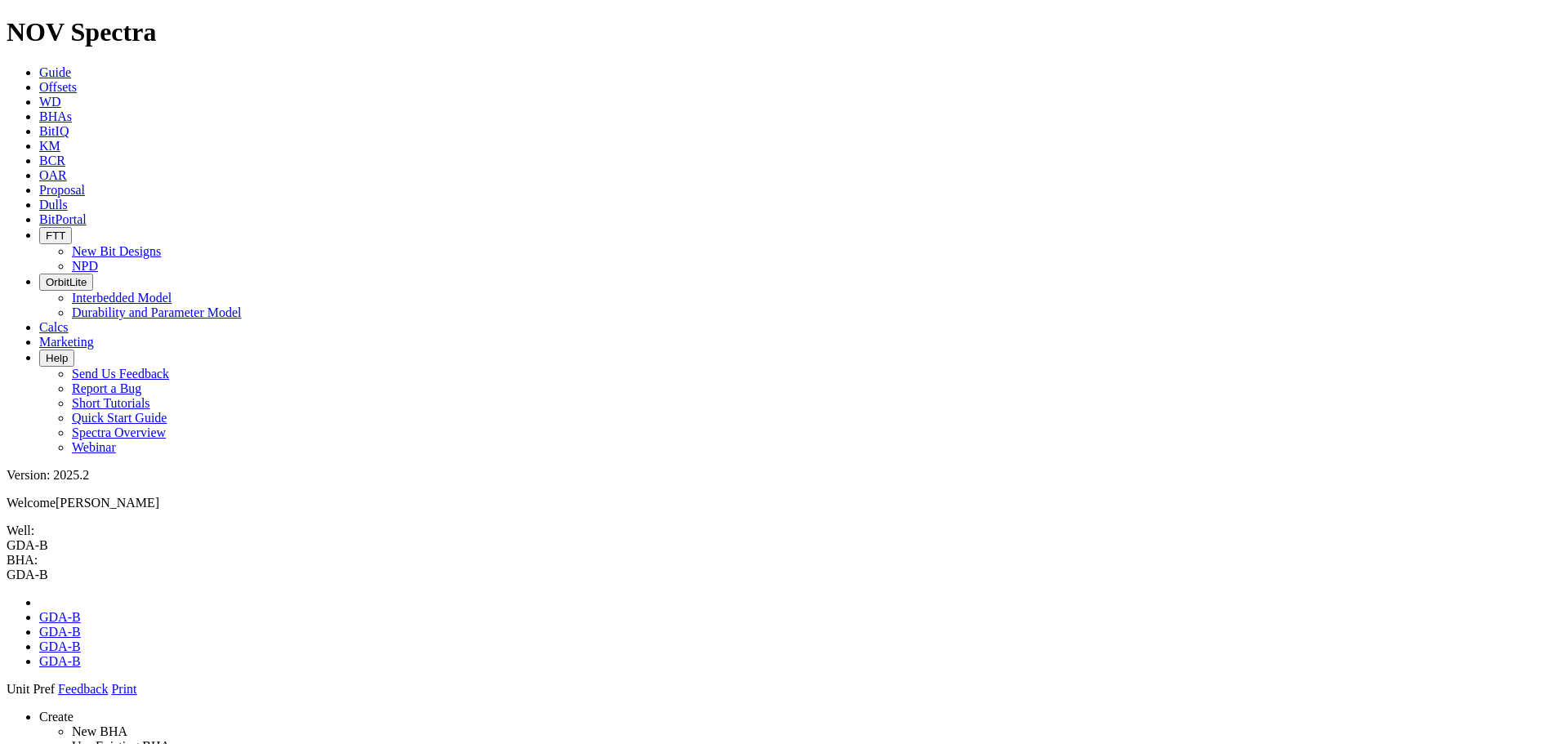
click at [7, 449] on icon at bounding box center [7, 697] width 0 height 0
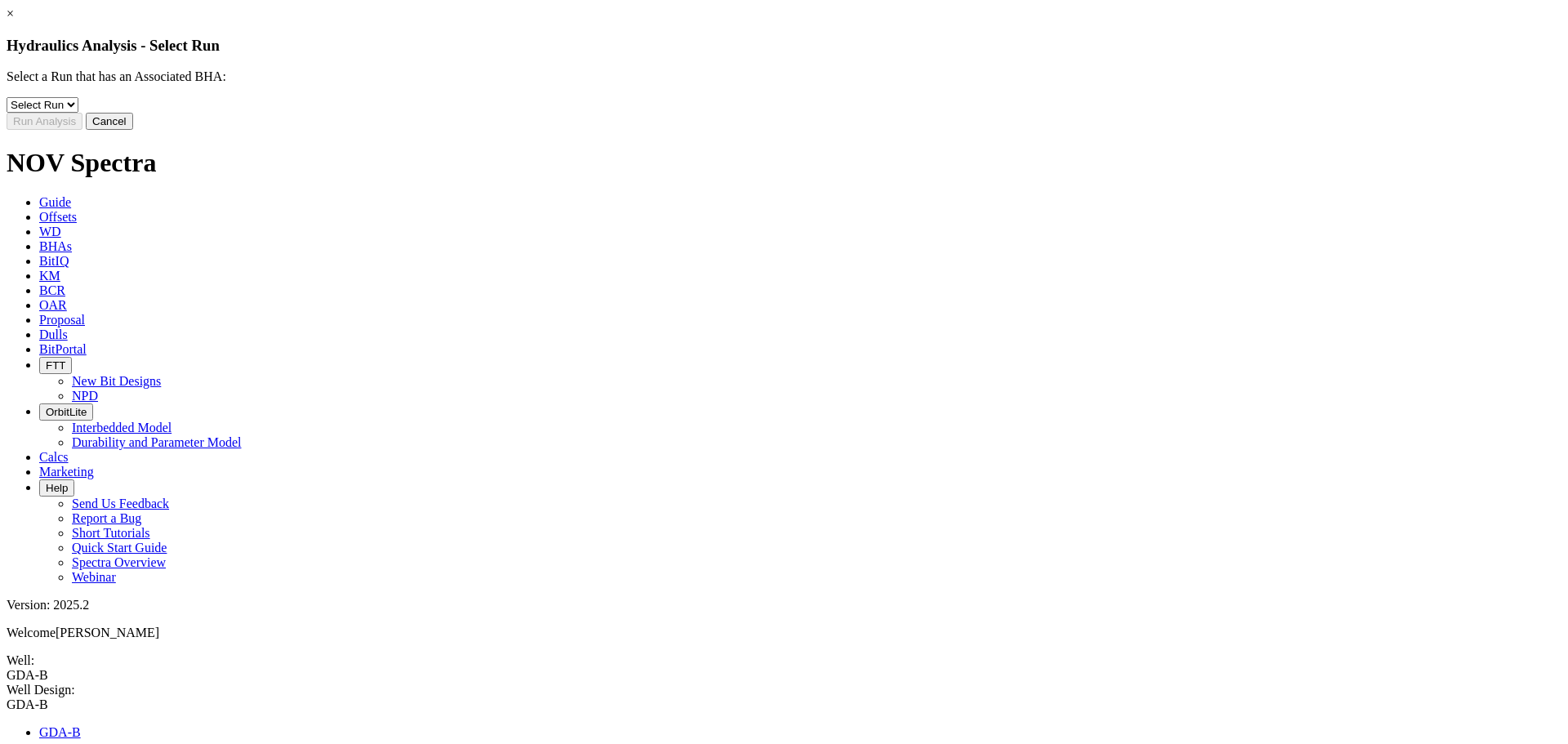
click at [78, 112] on select "Select Run 1" at bounding box center [42, 105] width 72 height 15
select select "object:7117"
click at [78, 110] on select "Select Run 1" at bounding box center [42, 105] width 72 height 15
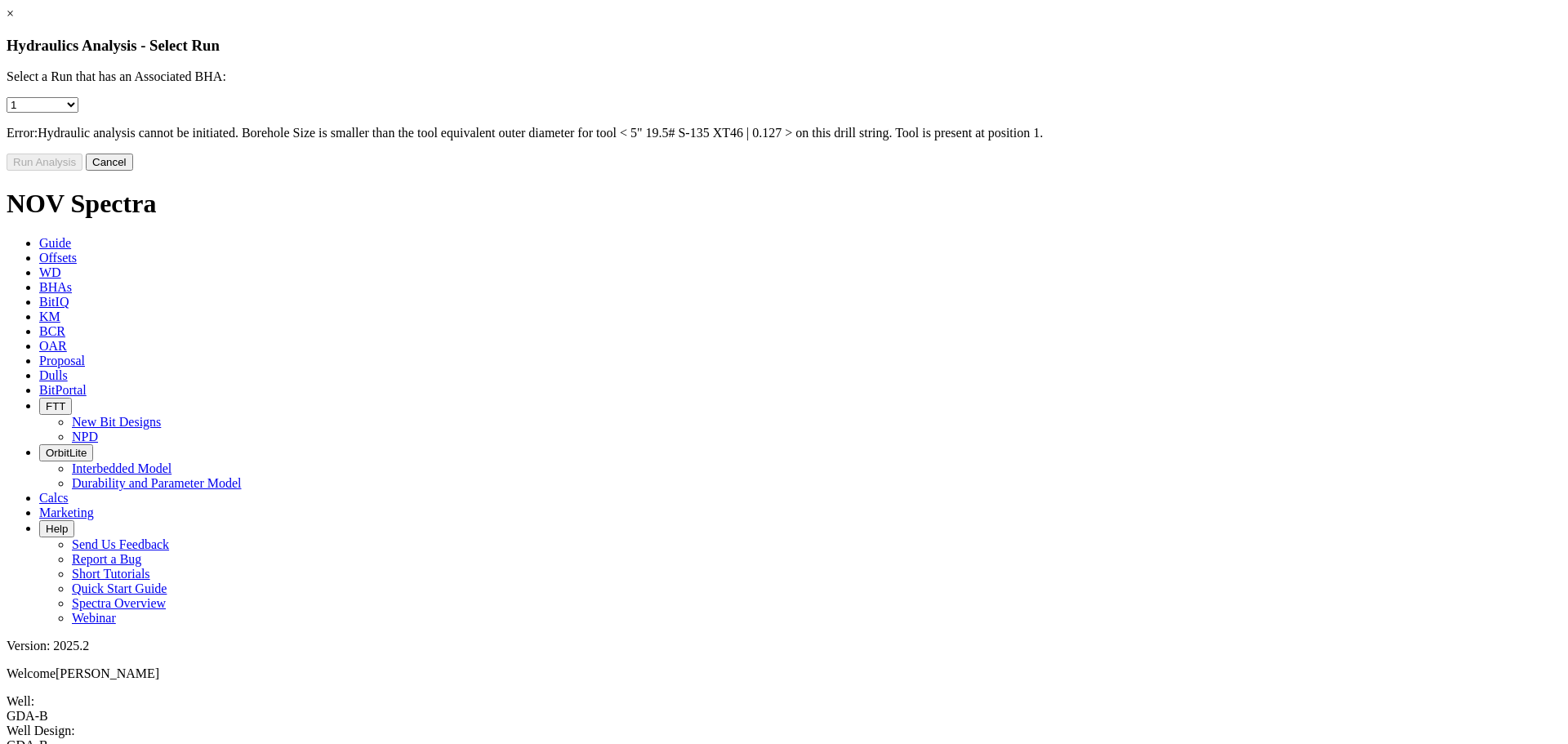
click at [14, 21] on link "×" at bounding box center [10, 13] width 8 height 14
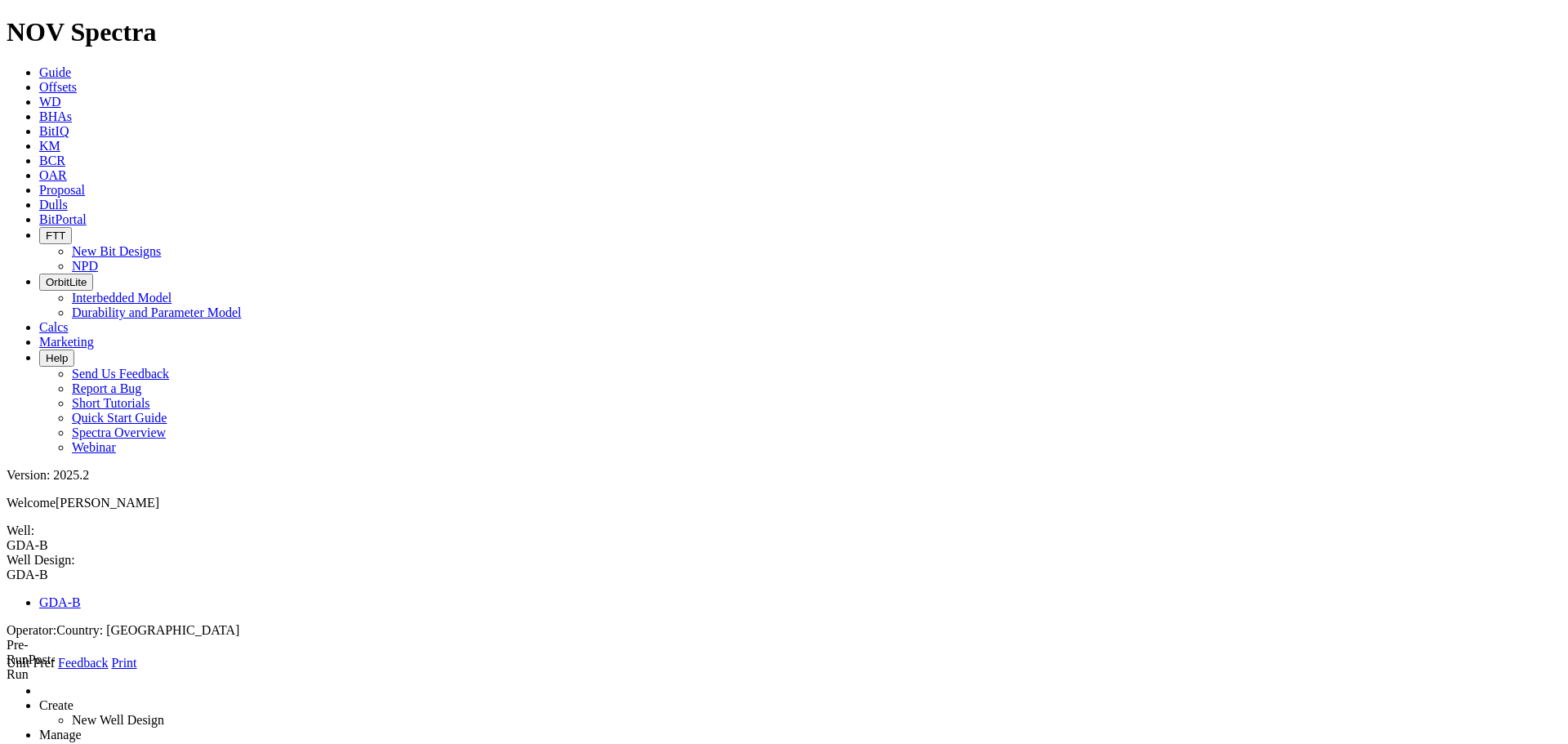
type input "8.5"
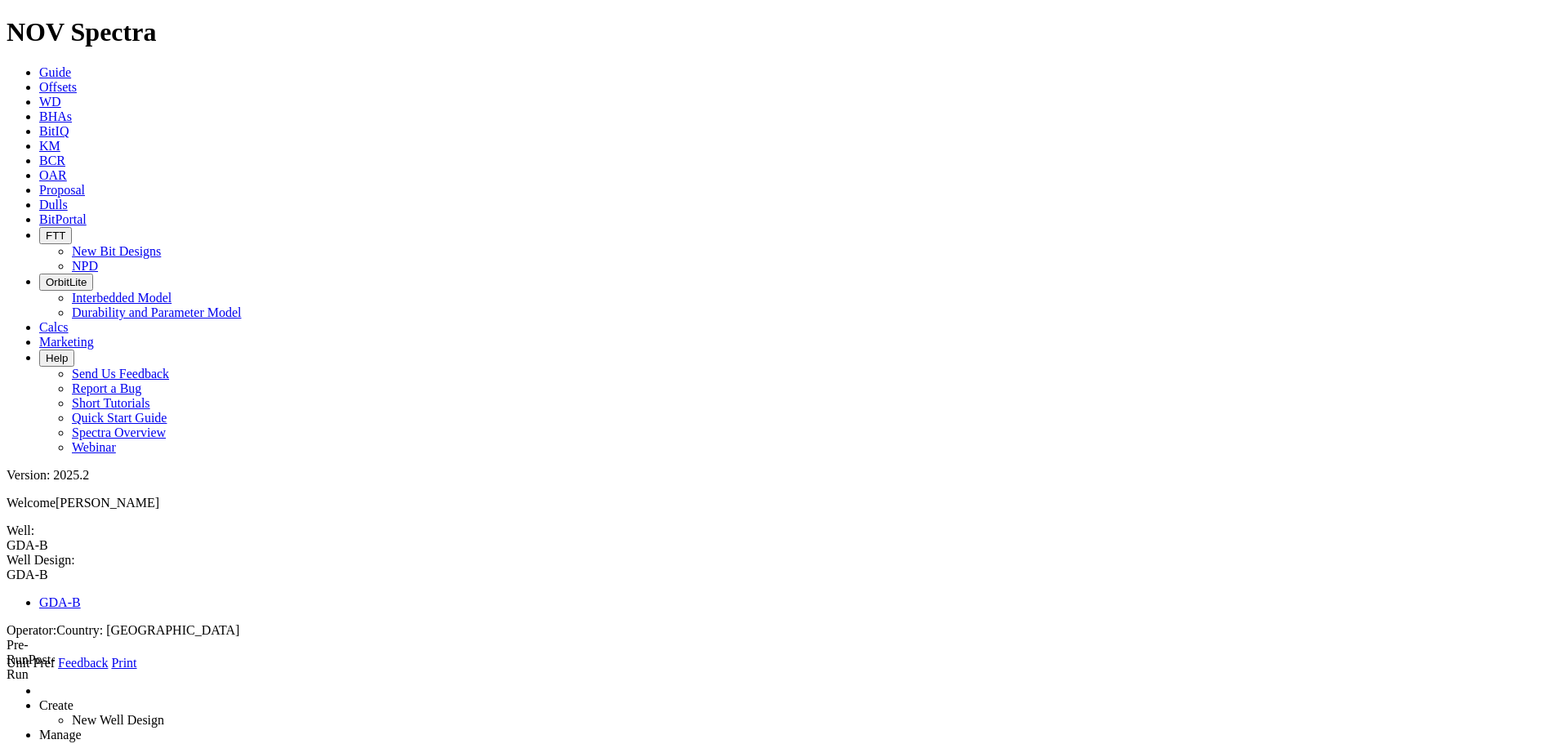
click at [7, 449] on icon at bounding box center [7, 670] width 0 height 0
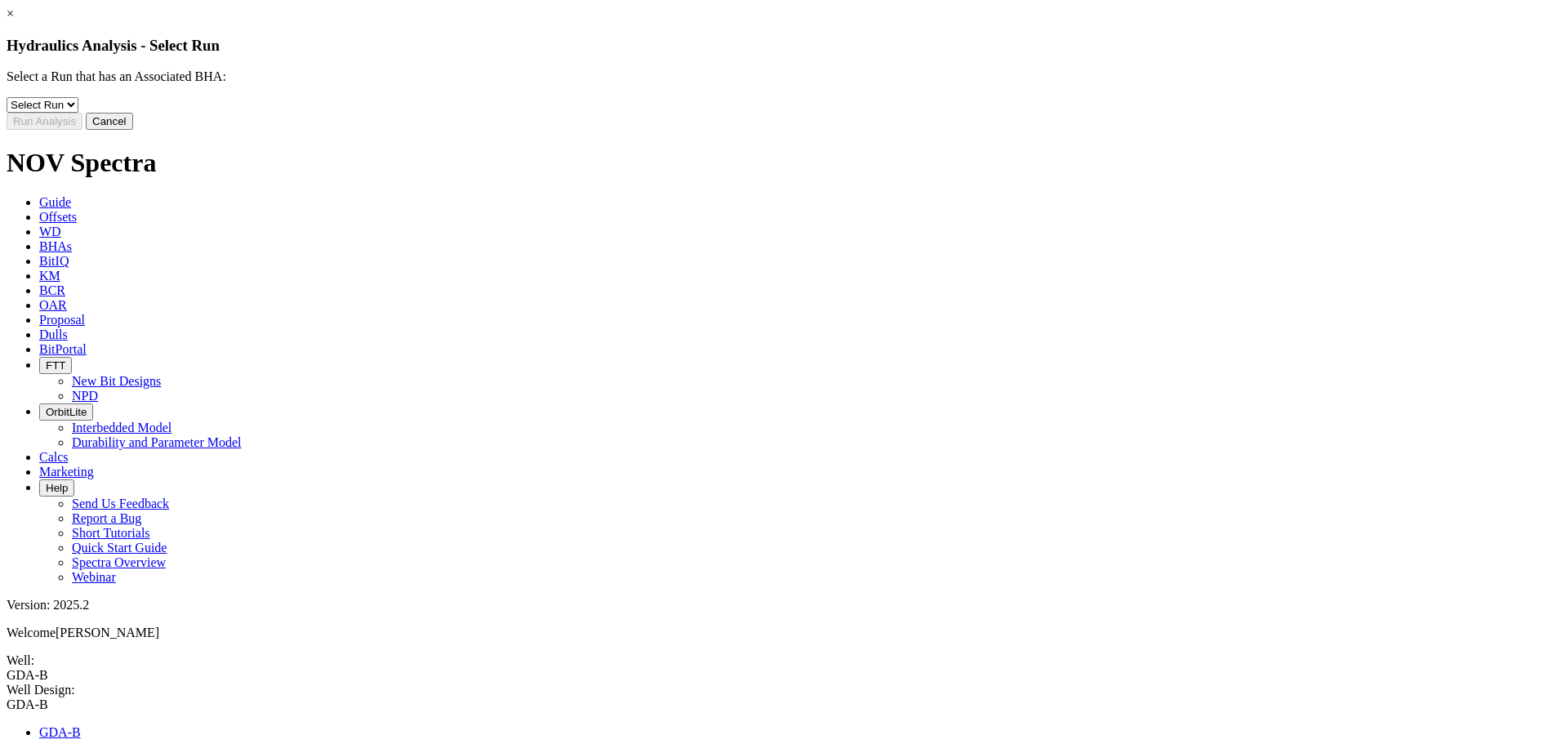
click at [78, 112] on select "Select Run 1" at bounding box center [42, 105] width 72 height 15
select select "object:7380"
click at [78, 110] on select "Select Run 1" at bounding box center [42, 105] width 72 height 15
click at [82, 130] on button "Run Analysis" at bounding box center [44, 121] width 76 height 17
